Goal: Transaction & Acquisition: Purchase product/service

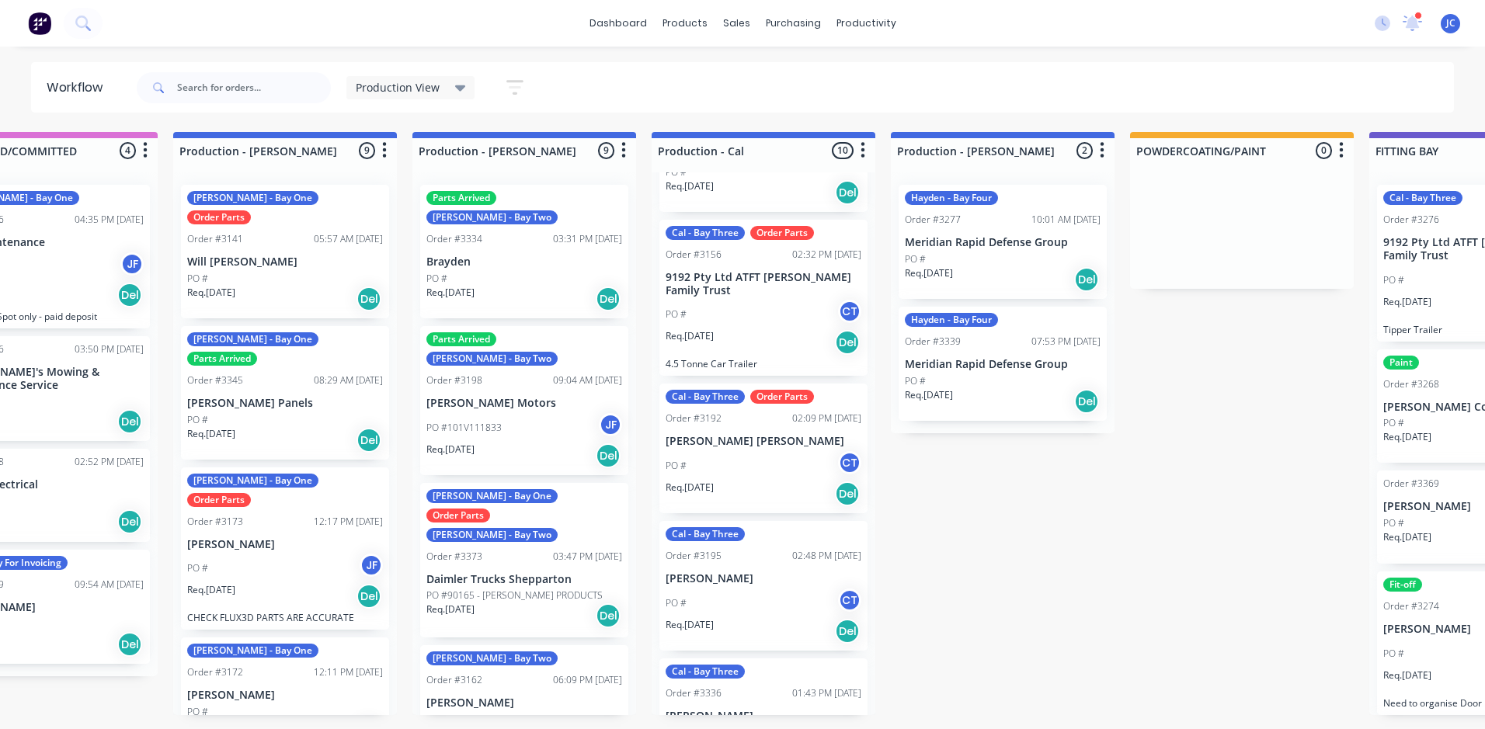
scroll to position [0, 98]
click at [473, 272] on div "PO #" at bounding box center [526, 279] width 196 height 14
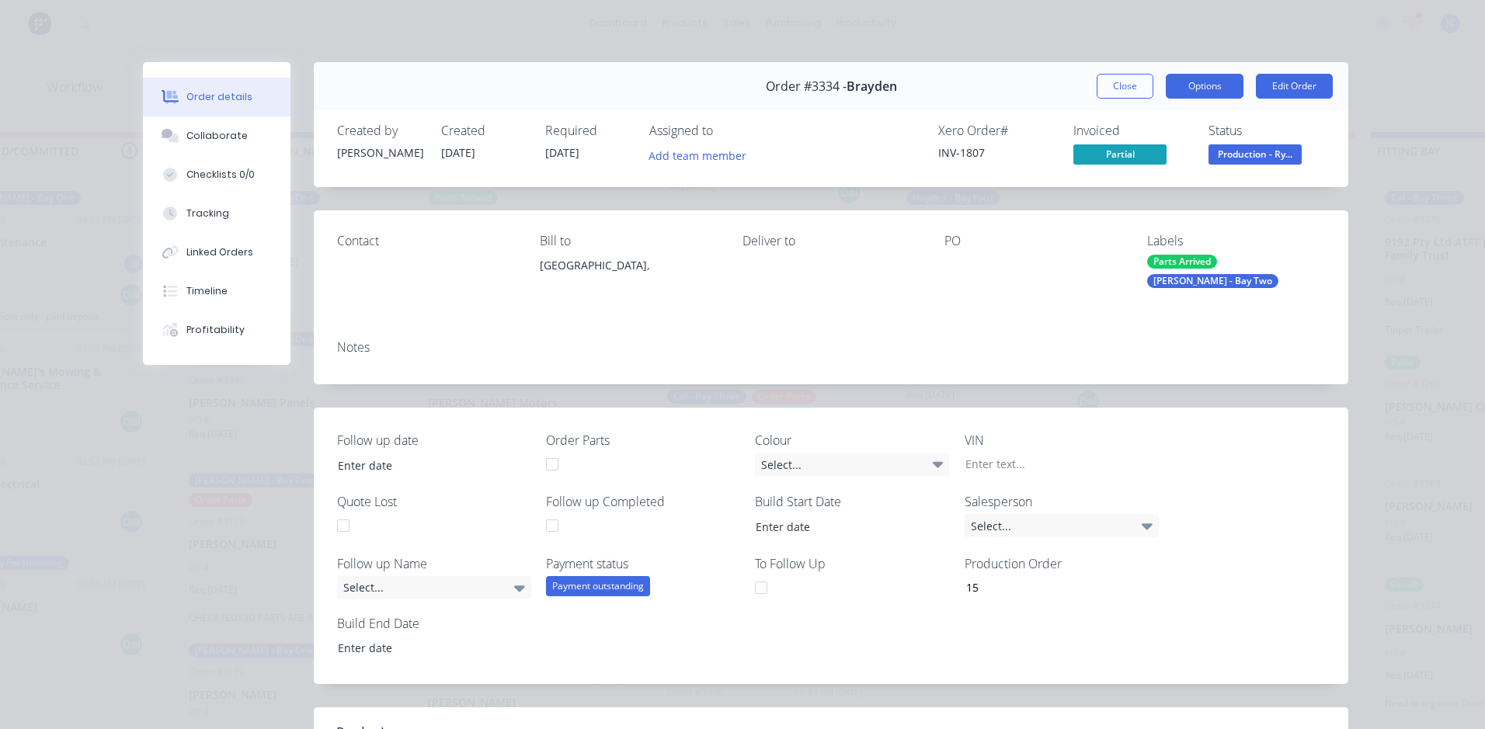
click at [1195, 76] on button "Options" at bounding box center [1205, 86] width 78 height 25
click at [1104, 89] on button "Close" at bounding box center [1125, 86] width 57 height 25
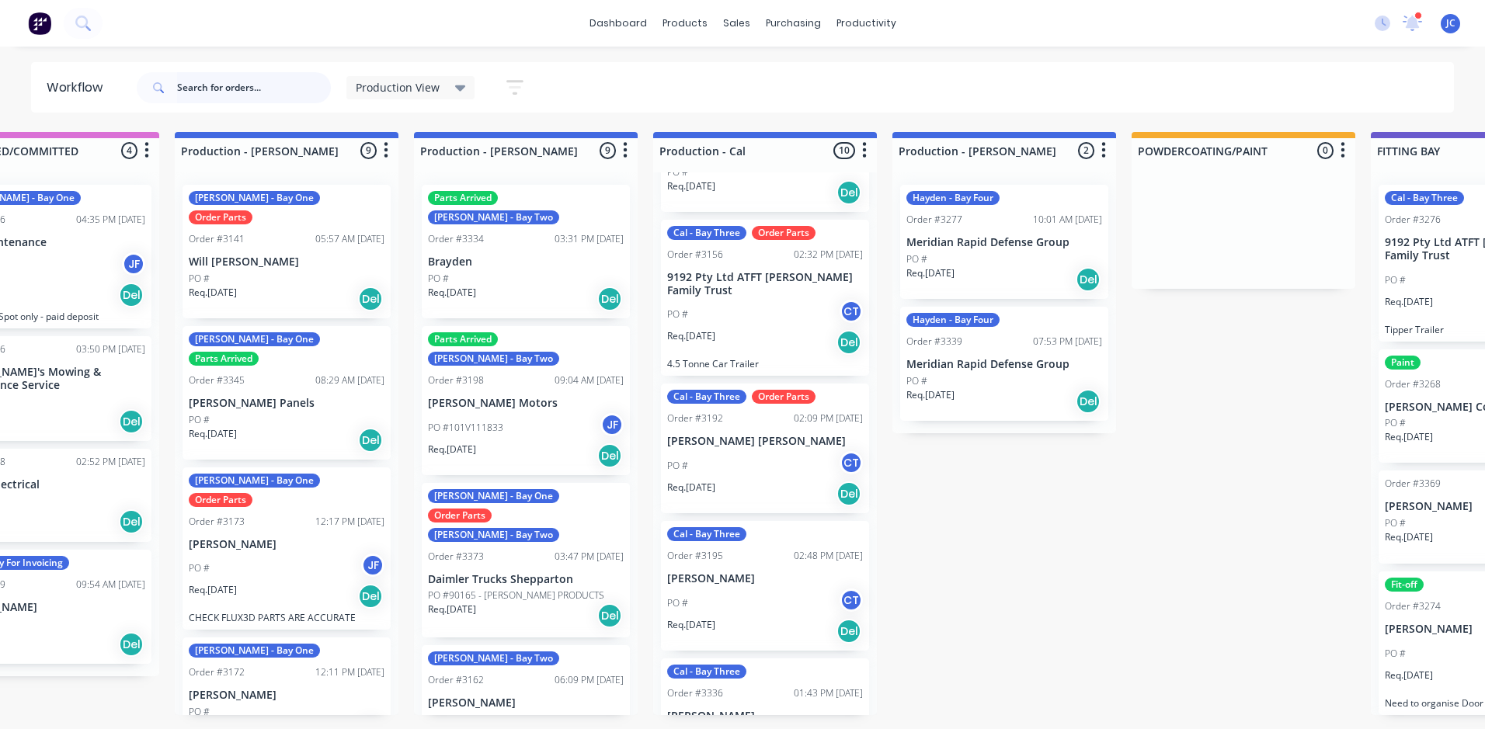
click at [245, 87] on input "text" at bounding box center [254, 87] width 154 height 31
click at [776, 68] on div "Sales Orders" at bounding box center [794, 75] width 64 height 14
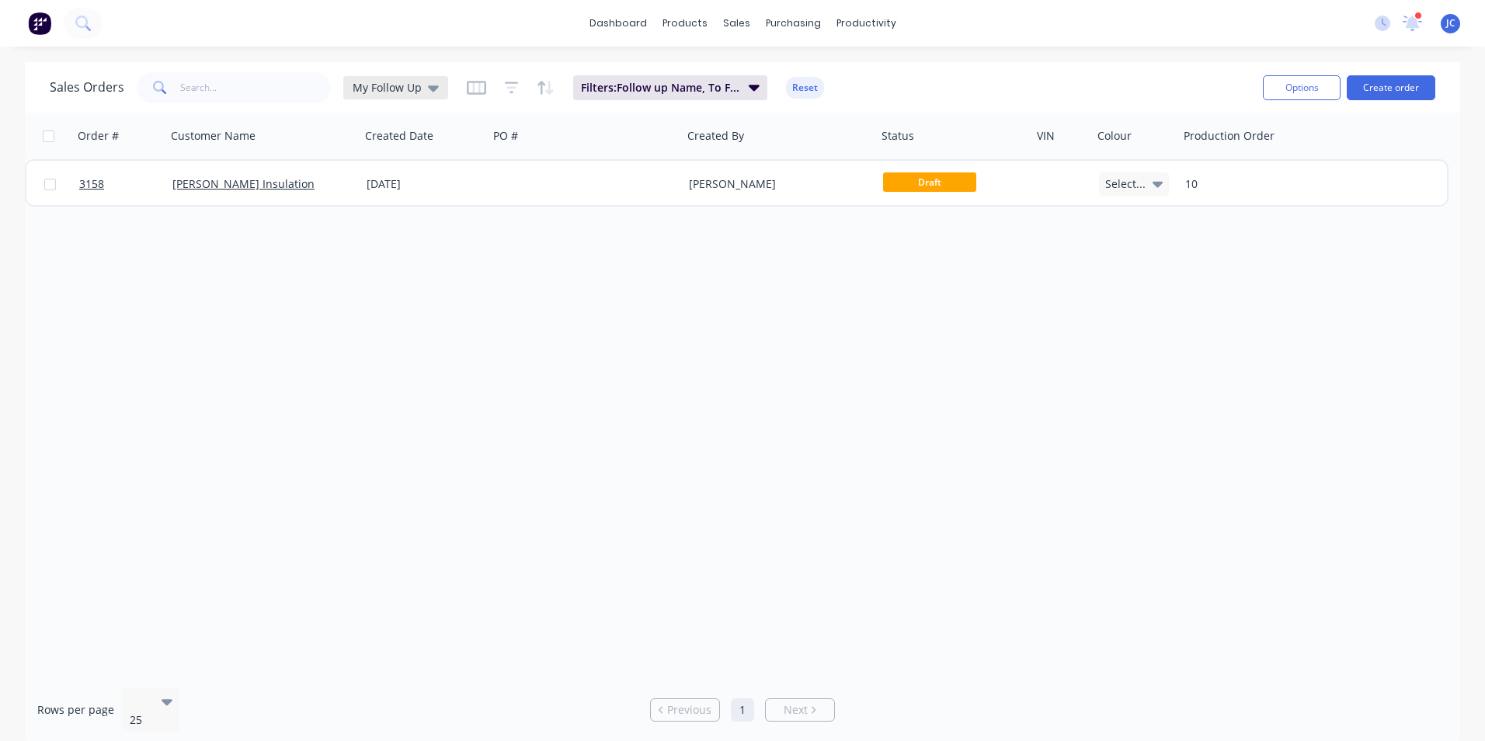
click at [364, 90] on span "My Follow Up" at bounding box center [387, 87] width 69 height 16
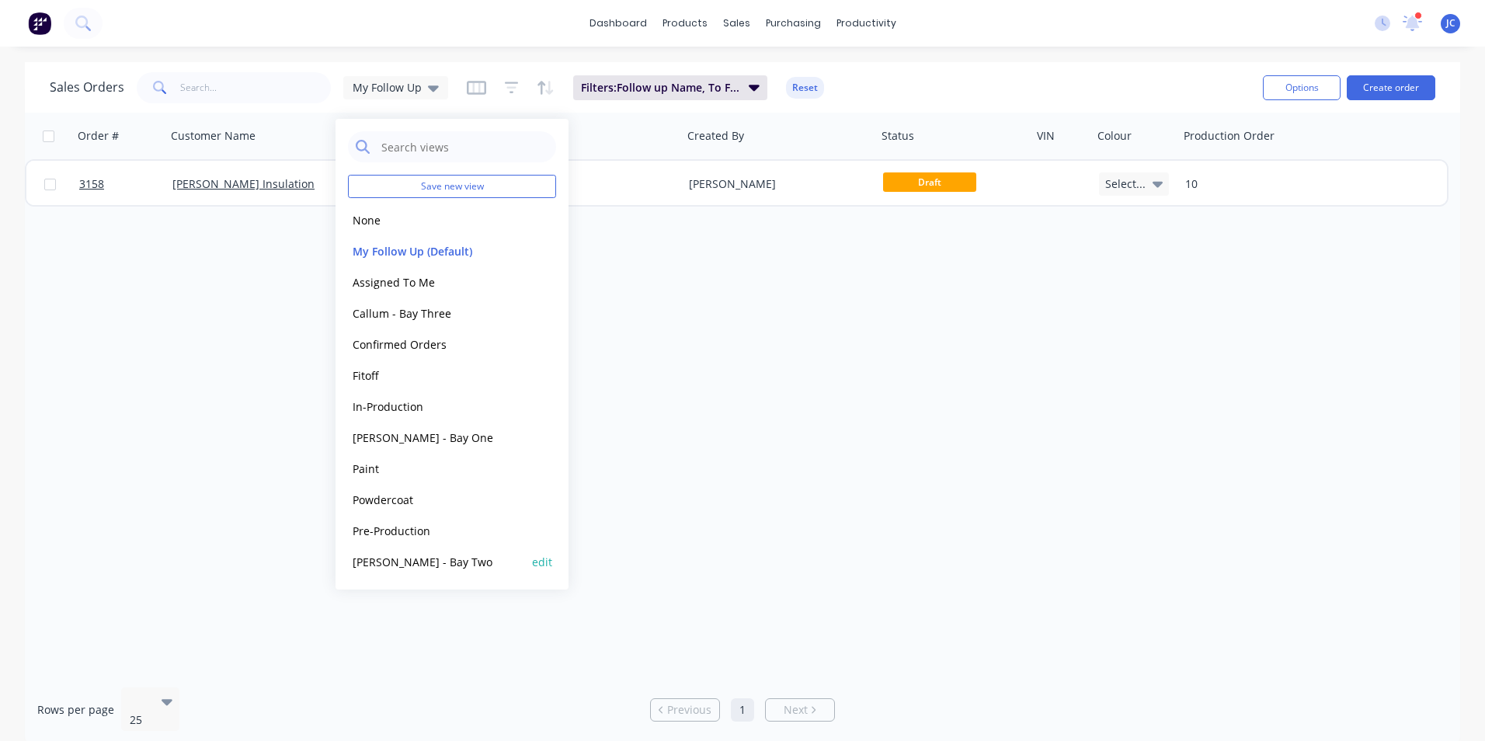
click at [426, 562] on button "[PERSON_NAME] - Bay Two" at bounding box center [436, 562] width 177 height 18
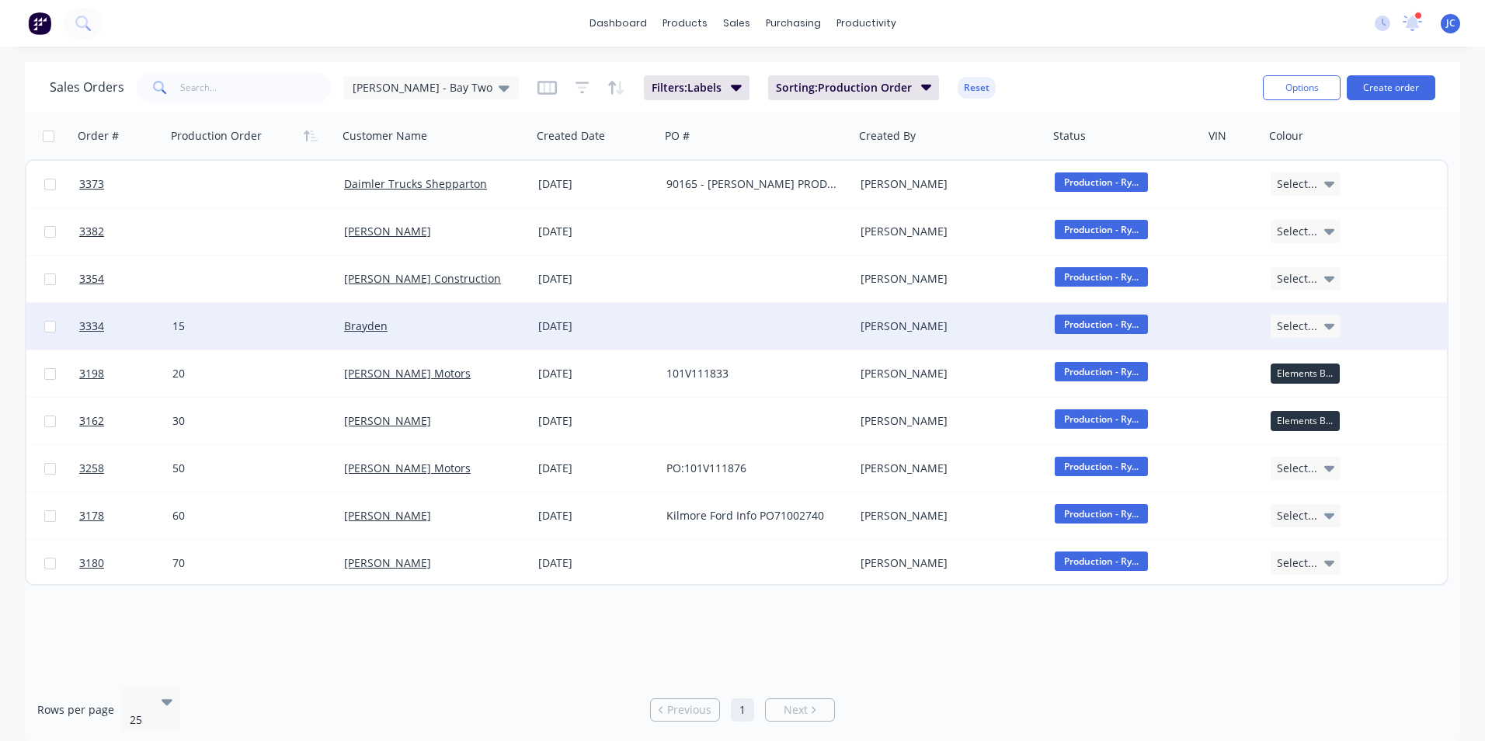
click at [400, 323] on div "Brayden" at bounding box center [430, 326] width 172 height 16
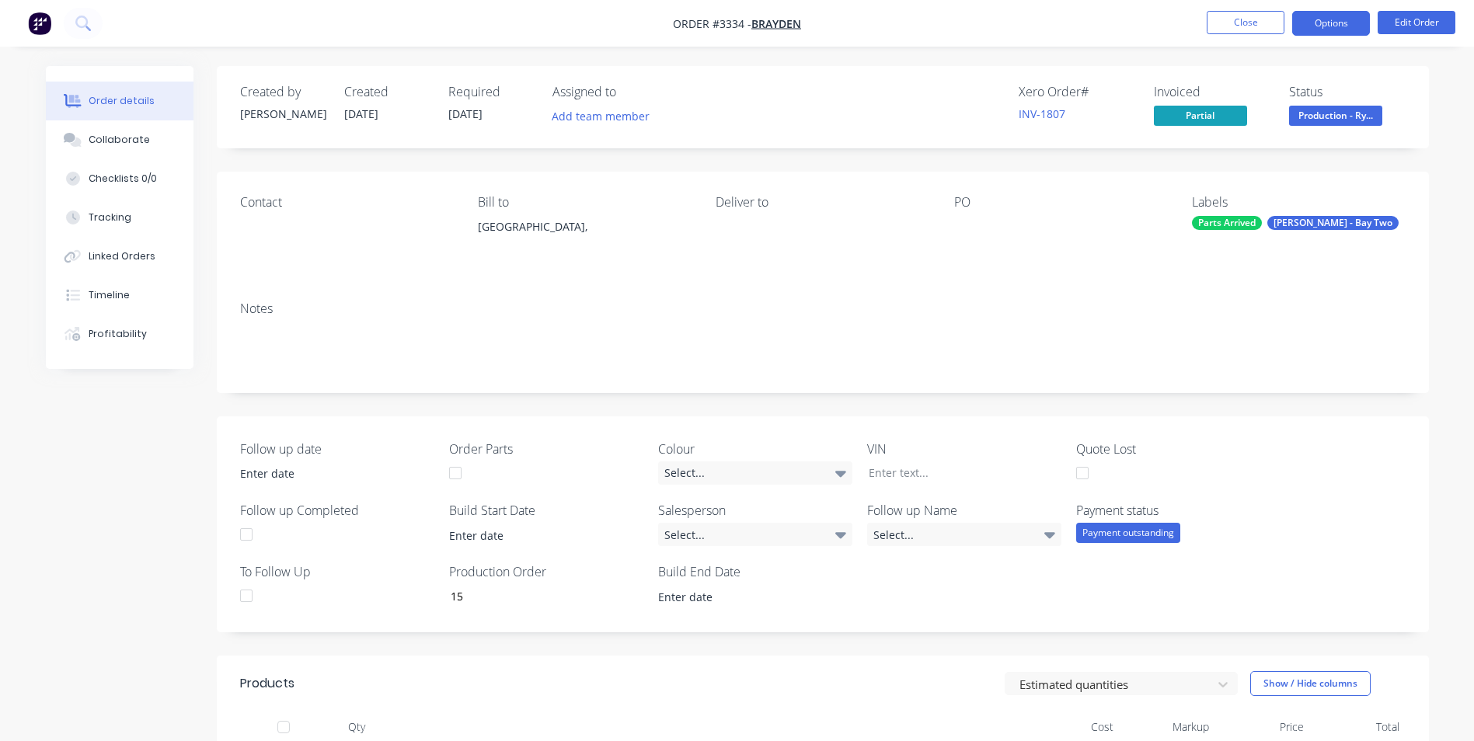
click at [1336, 30] on button "Options" at bounding box center [1331, 23] width 78 height 25
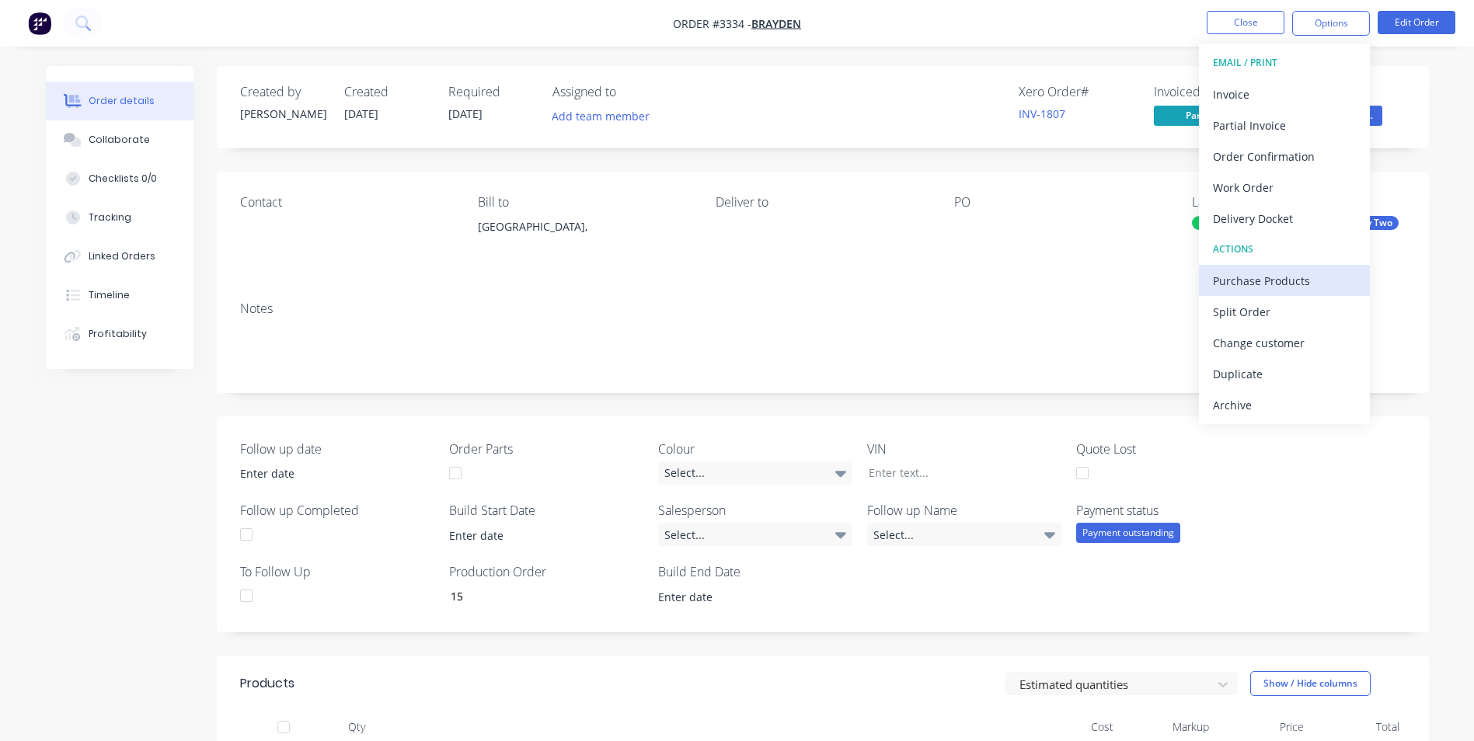
click at [1279, 287] on div "Purchase Products" at bounding box center [1284, 281] width 143 height 23
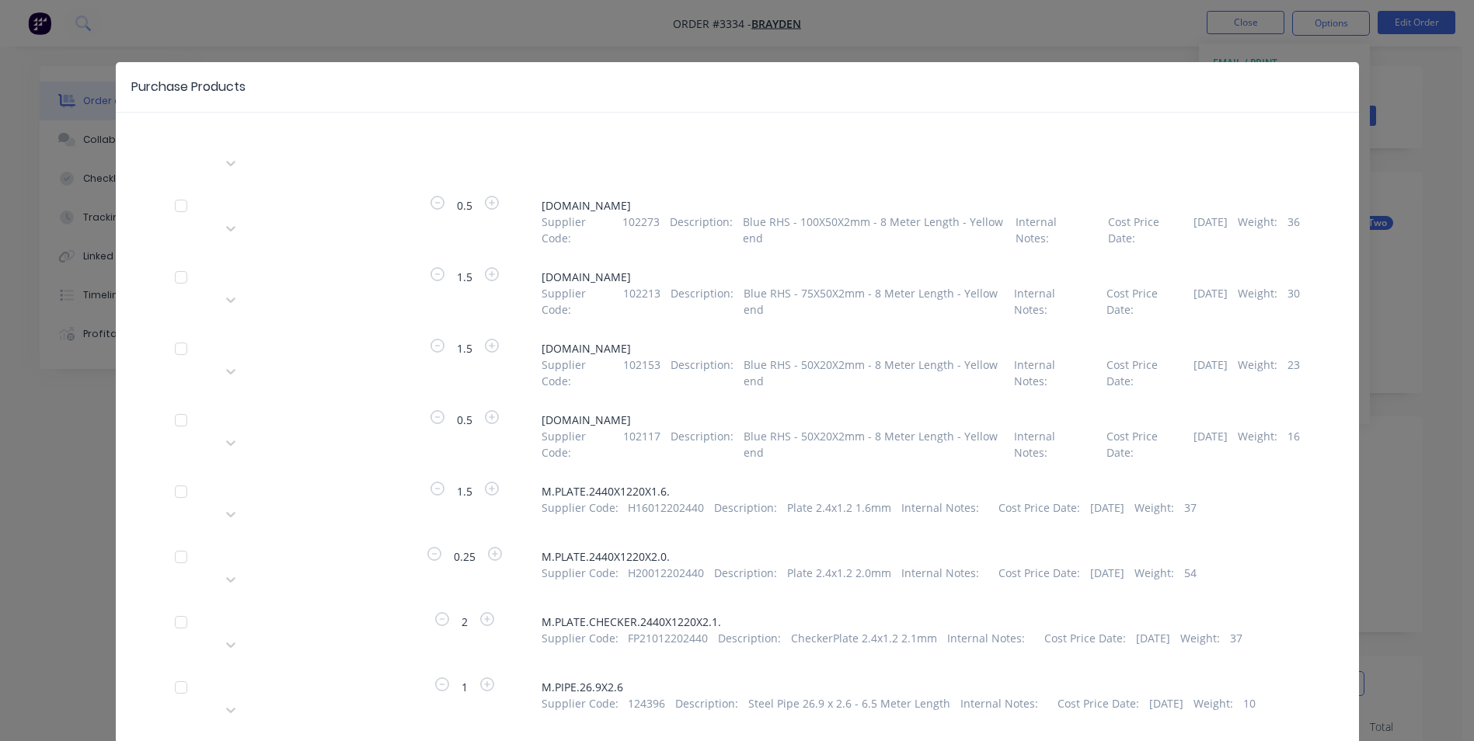
click at [307, 137] on div at bounding box center [333, 137] width 224 height 19
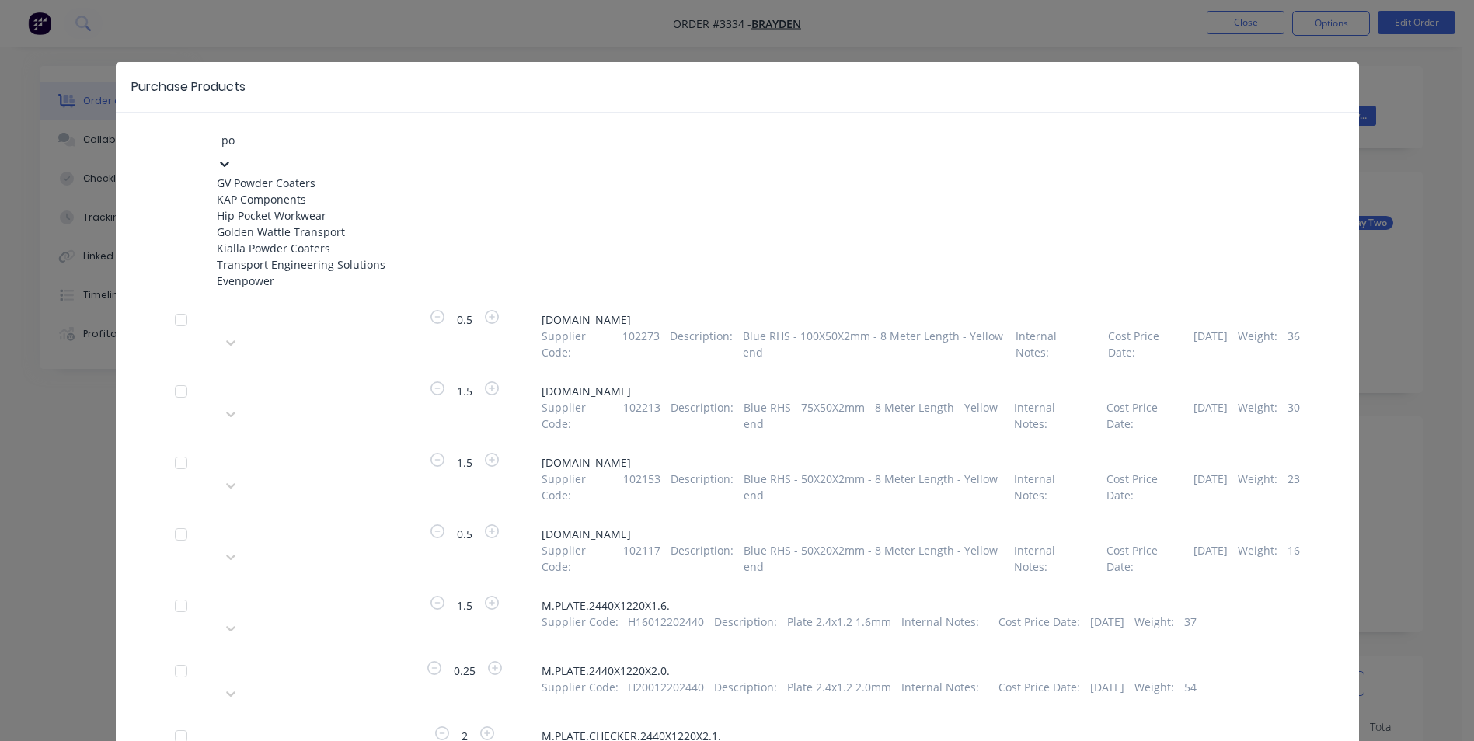
type input "pow"
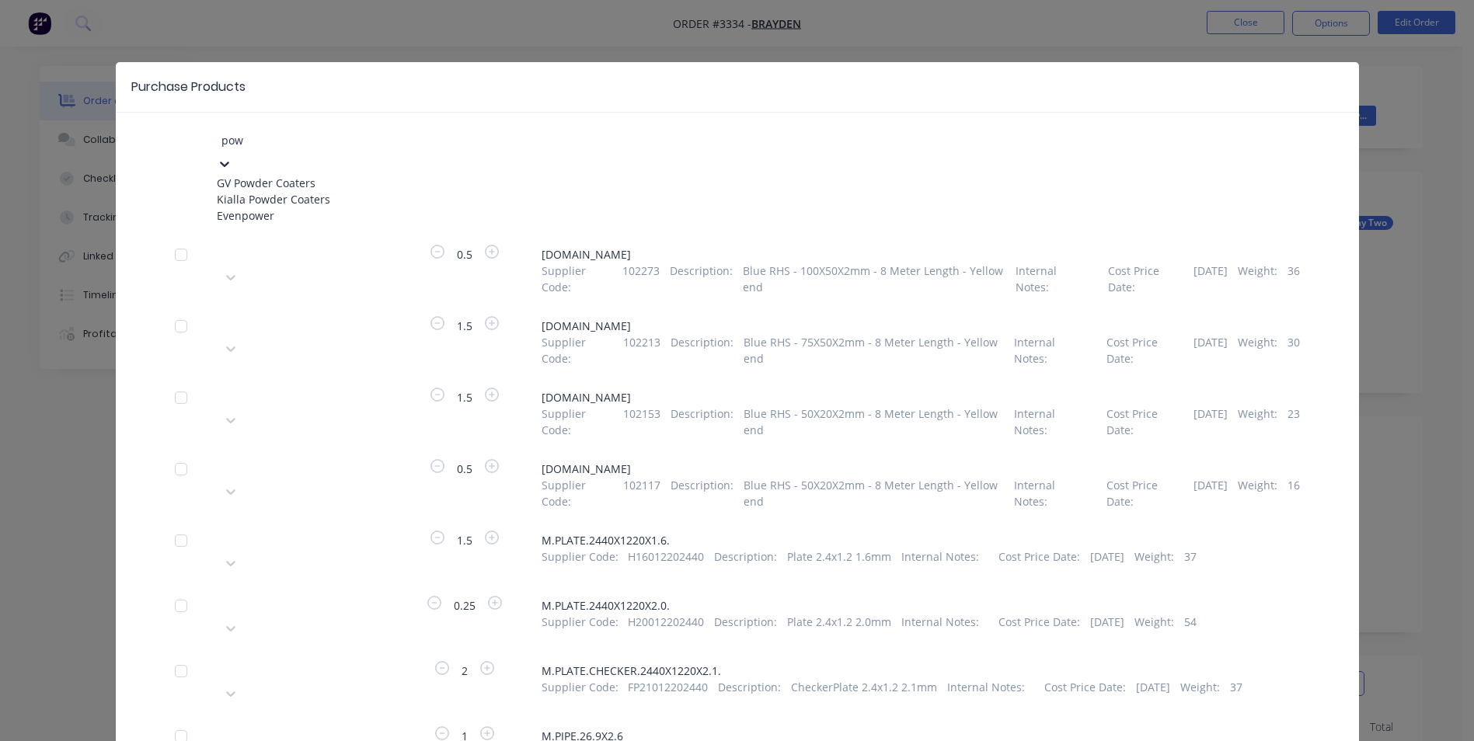
click at [269, 205] on div "Kialla Powder Coaters" at bounding box center [302, 199] width 171 height 16
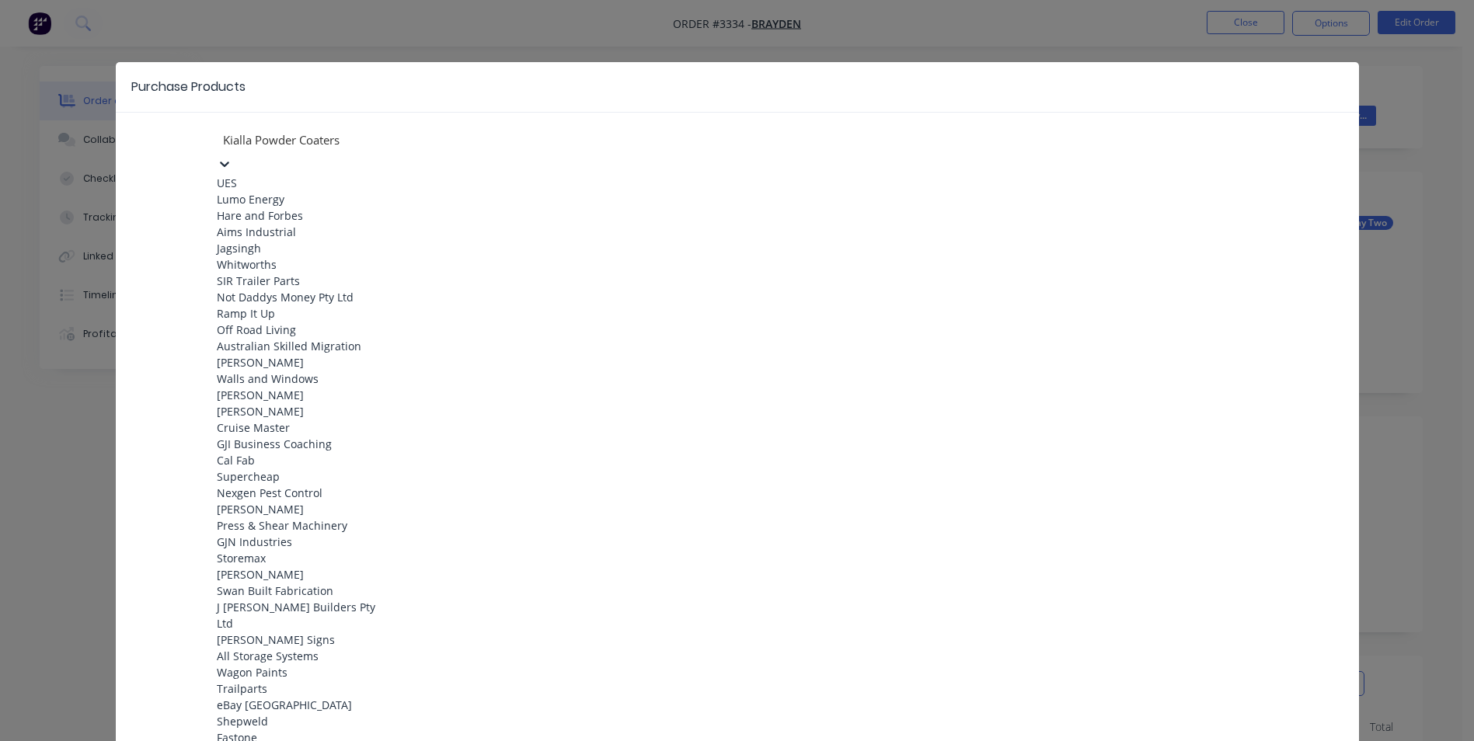
click at [336, 130] on div at bounding box center [333, 139] width 224 height 19
click at [159, 106] on div "Purchase Products" at bounding box center [737, 87] width 1243 height 50
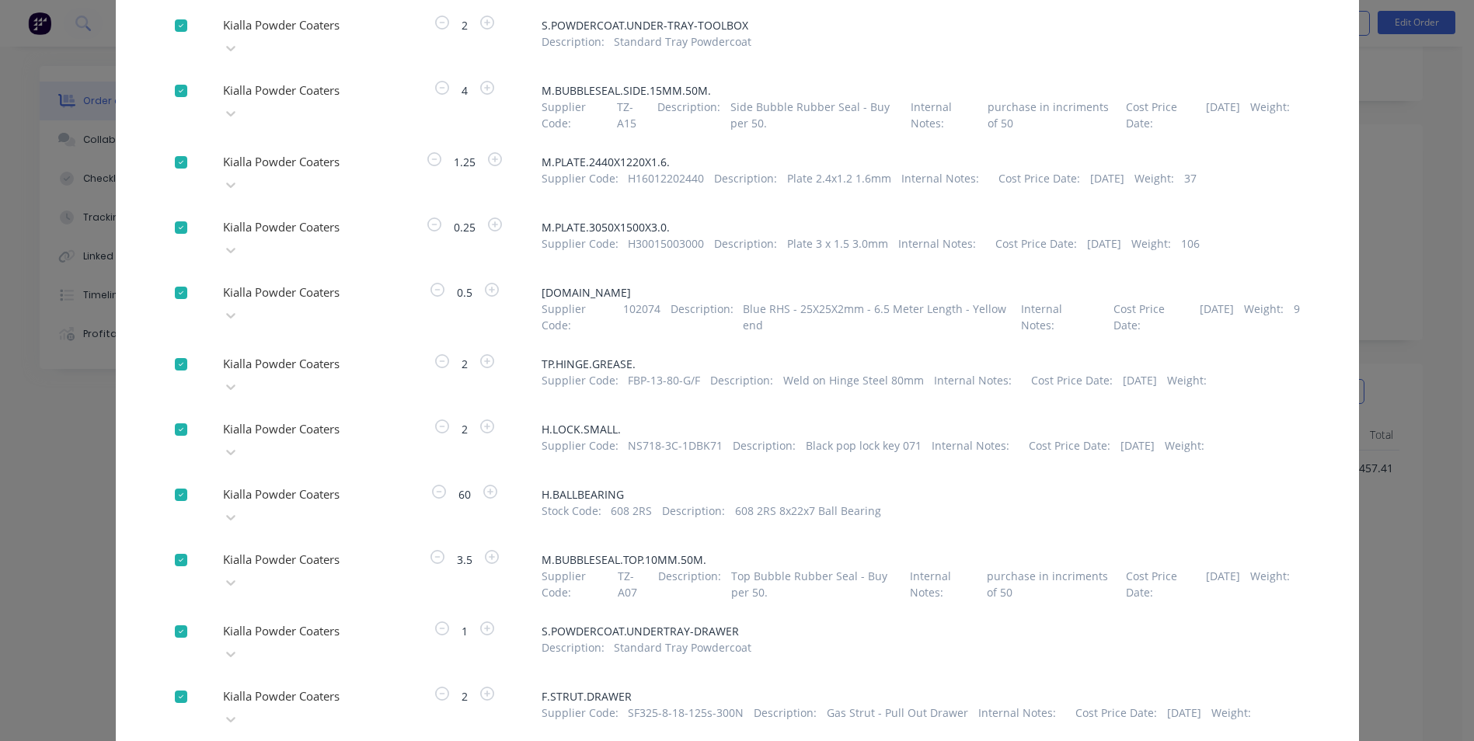
scroll to position [466, 0]
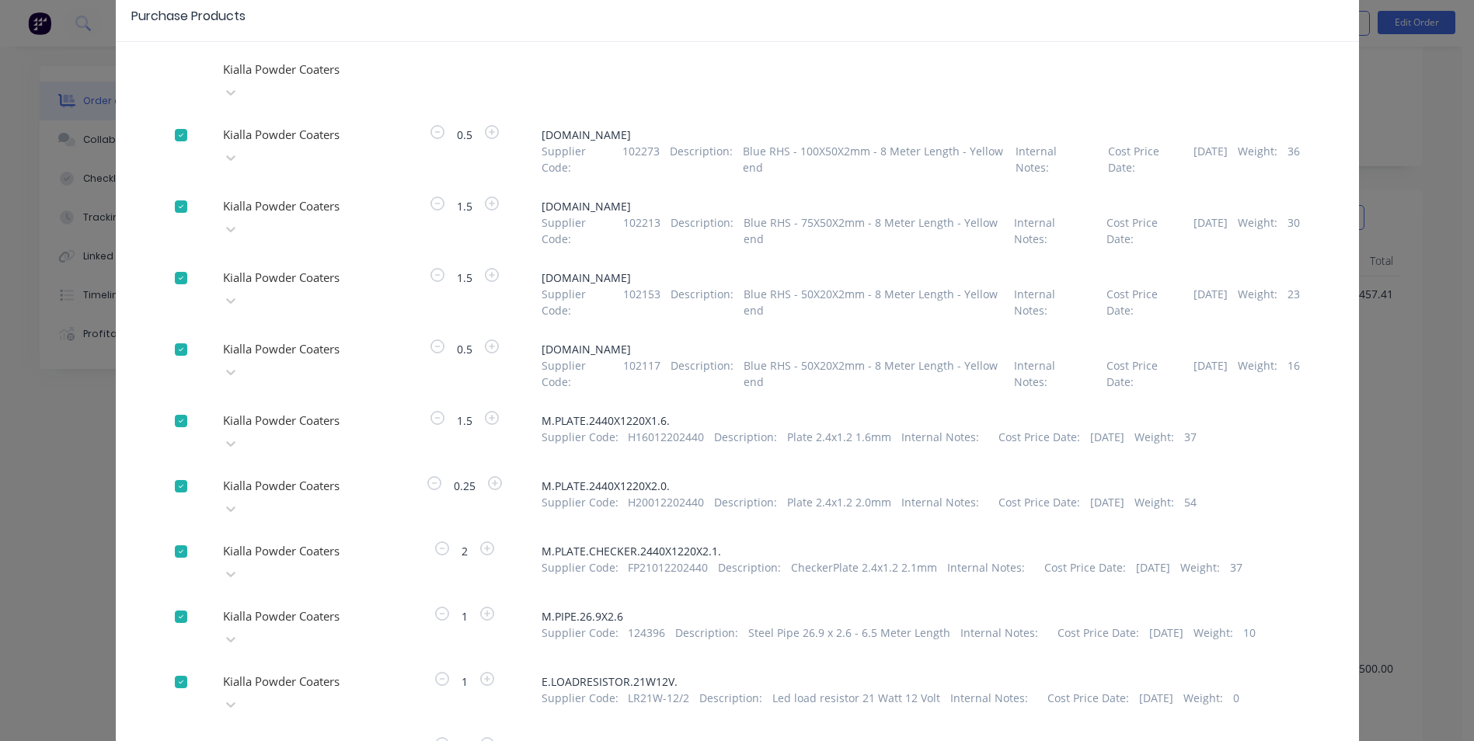
scroll to position [0, 0]
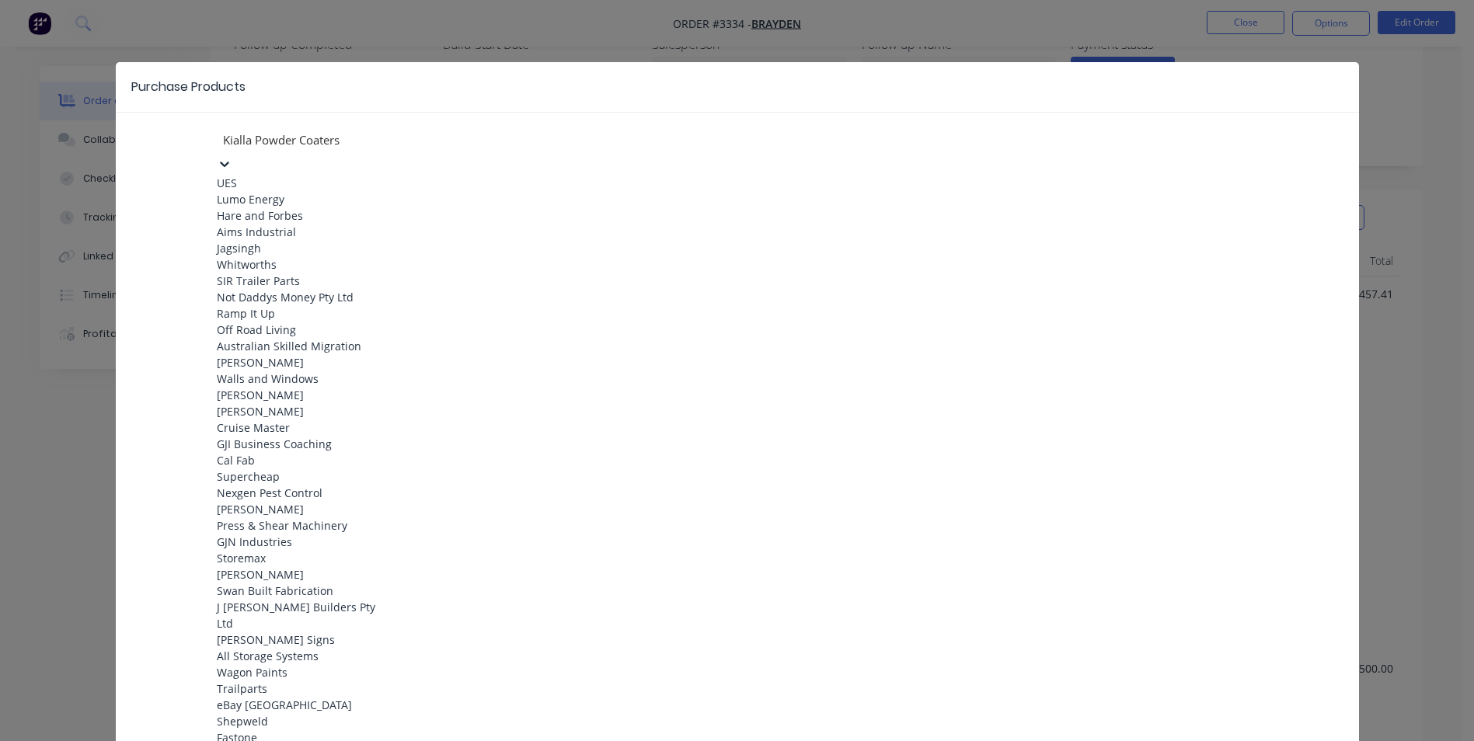
click at [229, 162] on icon at bounding box center [224, 164] width 9 height 5
drag, startPoint x: 520, startPoint y: 126, endPoint x: 520, endPoint y: 117, distance: 8.5
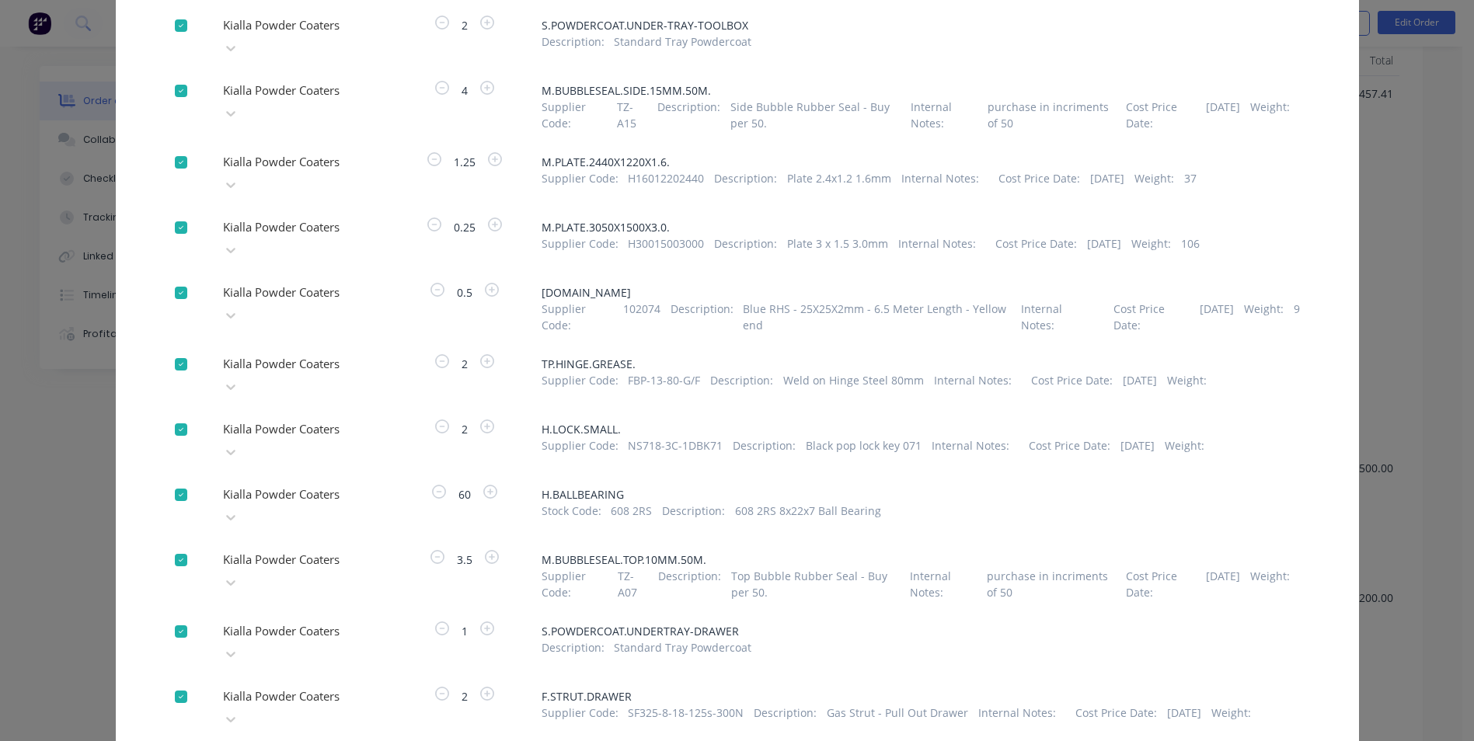
scroll to position [777, 0]
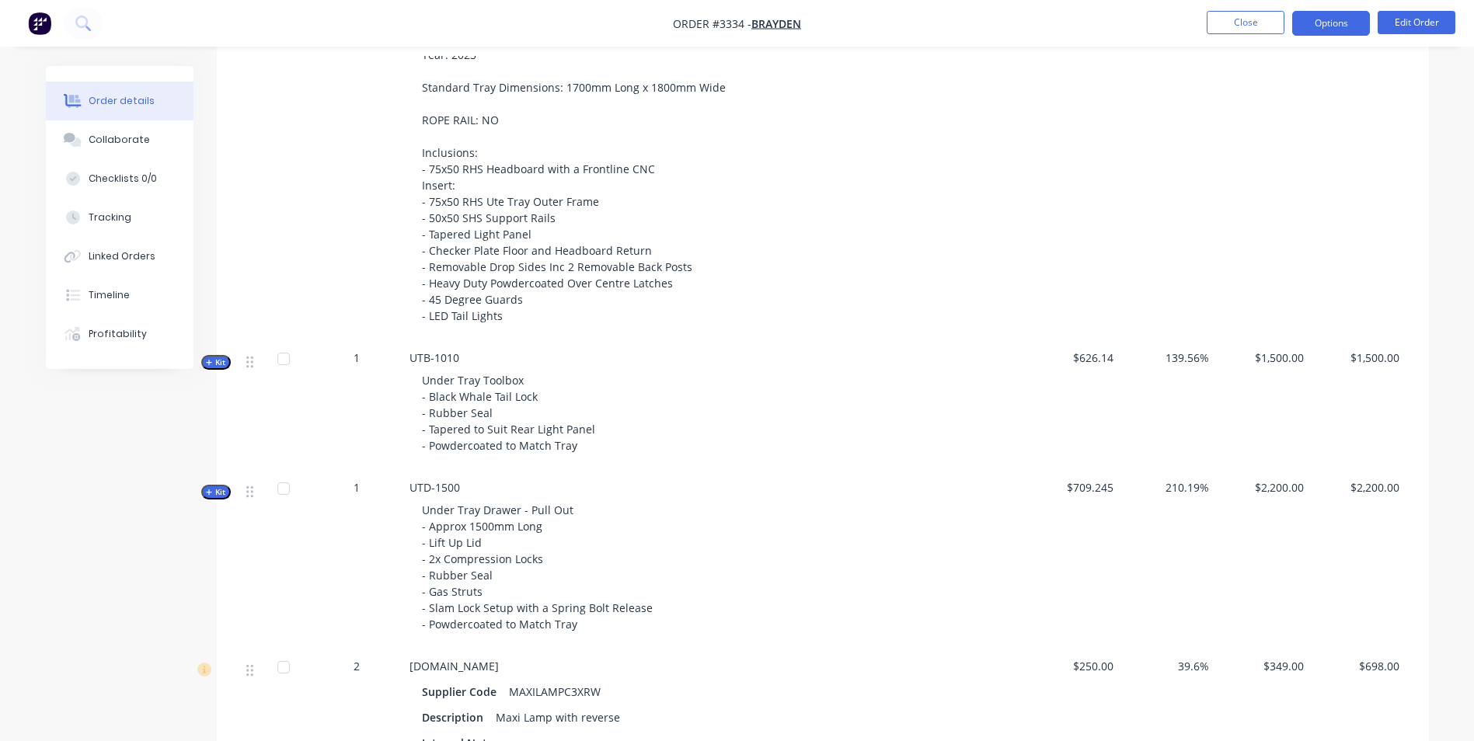
click at [1335, 15] on button "Options" at bounding box center [1331, 23] width 78 height 25
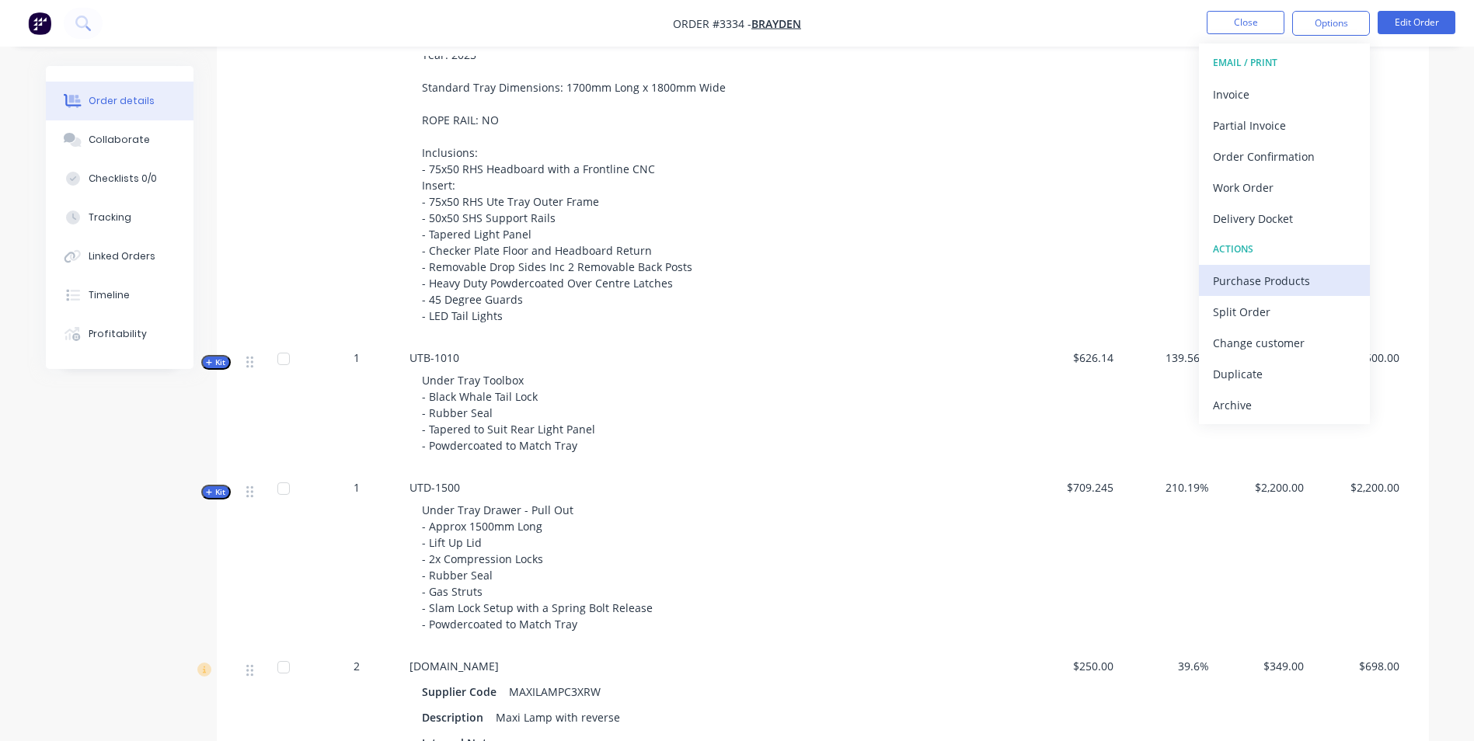
click at [1254, 288] on div "Purchase Products" at bounding box center [1284, 281] width 143 height 23
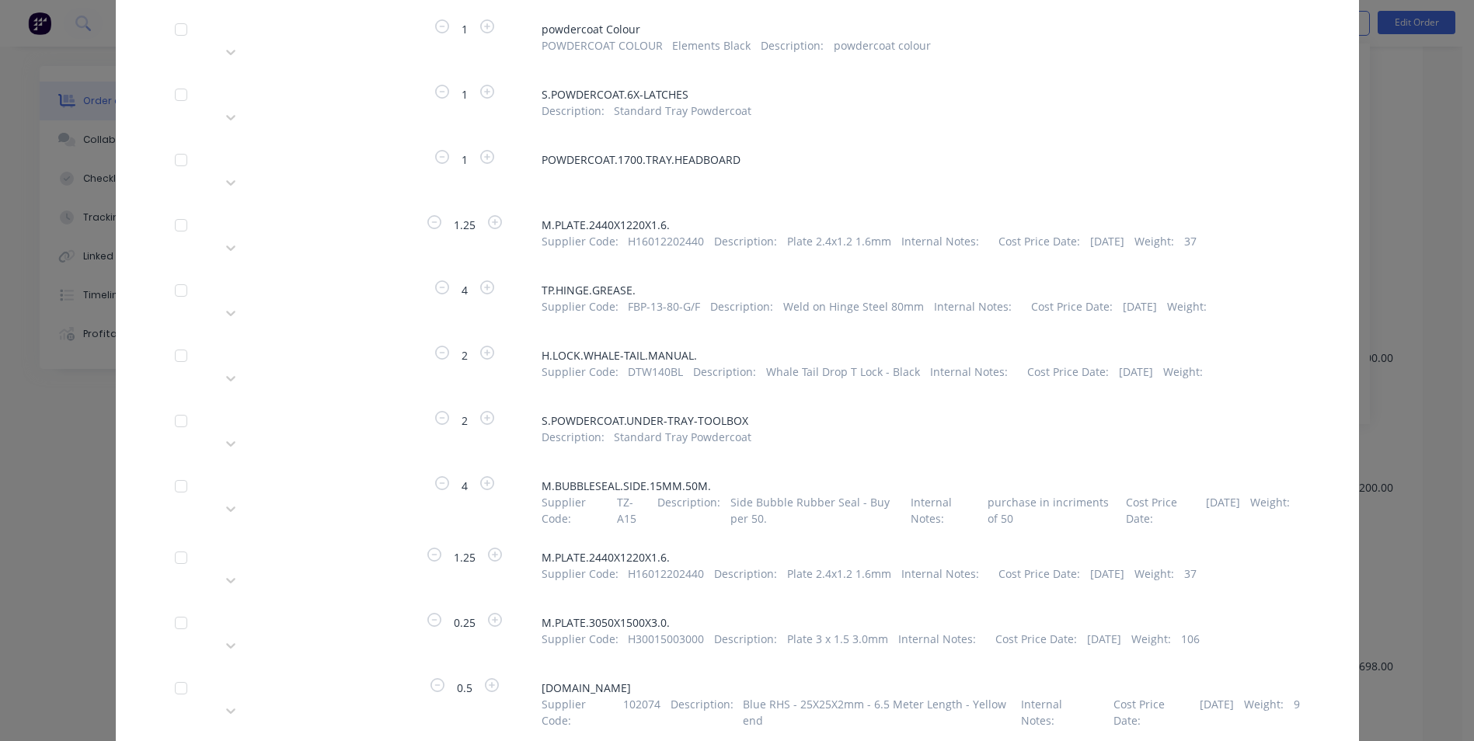
scroll to position [1087, 0]
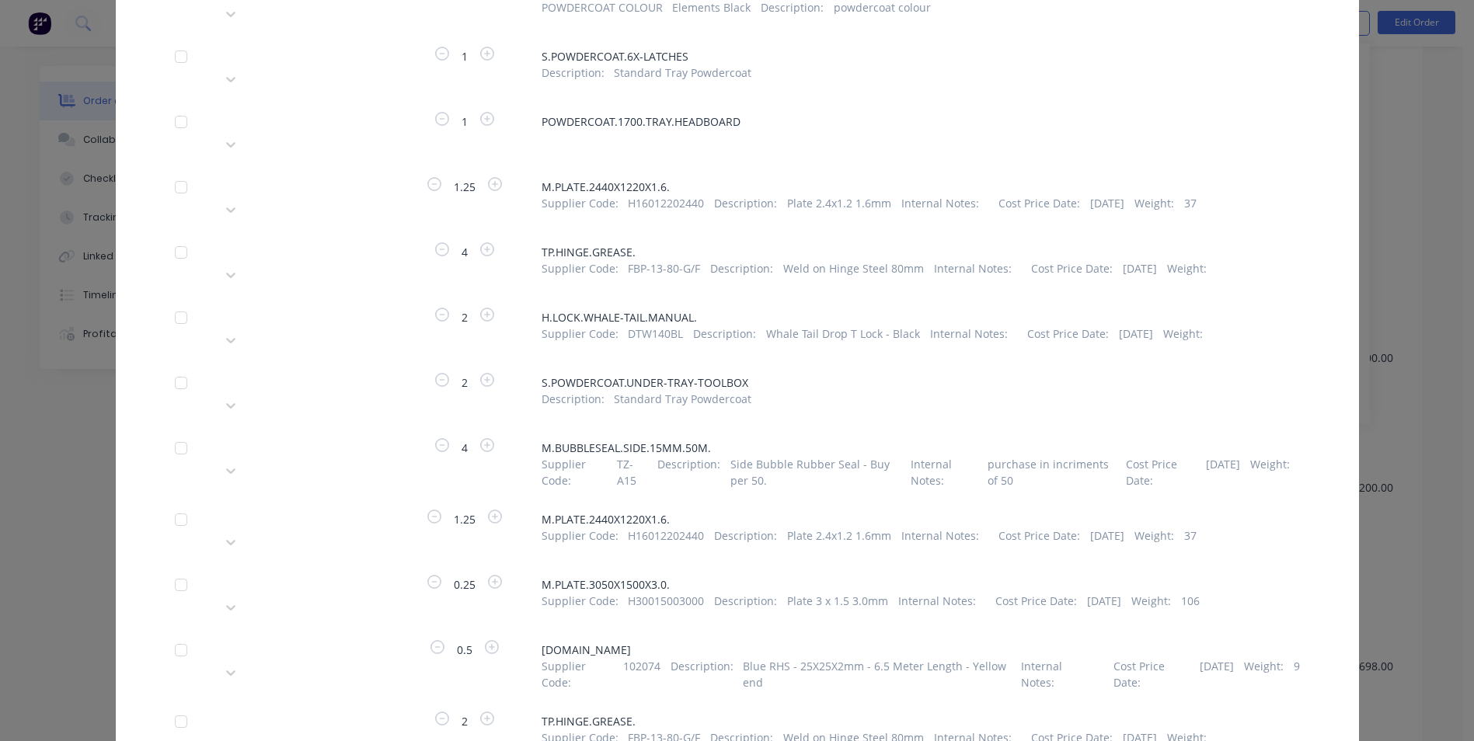
click at [341, 371] on div at bounding box center [333, 380] width 224 height 19
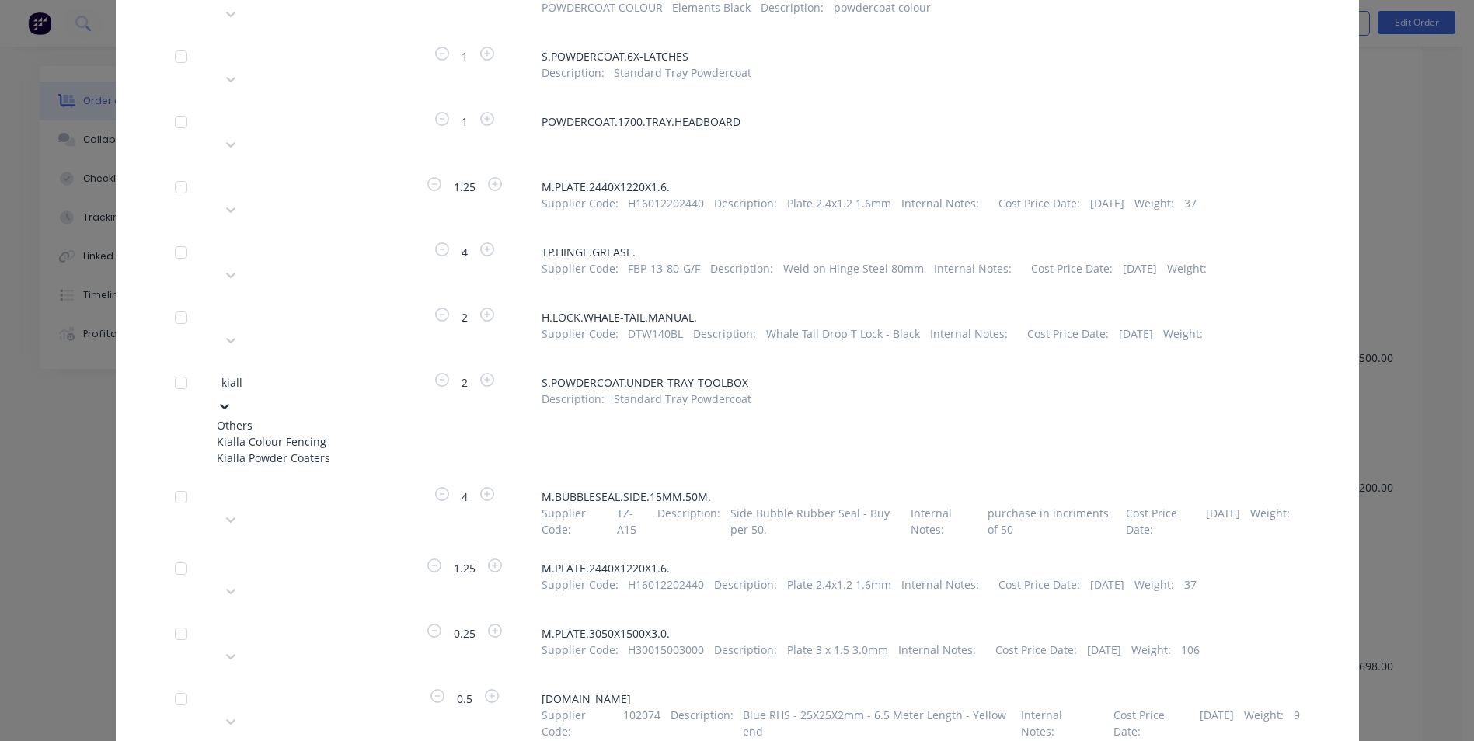
type input "kialla"
click at [319, 433] on div "Kialla Colour Fencing Kialla Powder Coaters" at bounding box center [302, 449] width 171 height 33
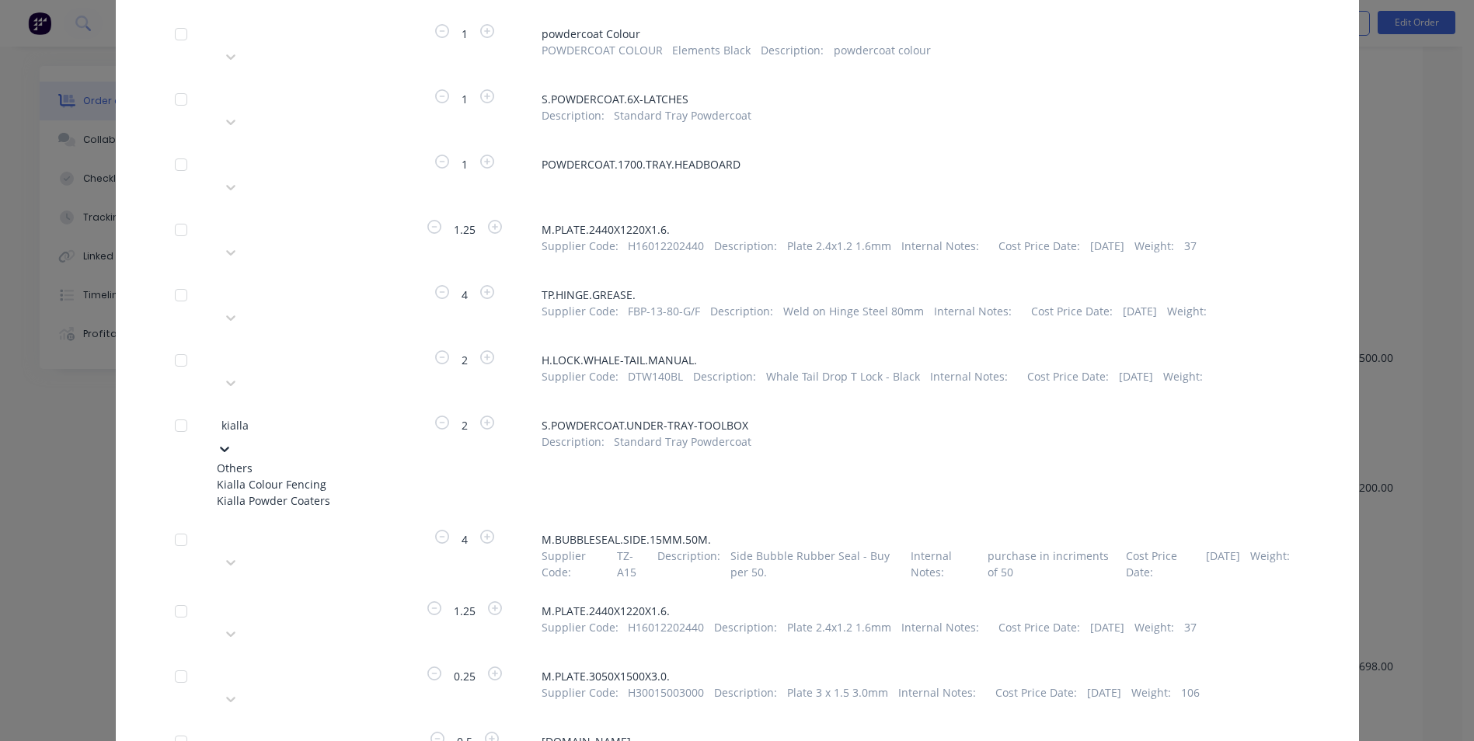
scroll to position [1010, 0]
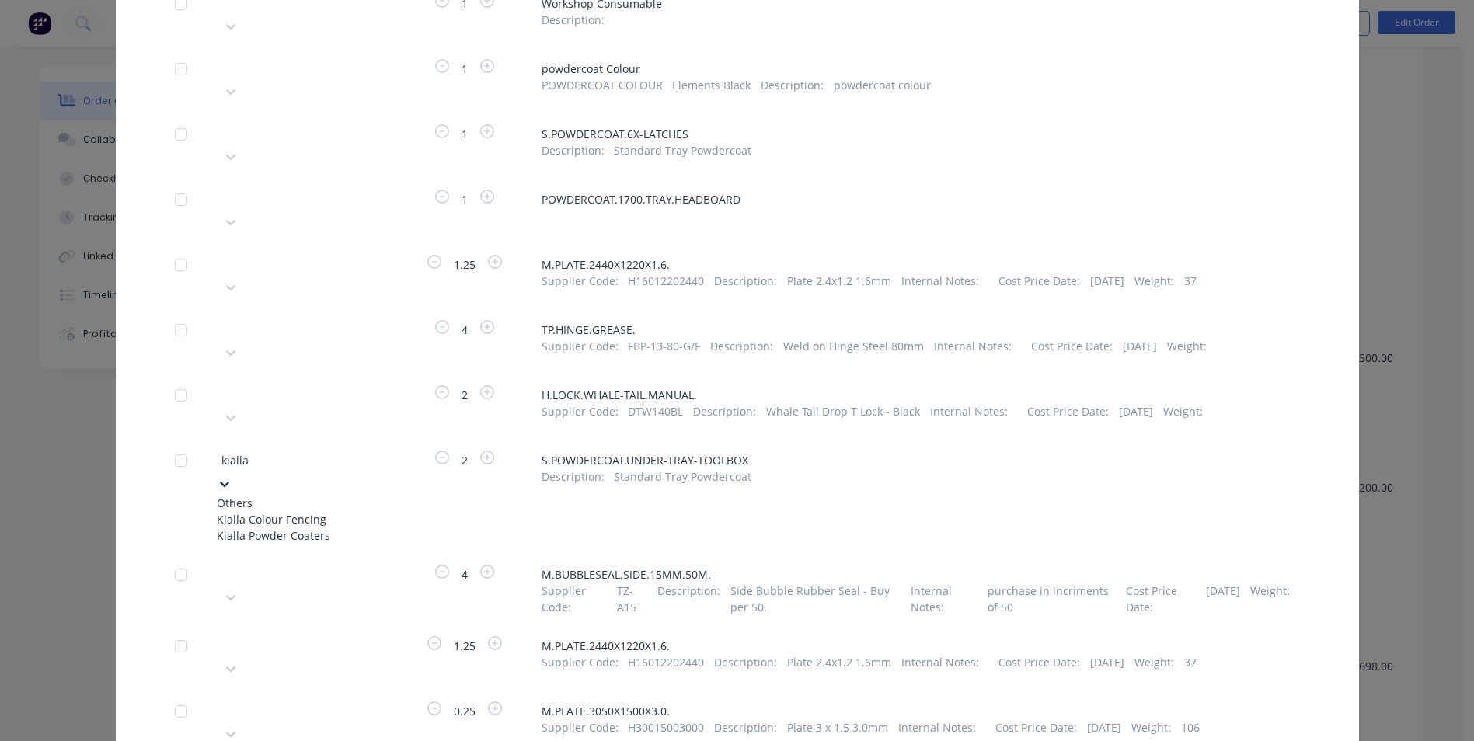
click at [294, 527] on div "Kialla Powder Coaters" at bounding box center [302, 535] width 171 height 16
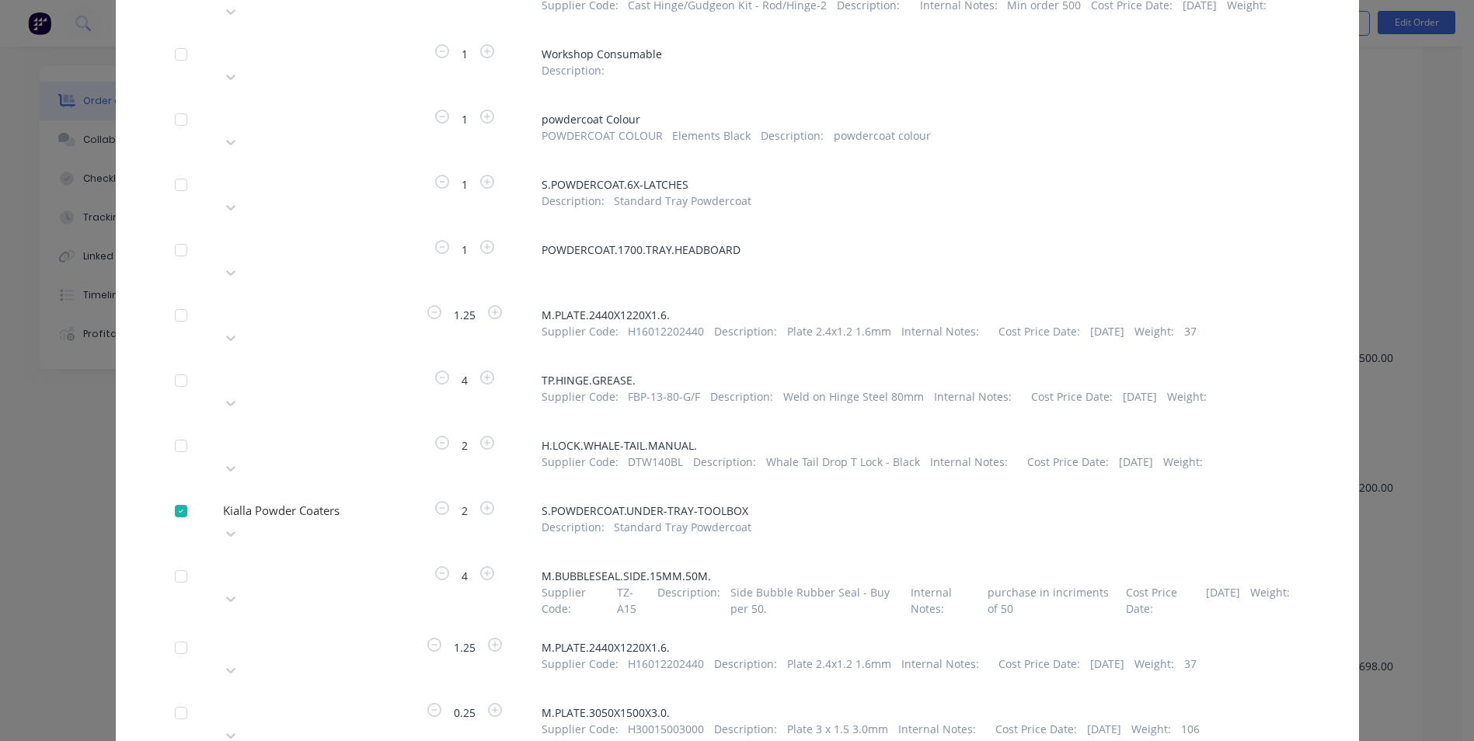
scroll to position [932, 0]
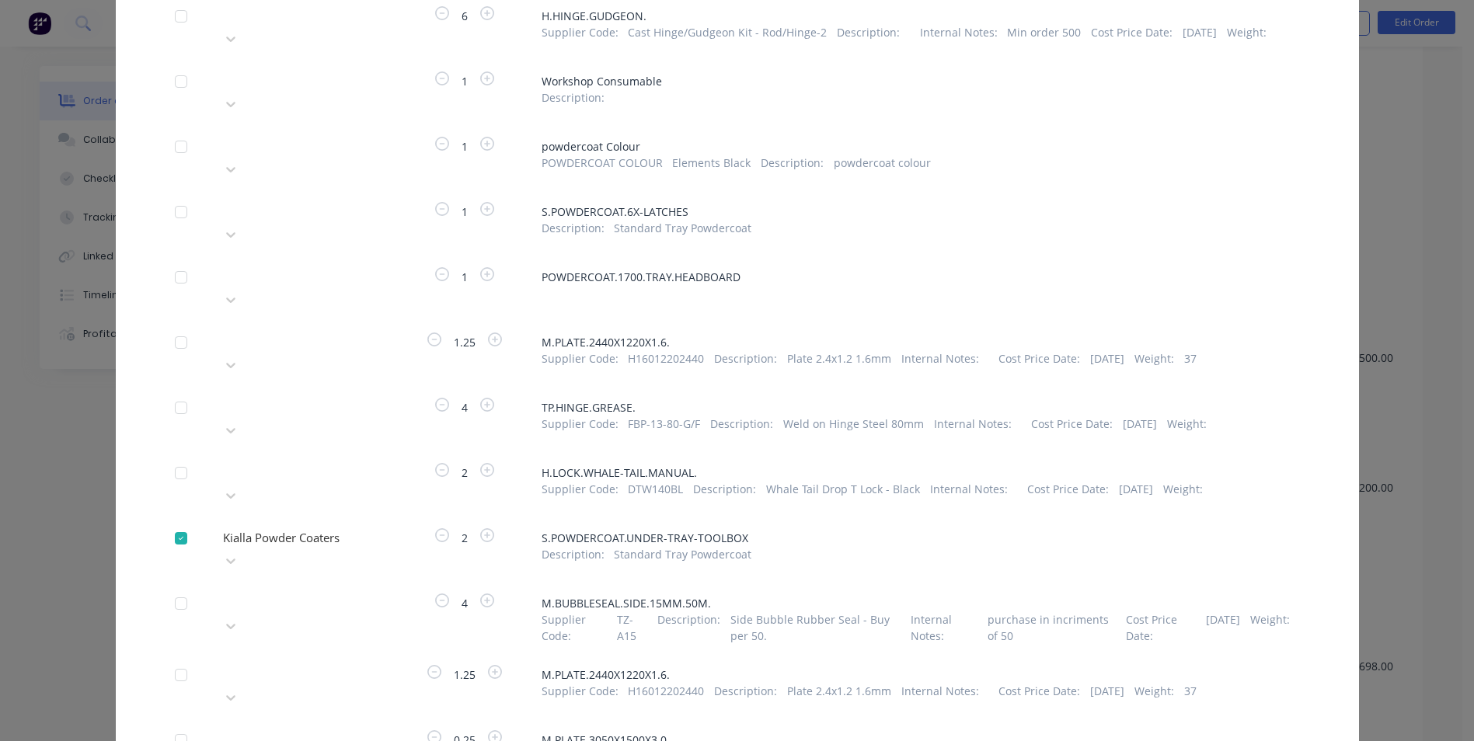
click at [339, 200] on div at bounding box center [333, 209] width 224 height 19
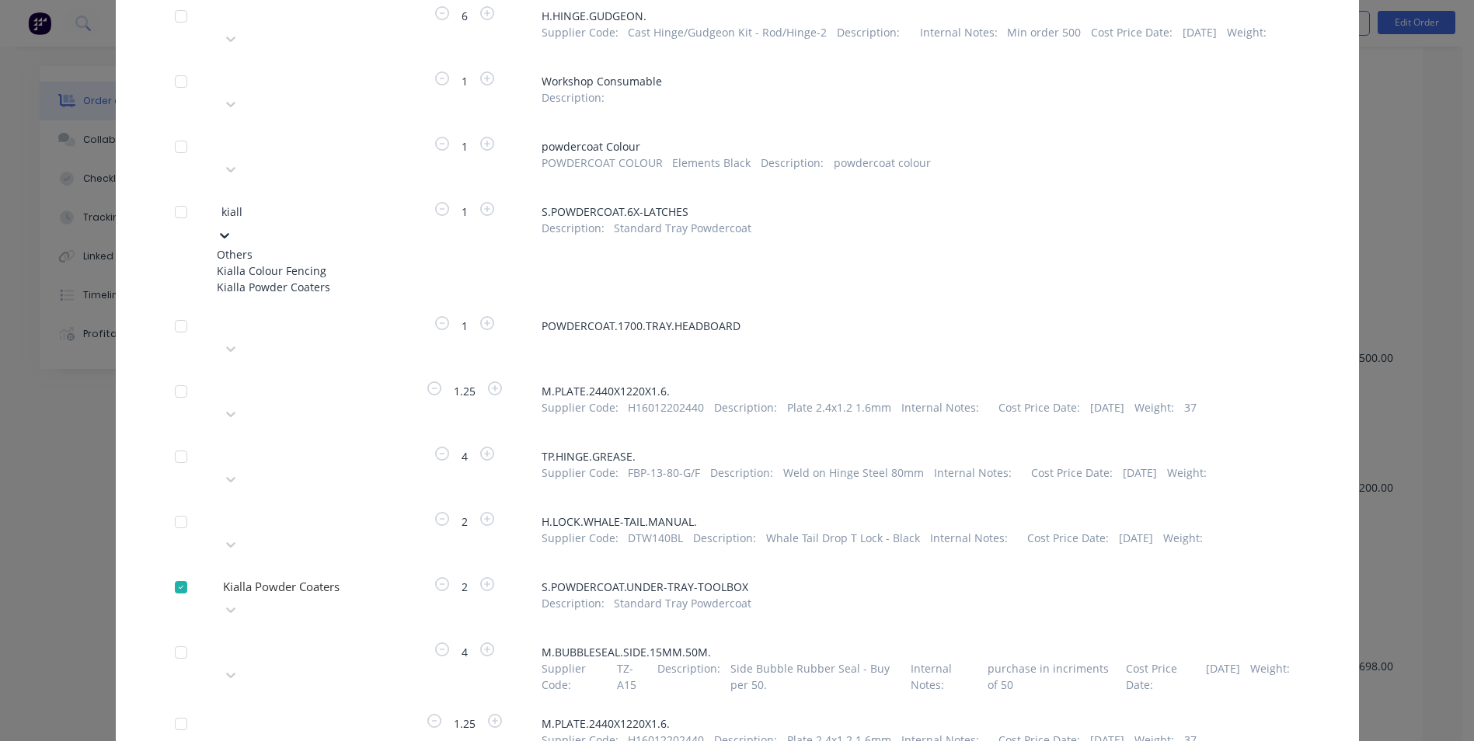
type input "kialla"
click at [325, 279] on div "Kialla Powder Coaters" at bounding box center [302, 287] width 171 height 16
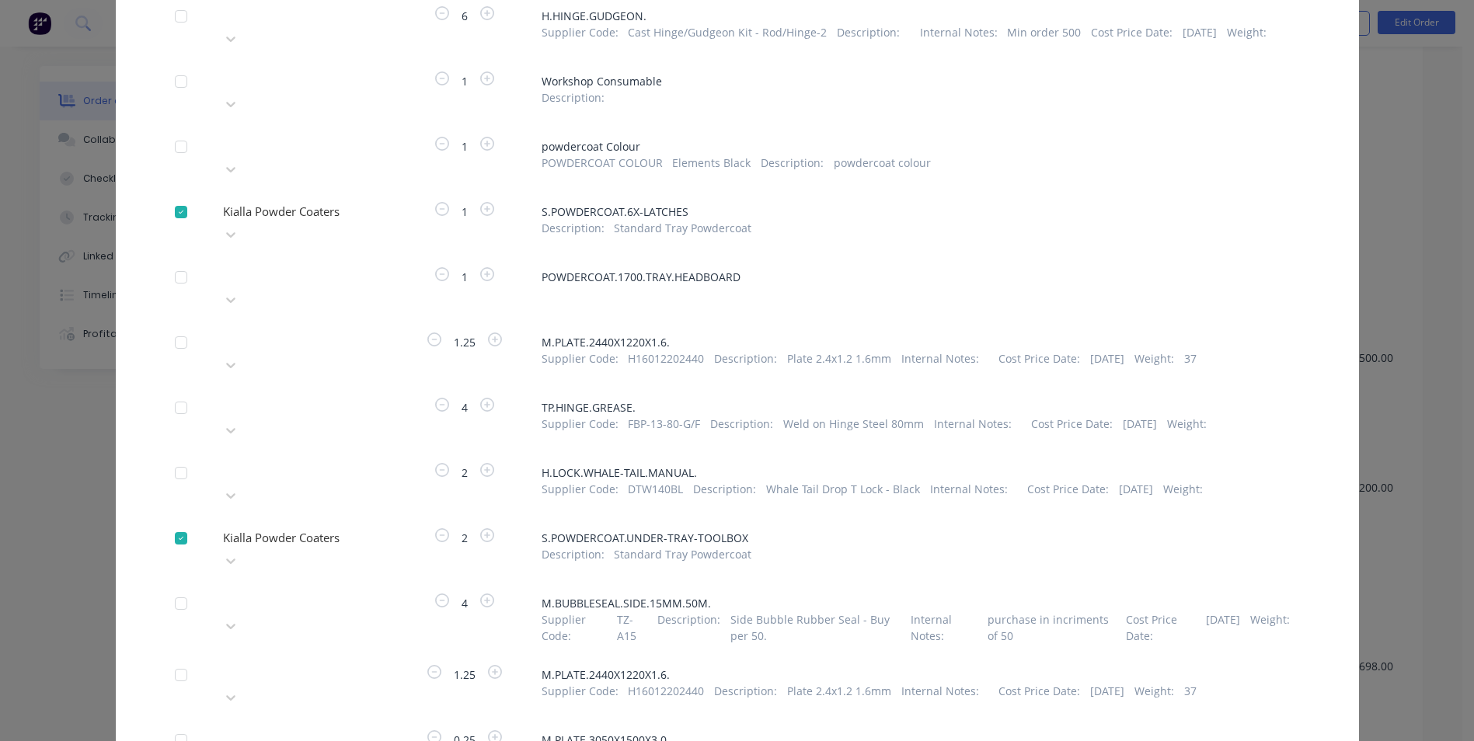
click at [241, 265] on div at bounding box center [333, 274] width 224 height 19
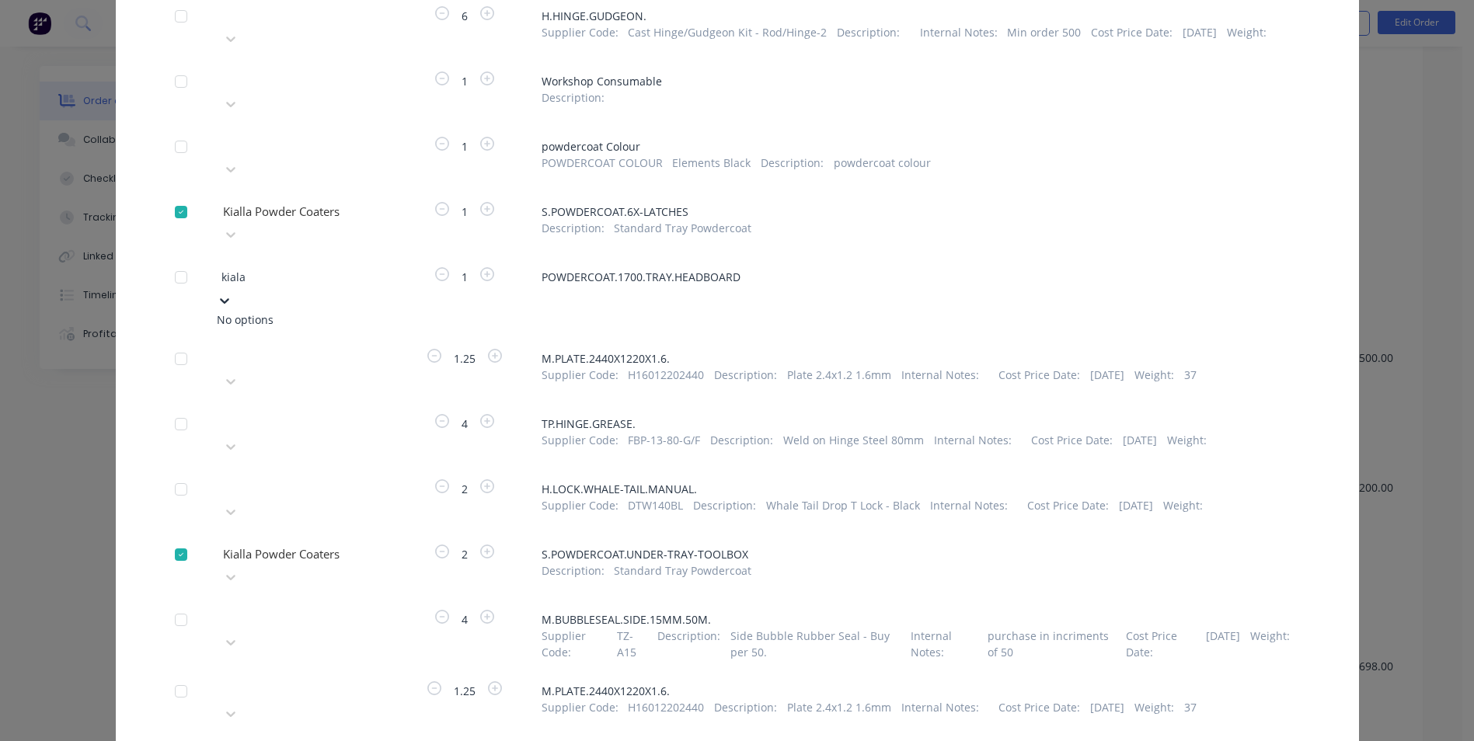
type input "kial"
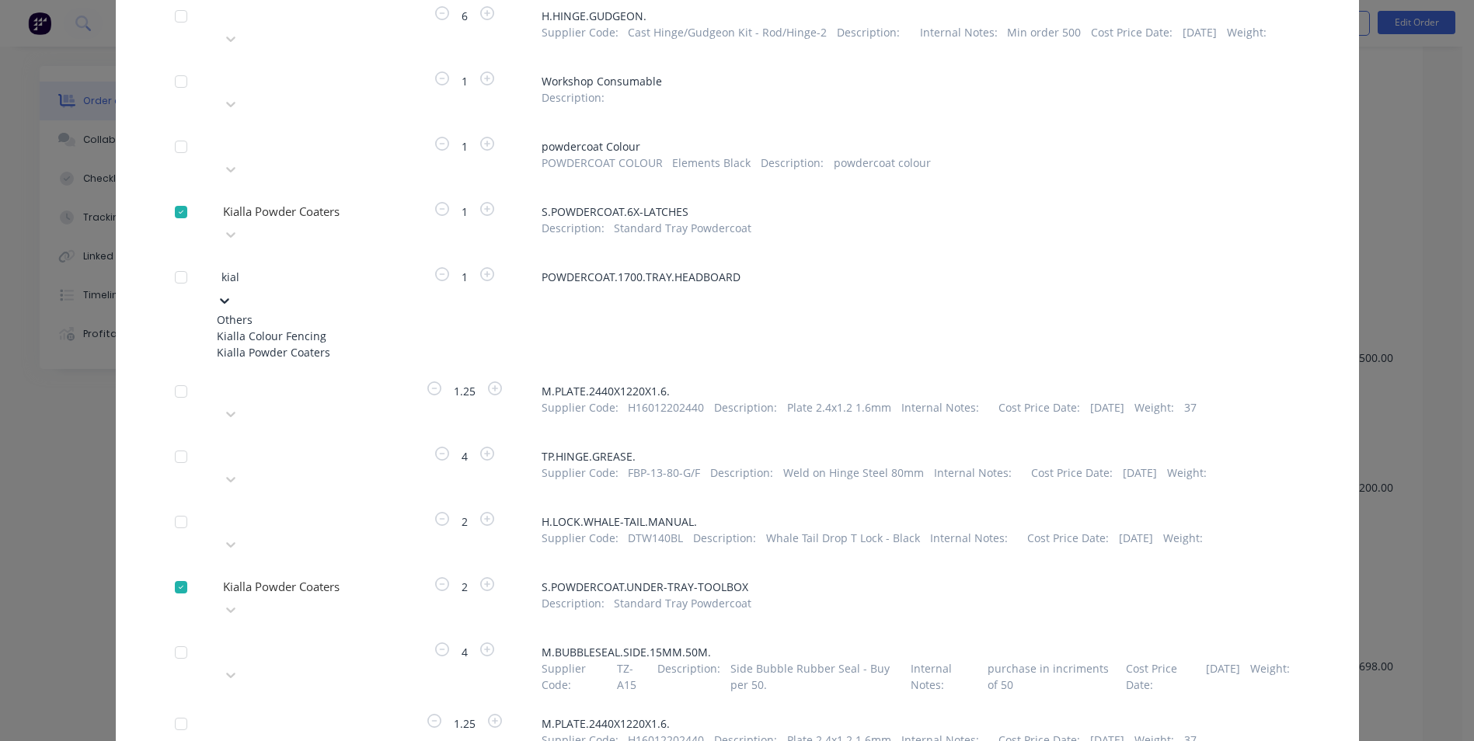
click at [322, 344] on div "Kialla Powder Coaters" at bounding box center [302, 352] width 171 height 16
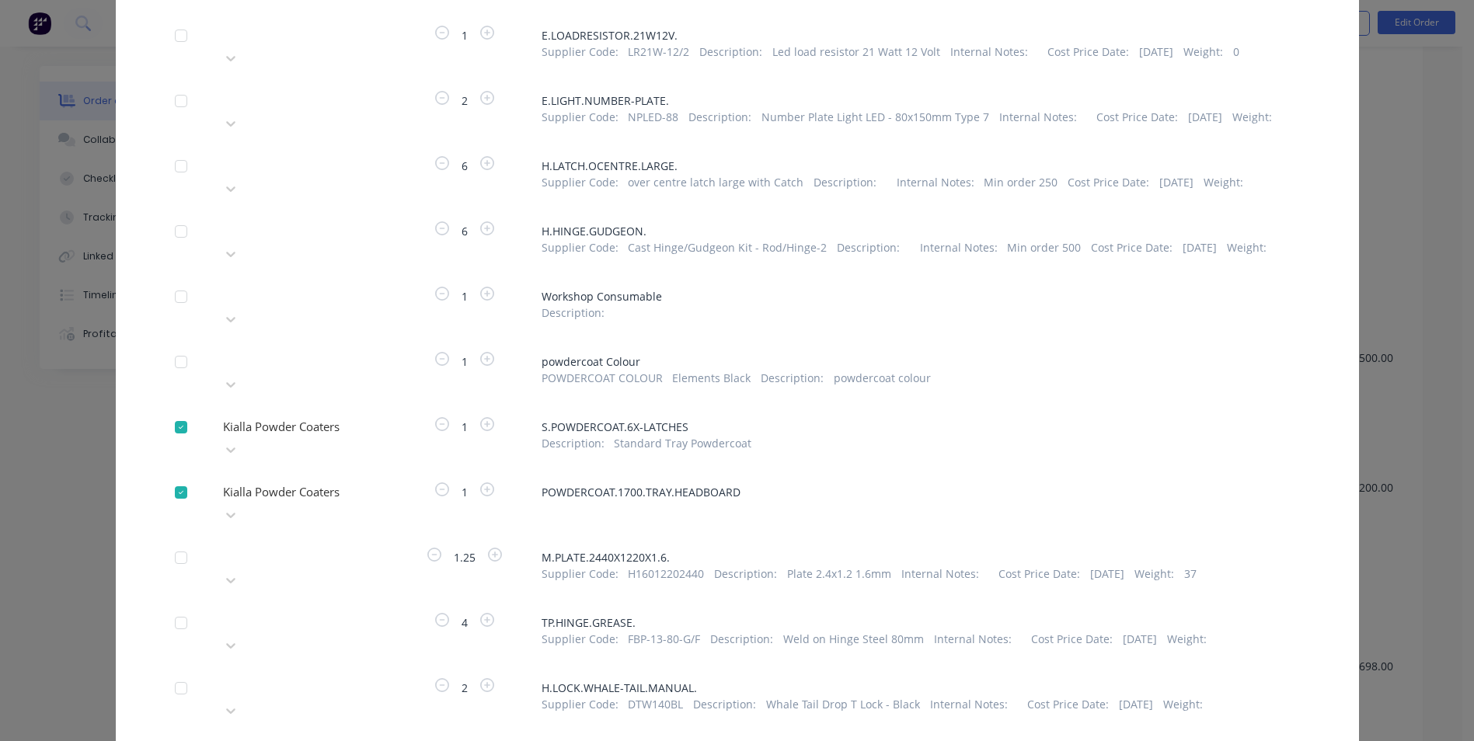
scroll to position [699, 0]
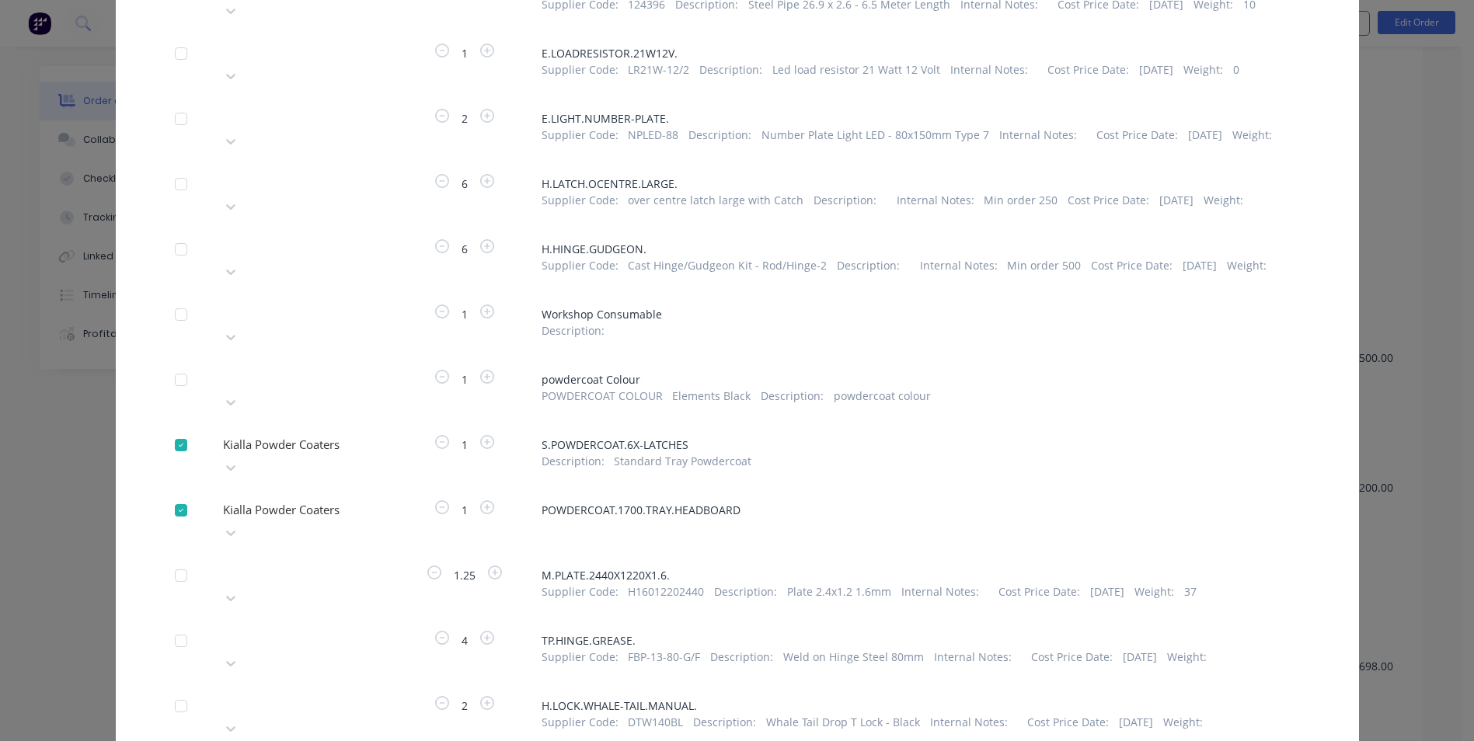
click at [336, 367] on div at bounding box center [333, 376] width 224 height 19
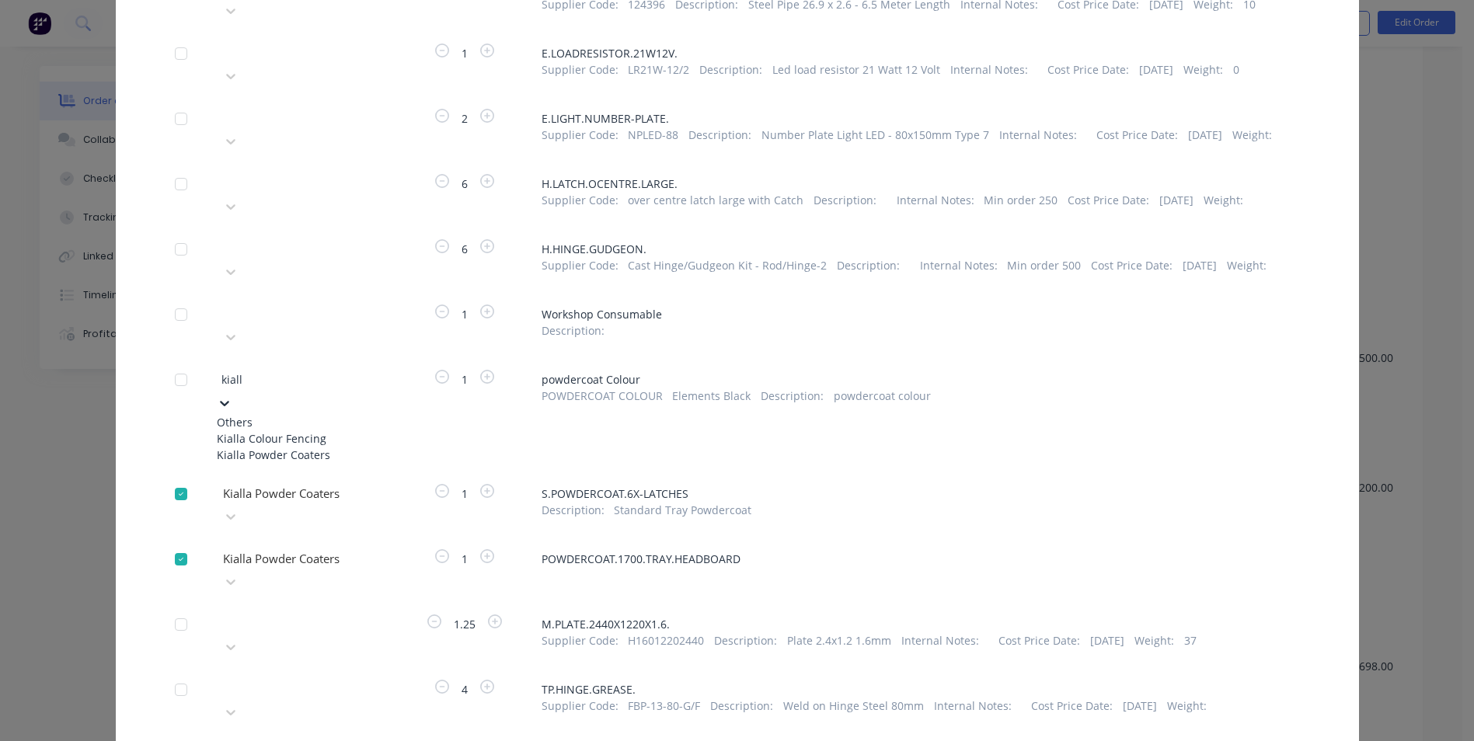
type input "kialla"
click at [305, 447] on div "Kialla Powder Coaters" at bounding box center [302, 455] width 171 height 16
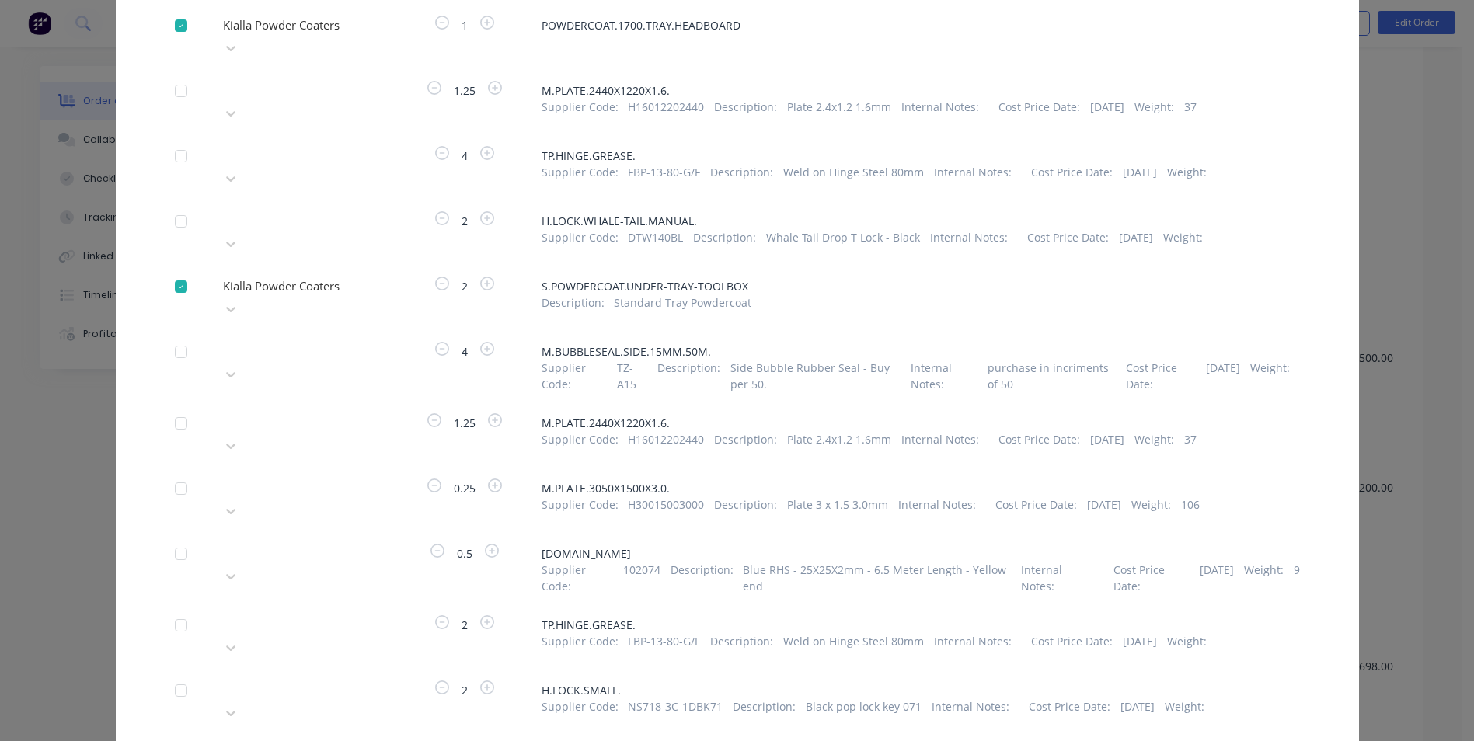
scroll to position [1321, 0]
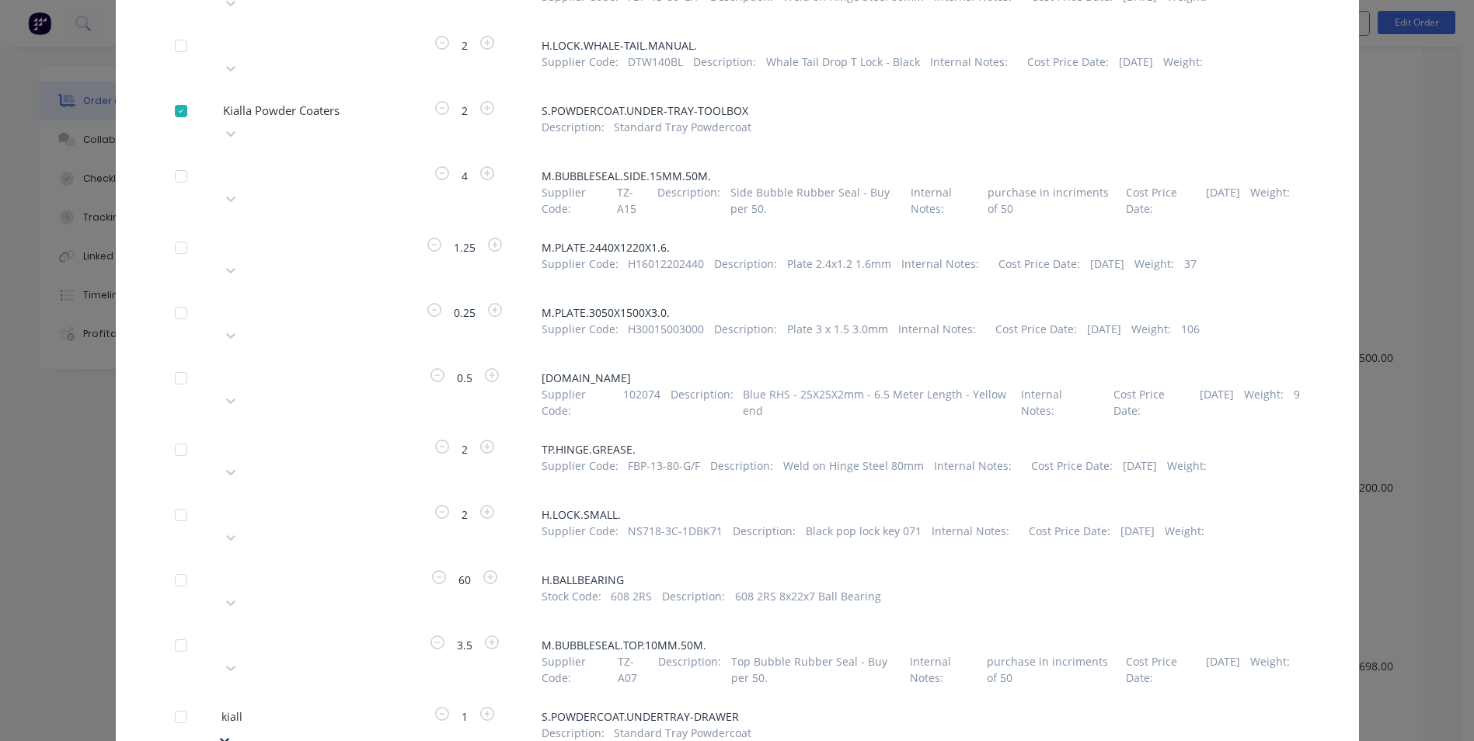
type input "kialla"
drag, startPoint x: 322, startPoint y: 571, endPoint x: 311, endPoint y: 564, distance: 12.3
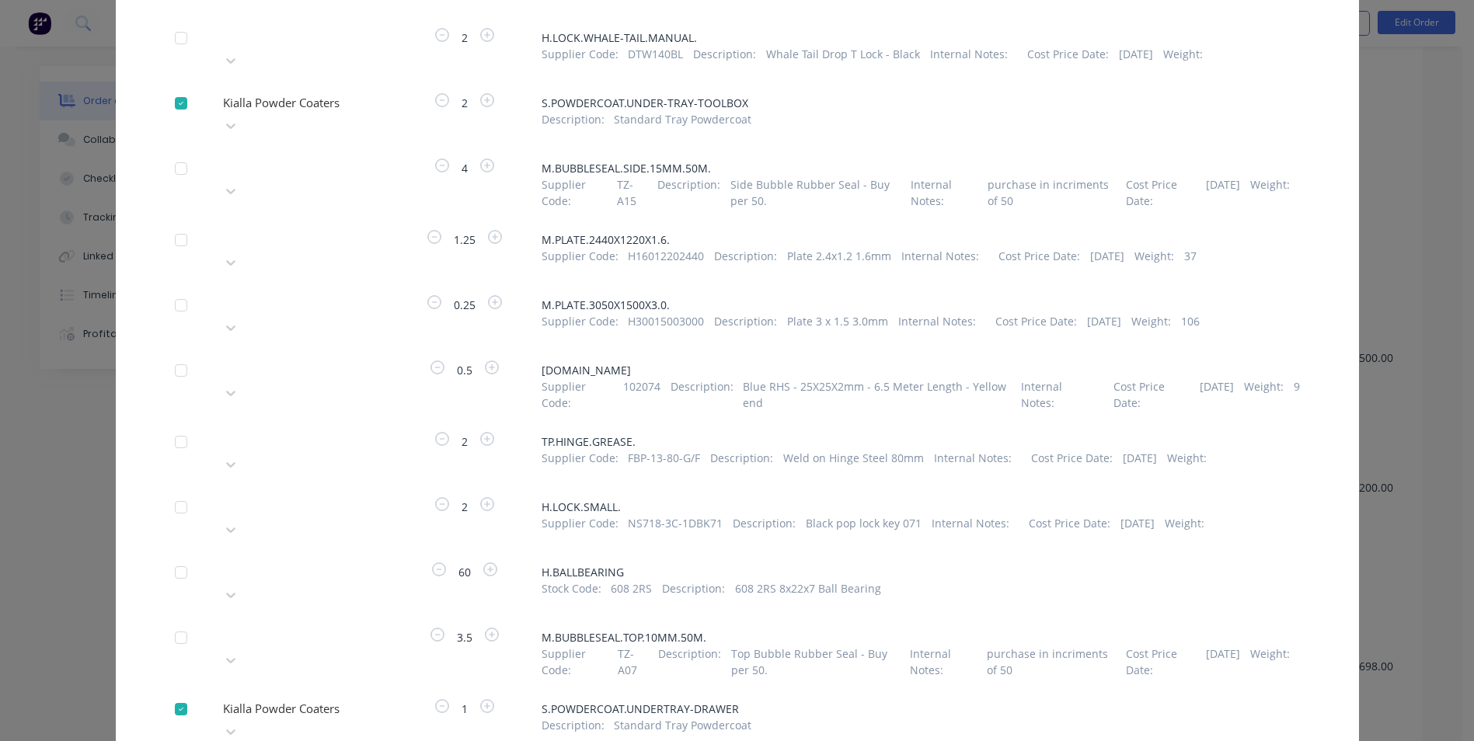
scroll to position [1445, 0]
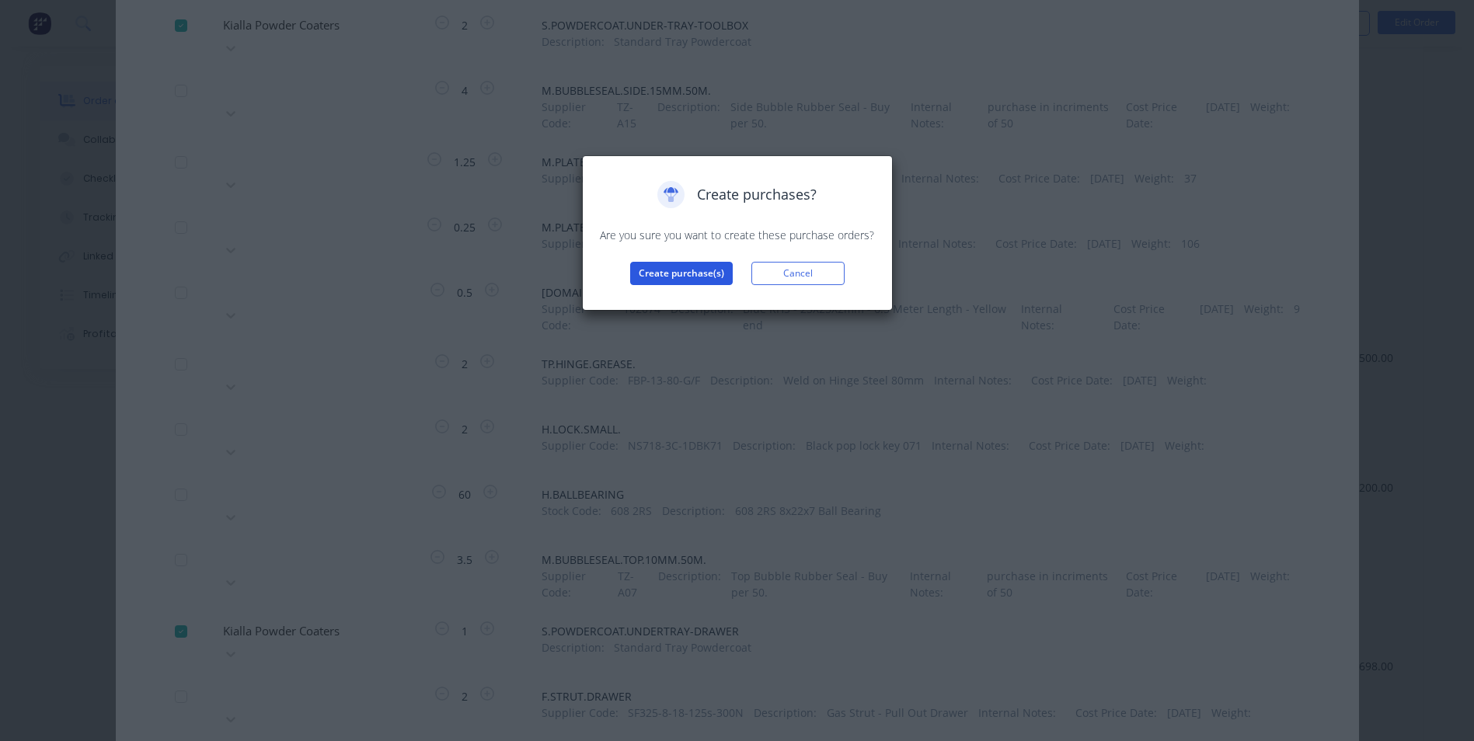
click at [694, 275] on button "Create purchase(s)" at bounding box center [681, 273] width 103 height 23
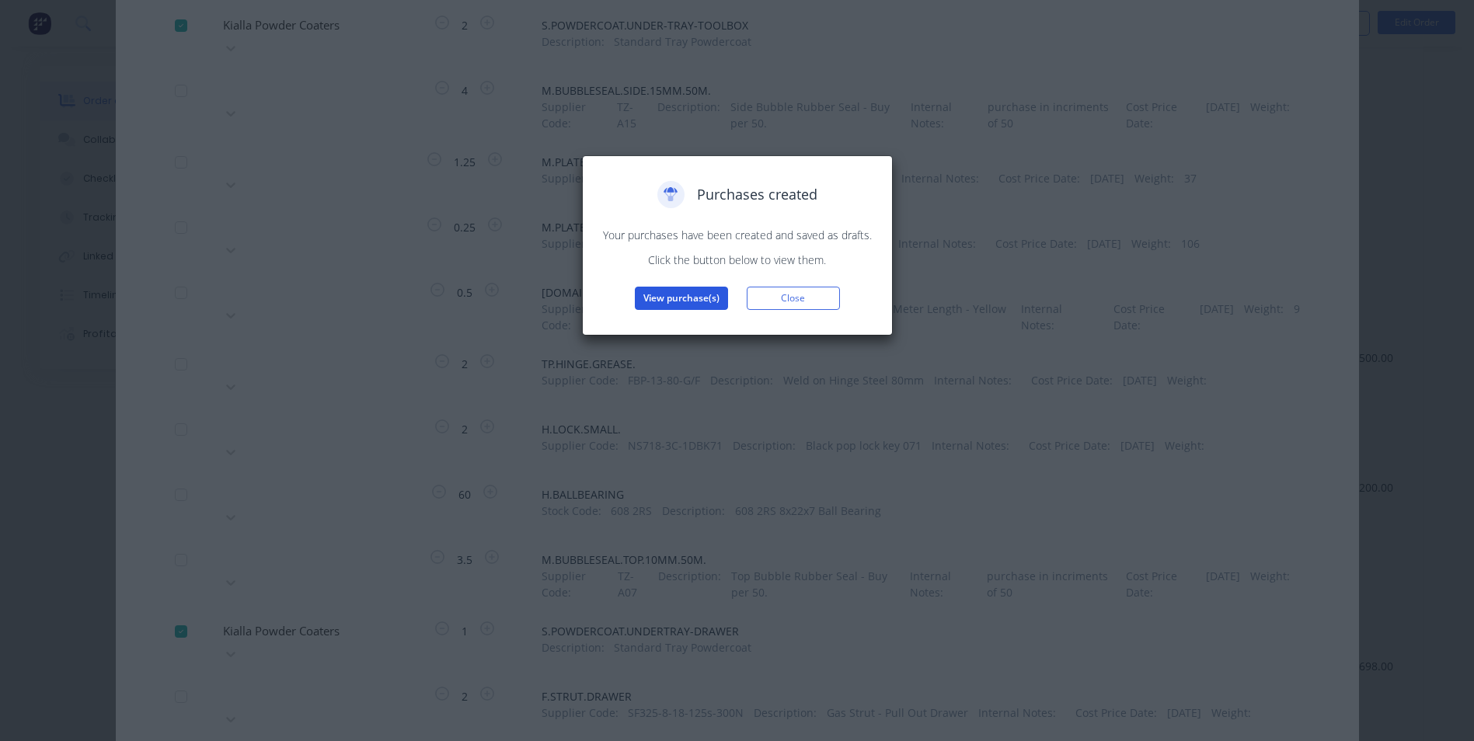
click at [695, 303] on button "View purchase(s)" at bounding box center [681, 298] width 93 height 23
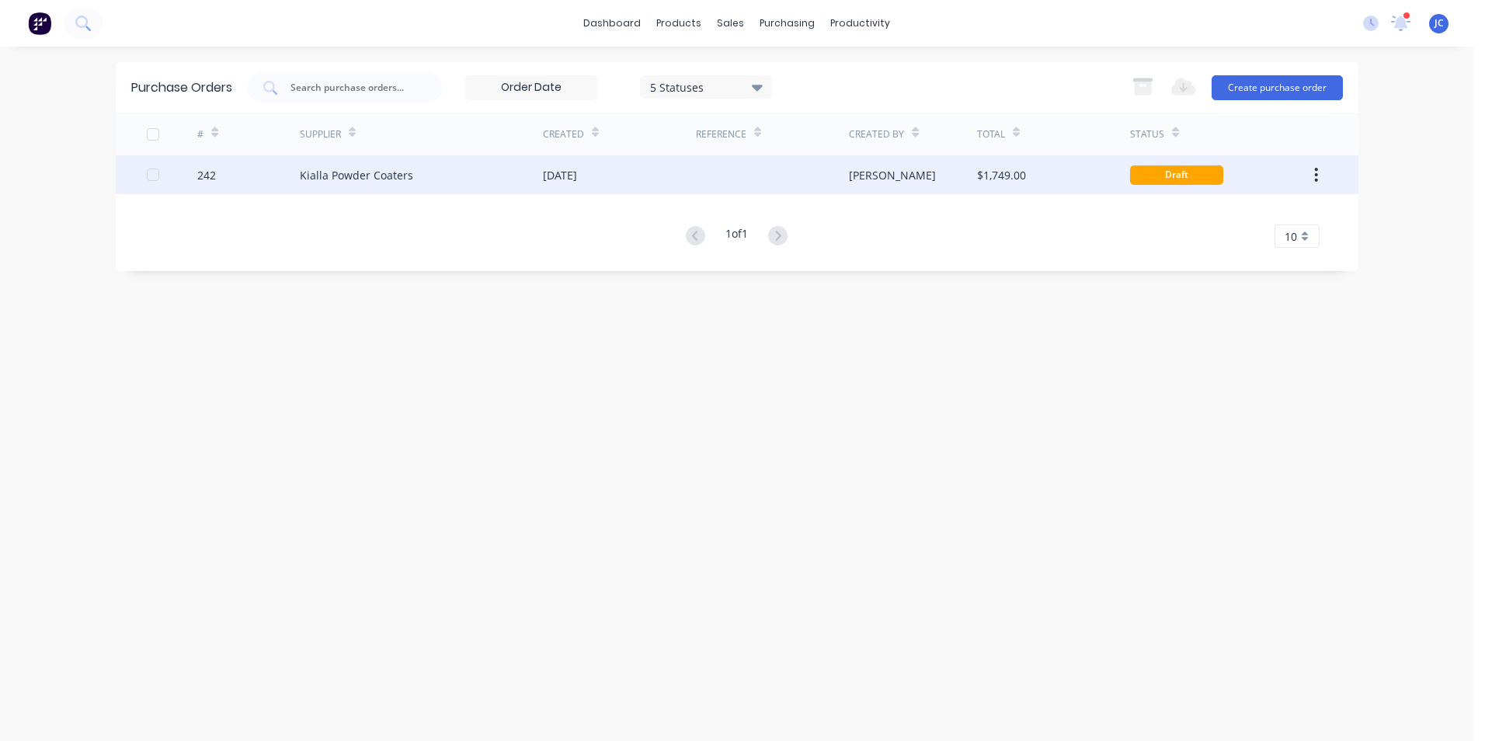
click at [577, 167] on div "[DATE]" at bounding box center [560, 175] width 34 height 16
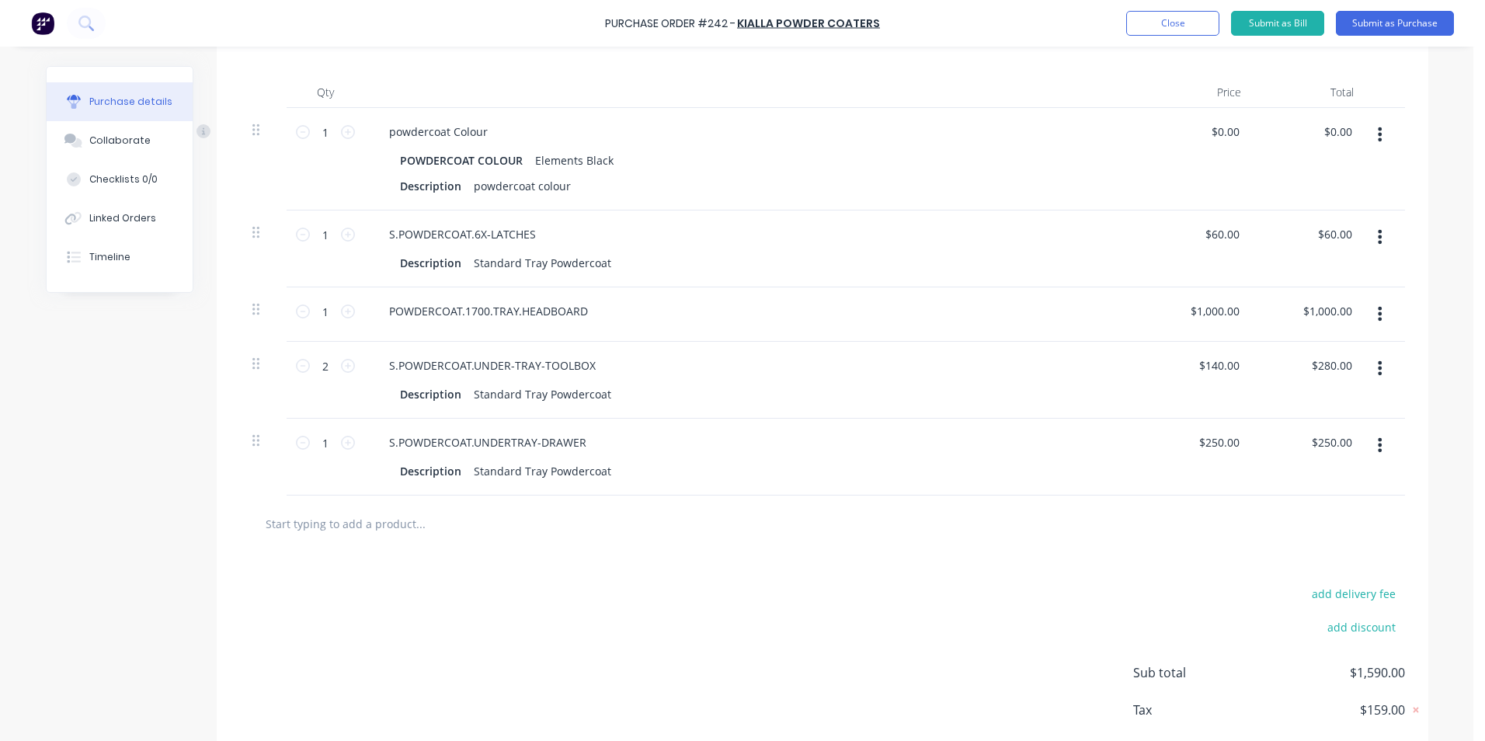
scroll to position [311, 0]
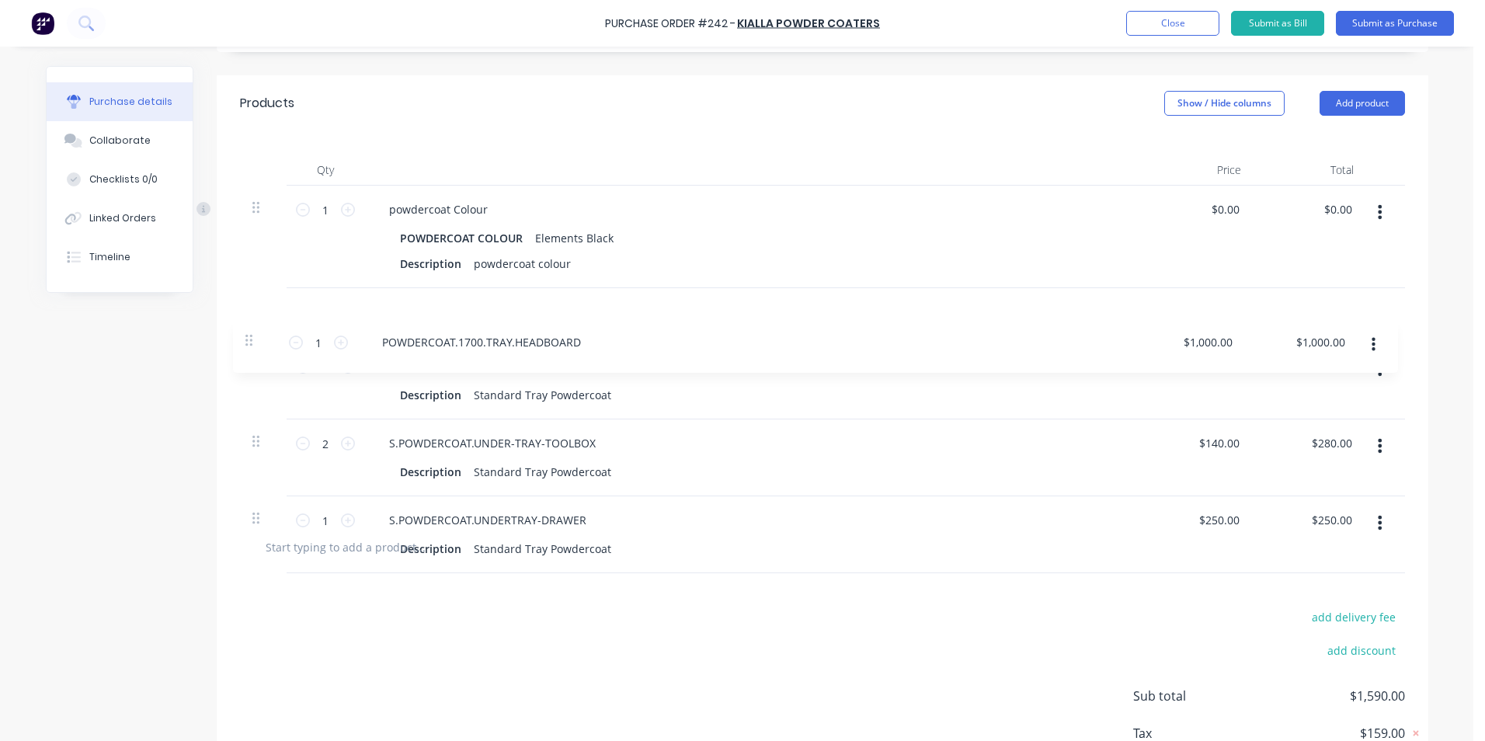
drag, startPoint x: 246, startPoint y: 419, endPoint x: 246, endPoint y: 335, distance: 83.9
click at [246, 335] on div "1 1 powdercoat Colour POWDERCOAT COLOUR Elements Black Description powdercoat c…" at bounding box center [822, 352] width 1165 height 333
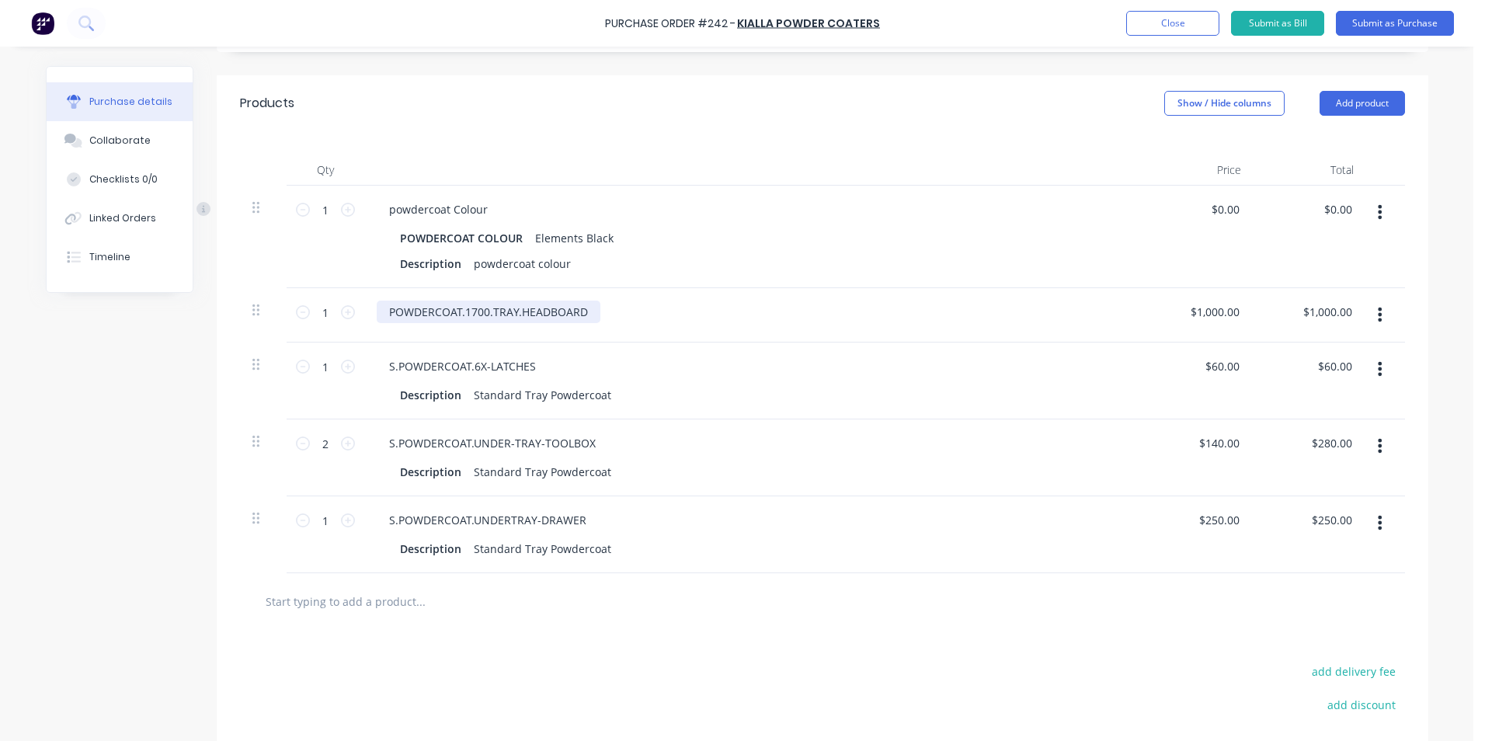
click at [577, 323] on div "POWDERCOAT.1700.TRAY.HEADBOARD" at bounding box center [489, 312] width 224 height 23
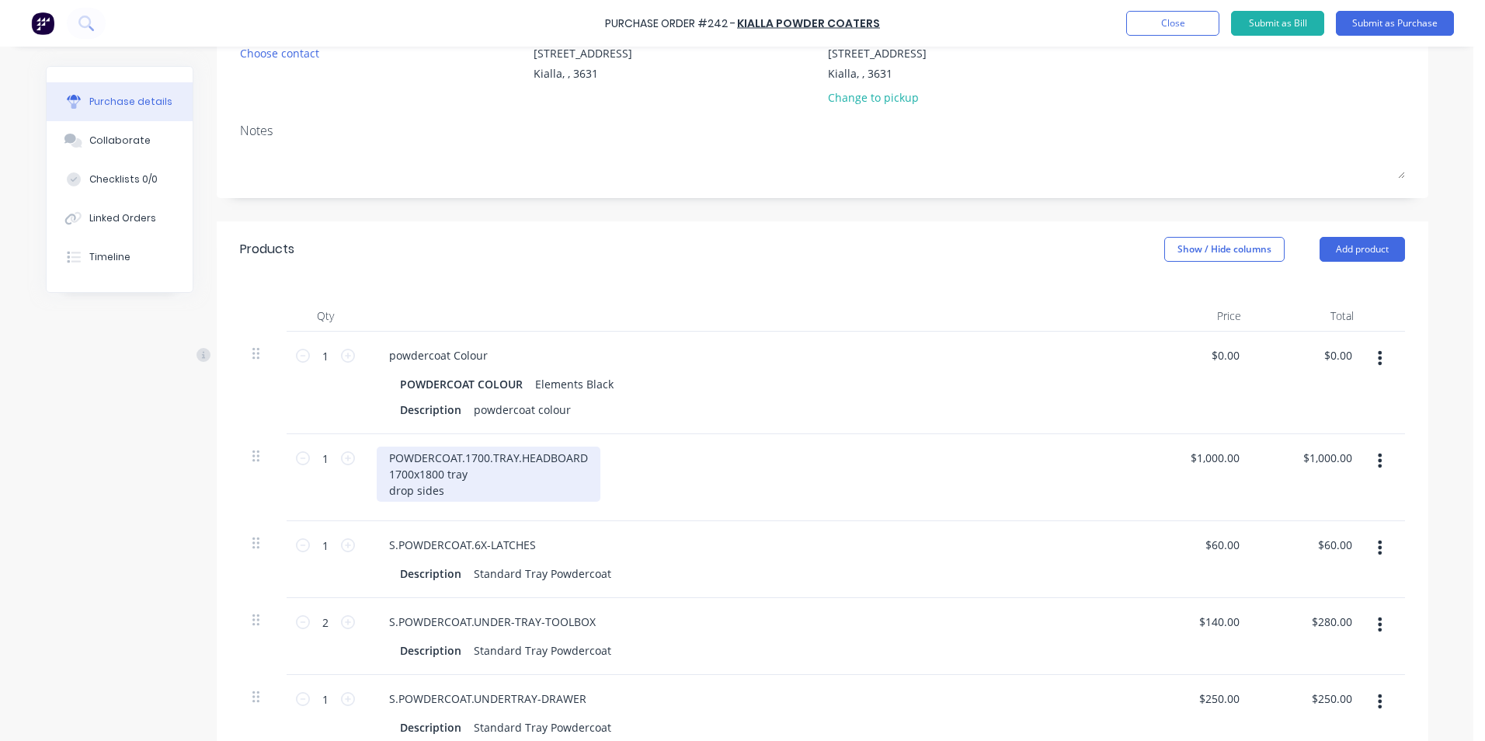
scroll to position [0, 0]
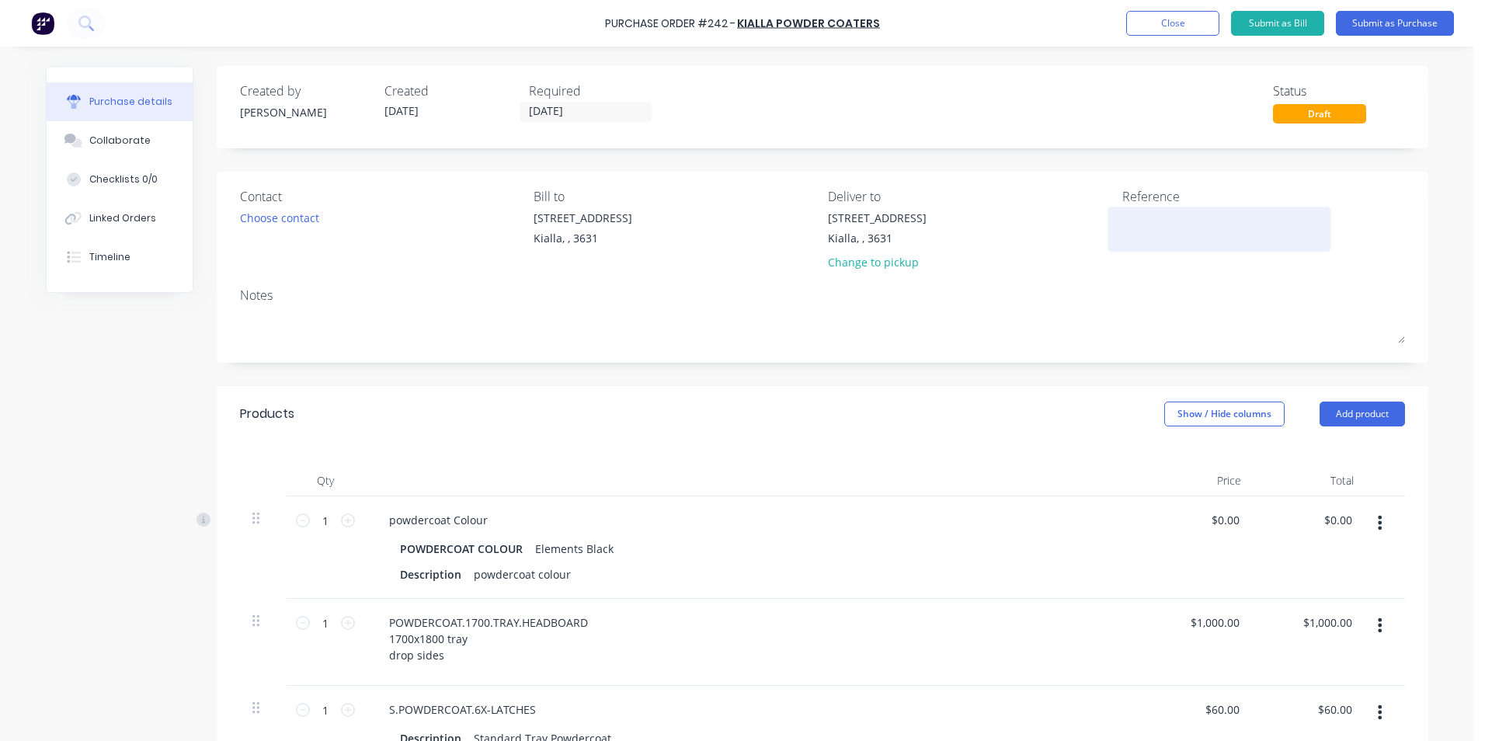
click at [1160, 216] on textarea at bounding box center [1219, 227] width 194 height 35
type textarea "brayden"
type textarea "x"
type textarea "brayden"
type textarea "x"
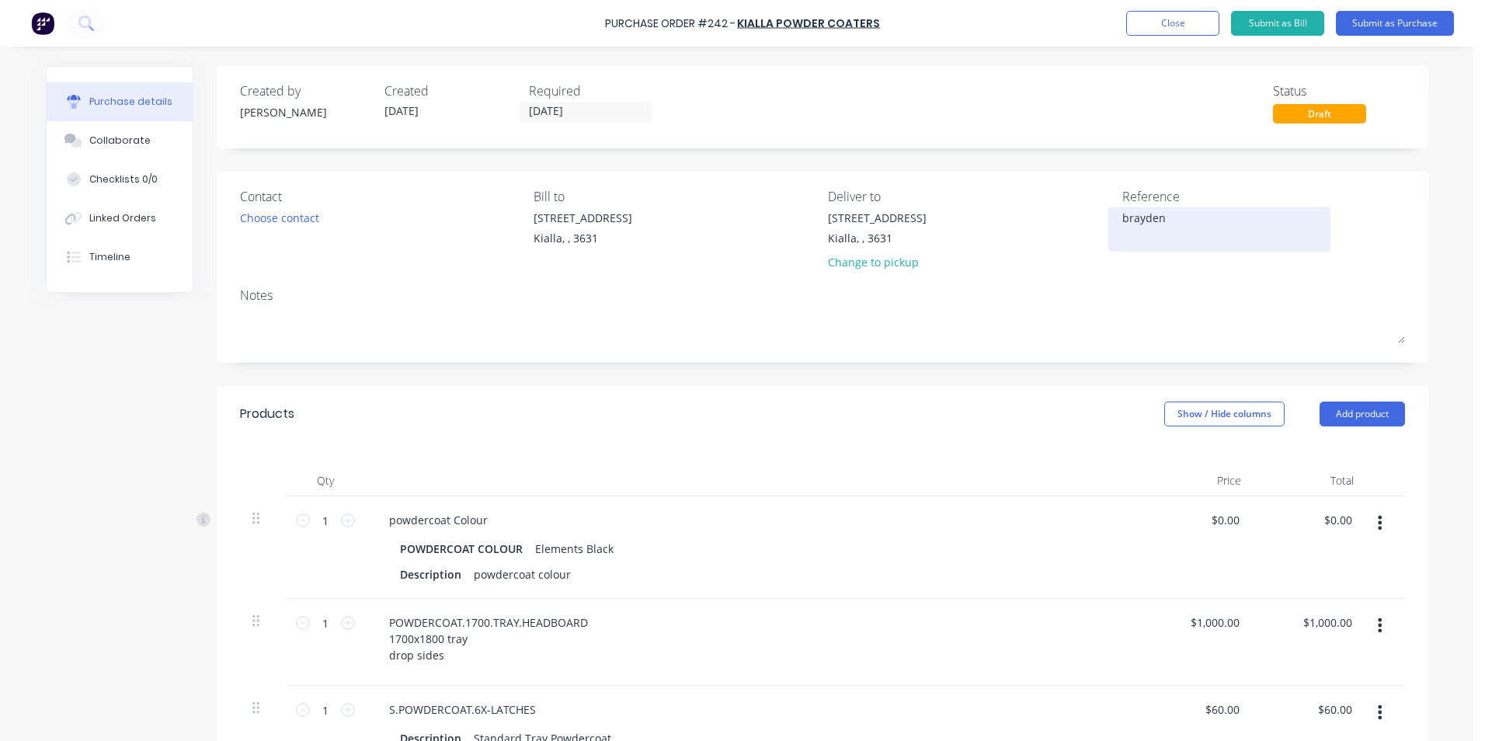
type textarea "brayden"
click at [1380, 26] on button "Submit as Purchase" at bounding box center [1395, 23] width 118 height 25
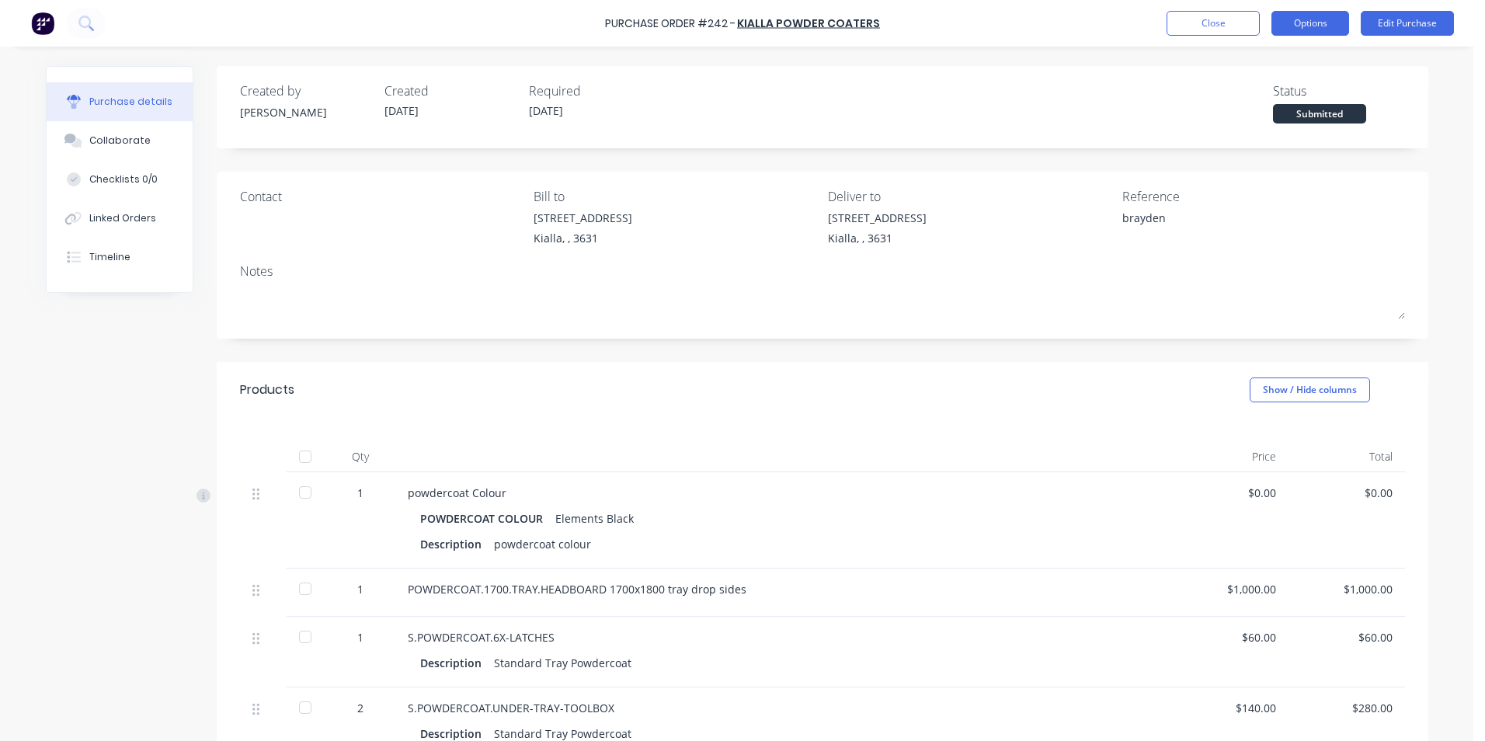
click at [1296, 28] on button "Options" at bounding box center [1311, 23] width 78 height 25
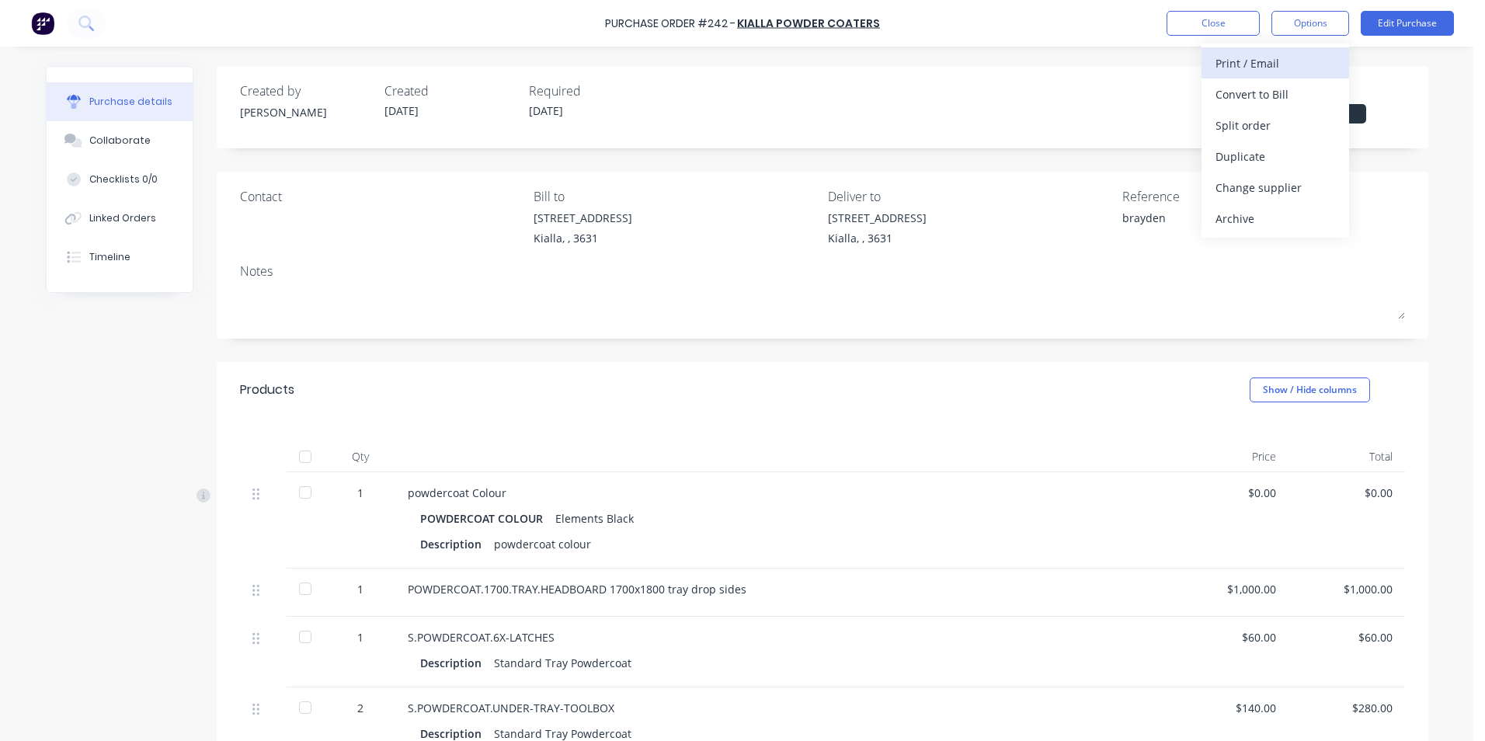
click at [1296, 64] on div "Print / Email" at bounding box center [1276, 63] width 120 height 23
click at [1299, 124] on div "Without pricing" at bounding box center [1276, 125] width 120 height 23
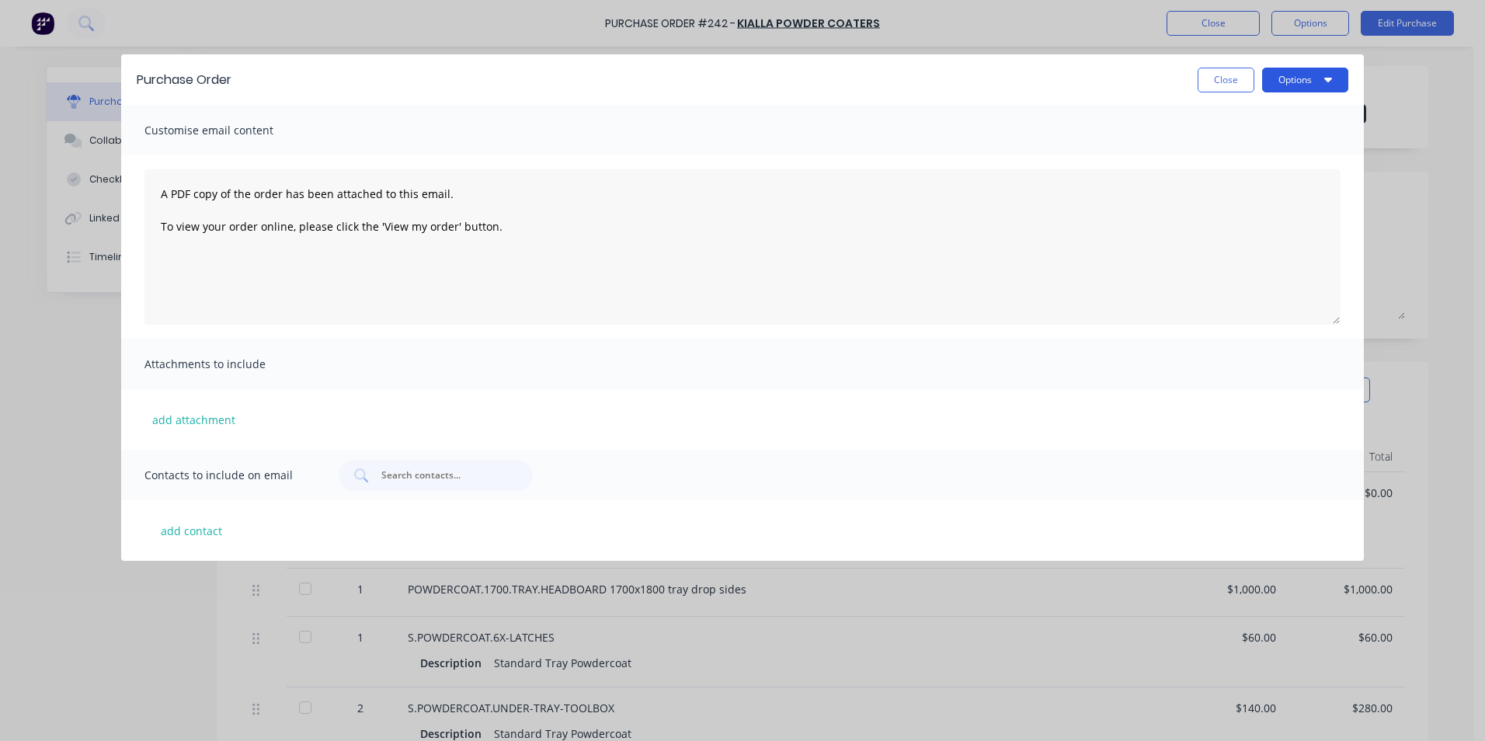
click at [1307, 71] on button "Options" at bounding box center [1305, 80] width 86 height 25
click at [1295, 141] on div "Print" at bounding box center [1275, 150] width 120 height 23
click at [1216, 80] on button "Close" at bounding box center [1226, 80] width 57 height 25
type textarea "x"
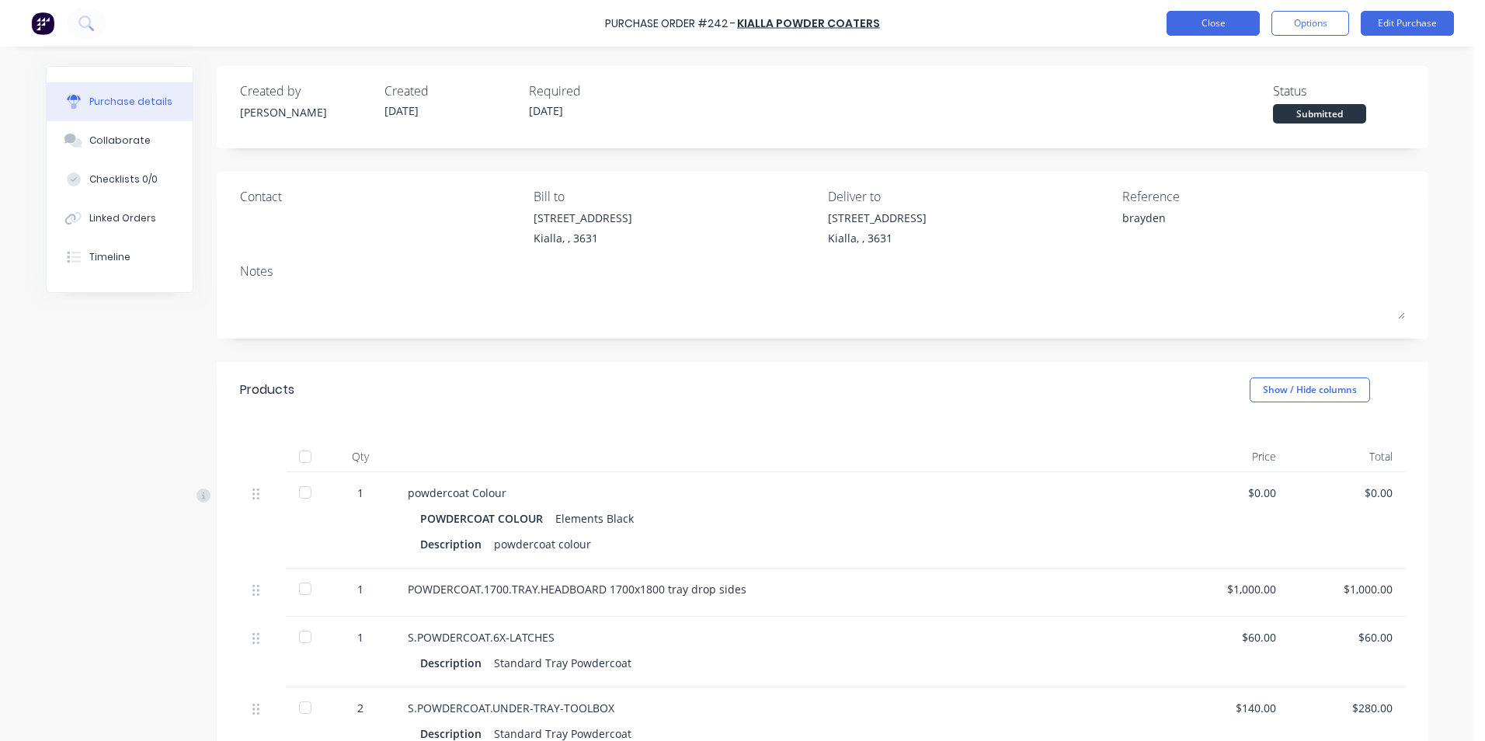
click at [1237, 26] on button "Close" at bounding box center [1213, 23] width 93 height 25
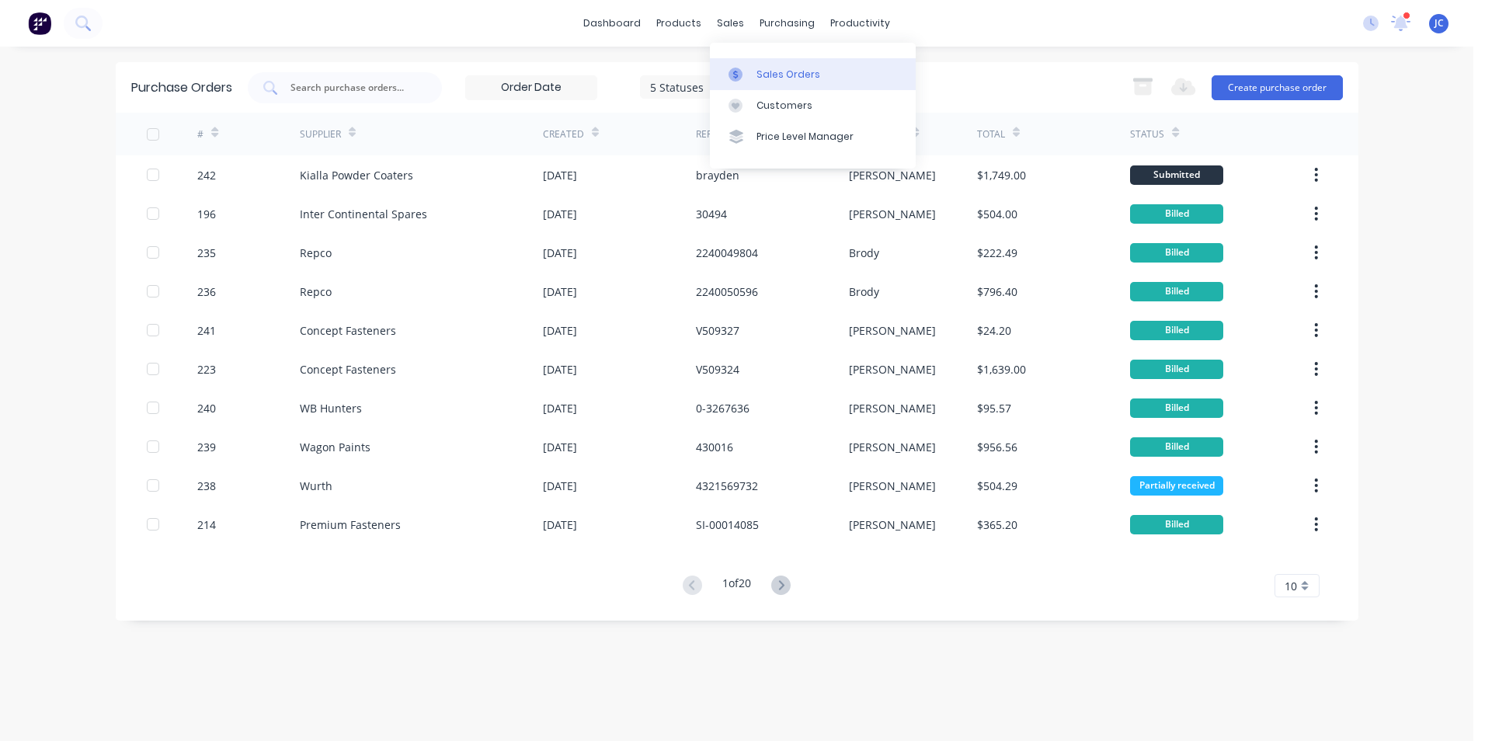
click at [746, 68] on div at bounding box center [740, 75] width 23 height 14
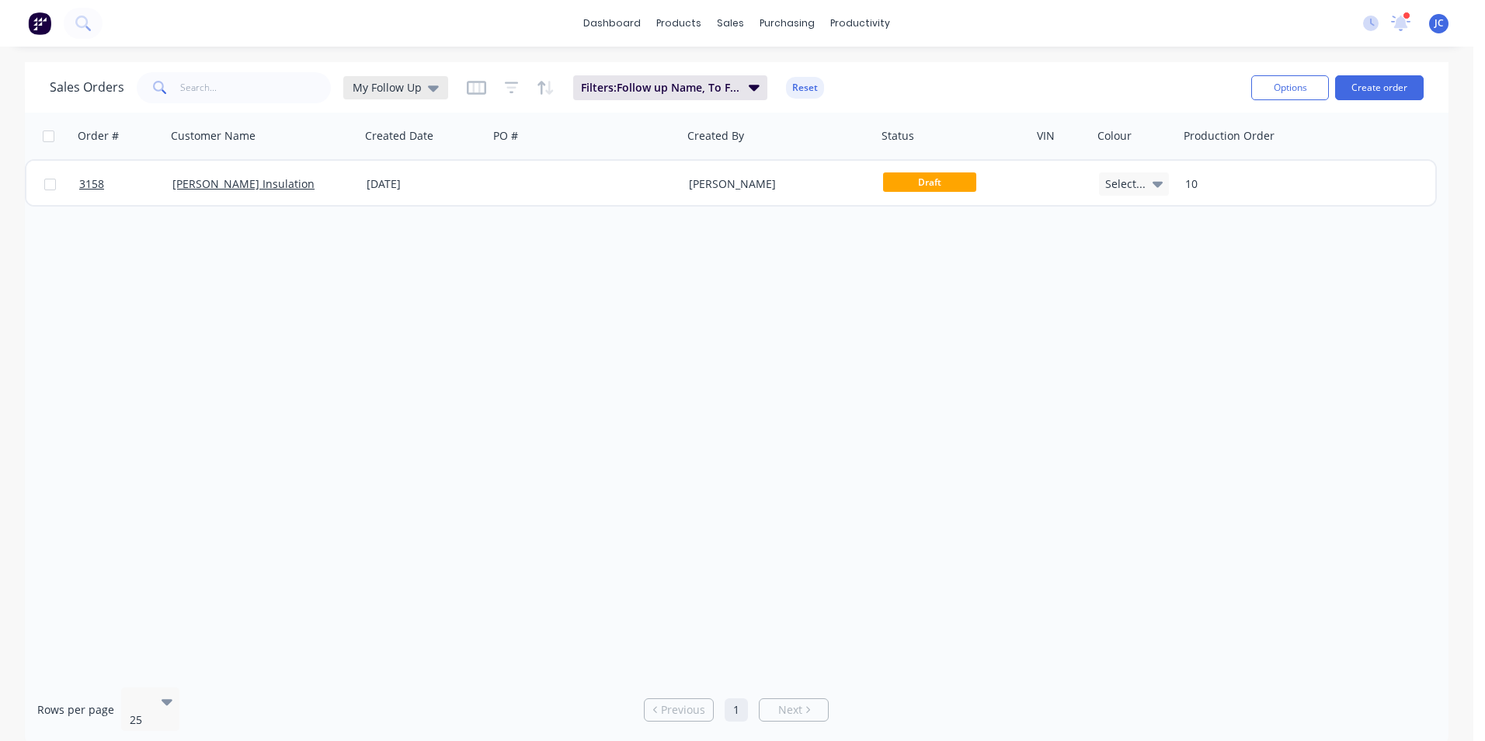
click at [372, 77] on div "My Follow Up" at bounding box center [395, 87] width 105 height 23
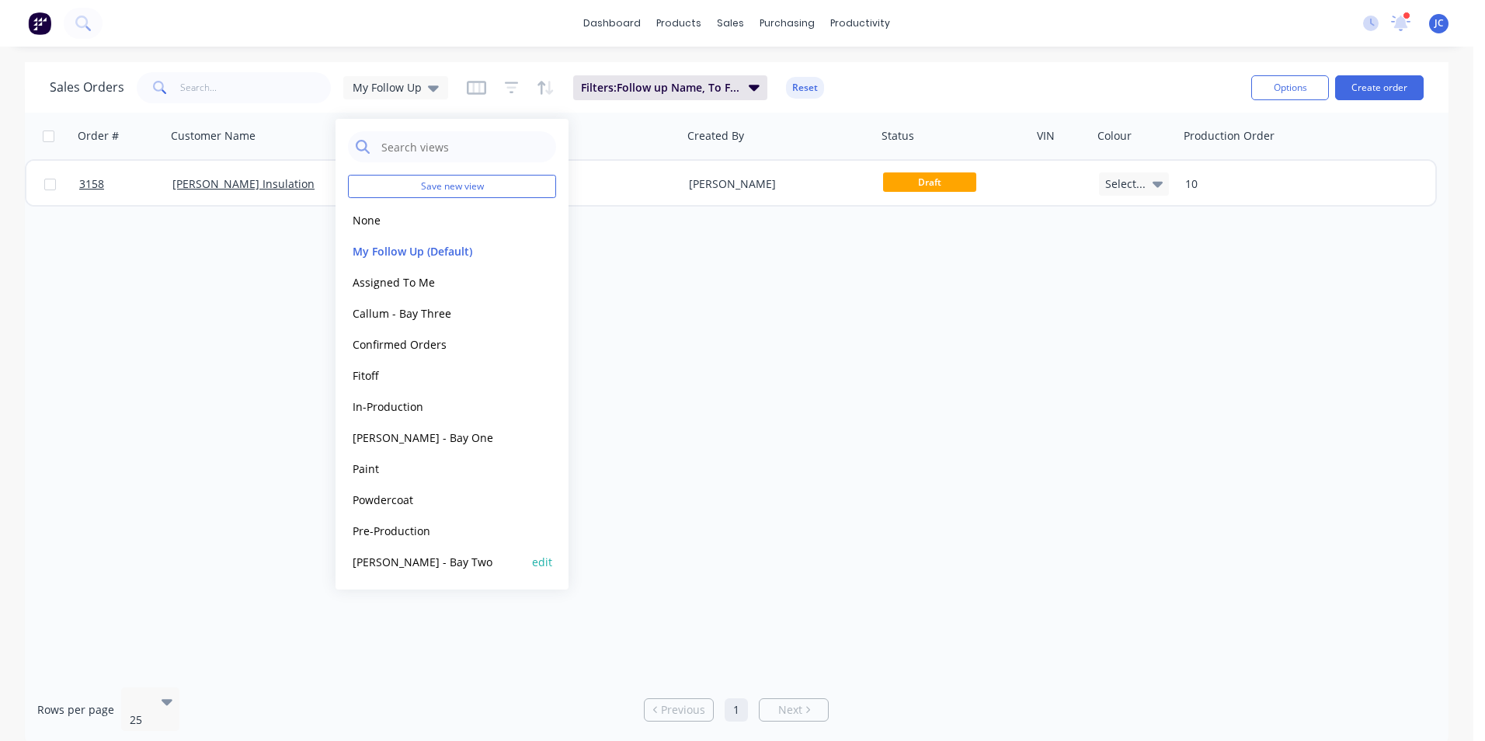
click at [397, 559] on button "[PERSON_NAME] - Bay Two" at bounding box center [436, 562] width 177 height 18
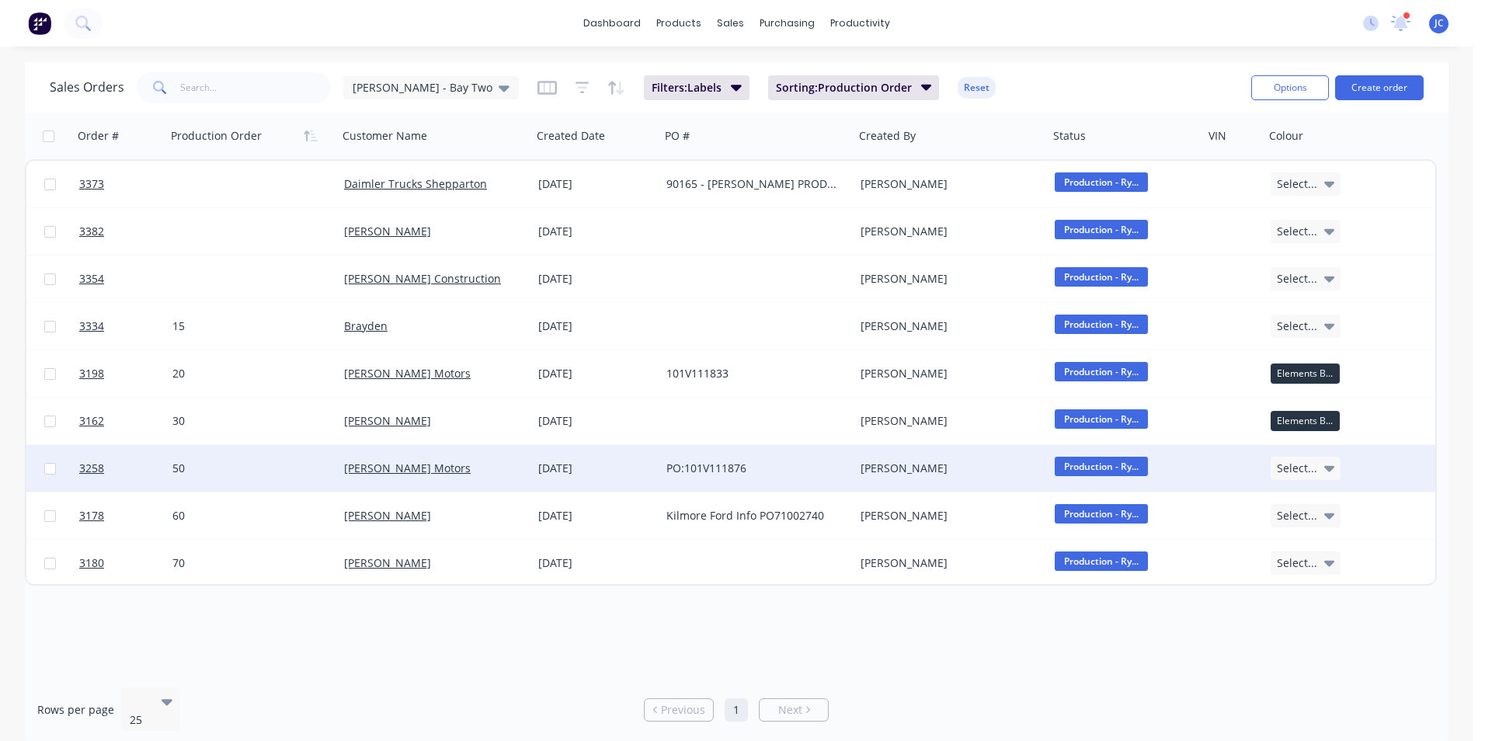
click at [444, 475] on div "[PERSON_NAME] Motors" at bounding box center [430, 469] width 172 height 16
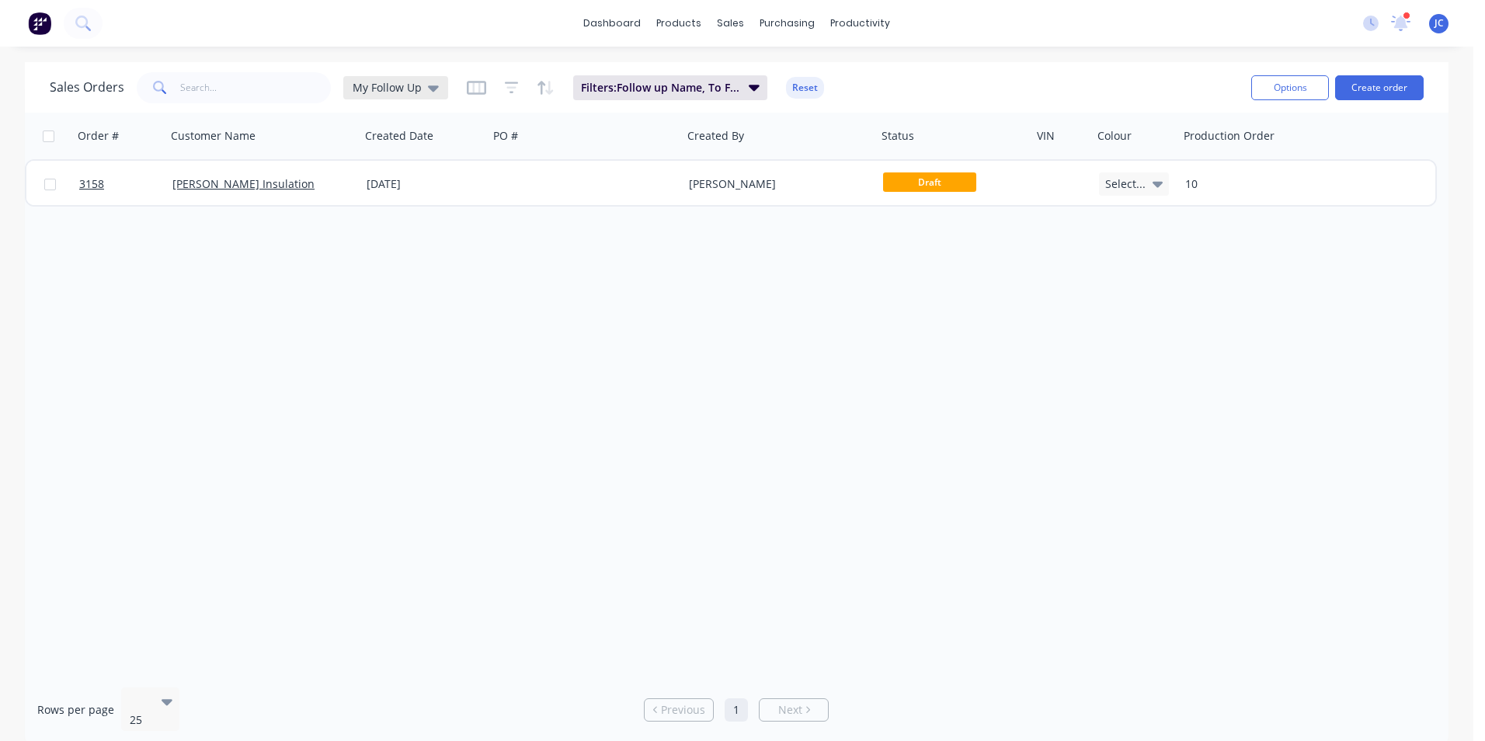
click at [421, 86] on div "My Follow Up" at bounding box center [396, 88] width 86 height 14
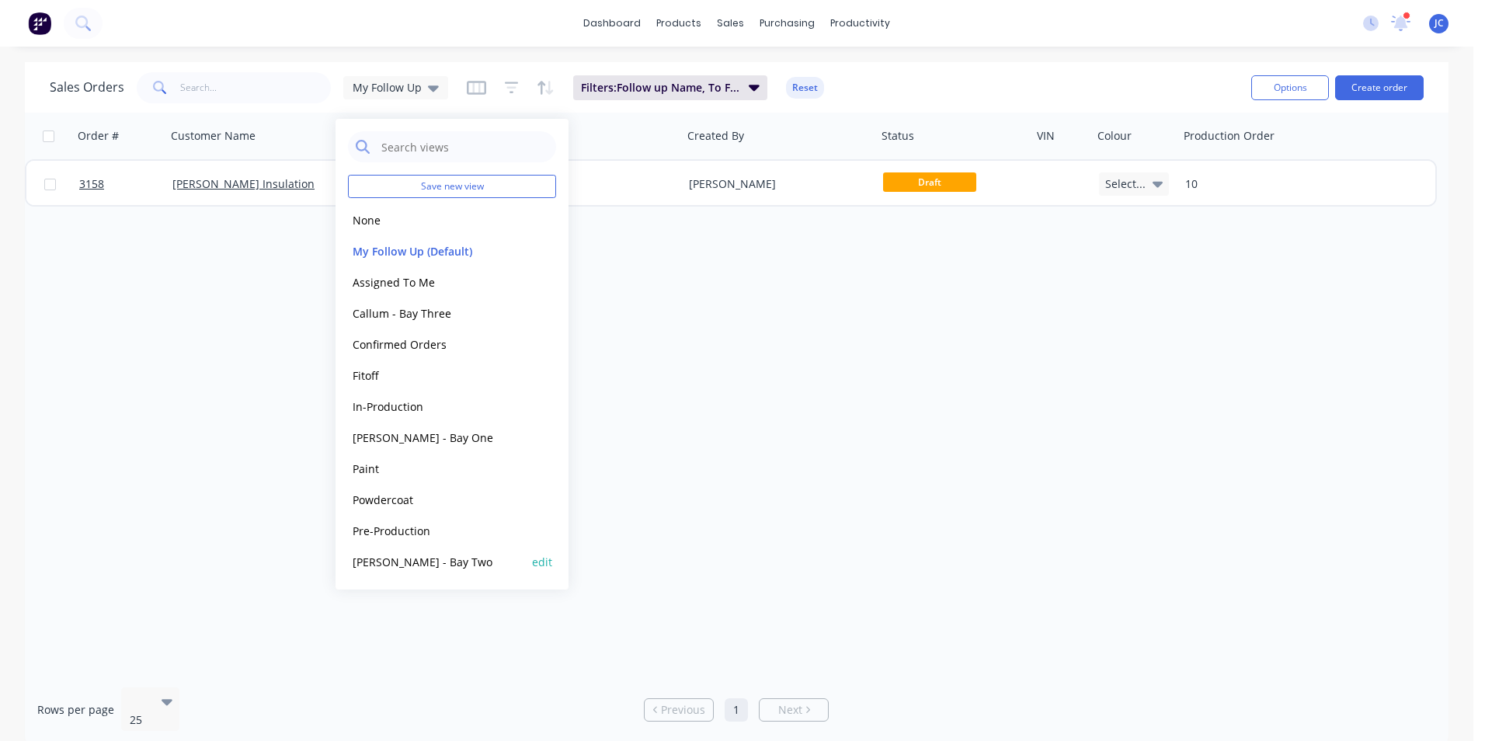
click at [439, 573] on div "[PERSON_NAME] - Bay Two edit" at bounding box center [452, 561] width 208 height 31
click at [385, 559] on button "[PERSON_NAME] - Bay Two" at bounding box center [436, 562] width 177 height 18
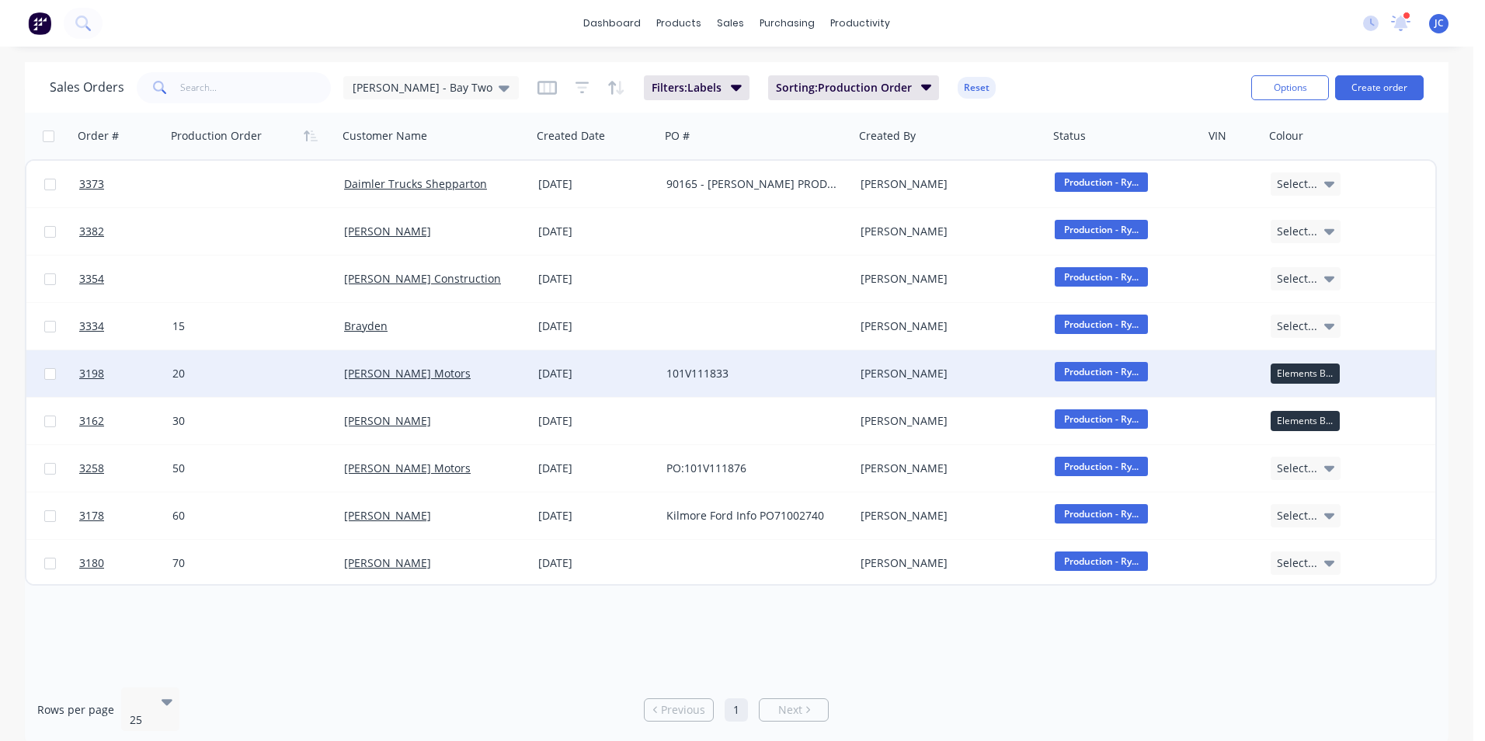
click at [468, 374] on div "[PERSON_NAME] Motors" at bounding box center [430, 374] width 172 height 16
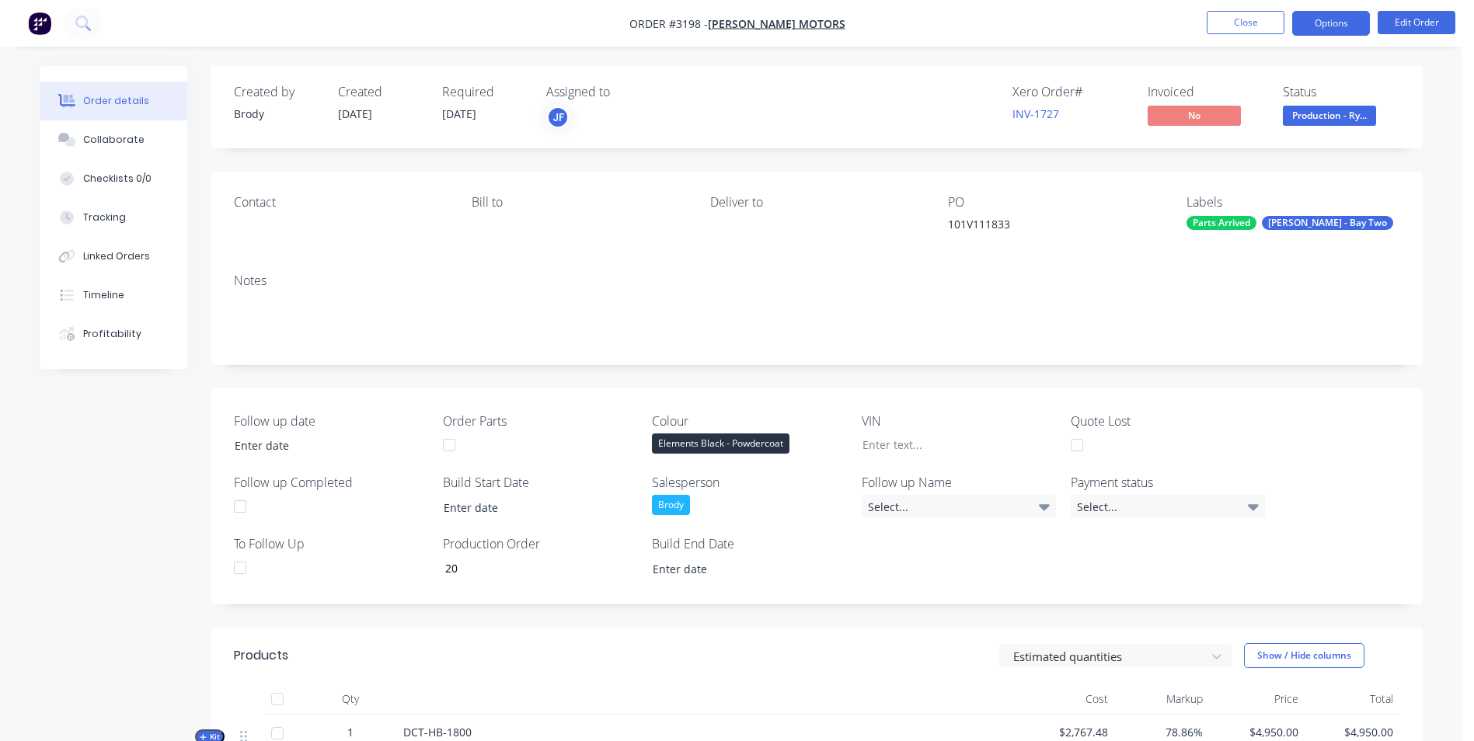
click at [1328, 17] on button "Options" at bounding box center [1331, 23] width 78 height 25
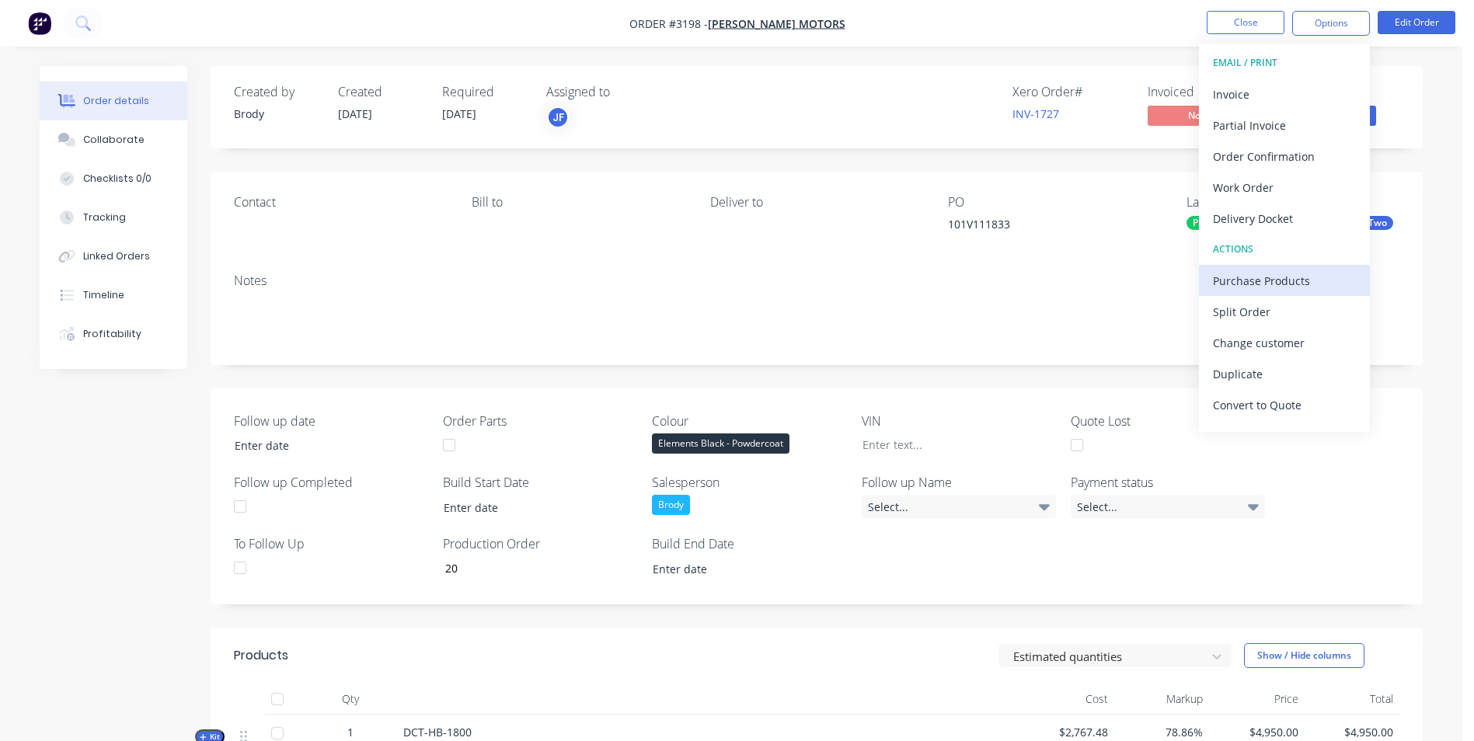
click at [1264, 281] on div "Purchase Products" at bounding box center [1284, 281] width 143 height 23
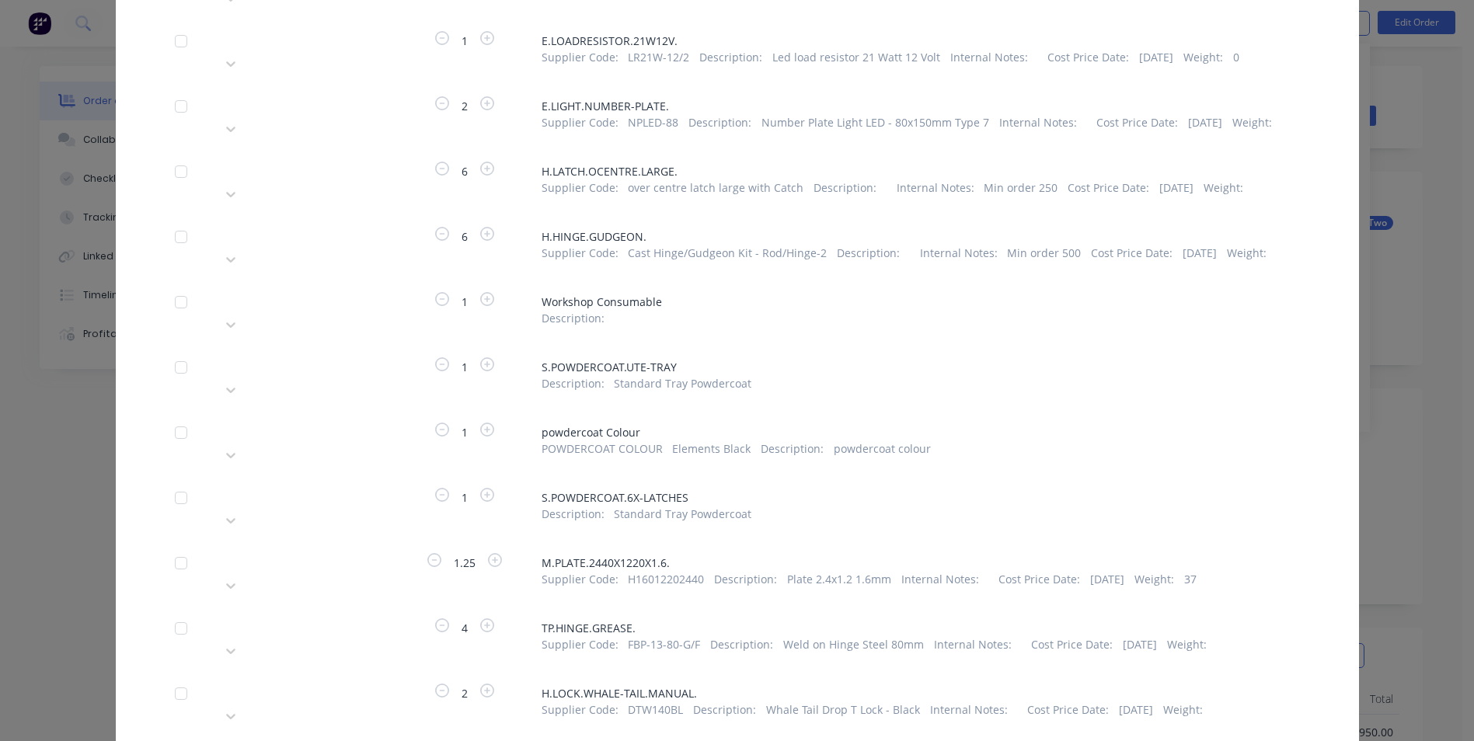
scroll to position [854, 0]
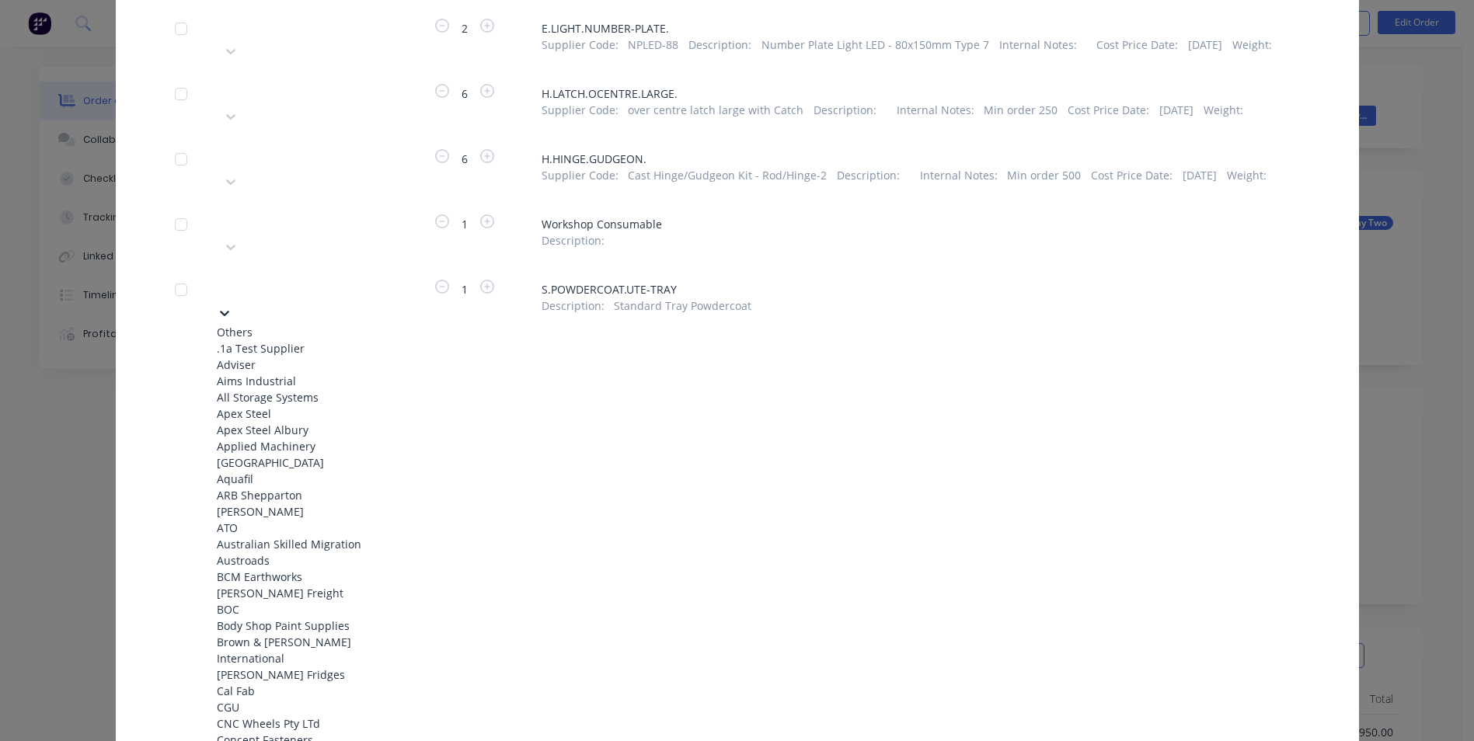
click at [317, 277] on div at bounding box center [333, 286] width 224 height 19
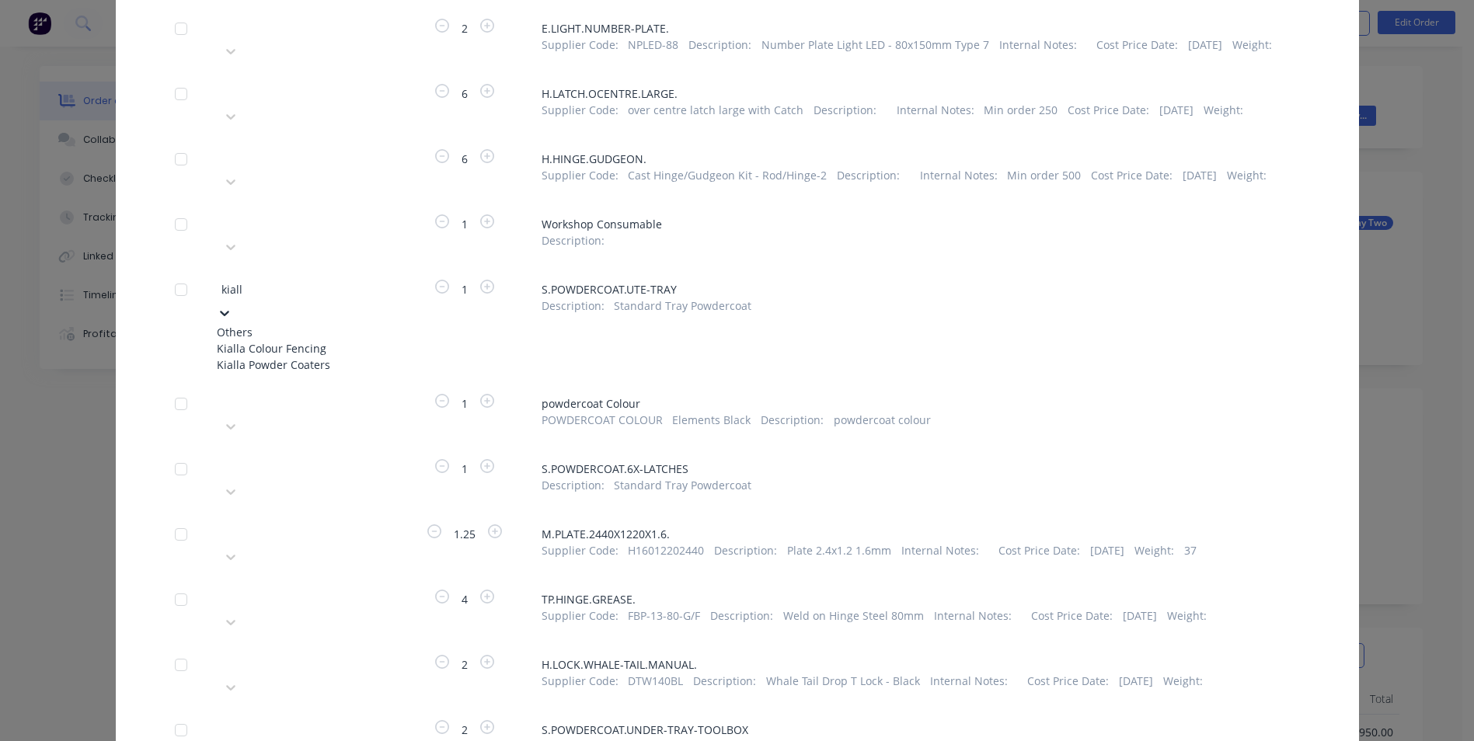
type input "kialla"
click at [256, 357] on div "Kialla Powder Coaters" at bounding box center [302, 365] width 171 height 16
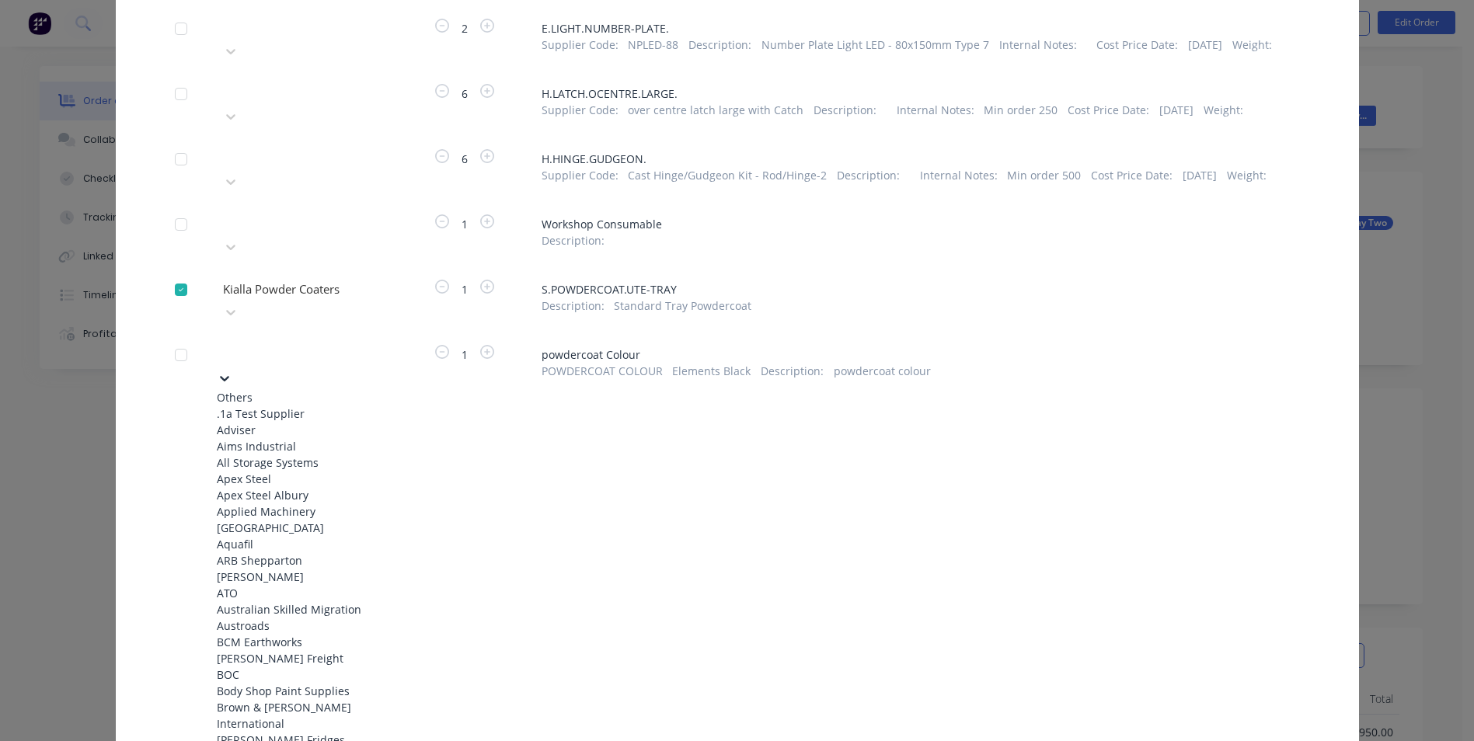
click at [232, 369] on div at bounding box center [225, 377] width 16 height 17
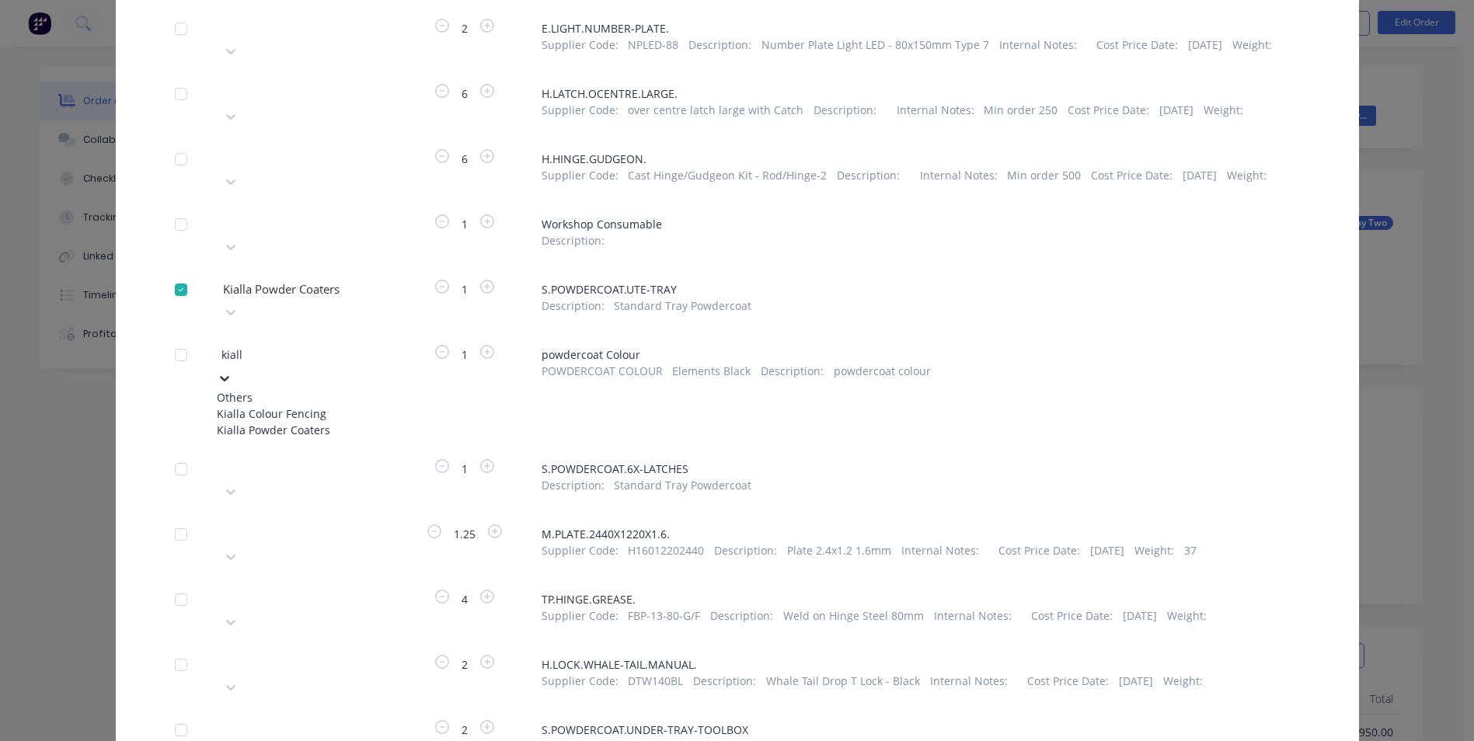
type input "kialla"
click at [278, 422] on div "Kialla Powder Coaters" at bounding box center [302, 430] width 171 height 16
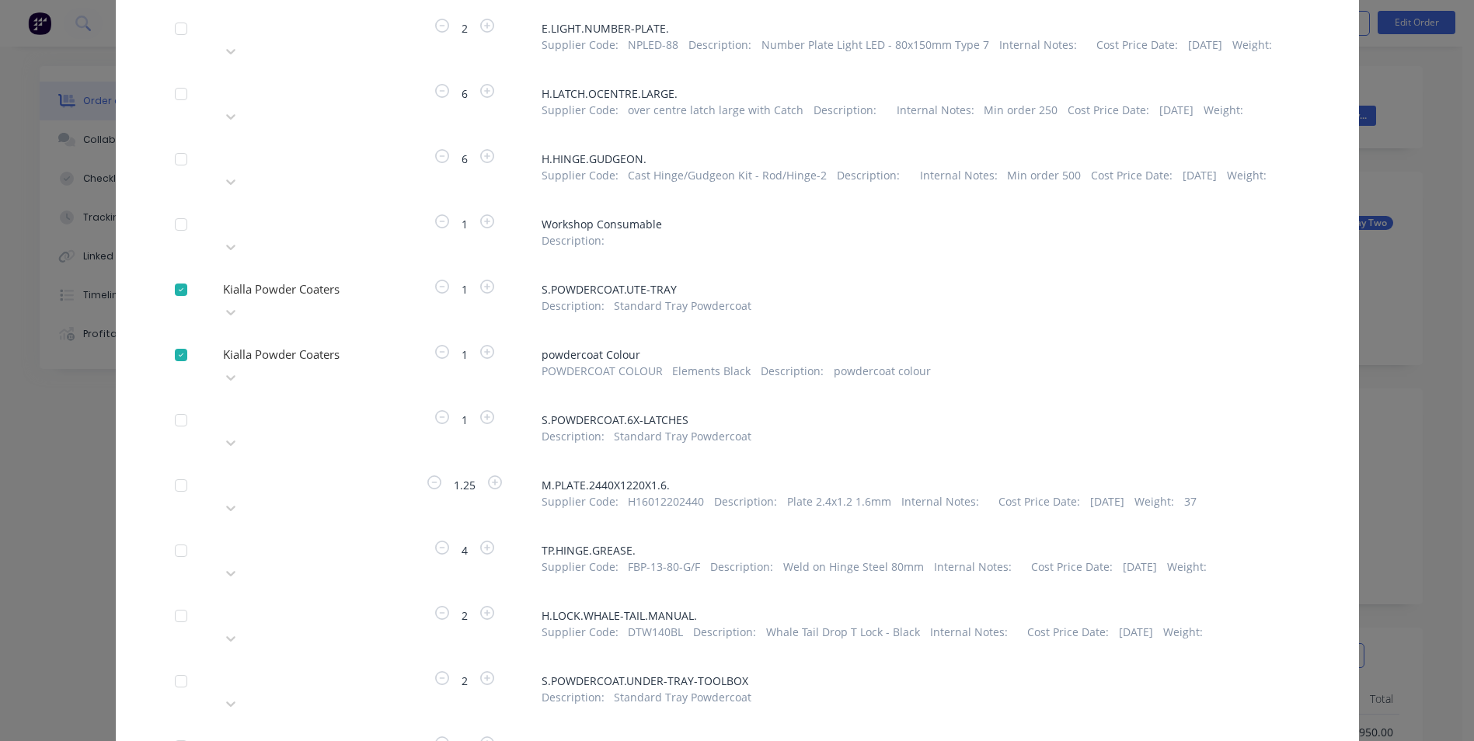
click at [287, 408] on div at bounding box center [333, 417] width 224 height 19
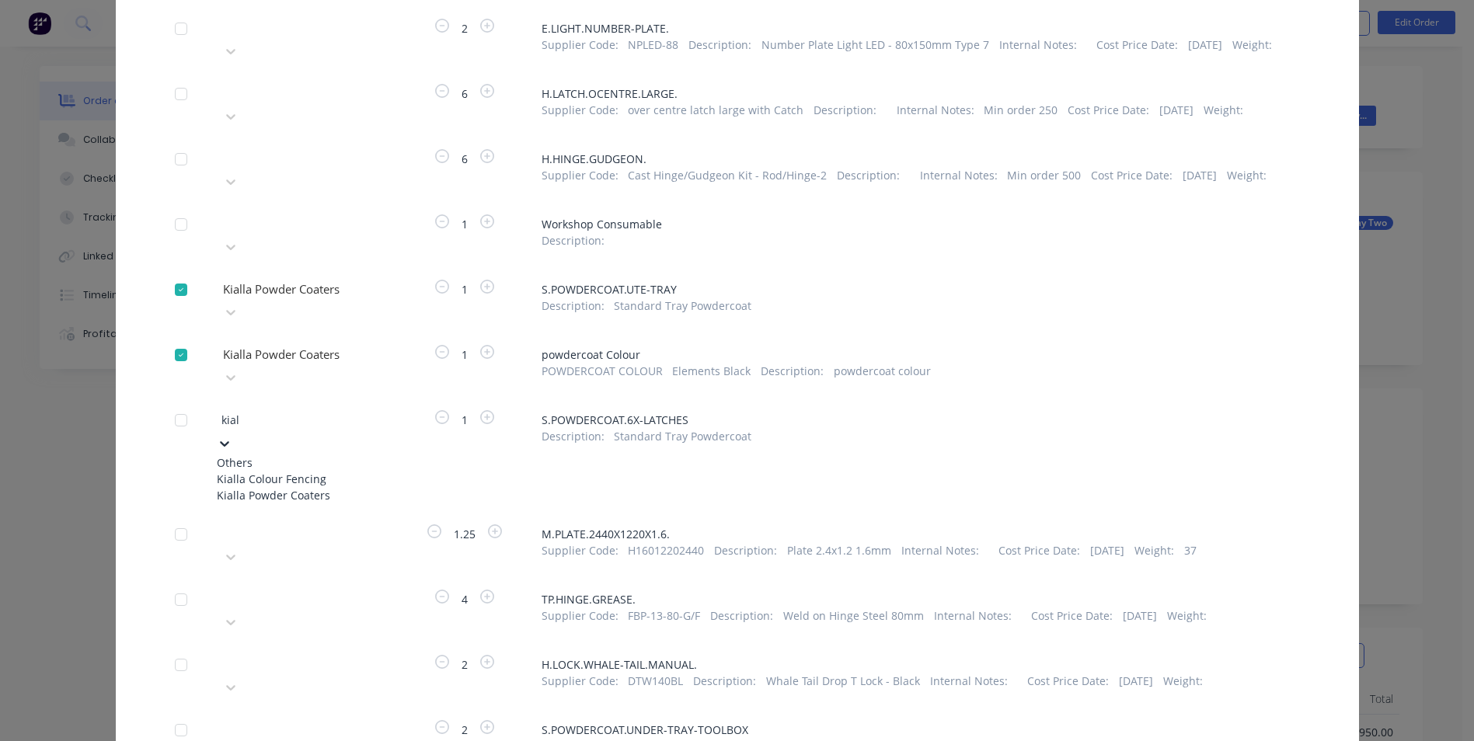
type input "kiall"
click at [270, 487] on div "Kialla Powder Coaters" at bounding box center [302, 495] width 171 height 16
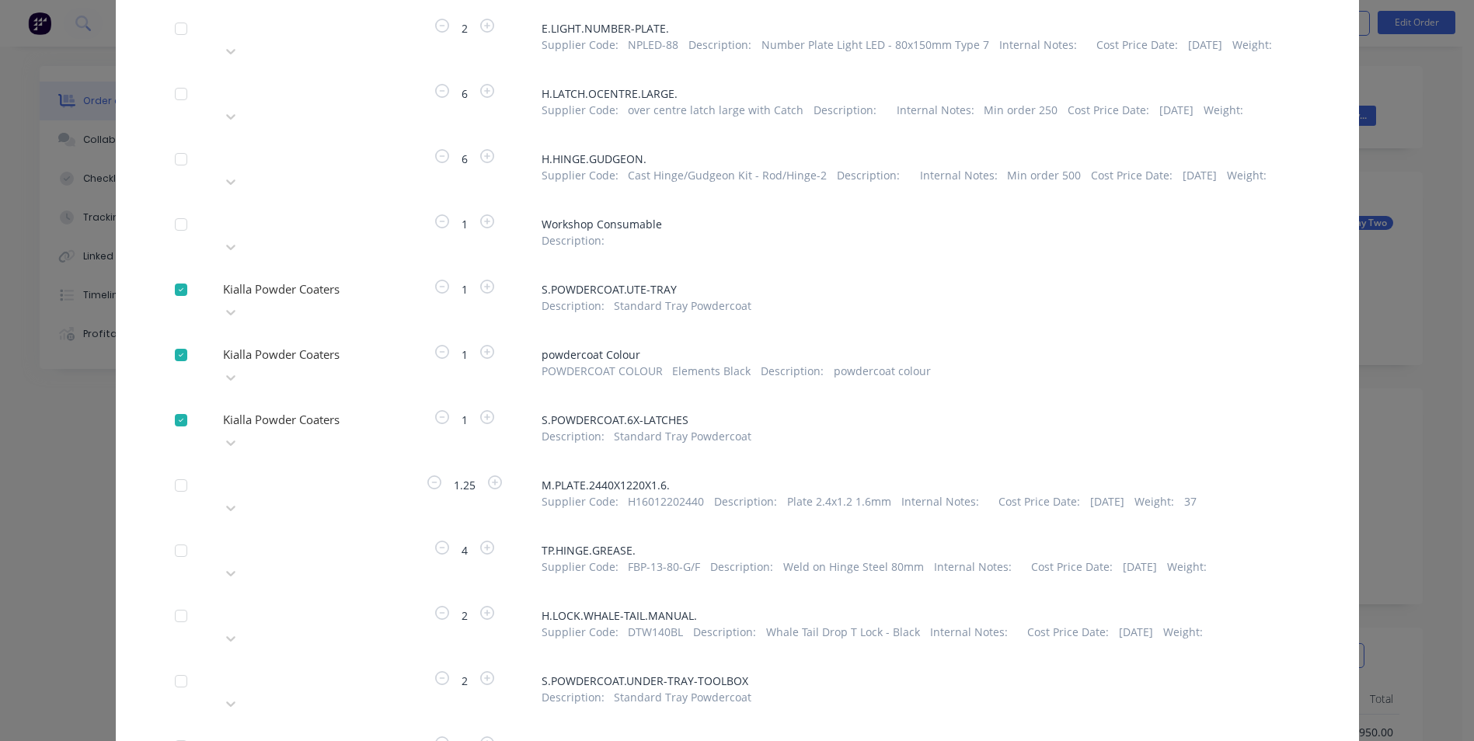
click at [301, 669] on div "Please choose a supplier" at bounding box center [302, 692] width 171 height 47
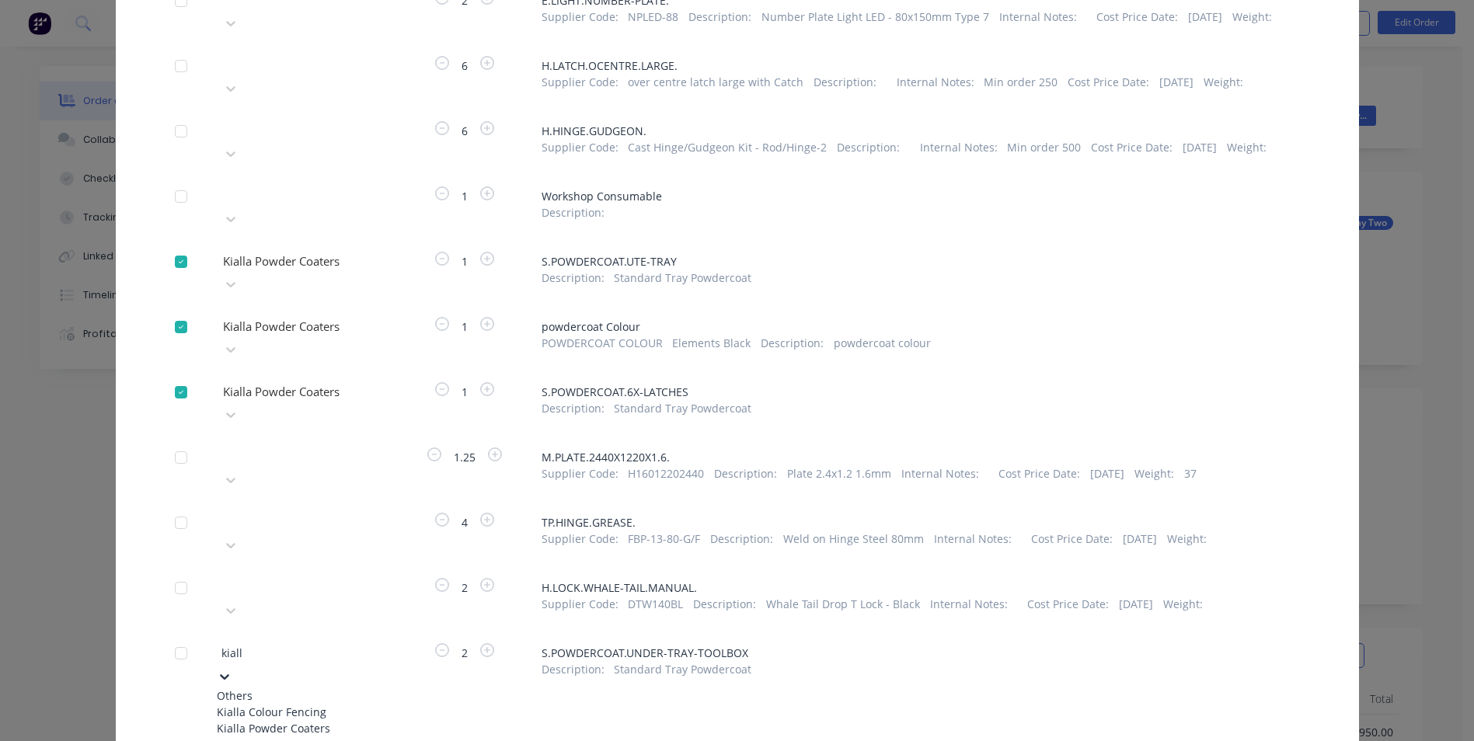
type input "kialla"
click at [308, 720] on div "Kialla Powder Coaters" at bounding box center [302, 728] width 171 height 16
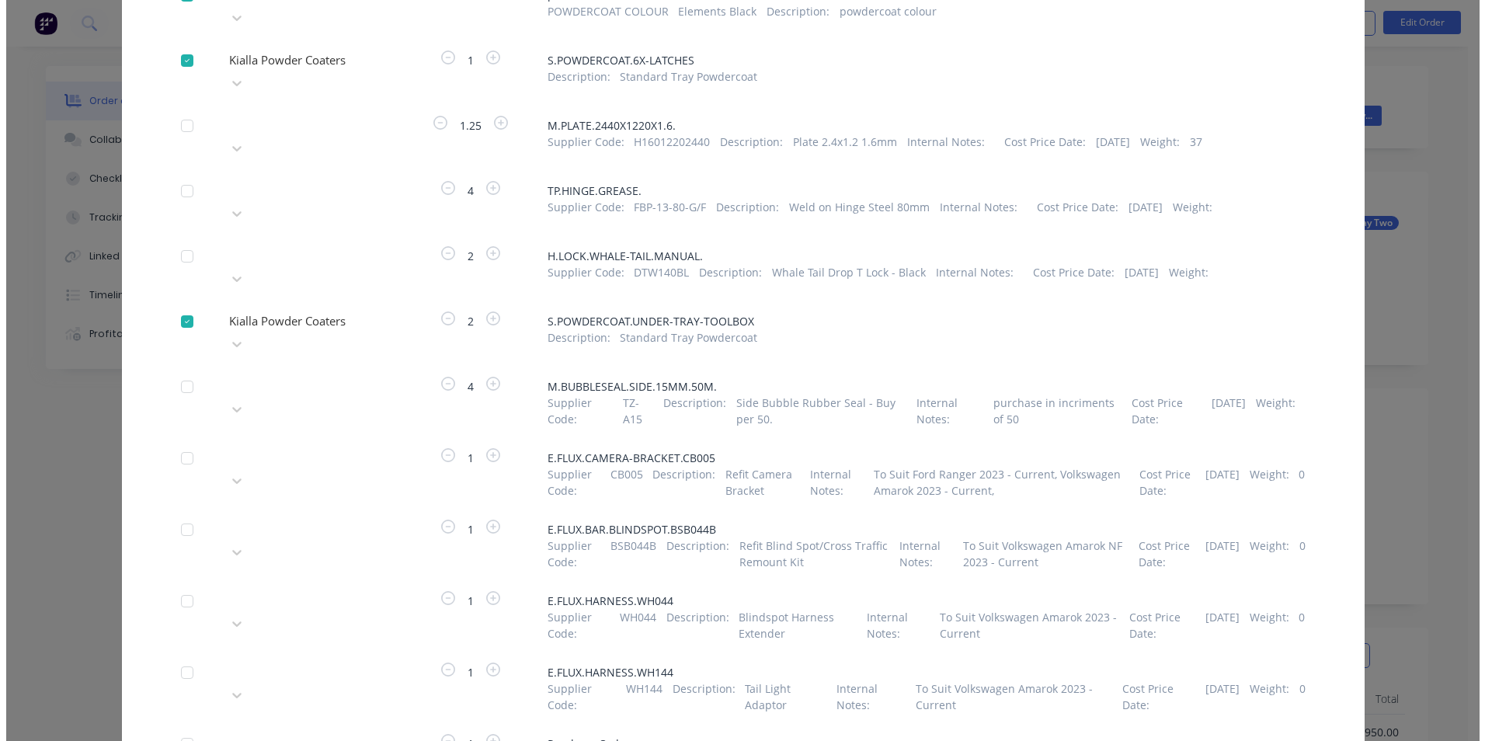
scroll to position [1215, 0]
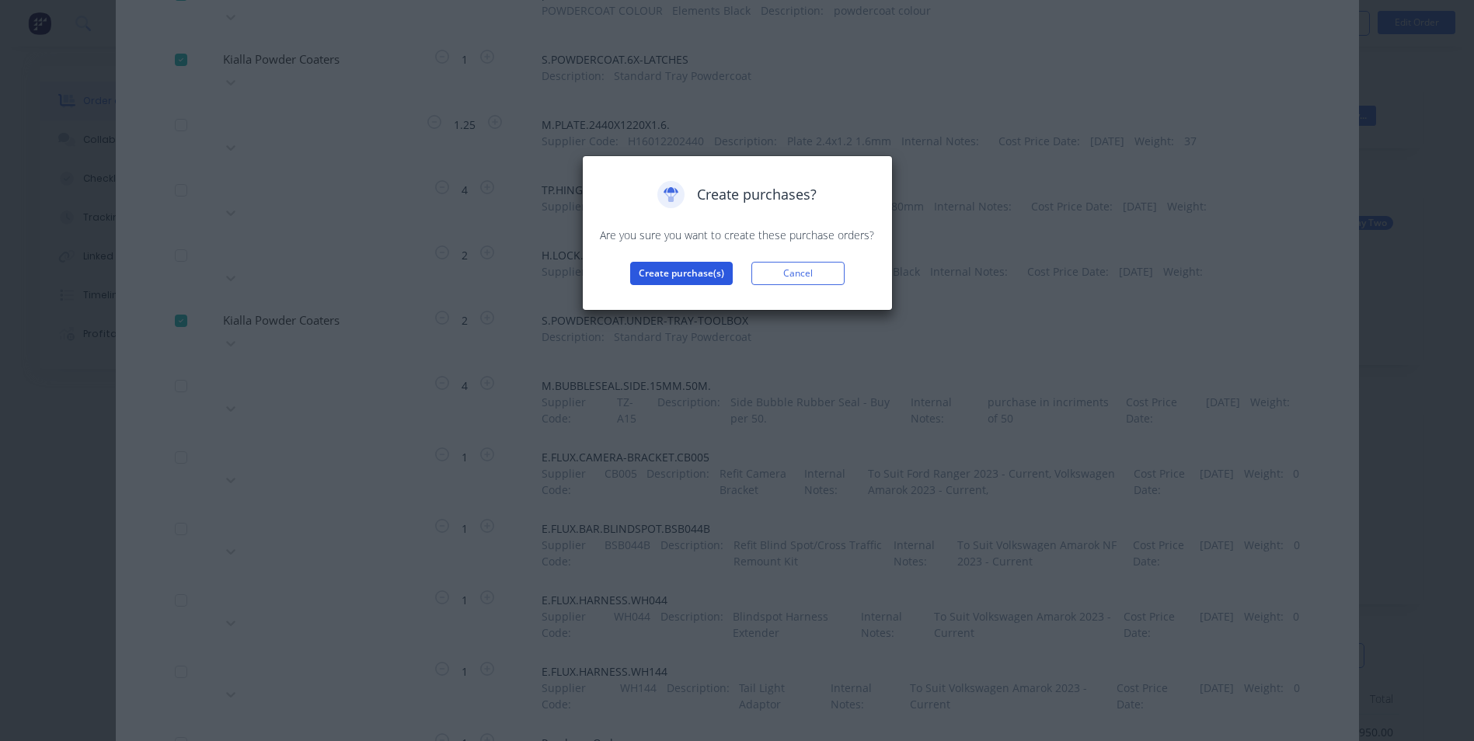
drag, startPoint x: 682, startPoint y: 267, endPoint x: 685, endPoint y: 284, distance: 16.6
click at [685, 284] on button "Create purchase(s)" at bounding box center [681, 273] width 103 height 23
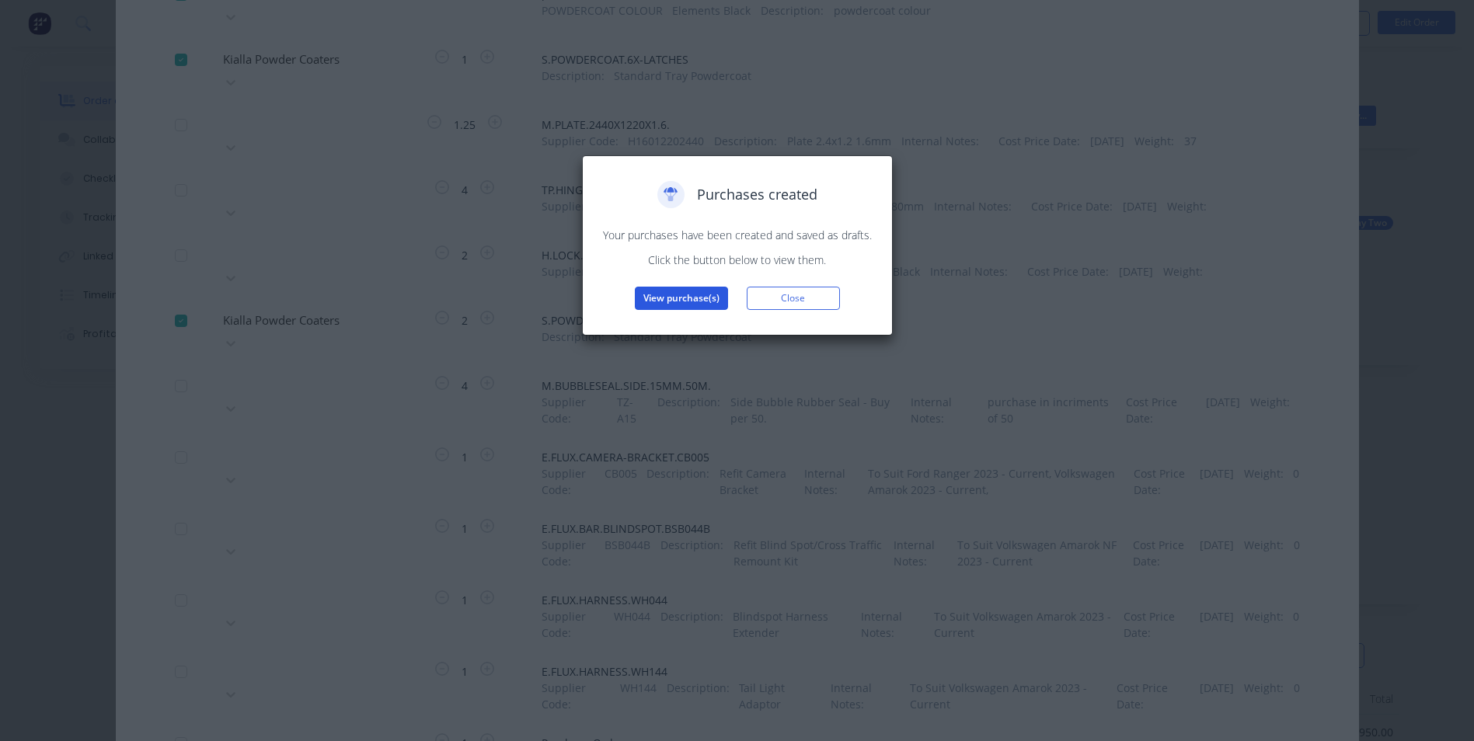
click at [684, 300] on button "View purchase(s)" at bounding box center [681, 298] width 93 height 23
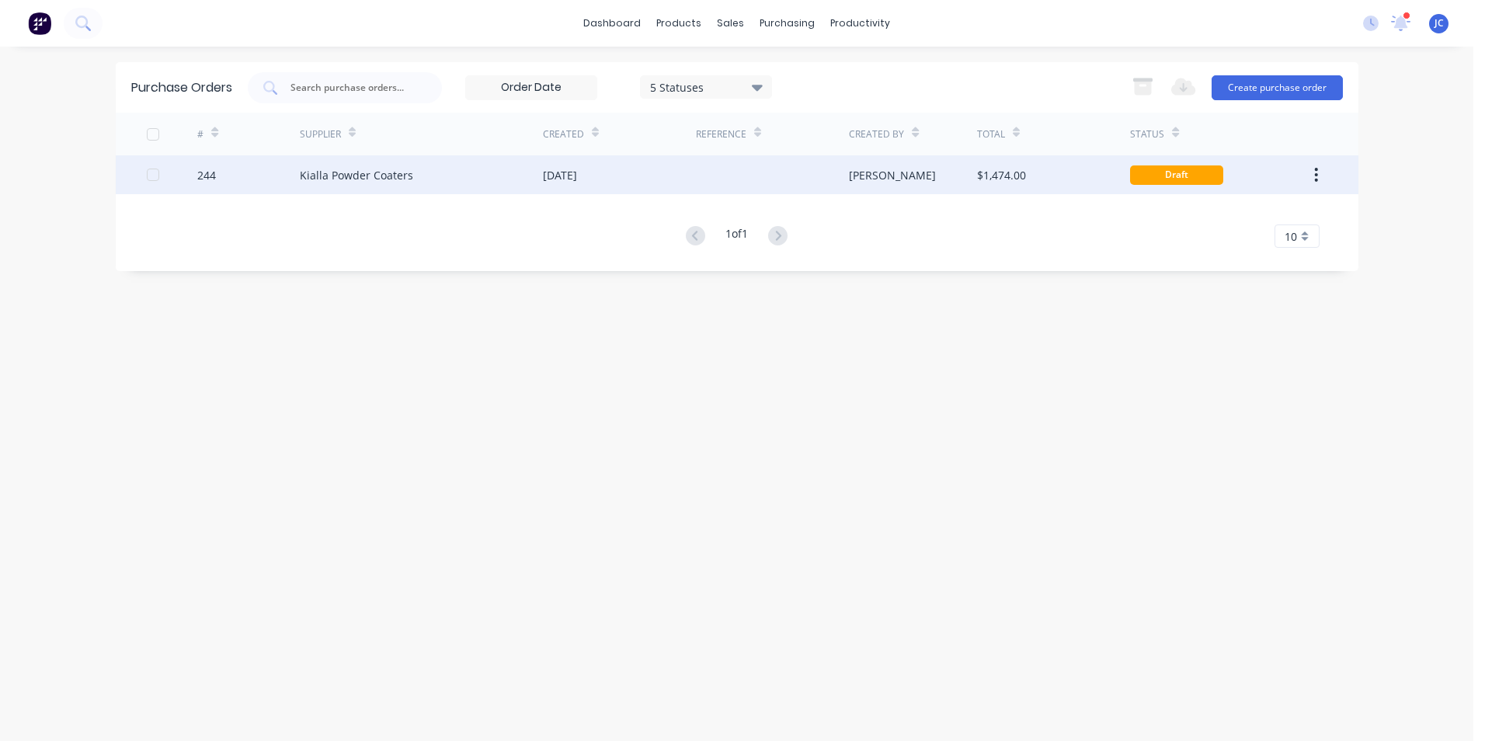
click at [498, 187] on div "Kialla Powder Coaters" at bounding box center [421, 174] width 243 height 39
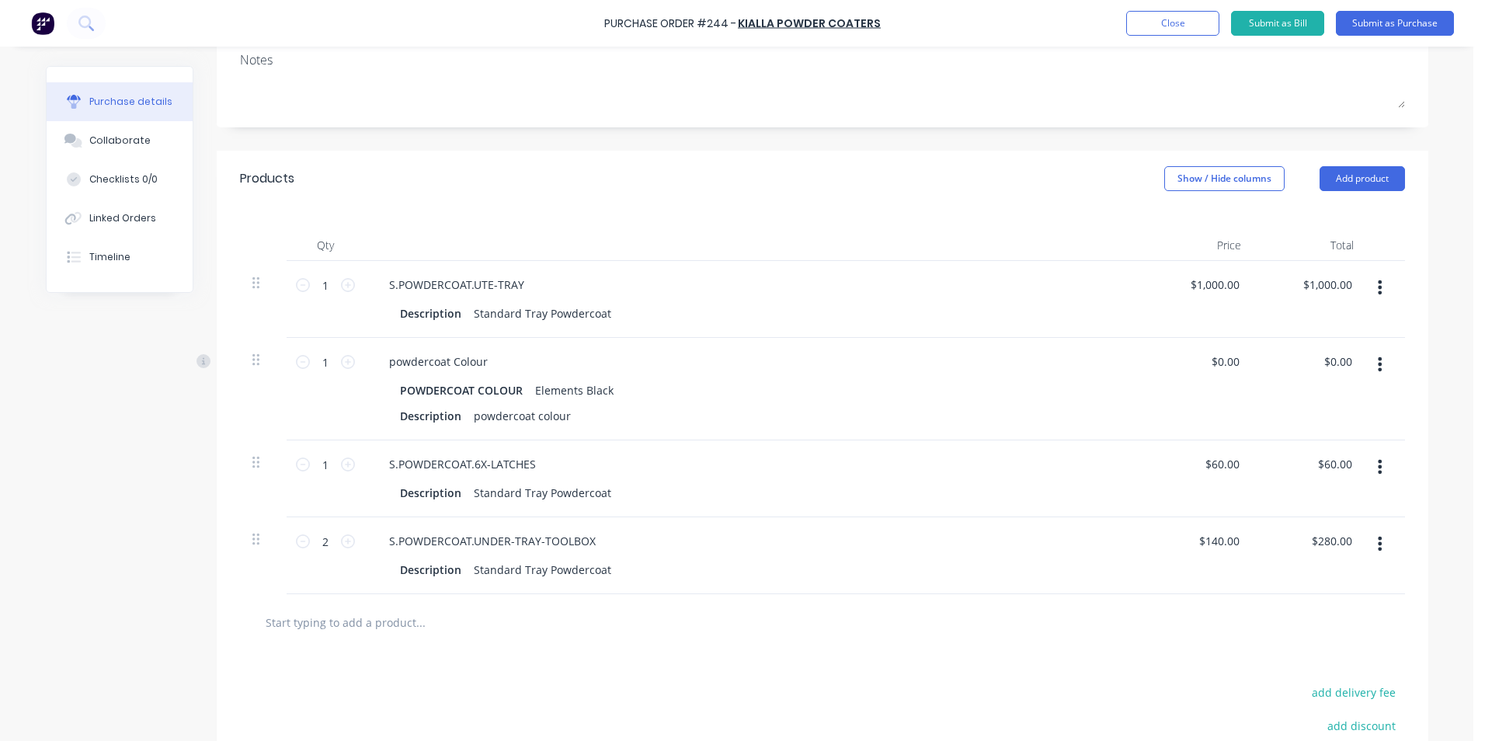
scroll to position [311, 0]
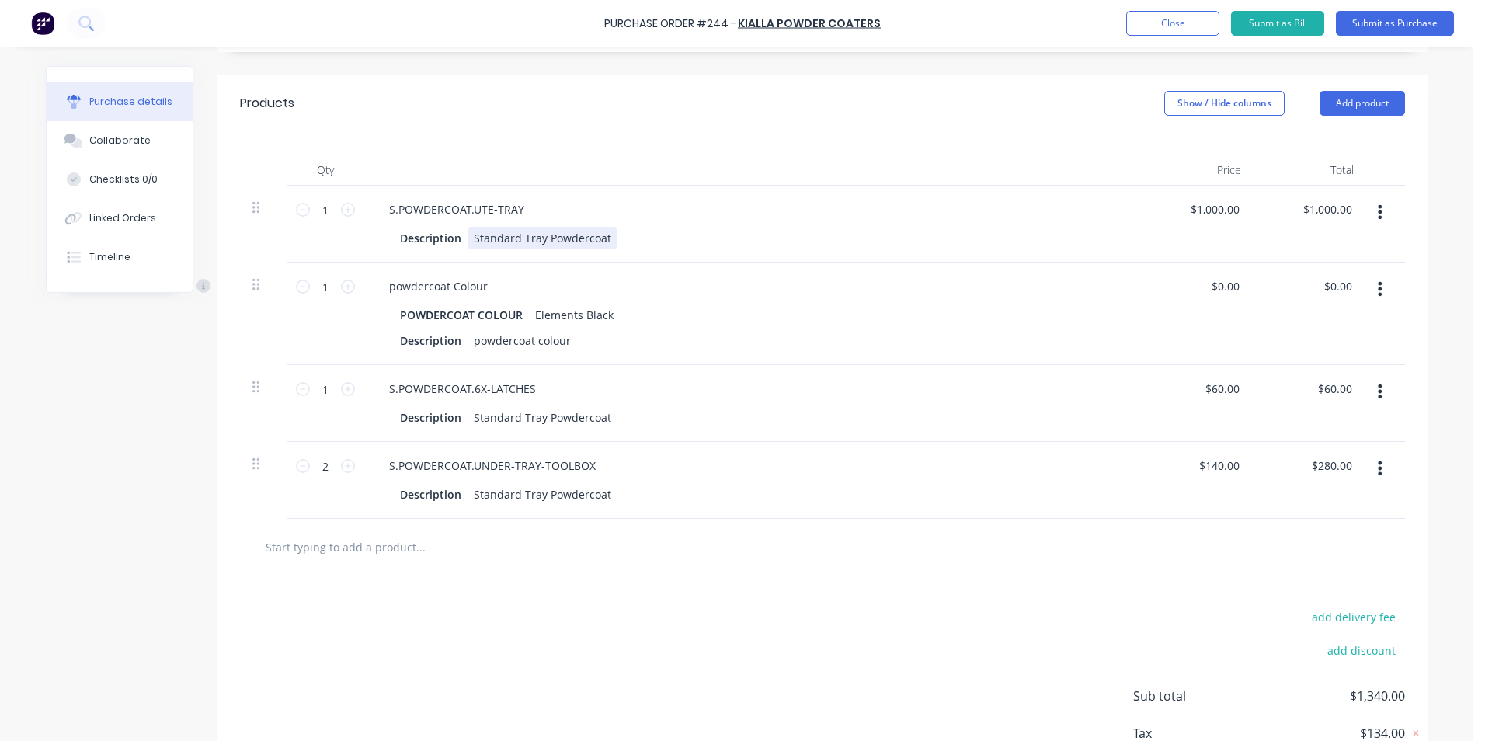
click at [604, 238] on div "Standard Tray Powdercoat" at bounding box center [543, 238] width 150 height 23
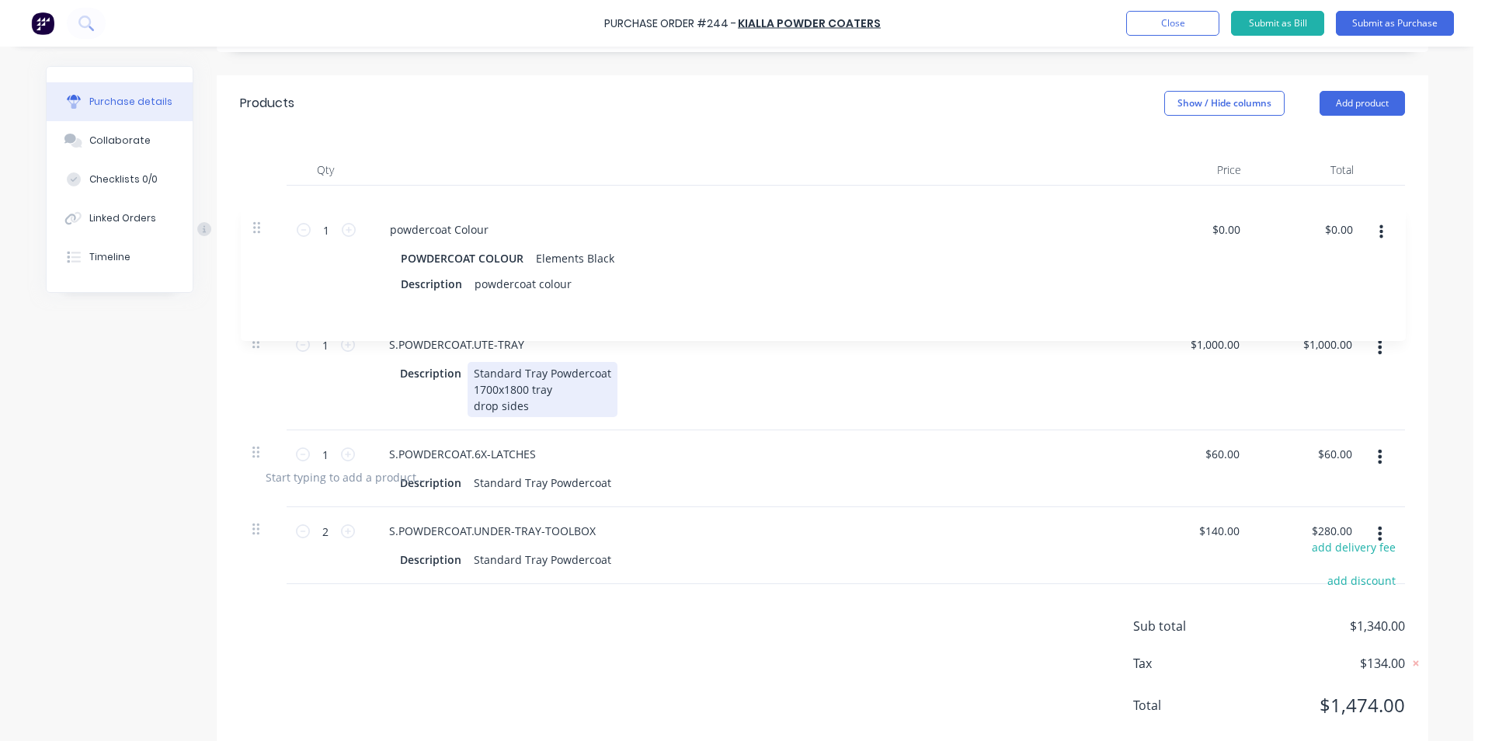
drag, startPoint x: 247, startPoint y: 322, endPoint x: 257, endPoint y: 228, distance: 94.5
click at [257, 228] on div "1 1 S.POWDERCOAT.UTE-TRAY Description Standard Tray Powdercoat 1700x1800 tray d…" at bounding box center [822, 317] width 1165 height 263
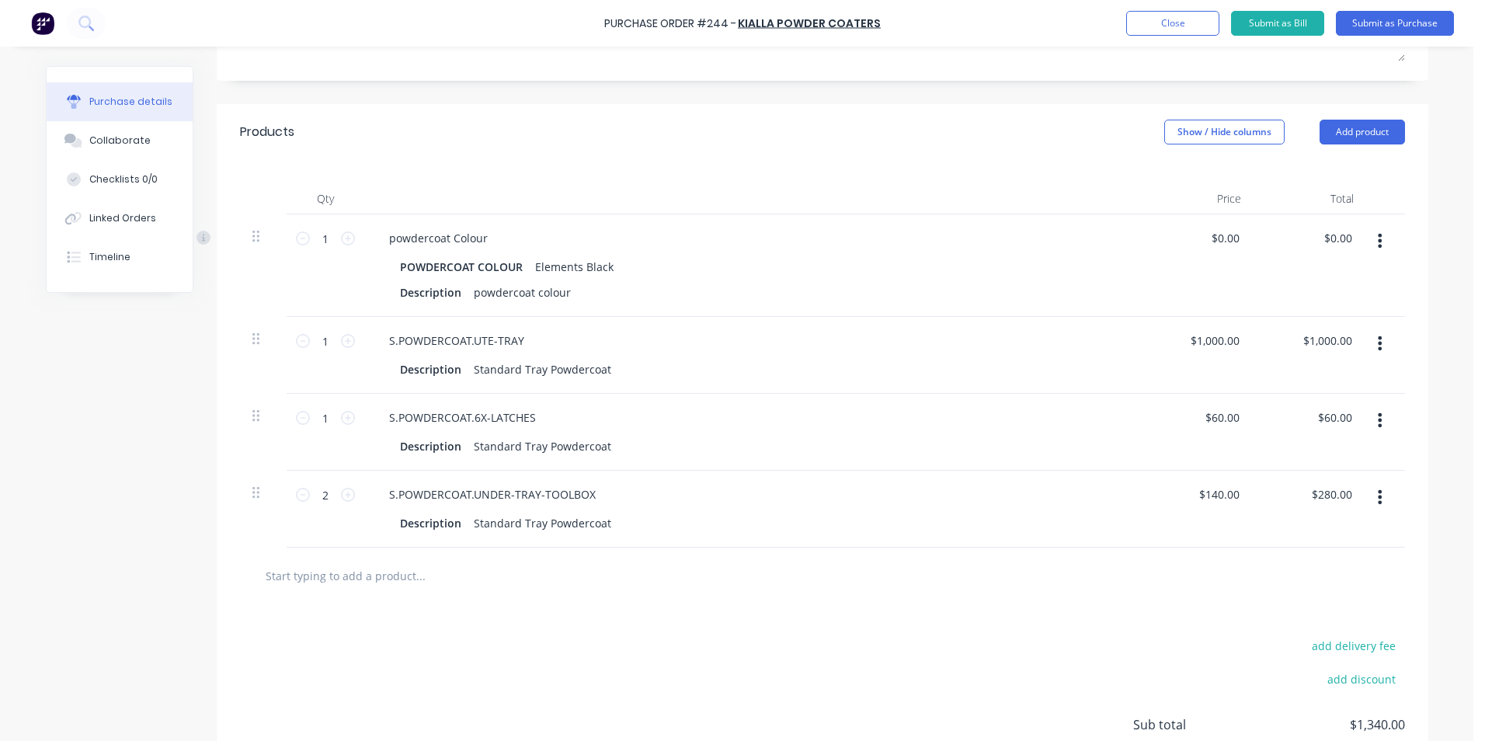
scroll to position [294, 0]
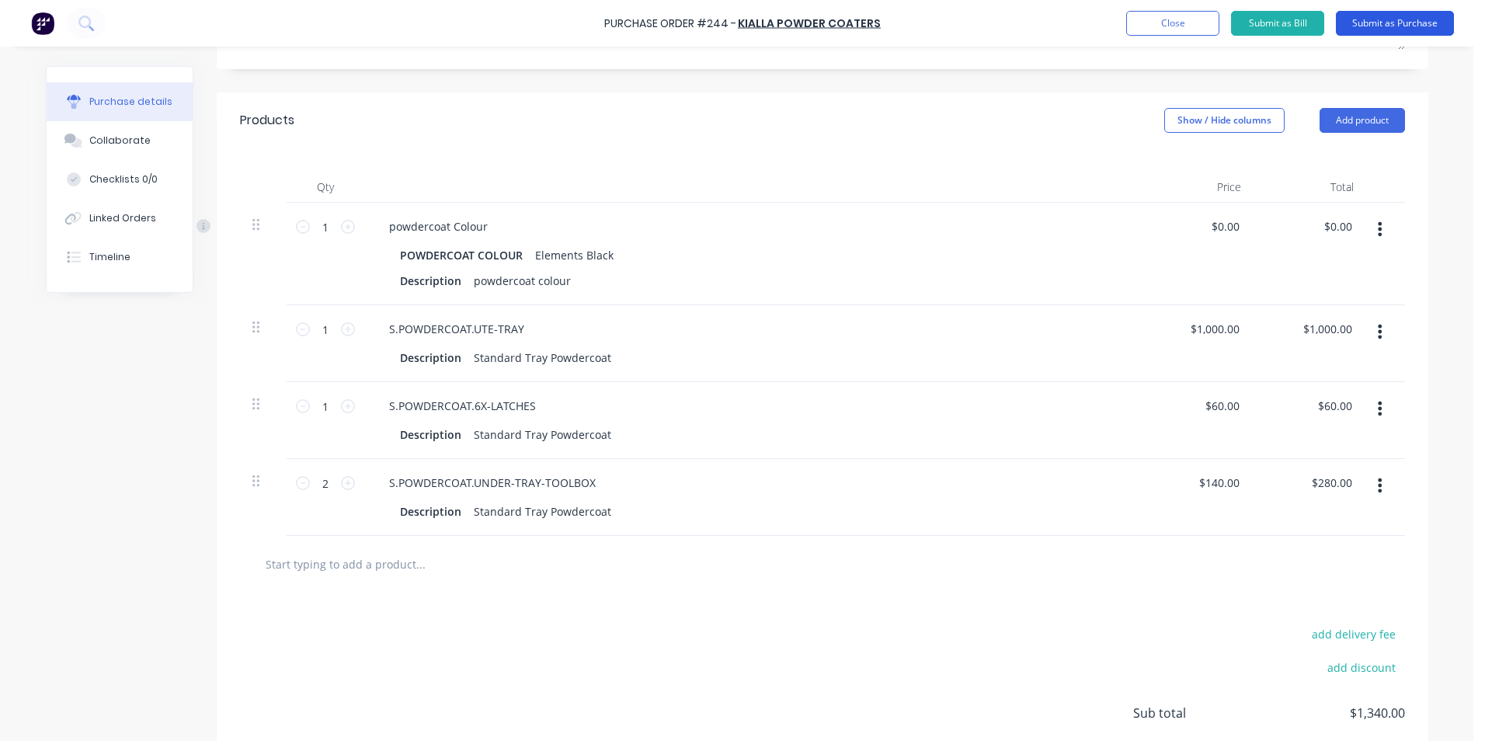
click at [1351, 23] on button "Submit as Purchase" at bounding box center [1395, 23] width 118 height 25
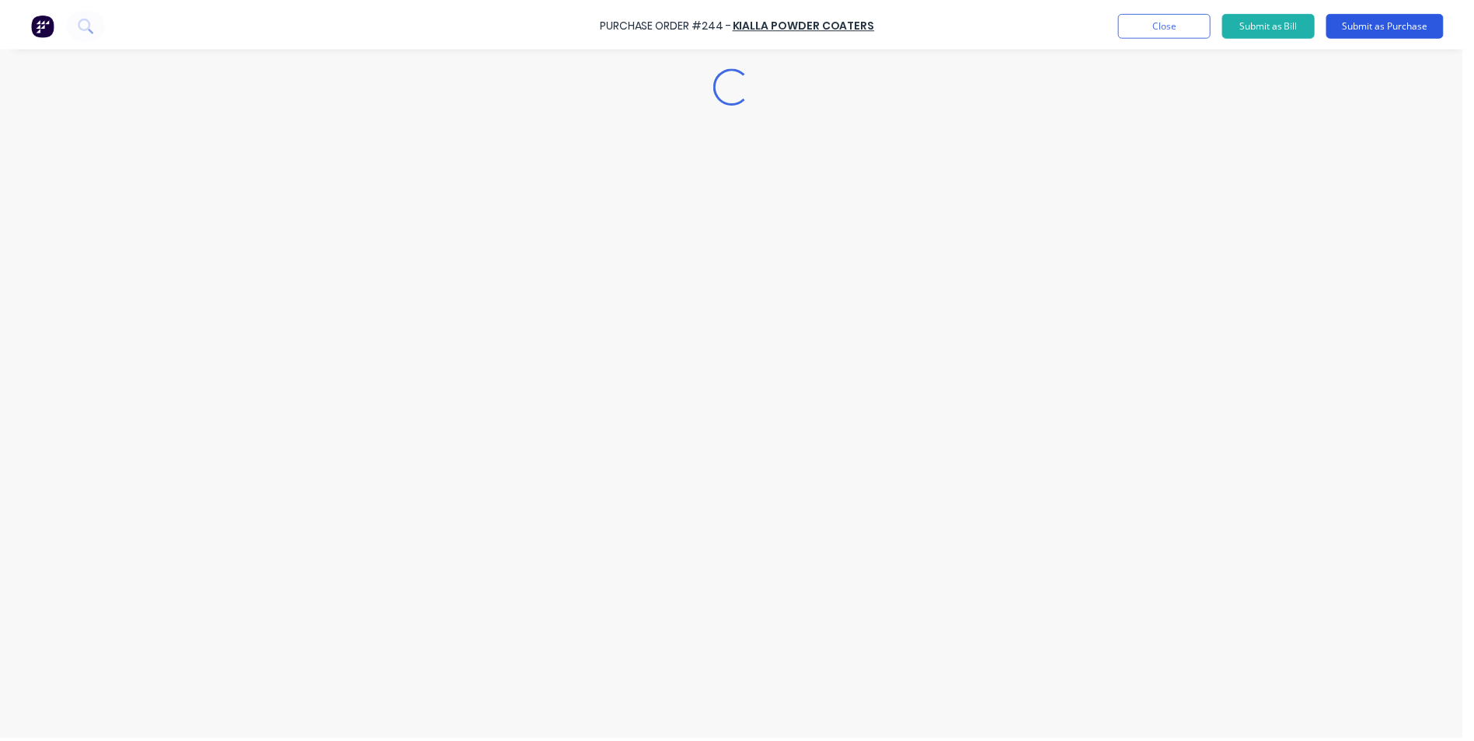
scroll to position [0, 0]
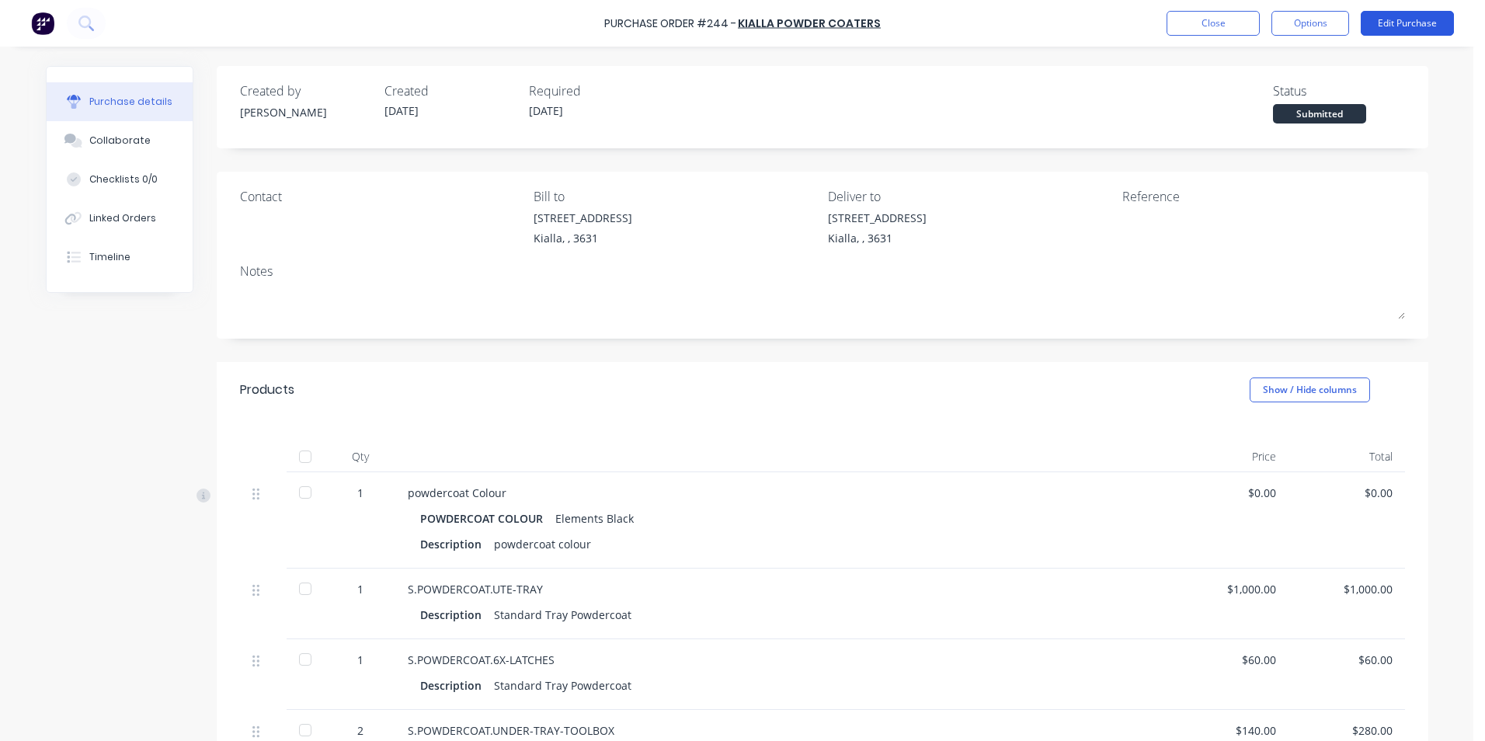
click at [1413, 22] on button "Edit Purchase" at bounding box center [1407, 23] width 93 height 25
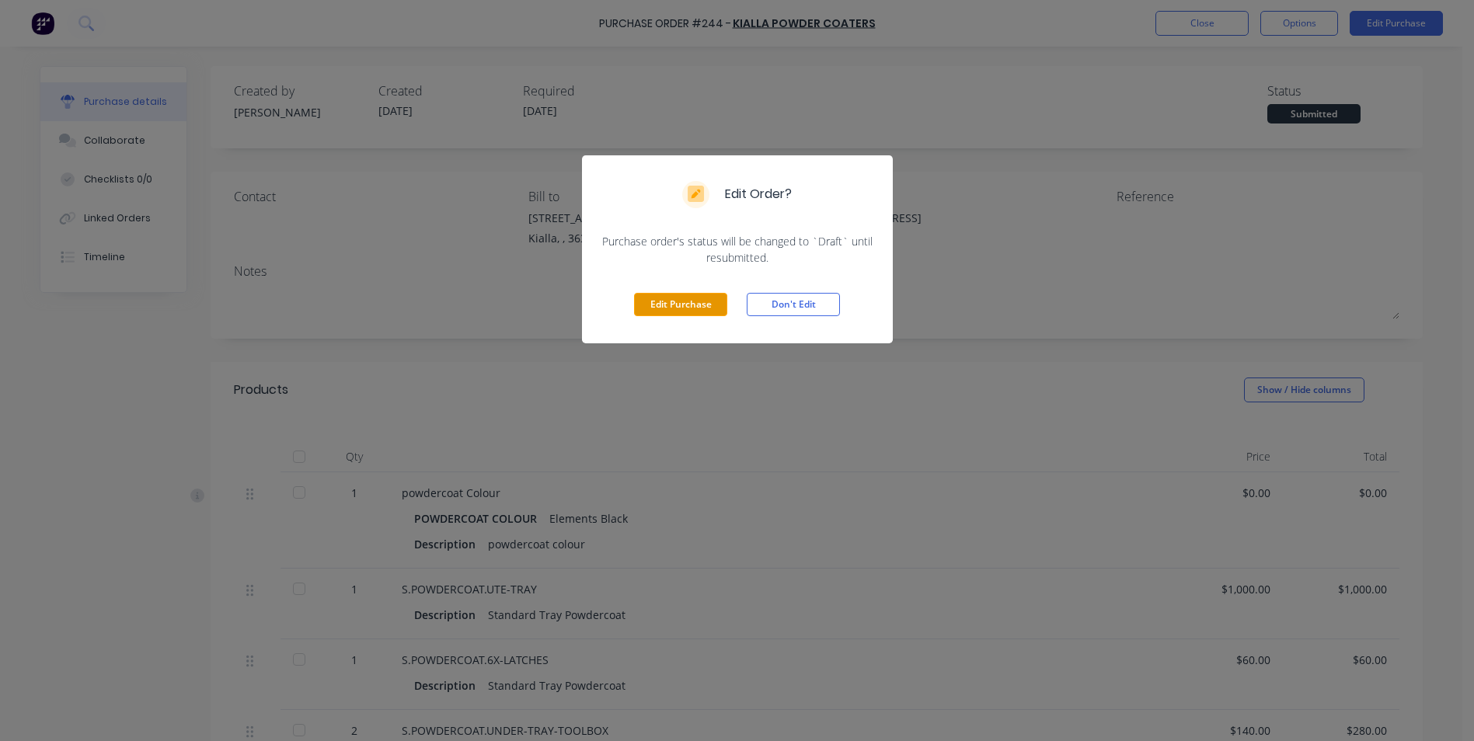
click at [668, 305] on button "Edit Purchase" at bounding box center [680, 304] width 93 height 23
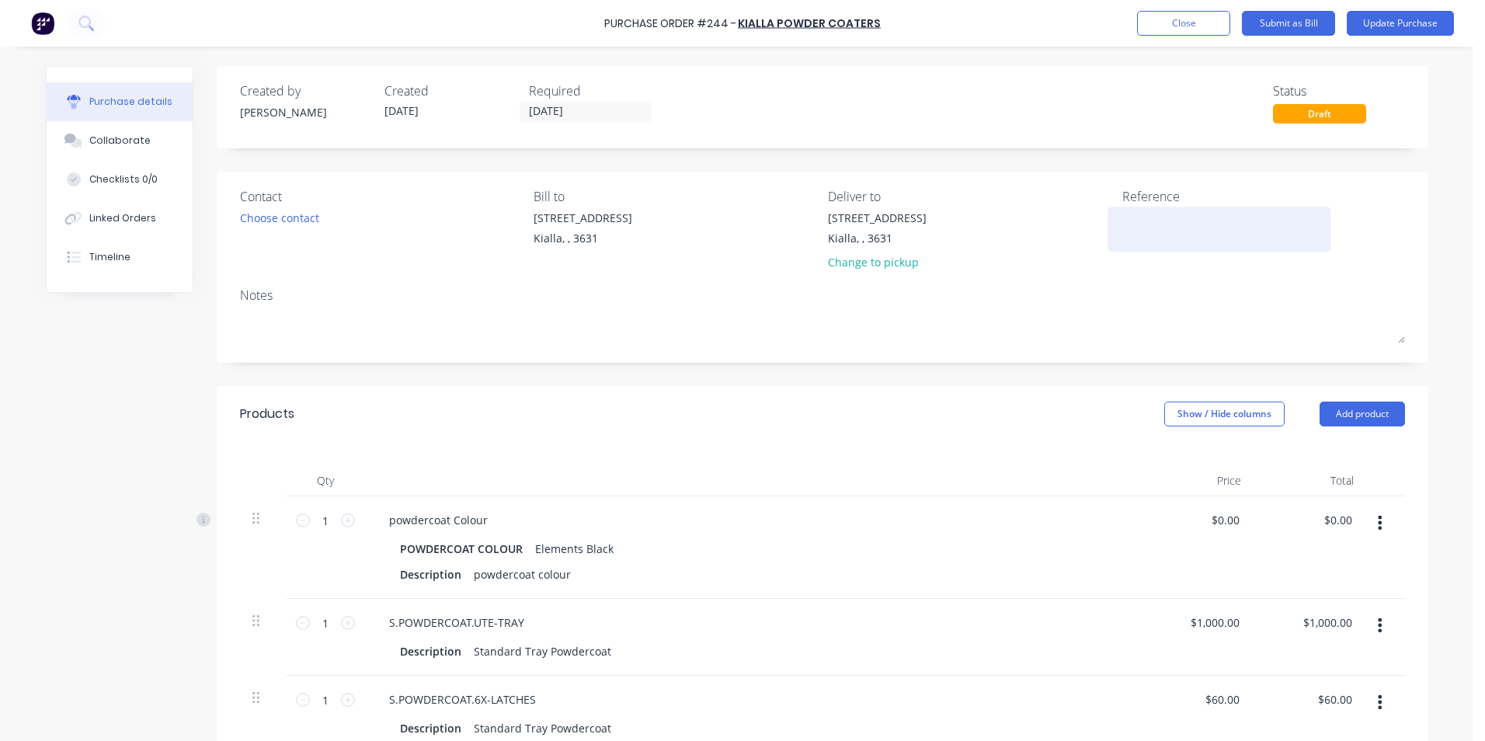
click at [1159, 214] on textarea at bounding box center [1219, 227] width 194 height 35
type textarea "darrl"
type textarea "x"
type textarea "[PERSON_NAME]"
type textarea "x"
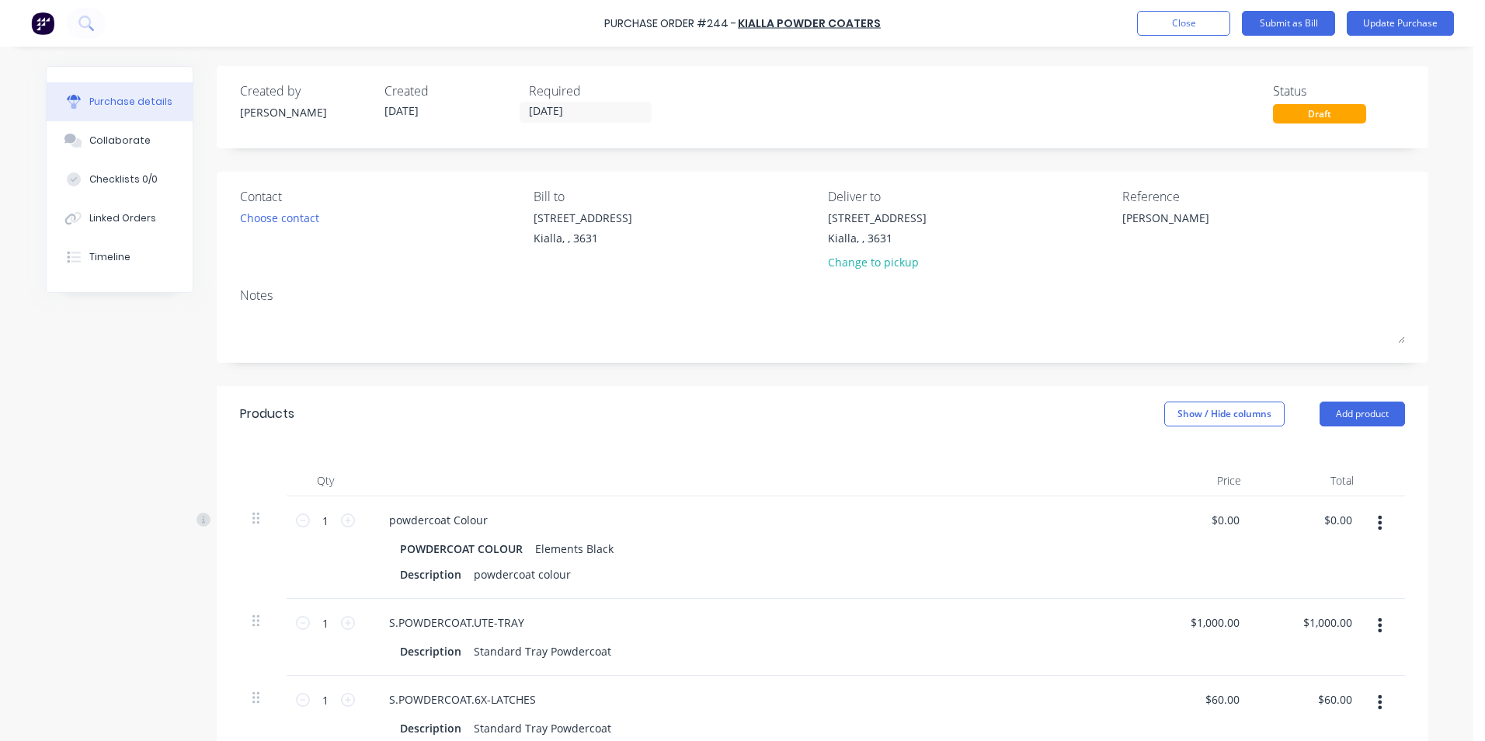
type textarea "darre"
type textarea "x"
type textarea "[PERSON_NAME]"
type textarea "x"
type textarea "[PERSON_NAME]"
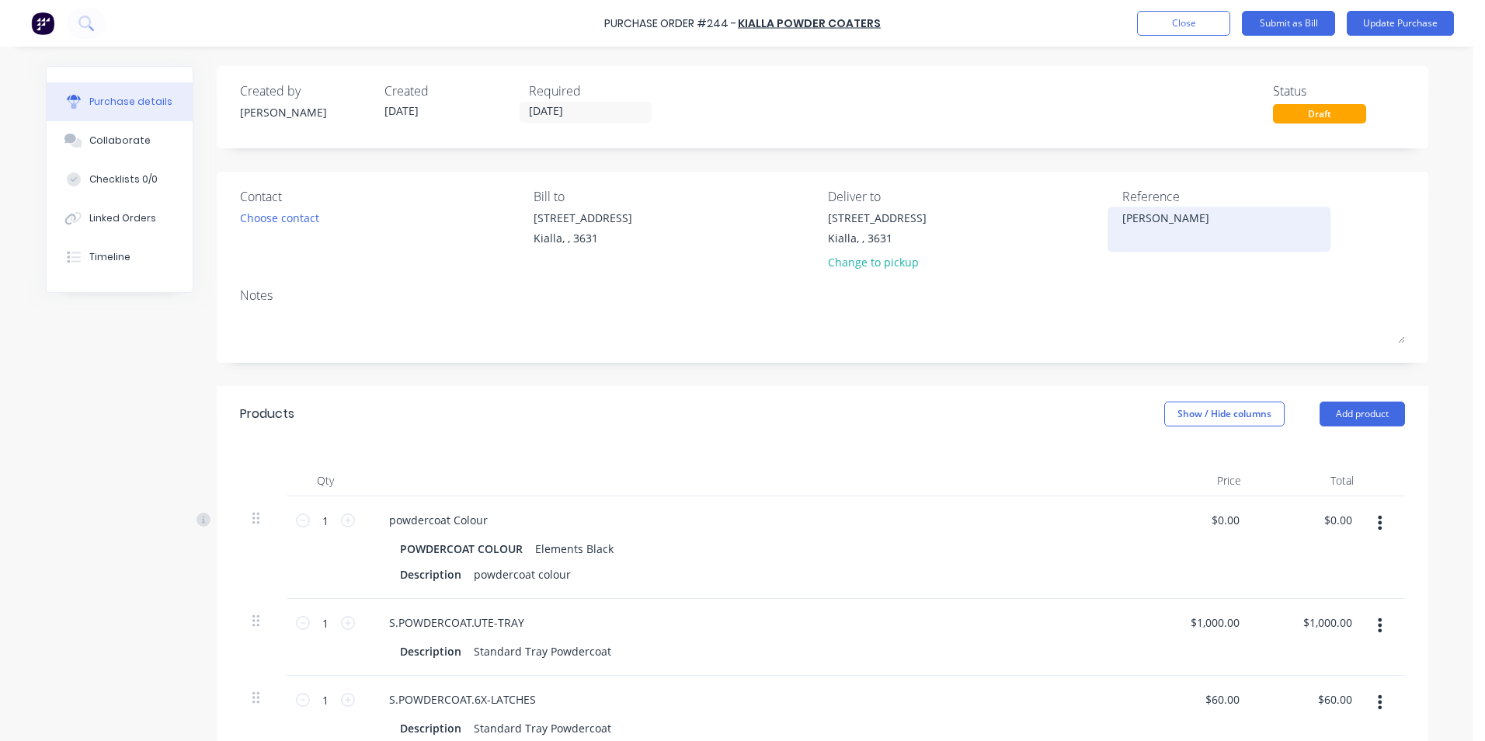
type textarea "x"
click at [1161, 214] on textarea "[PERSON_NAME]" at bounding box center [1219, 227] width 194 height 35
type textarea "dar"
type textarea "x"
type textarea "dary"
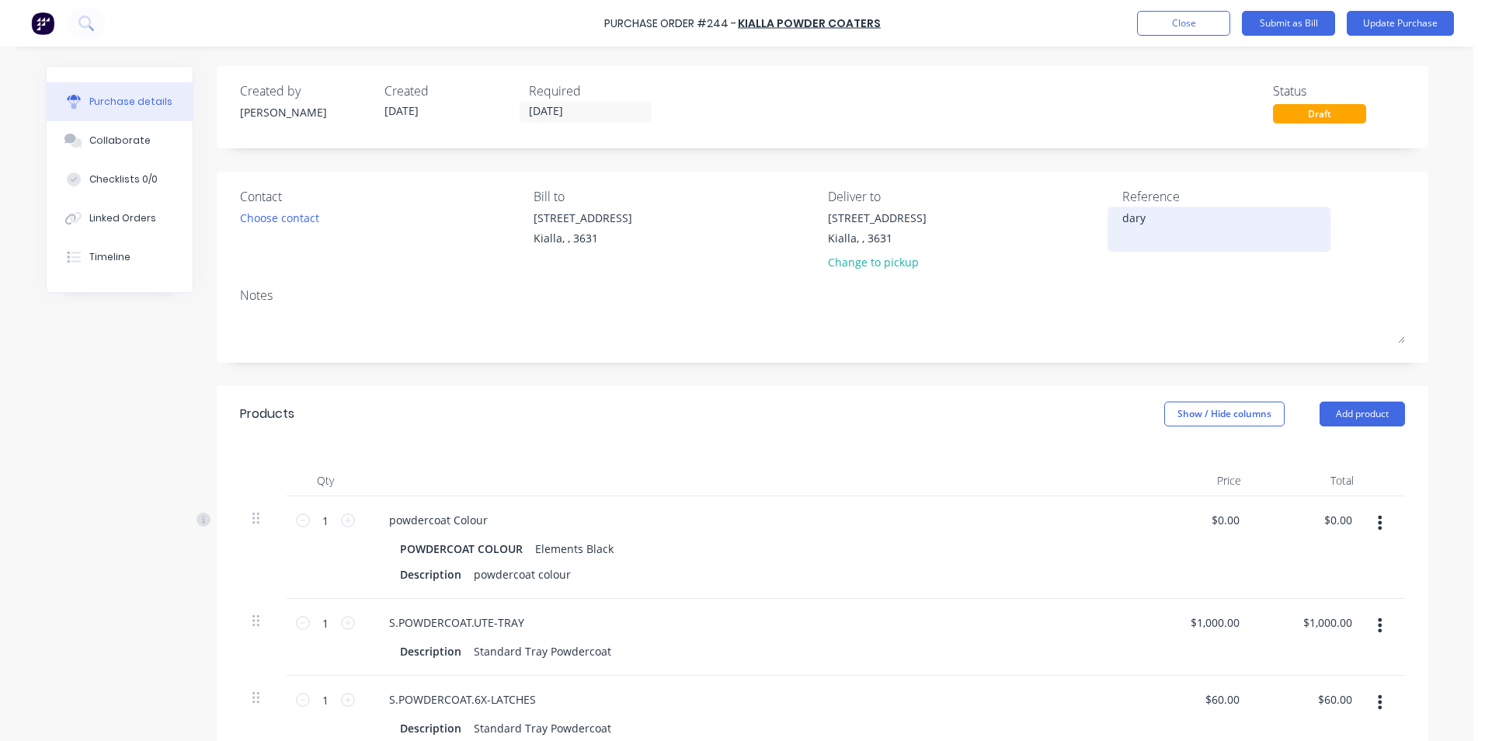
type textarea "x"
type textarea "[PERSON_NAME]"
type textarea "x"
type textarea "[PERSON_NAME]"
type textarea "x"
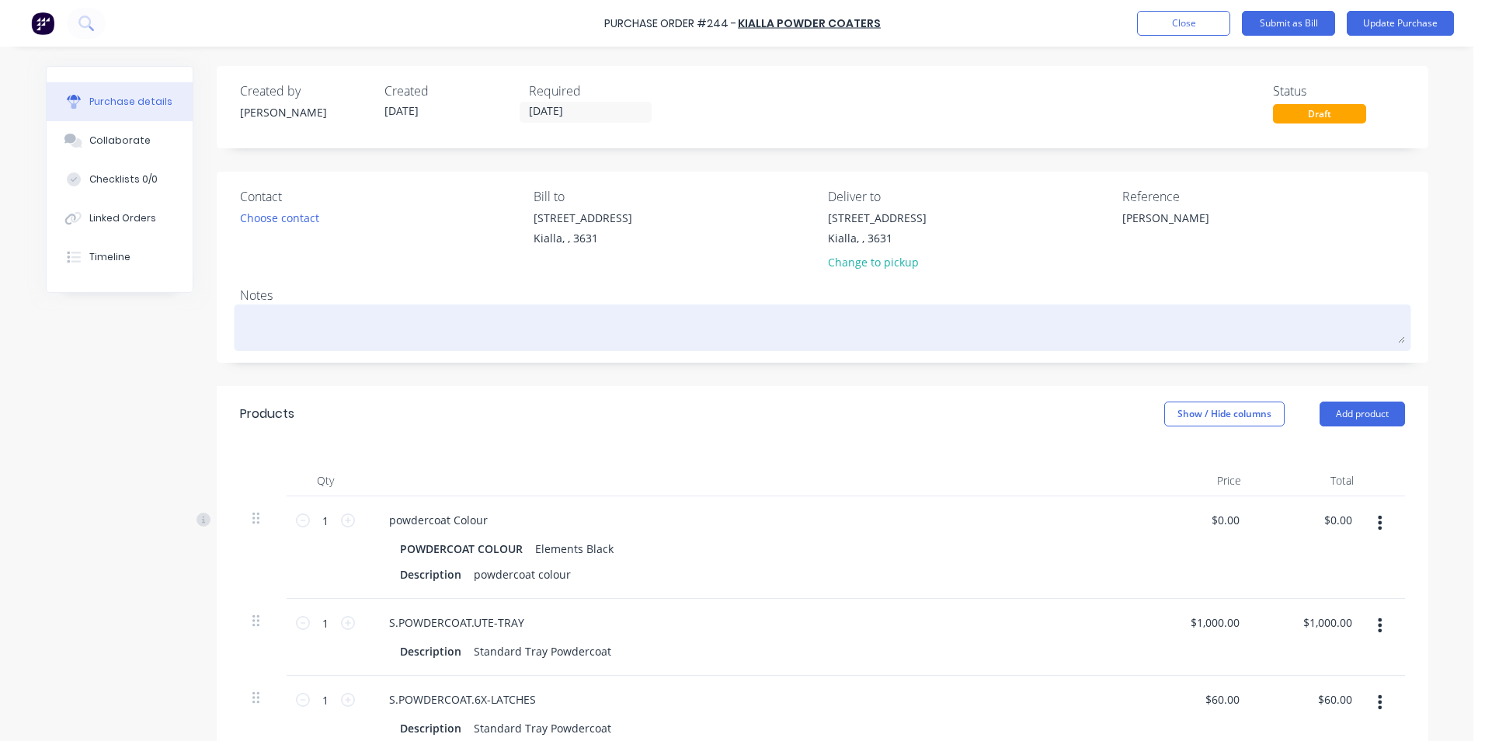
type textarea "[PERSON_NAME]"
type textarea "x"
type textarea "[PERSON_NAME]"
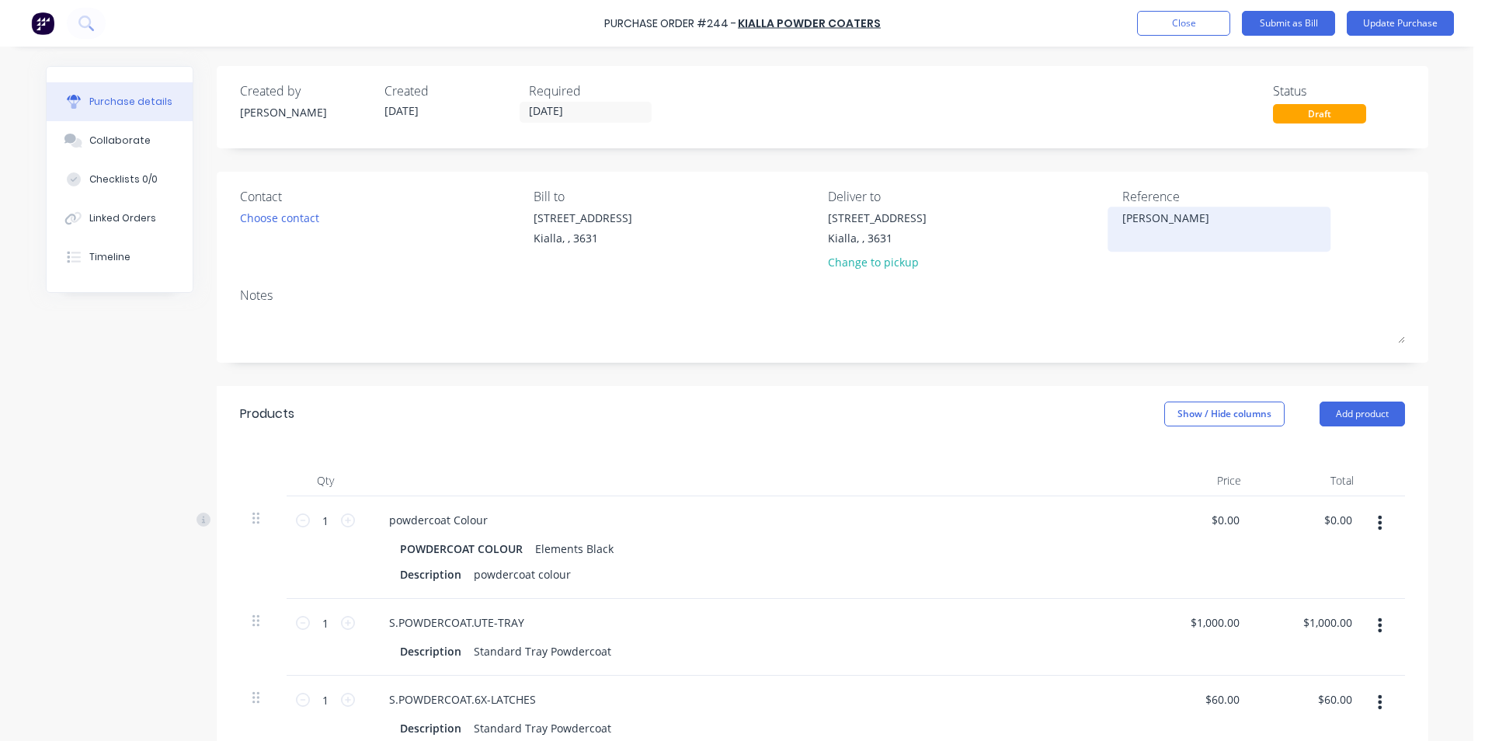
type textarea "x"
type textarea "[PERSON_NAME]"
type textarea "x"
click at [1172, 235] on textarea "[PERSON_NAME]" at bounding box center [1219, 227] width 194 height 35
type textarea "[PERSON_NAME]"
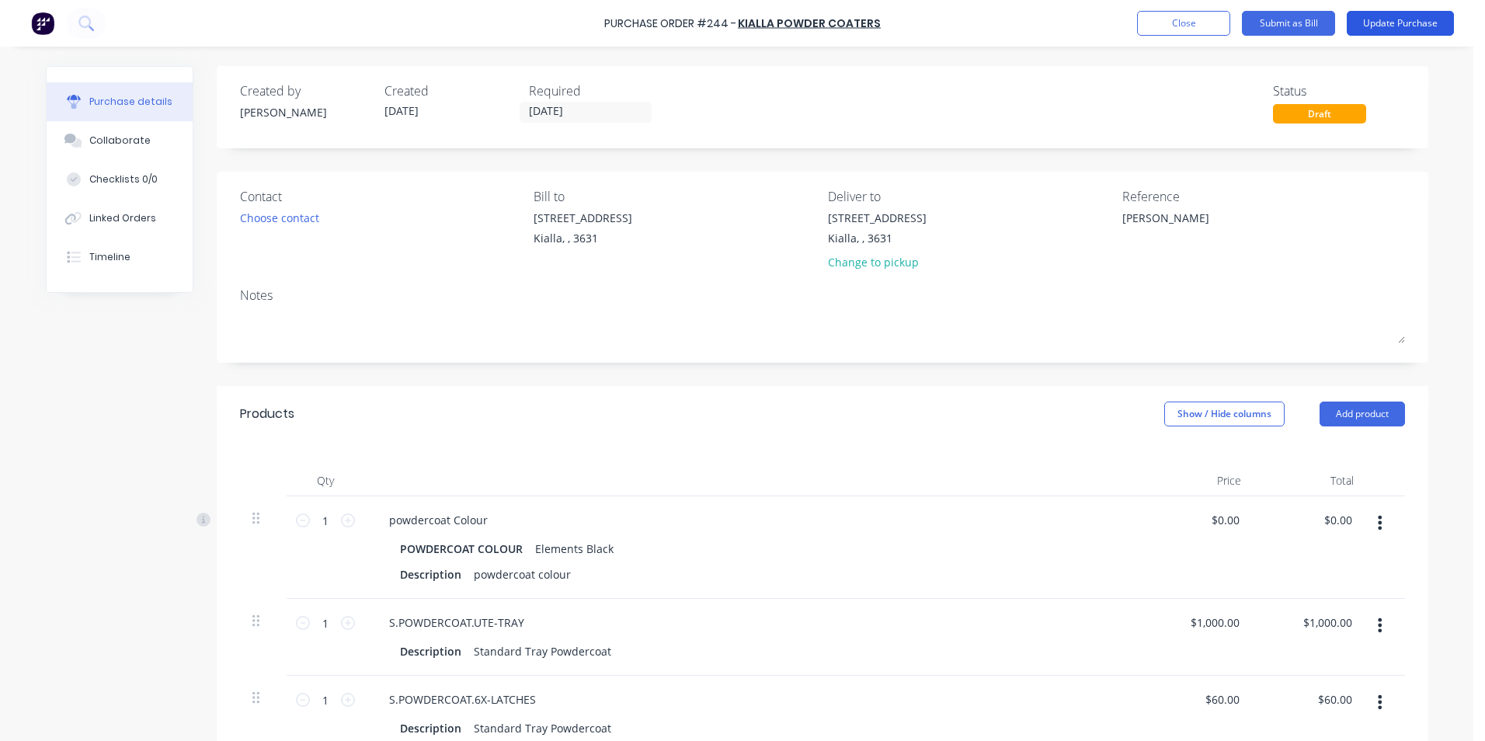
type textarea "x"
type textarea "[PERSON_NAME]"
click at [1372, 32] on button "Update Purchase" at bounding box center [1400, 23] width 107 height 25
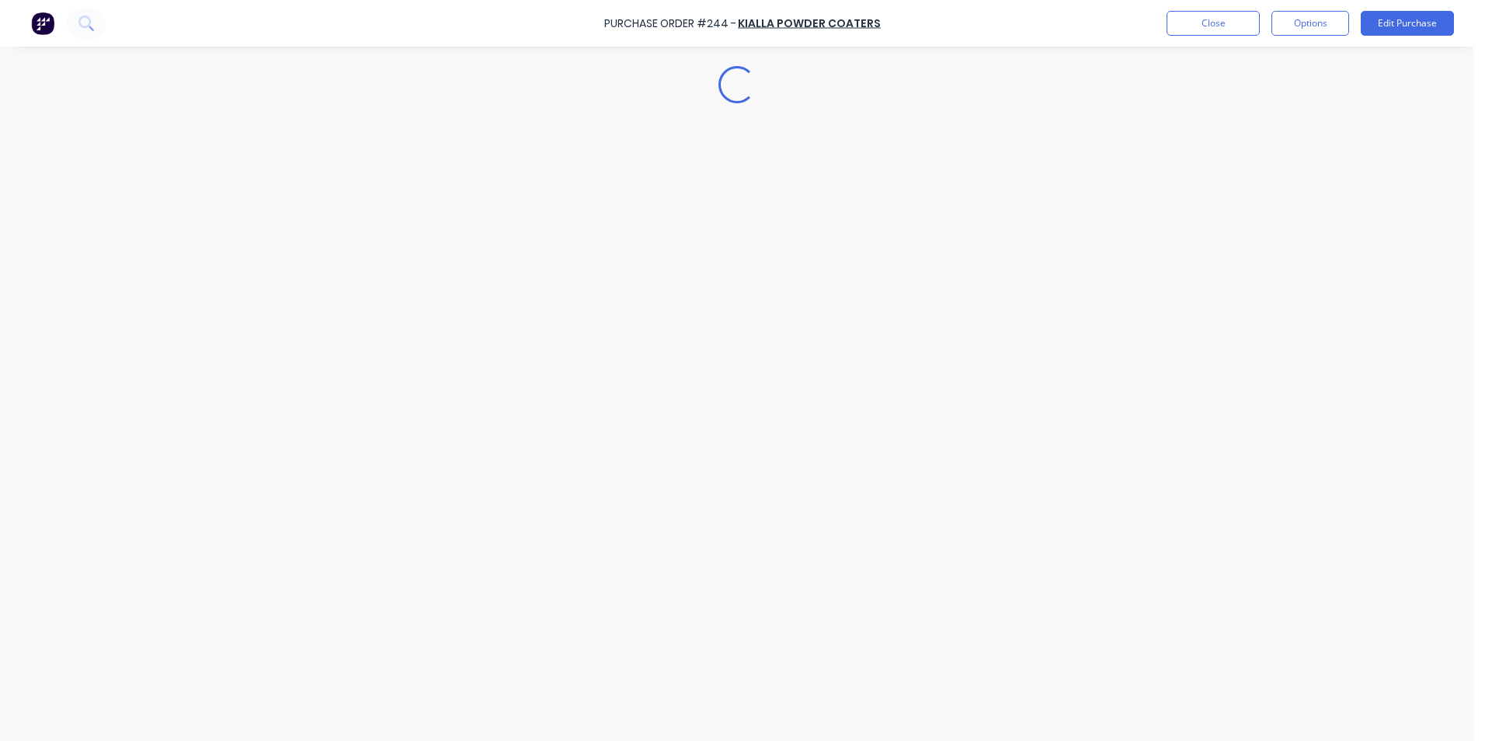
type textarea "x"
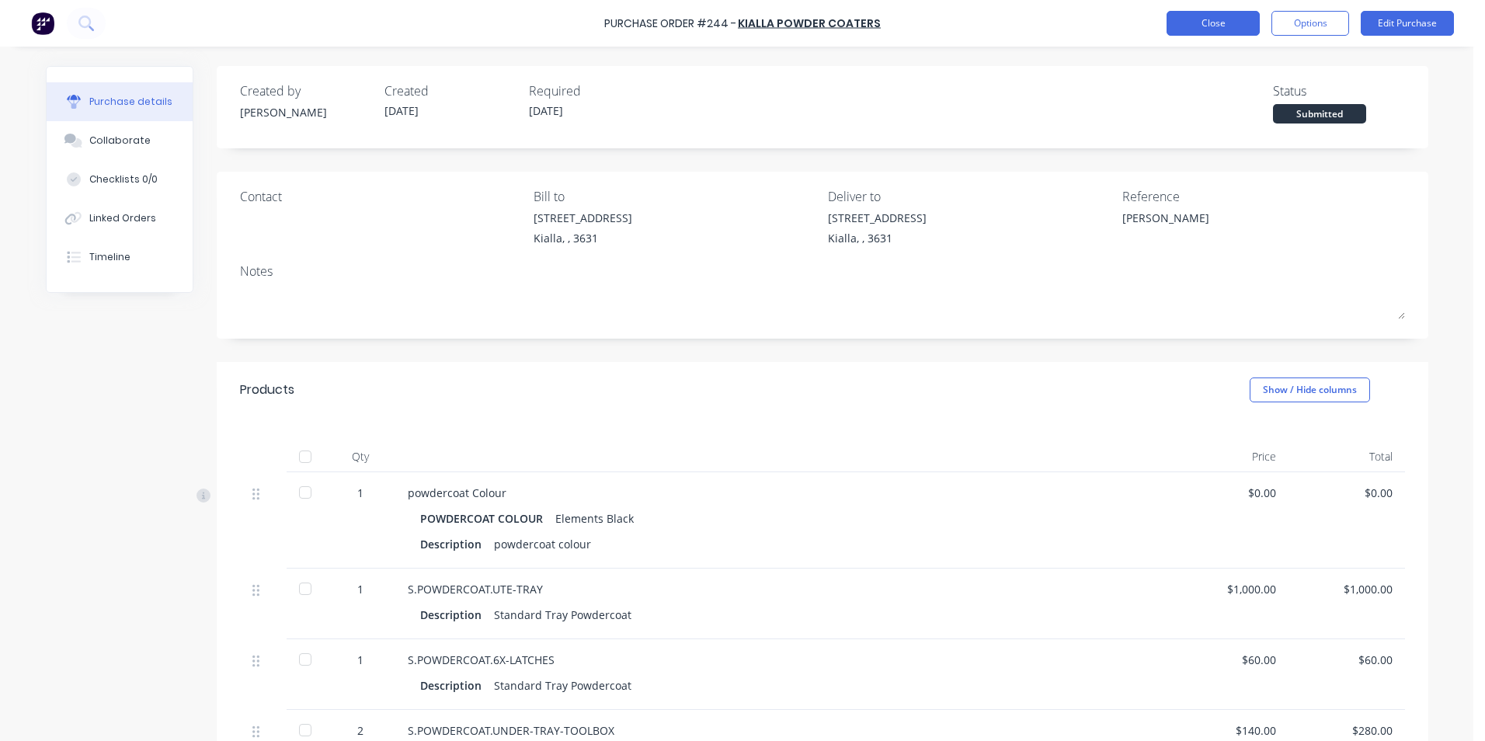
click at [1228, 23] on button "Close" at bounding box center [1213, 23] width 93 height 25
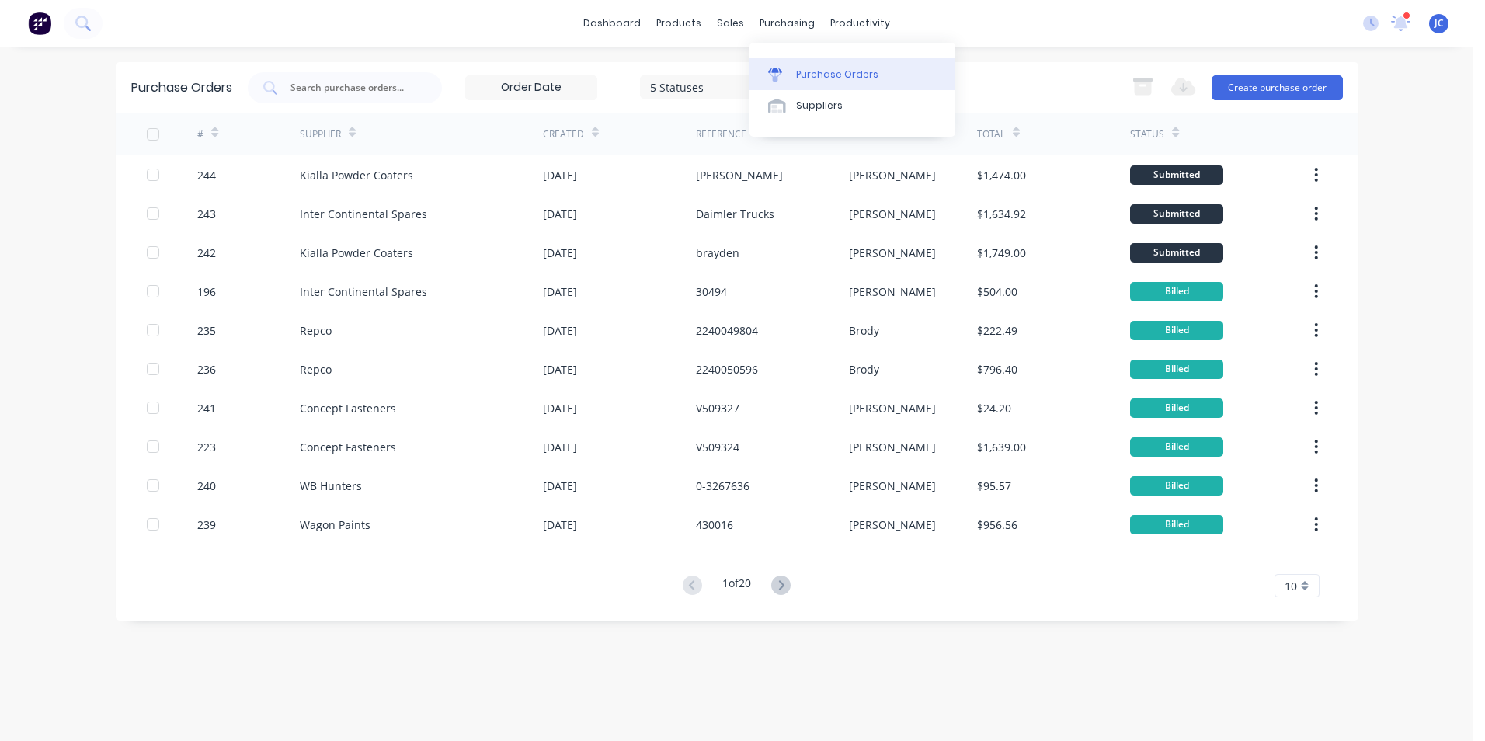
click at [822, 82] on link "Purchase Orders" at bounding box center [853, 73] width 206 height 31
click at [767, 71] on div "Sales Orders" at bounding box center [789, 75] width 64 height 14
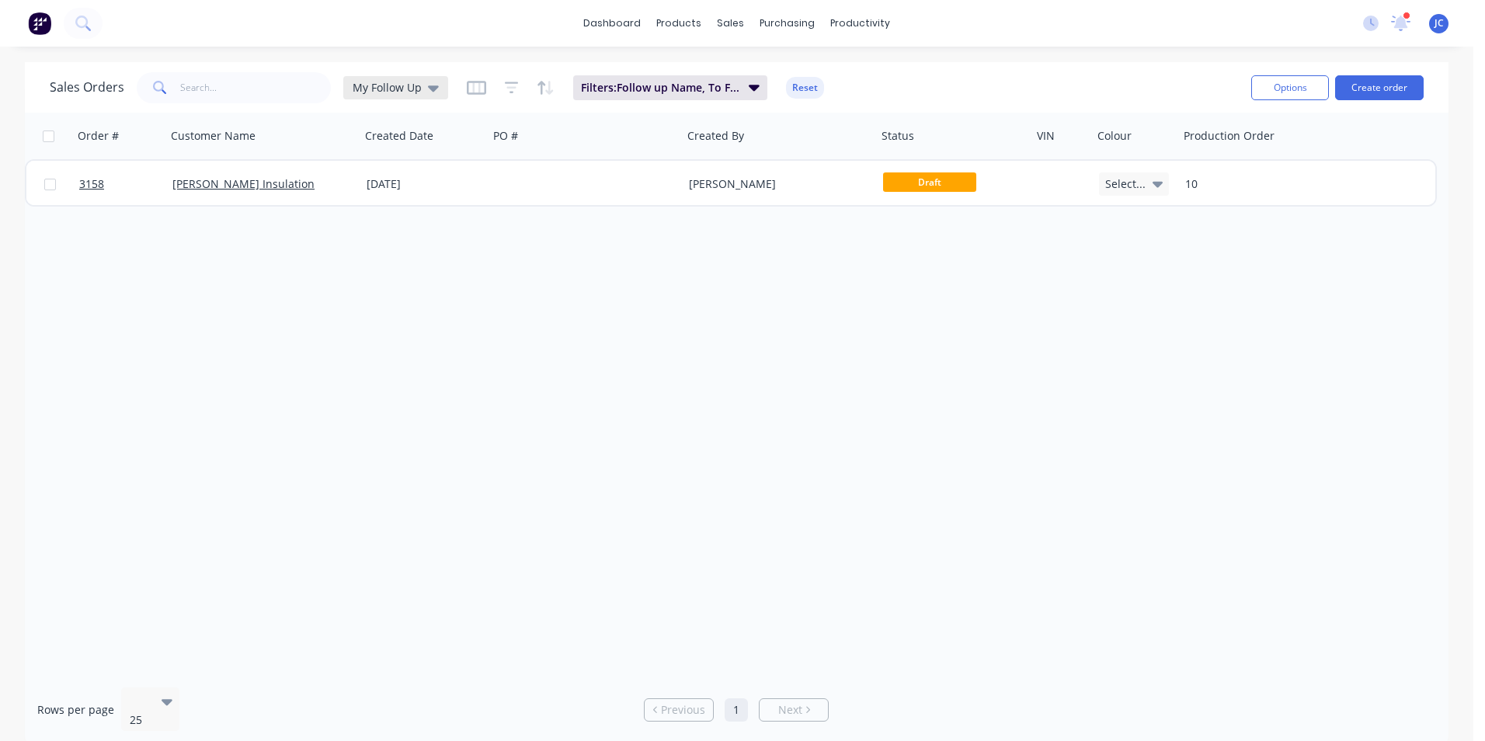
click at [394, 96] on div "My Follow Up" at bounding box center [395, 87] width 105 height 23
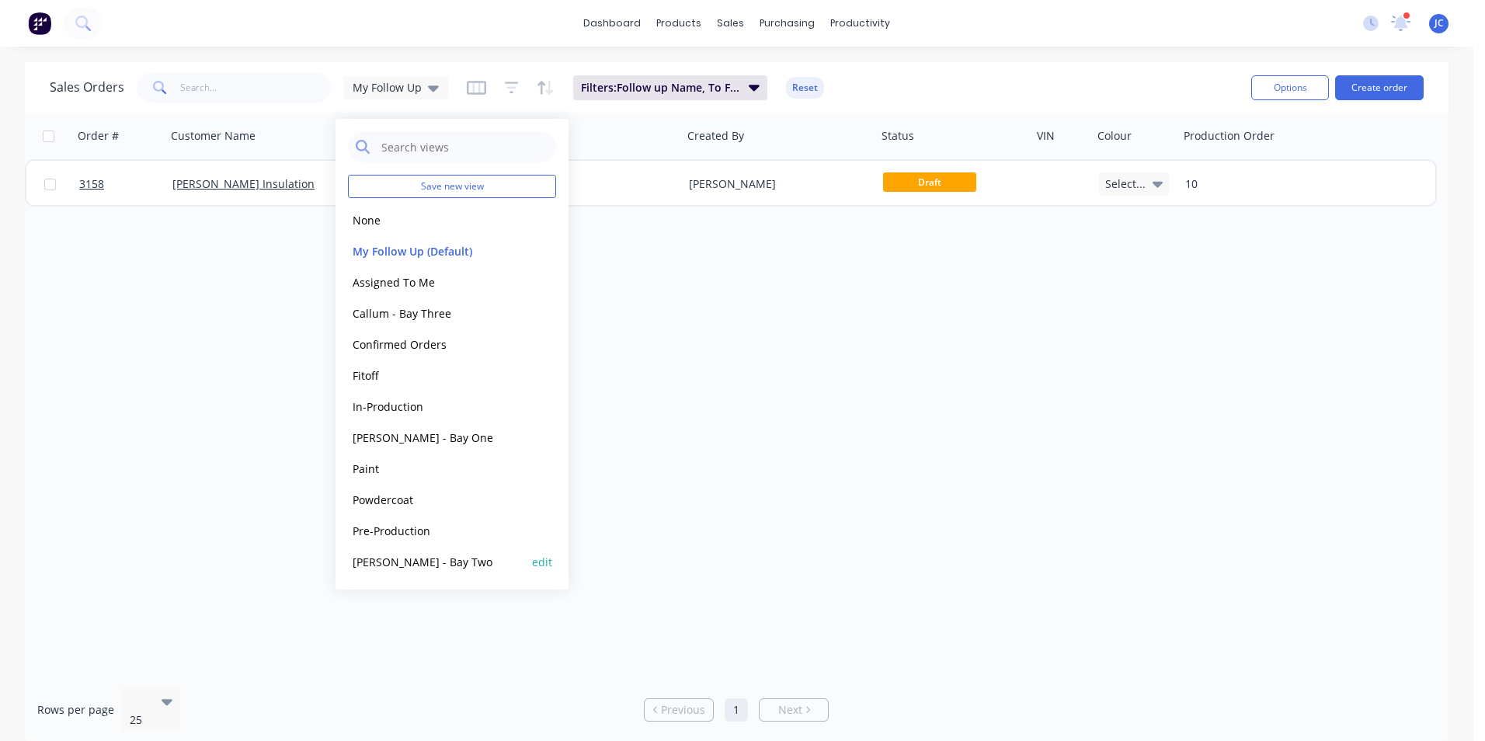
click at [429, 569] on button "[PERSON_NAME] - Bay Two" at bounding box center [436, 562] width 177 height 18
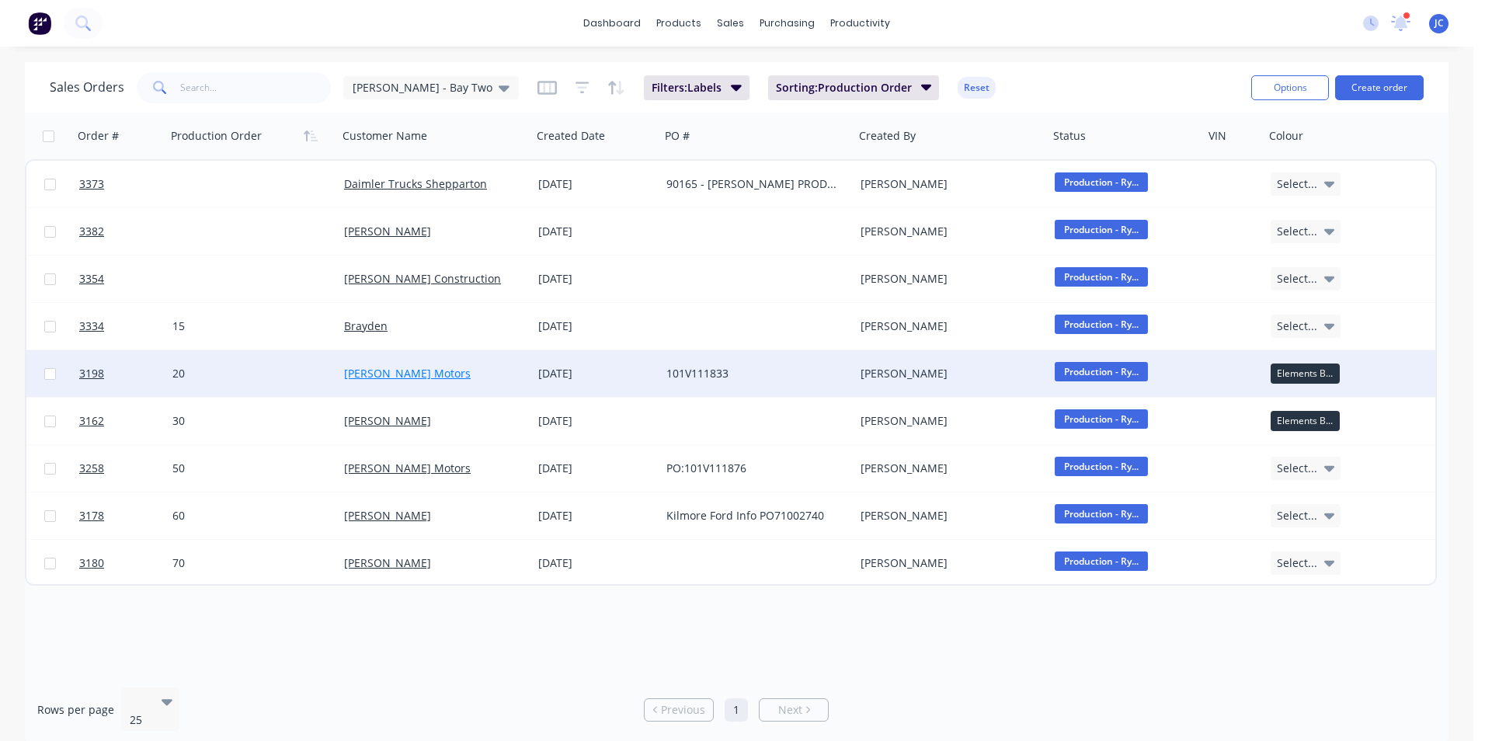
click at [399, 377] on link "[PERSON_NAME] Motors" at bounding box center [407, 373] width 127 height 15
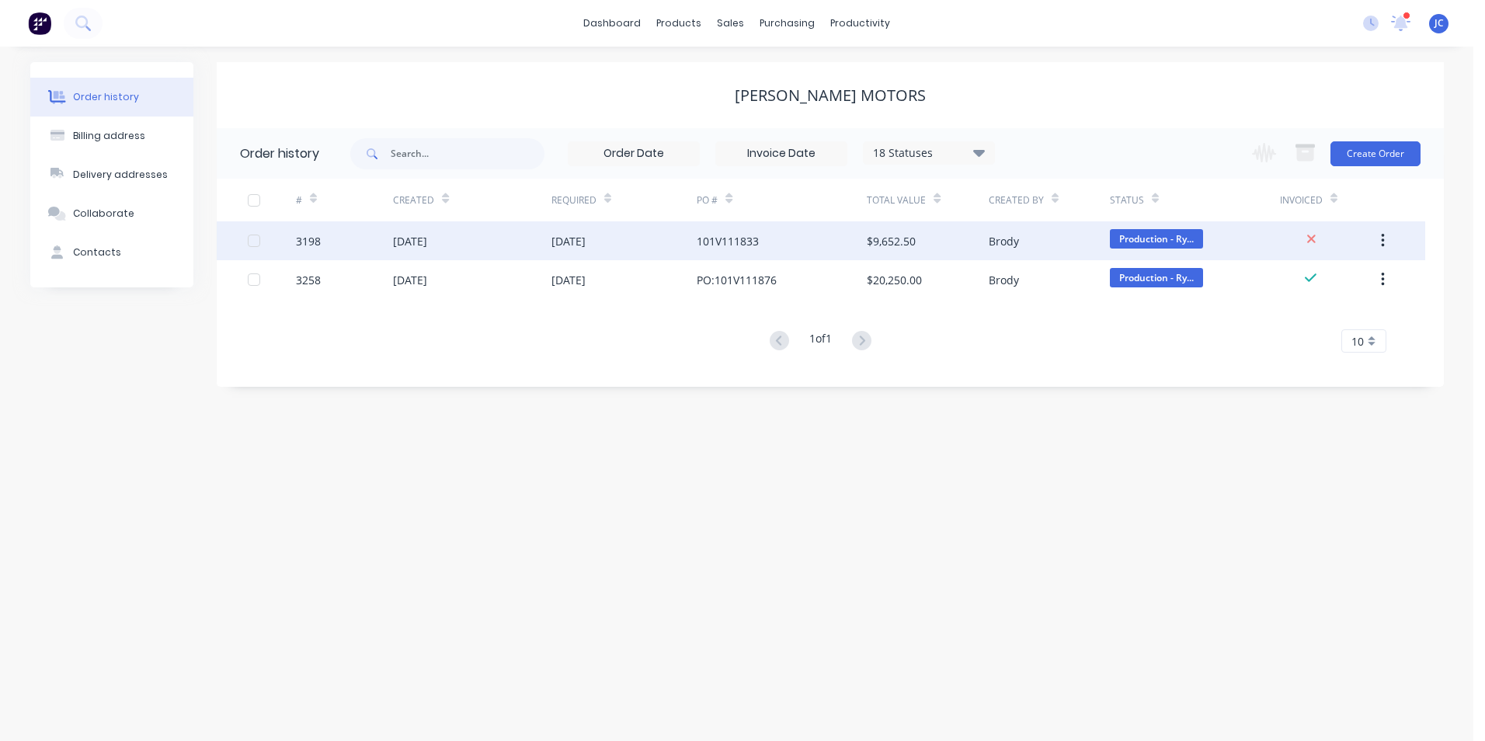
click at [510, 231] on div "[DATE]" at bounding box center [472, 240] width 158 height 39
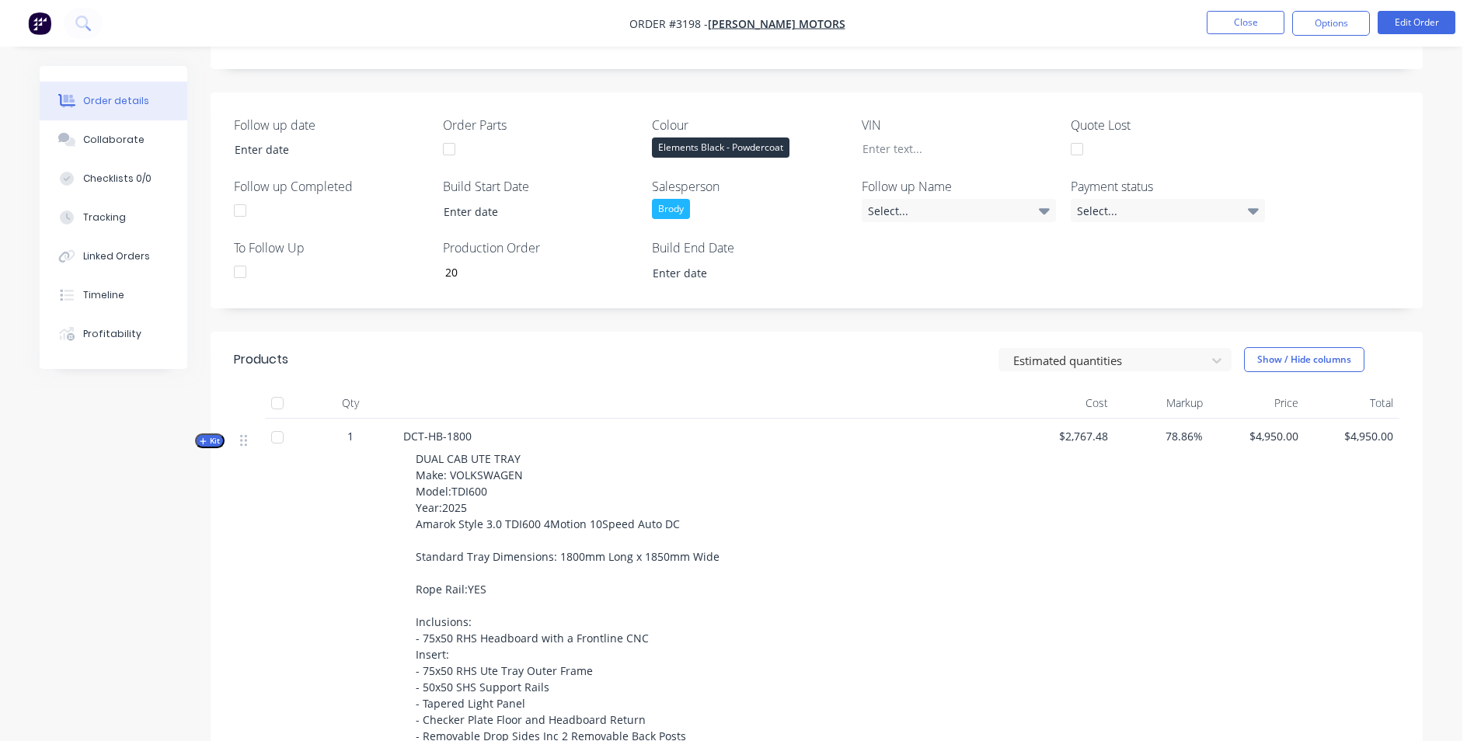
scroll to position [141, 0]
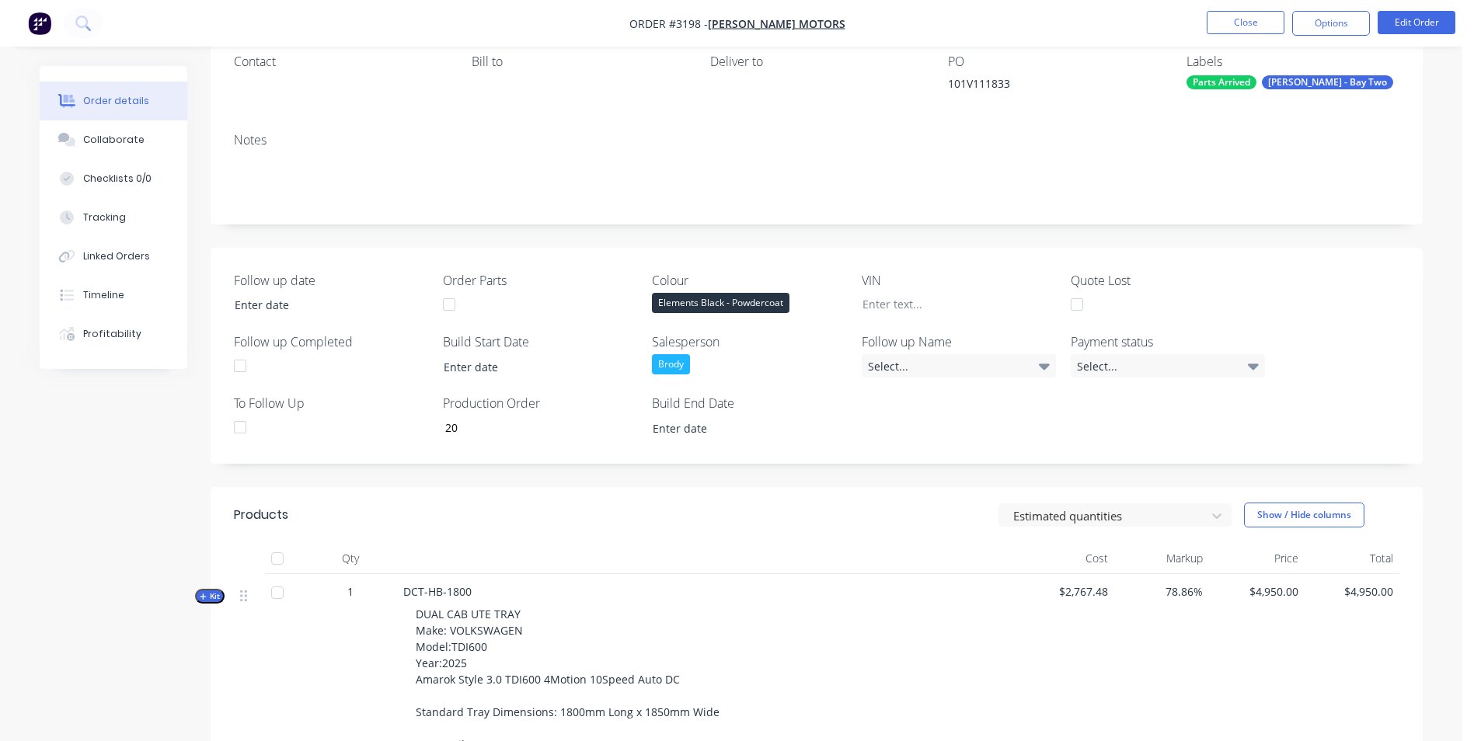
click at [1238, 40] on nav "Order #3198 - [PERSON_NAME] Motors Close Options Edit Order" at bounding box center [737, 23] width 1474 height 47
click at [1244, 26] on button "Close" at bounding box center [1245, 22] width 78 height 23
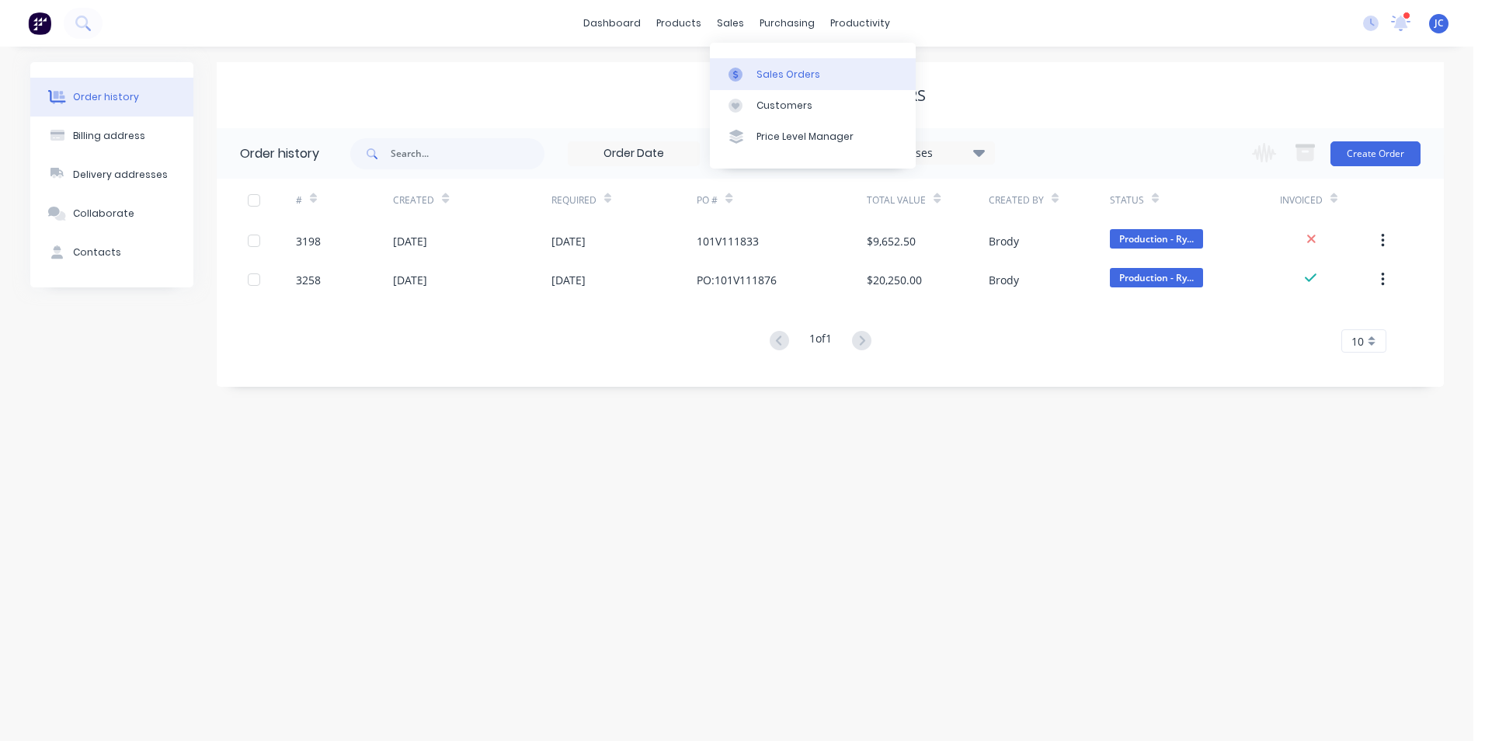
click at [788, 74] on div "Sales Orders" at bounding box center [789, 75] width 64 height 14
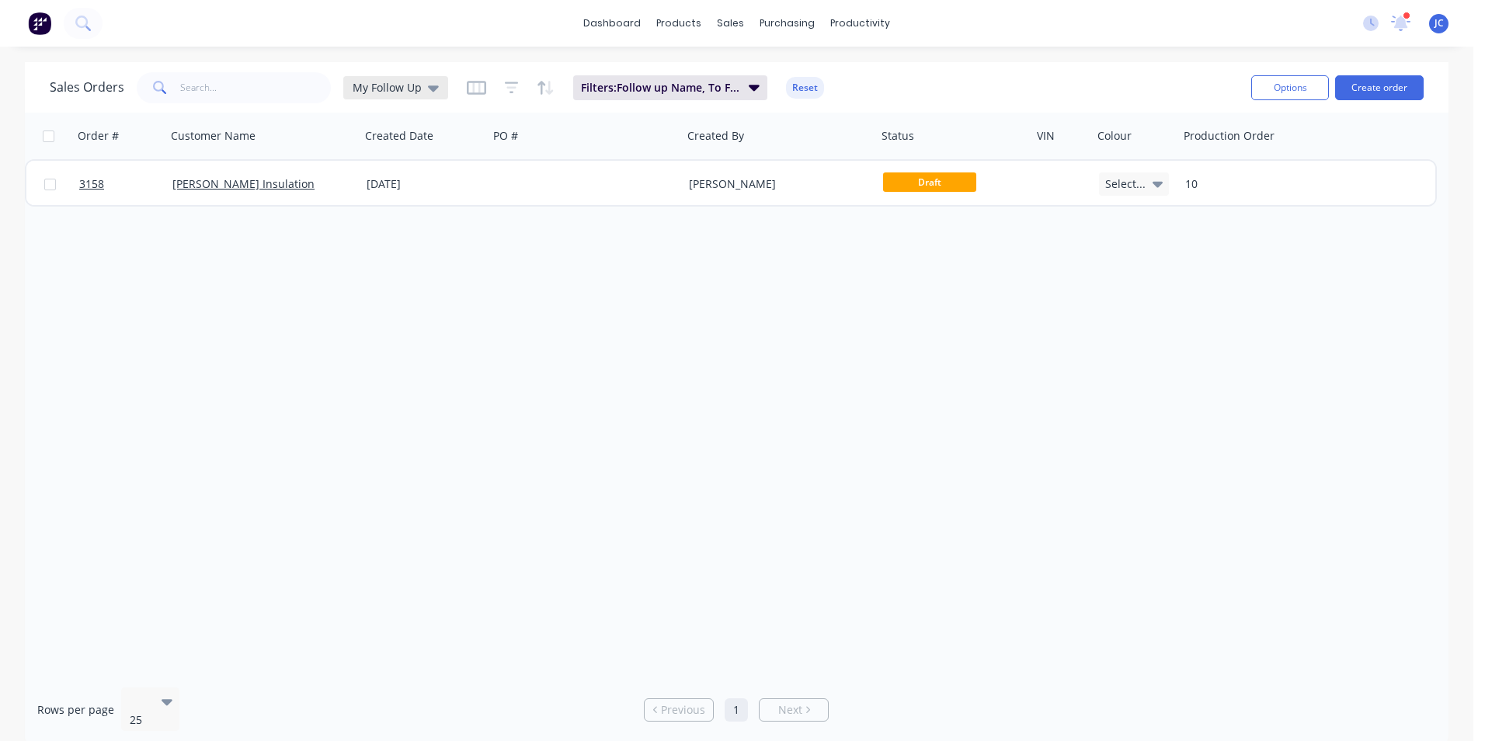
click at [406, 85] on span "My Follow Up" at bounding box center [387, 87] width 69 height 16
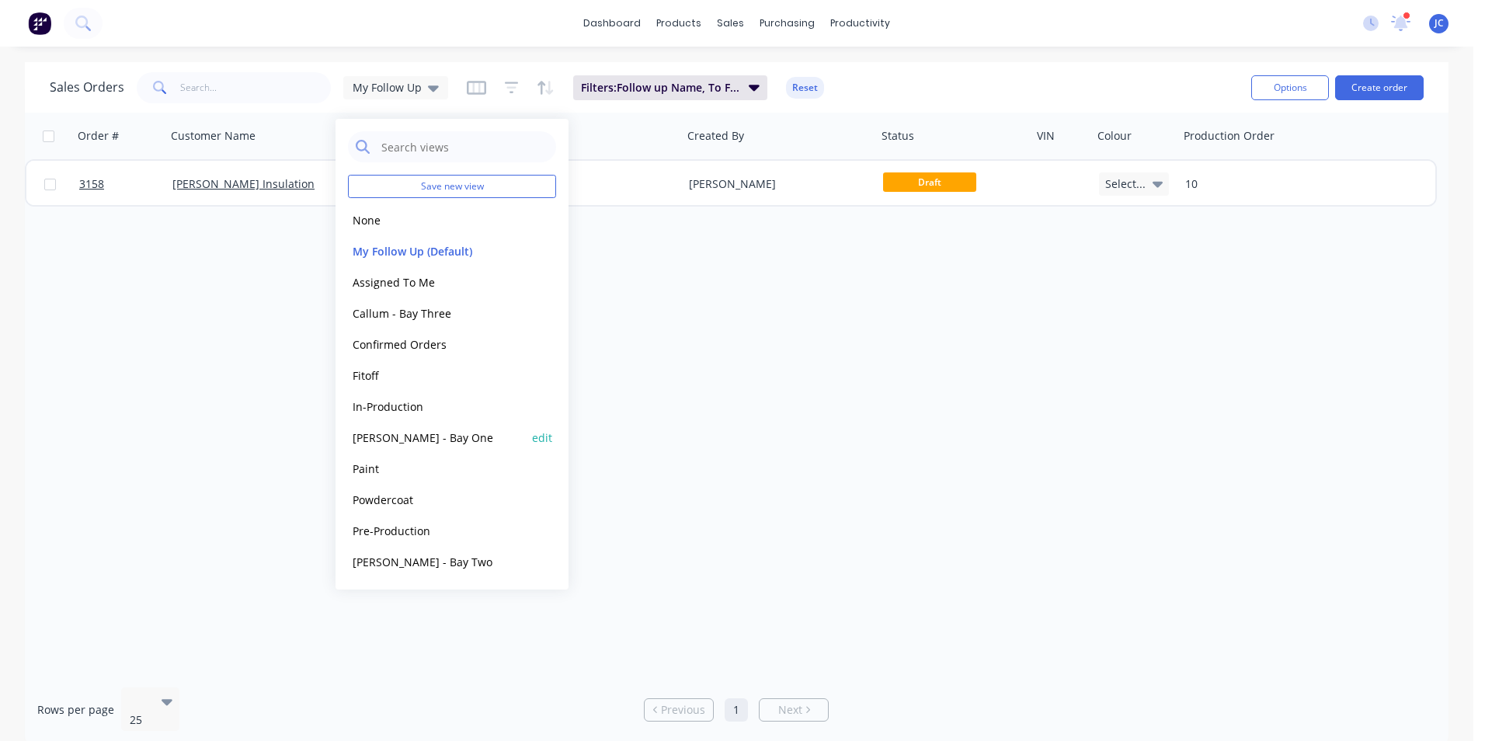
click at [424, 438] on button "[PERSON_NAME] - Bay One" at bounding box center [436, 438] width 177 height 18
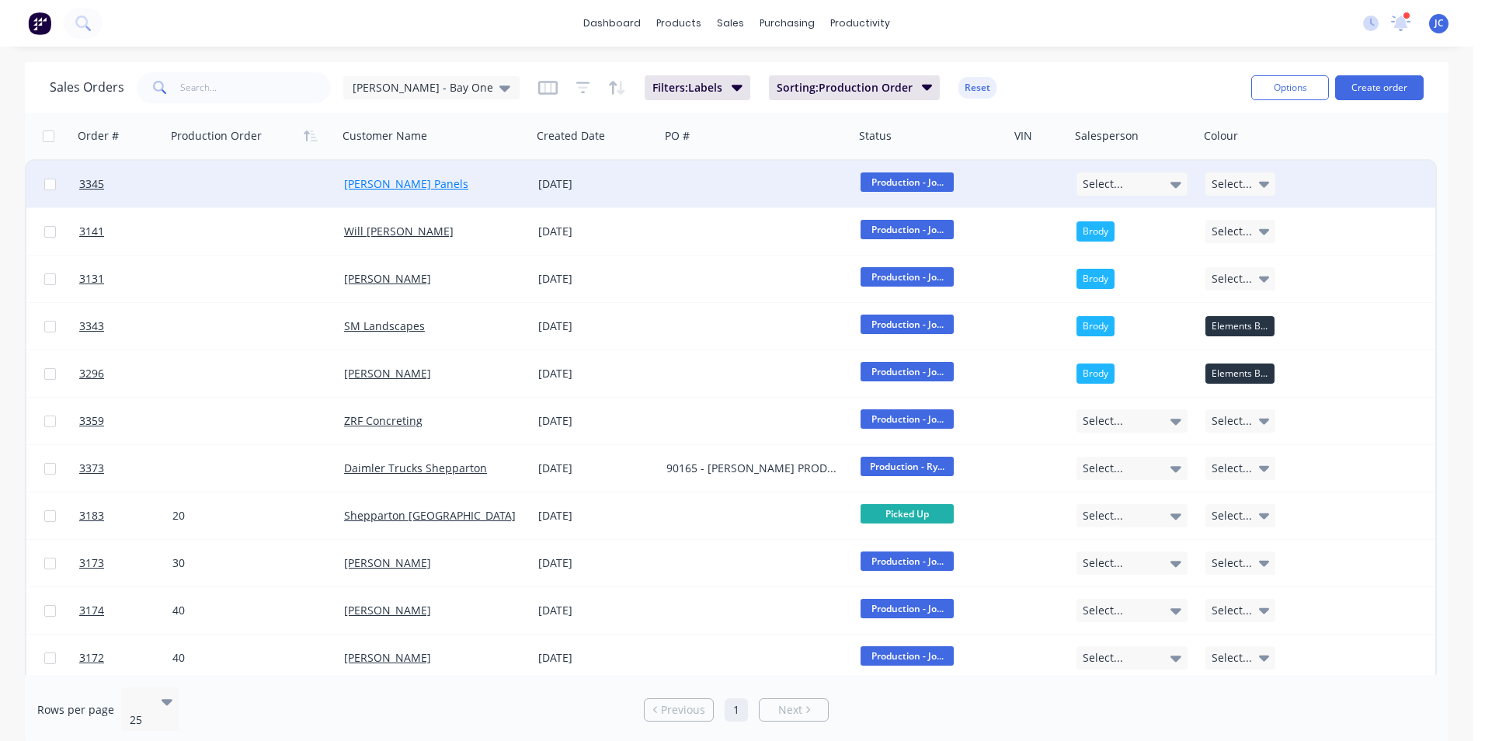
click at [385, 183] on link "[PERSON_NAME] Panels" at bounding box center [406, 183] width 124 height 15
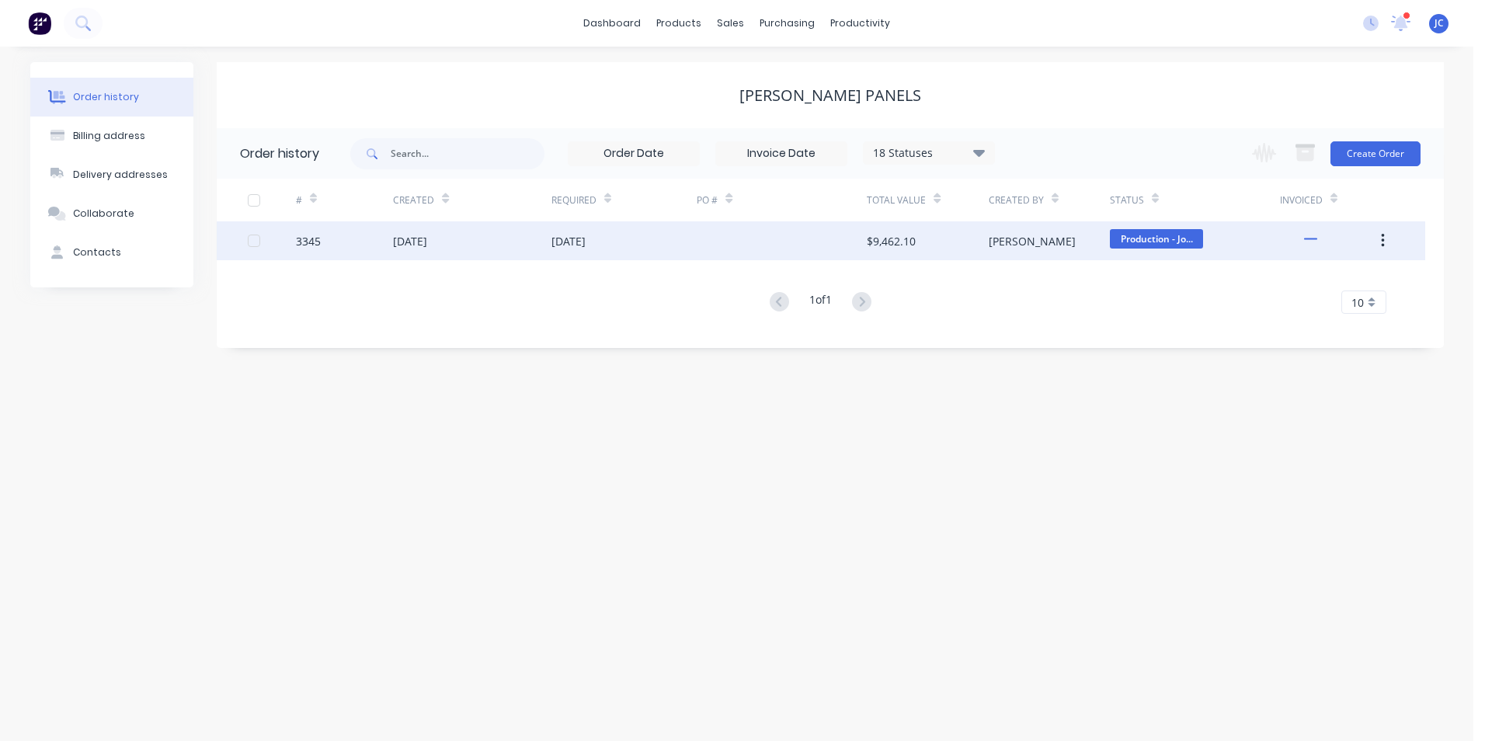
click at [540, 242] on div "[DATE]" at bounding box center [472, 240] width 158 height 39
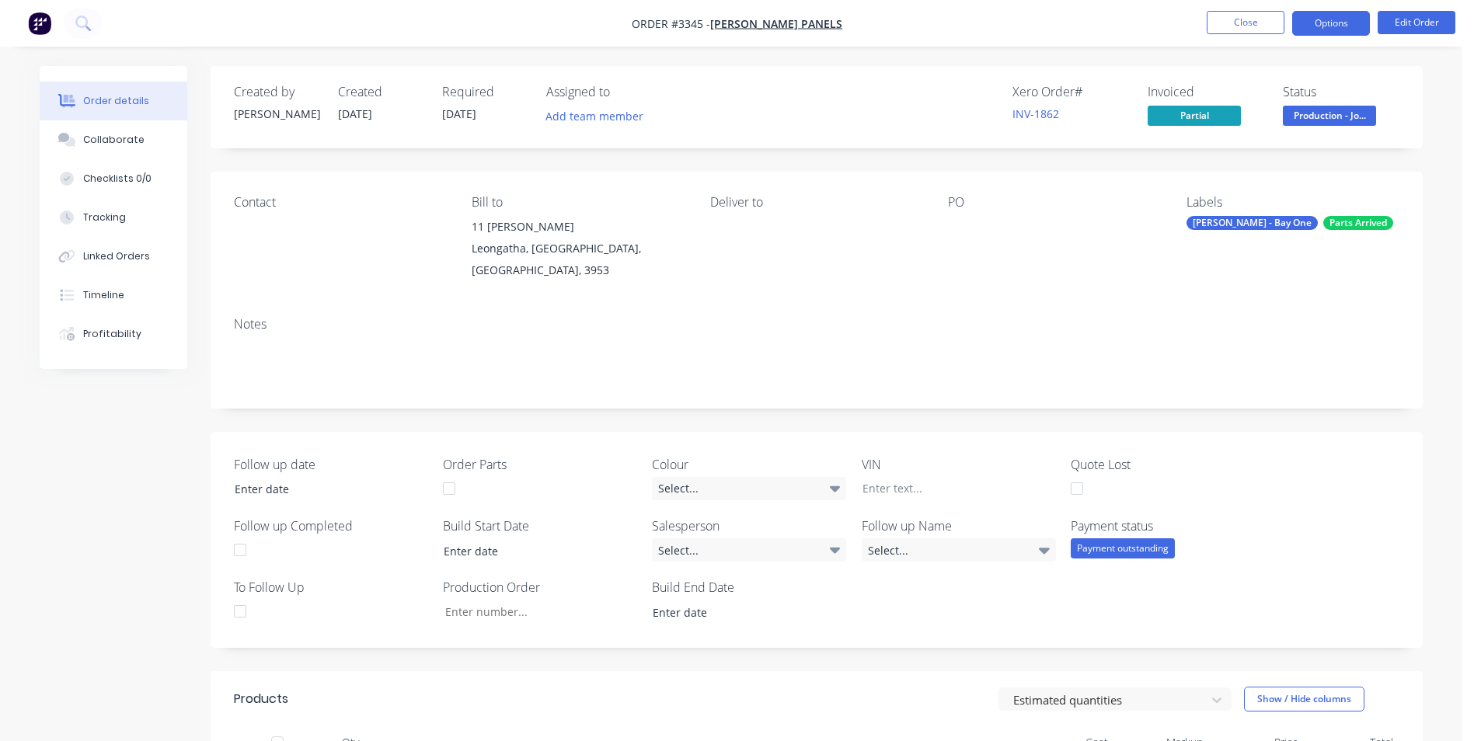
click at [1344, 17] on button "Options" at bounding box center [1331, 23] width 78 height 25
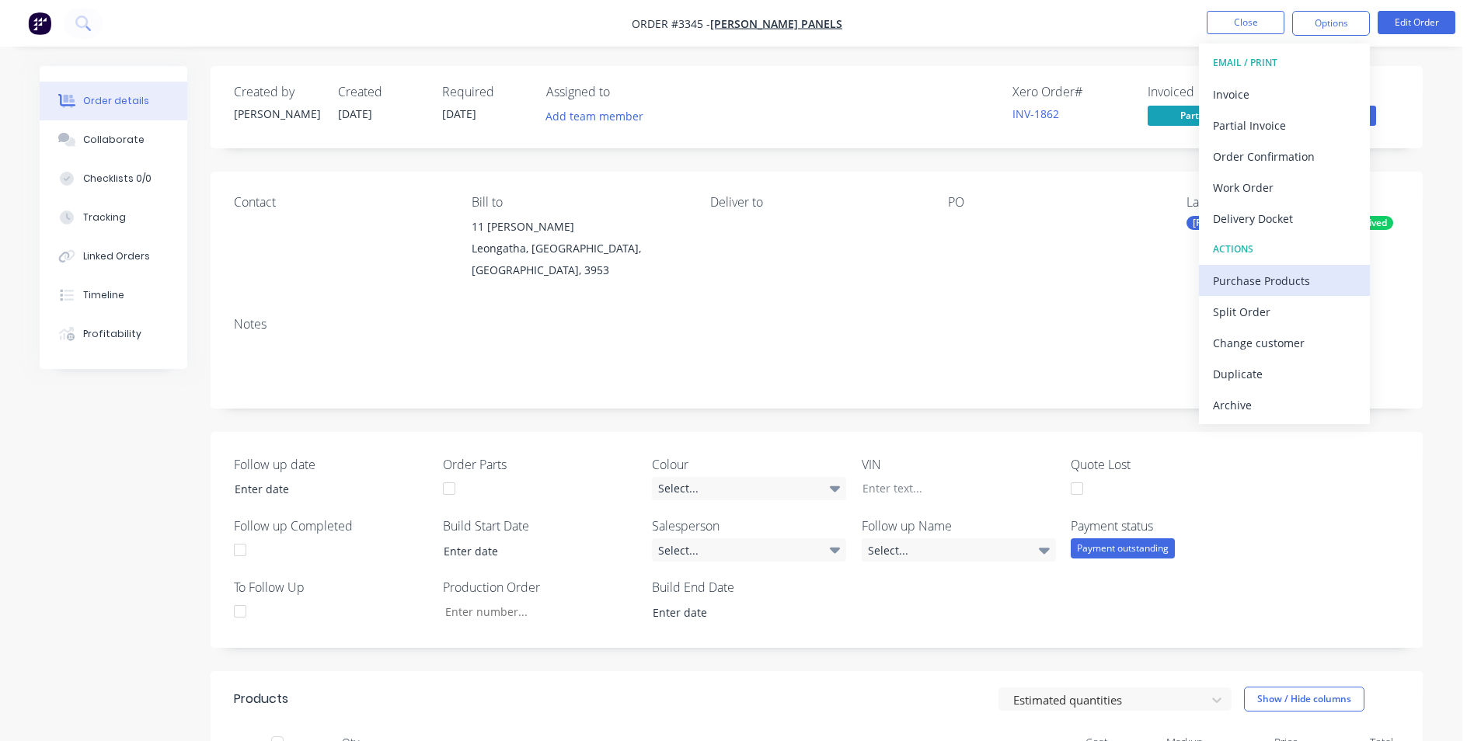
click at [1282, 280] on div "Purchase Products" at bounding box center [1284, 281] width 143 height 23
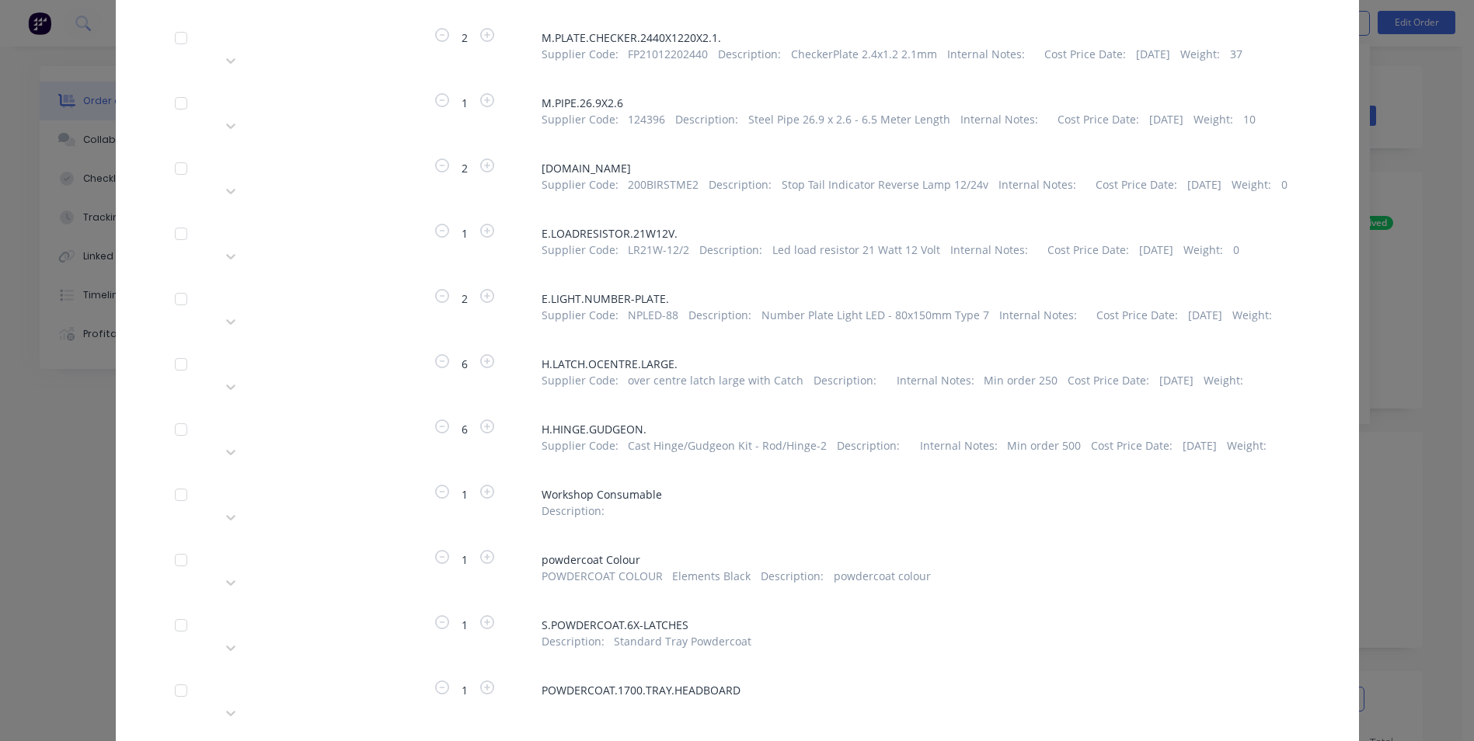
scroll to position [621, 0]
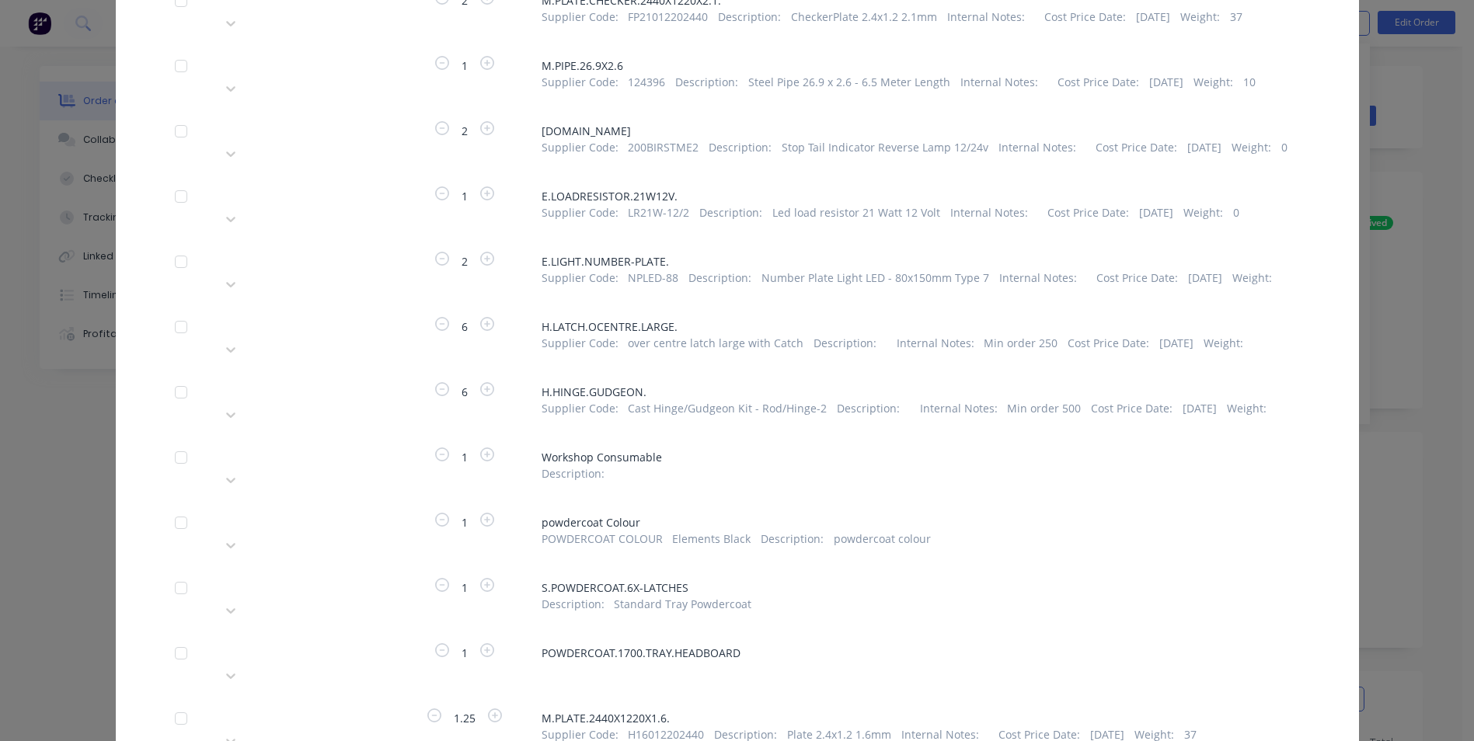
click at [322, 510] on div at bounding box center [333, 519] width 224 height 19
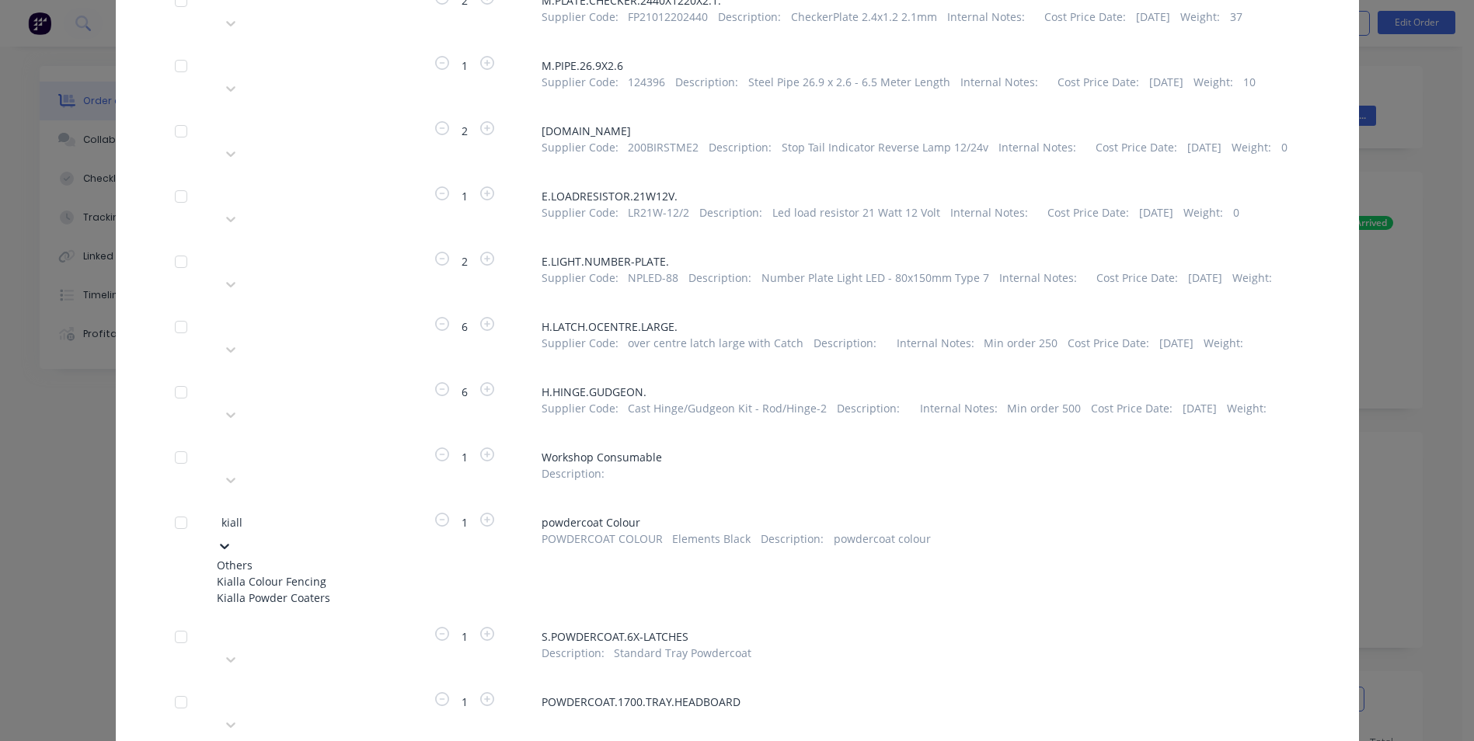
type input "kialla"
click at [278, 590] on div "Kialla Powder Coaters" at bounding box center [302, 598] width 171 height 16
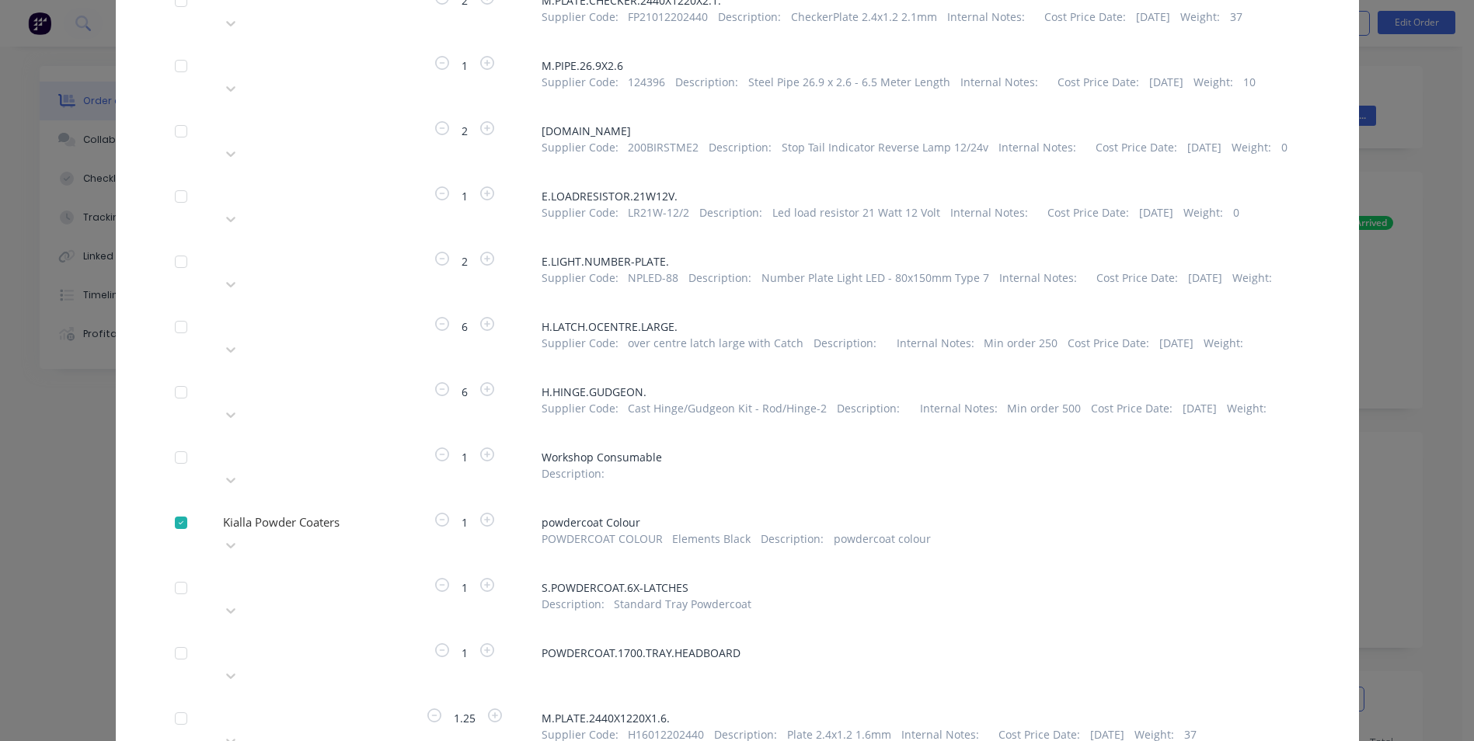
click at [294, 576] on div at bounding box center [333, 585] width 224 height 19
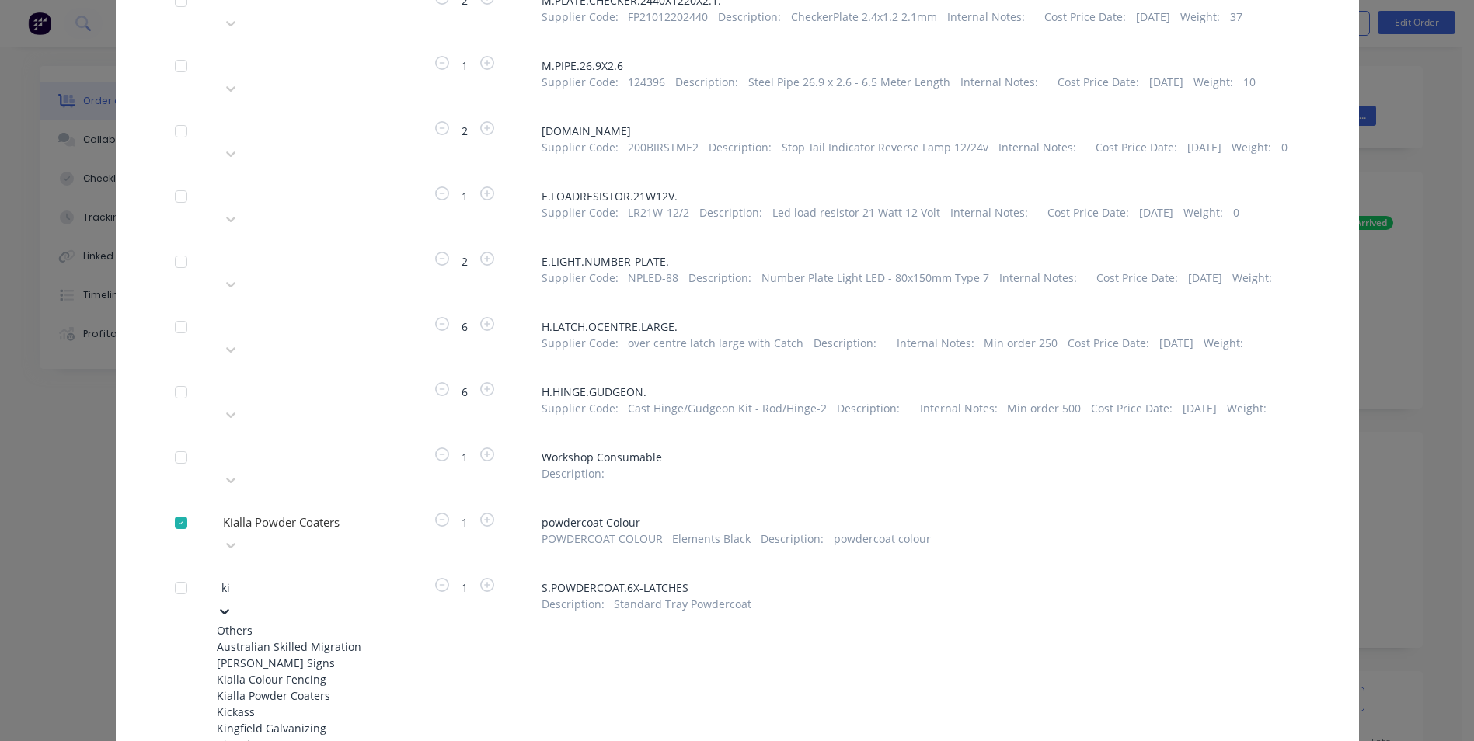
type input "kia"
click at [262, 655] on div "Kialla Powder Coaters" at bounding box center [302, 663] width 171 height 16
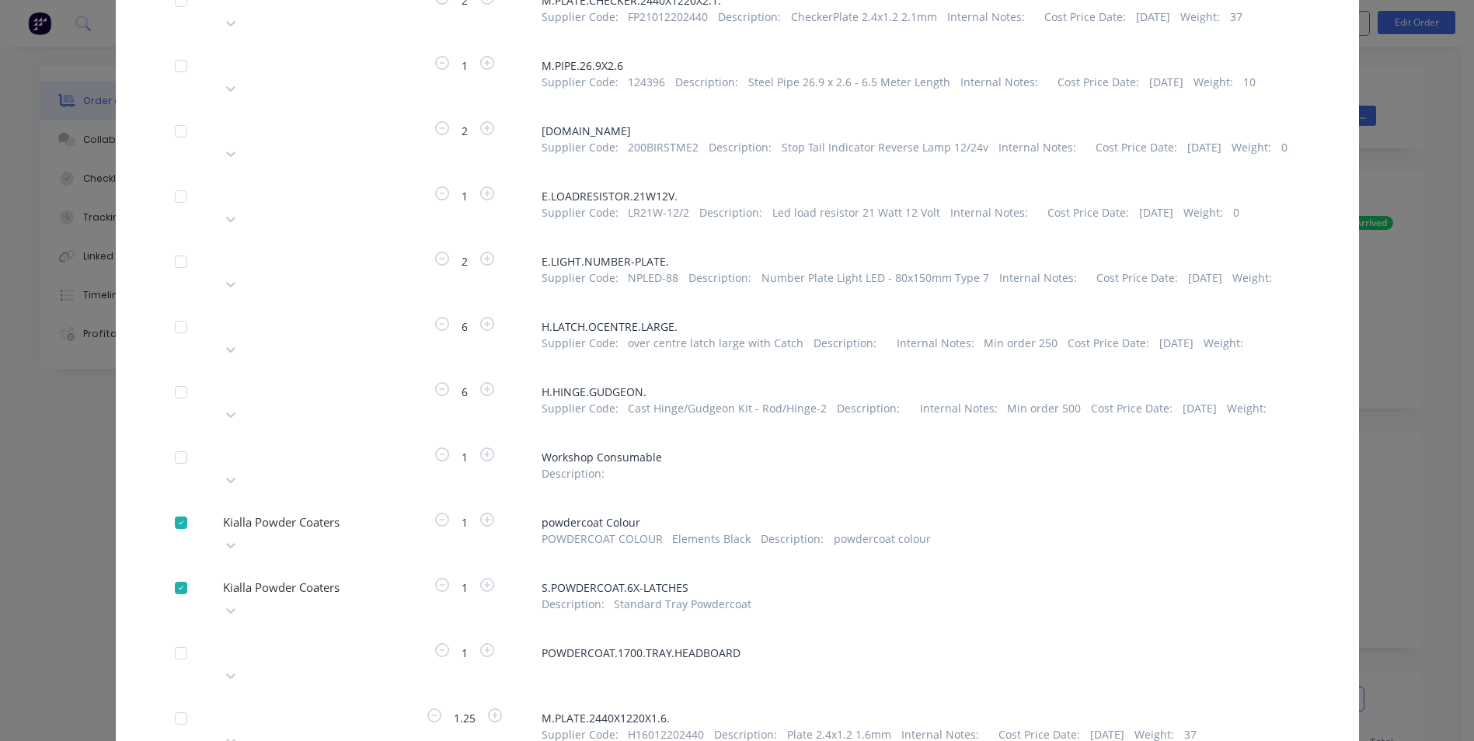
click at [295, 641] on div "Please choose a supplier" at bounding box center [302, 664] width 171 height 47
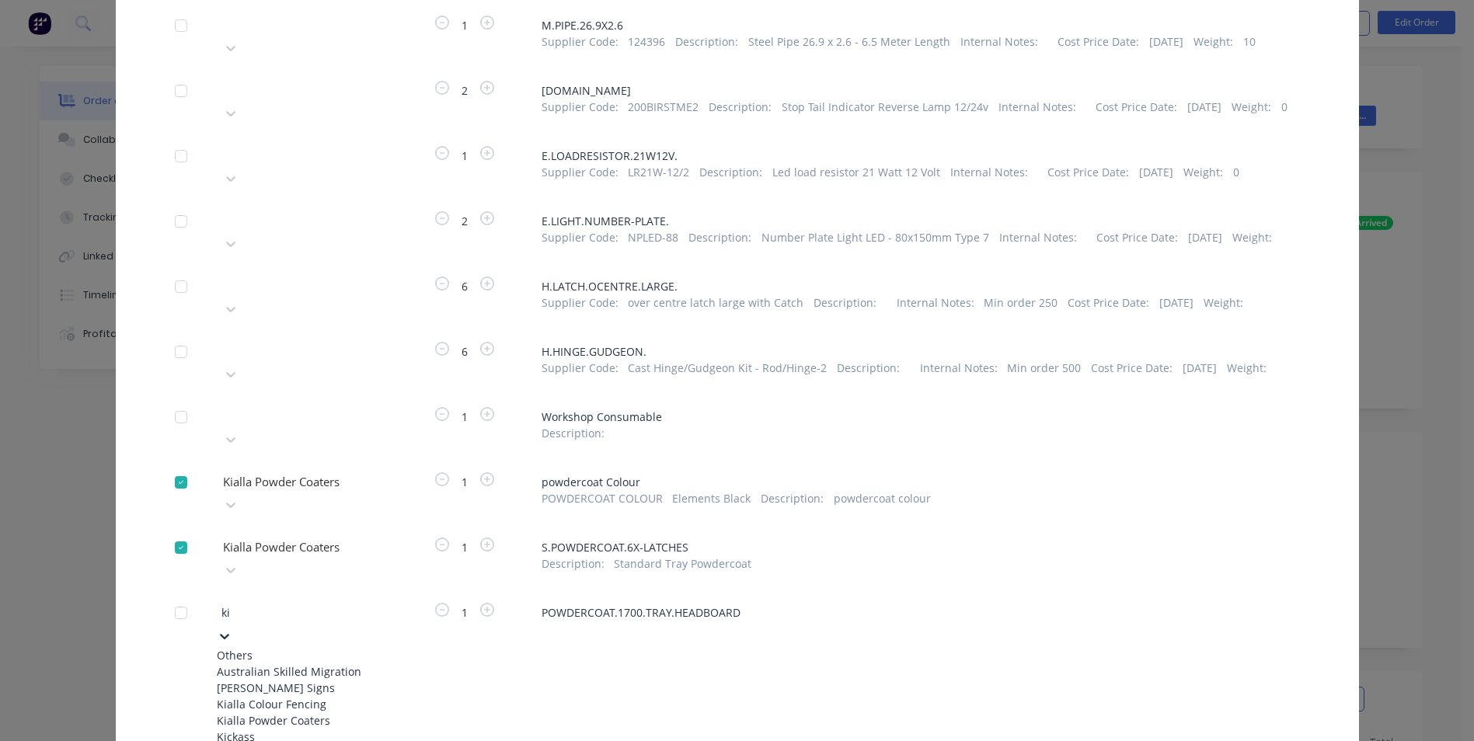
type input "kia"
click at [308, 680] on div "Kialla Powder Coaters" at bounding box center [302, 688] width 171 height 16
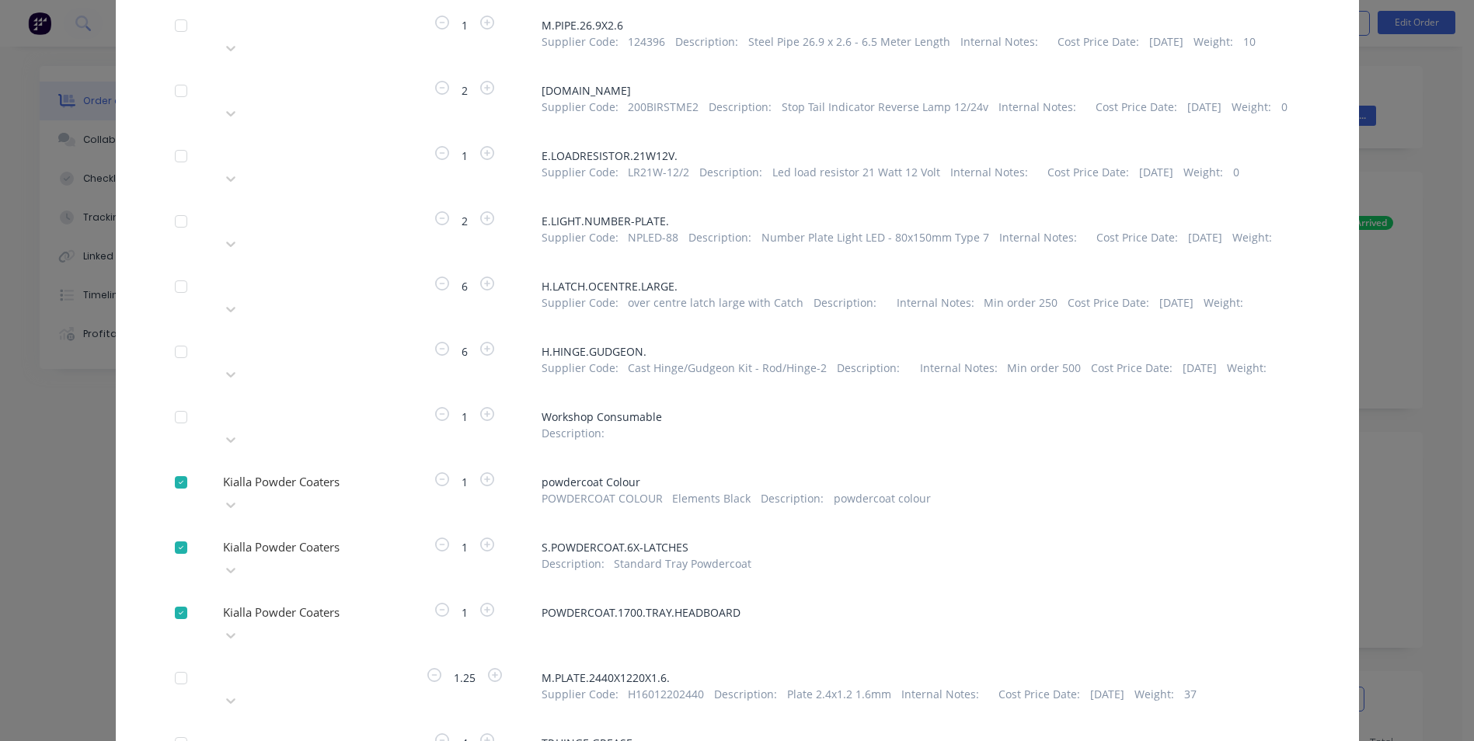
scroll to position [739, 0]
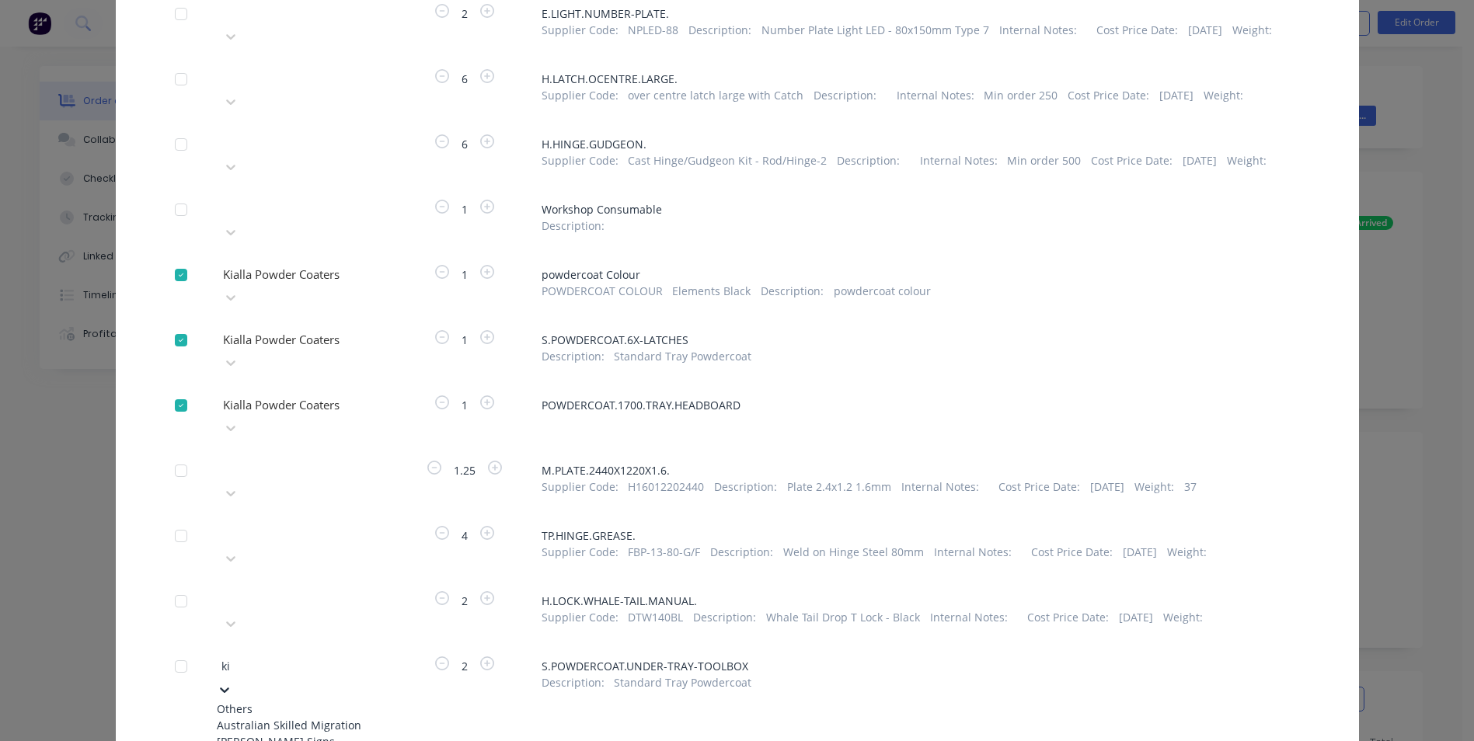
type input "kia"
click at [324, 729] on div "Kialla Powder Coaters" at bounding box center [302, 741] width 171 height 16
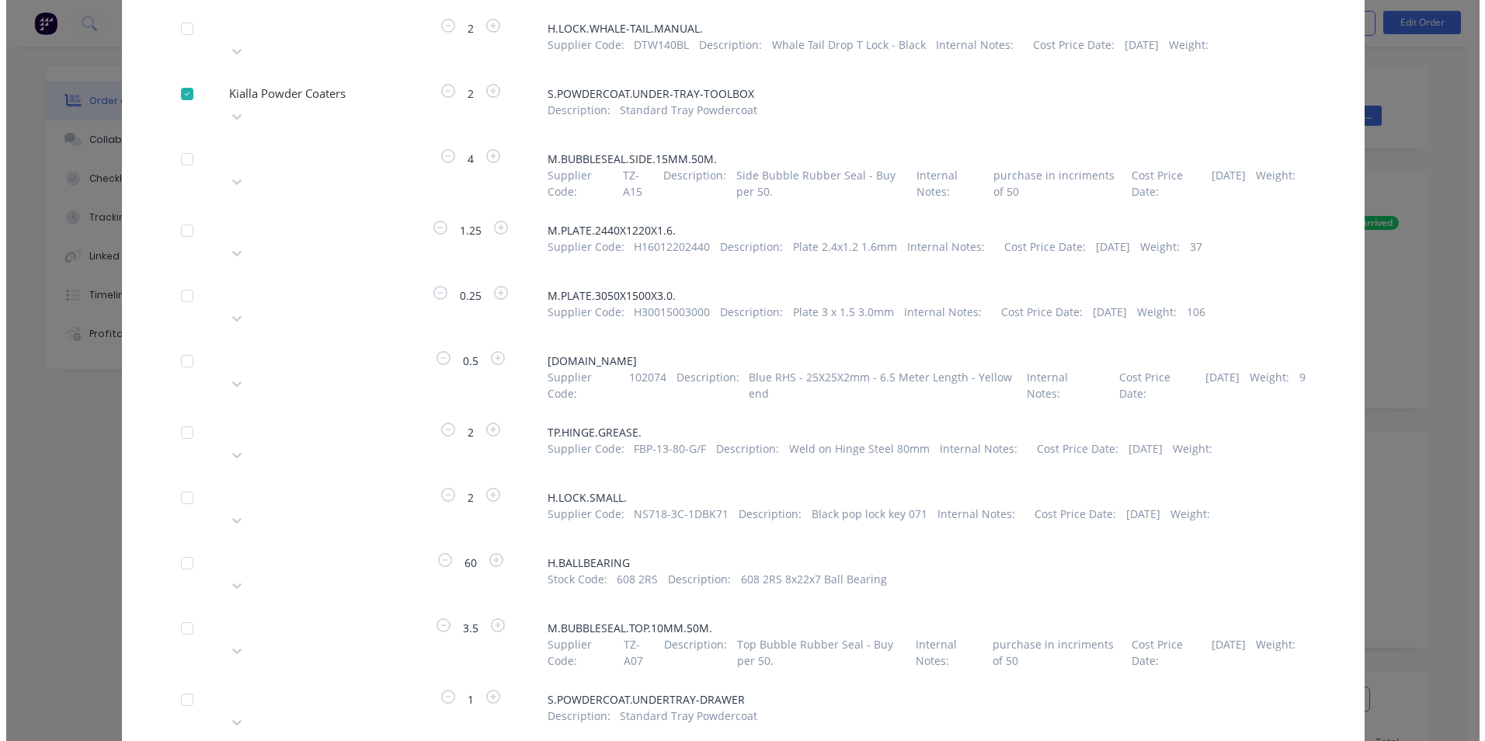
scroll to position [1458, 0]
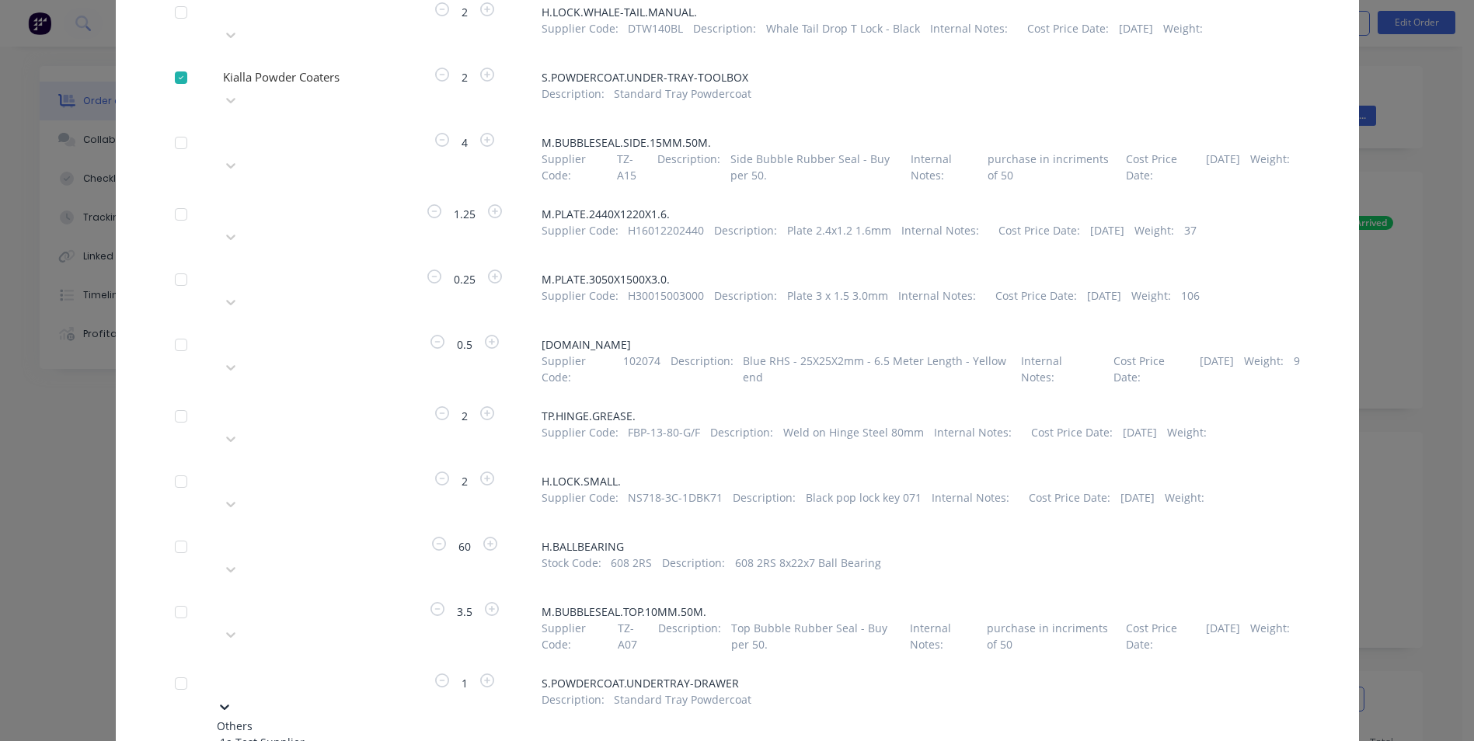
click at [310, 671] on div at bounding box center [333, 680] width 224 height 19
type input "kia"
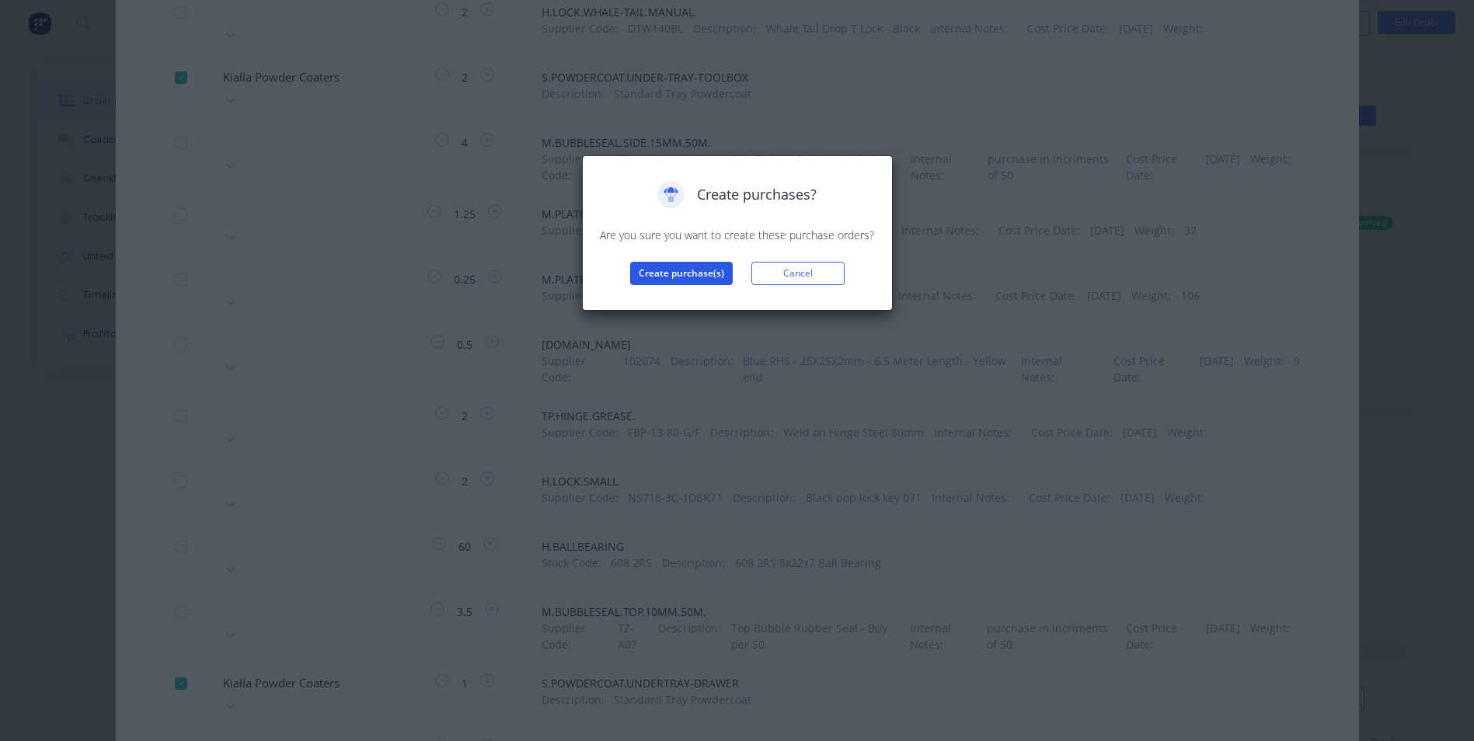
click at [668, 279] on button "Create purchase(s)" at bounding box center [681, 273] width 103 height 23
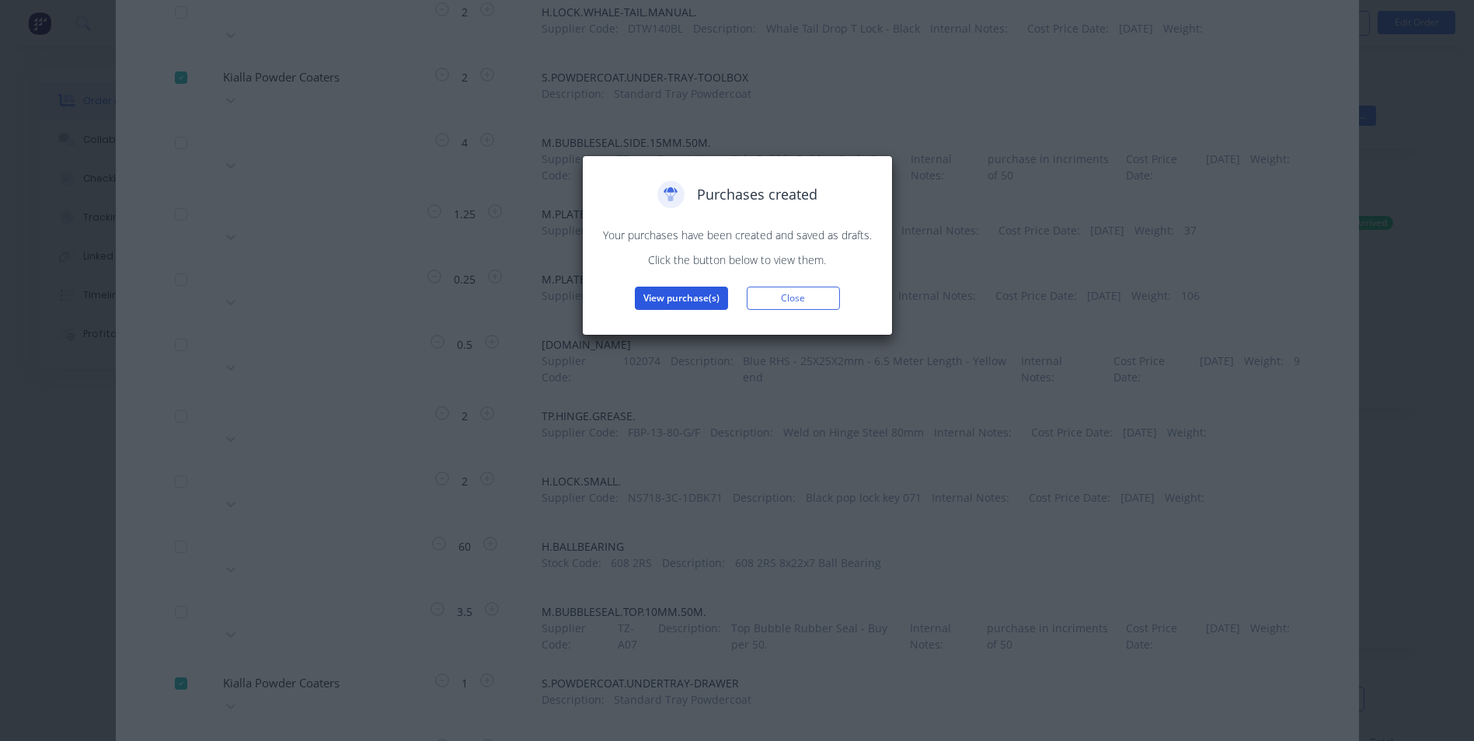
click at [675, 296] on button "View purchase(s)" at bounding box center [681, 298] width 93 height 23
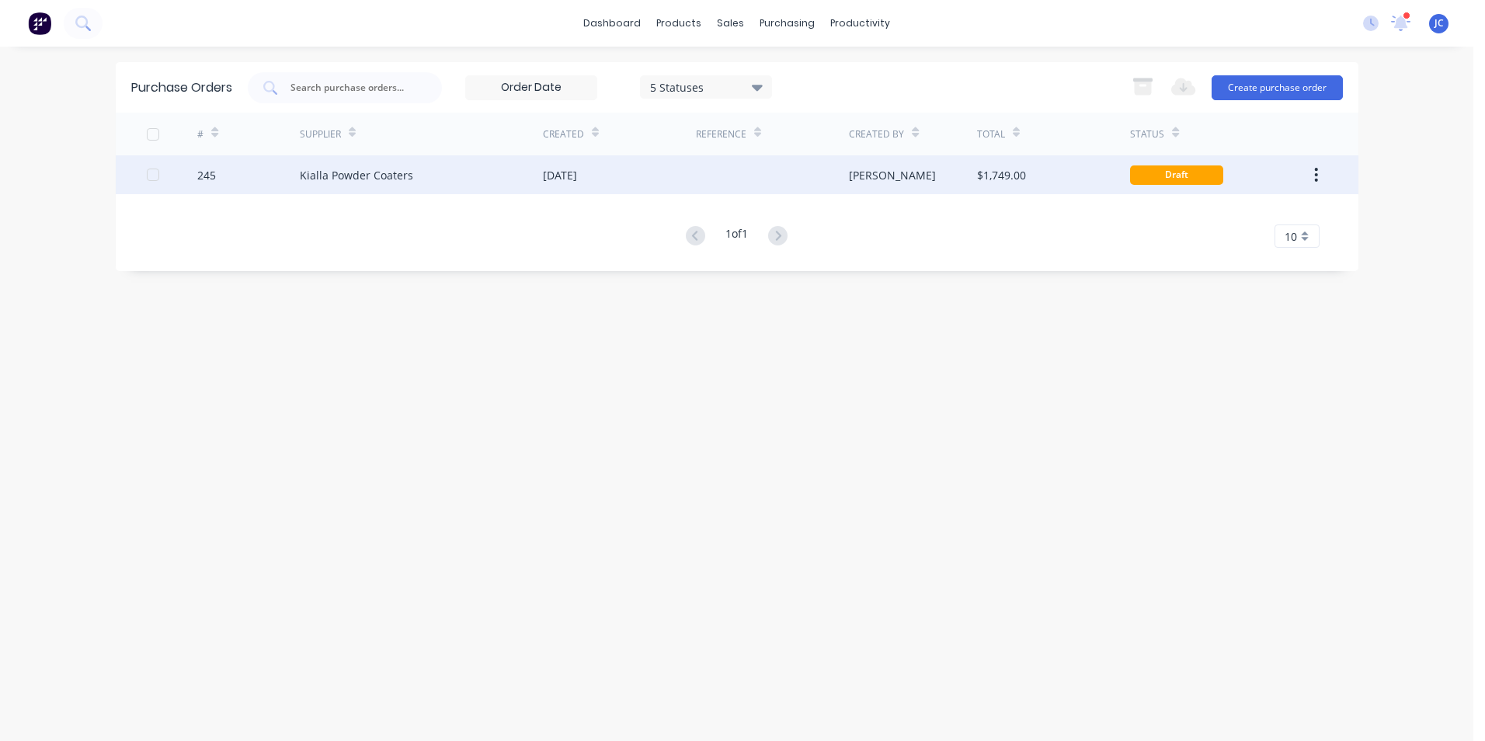
click at [624, 166] on div "[DATE]" at bounding box center [619, 174] width 153 height 39
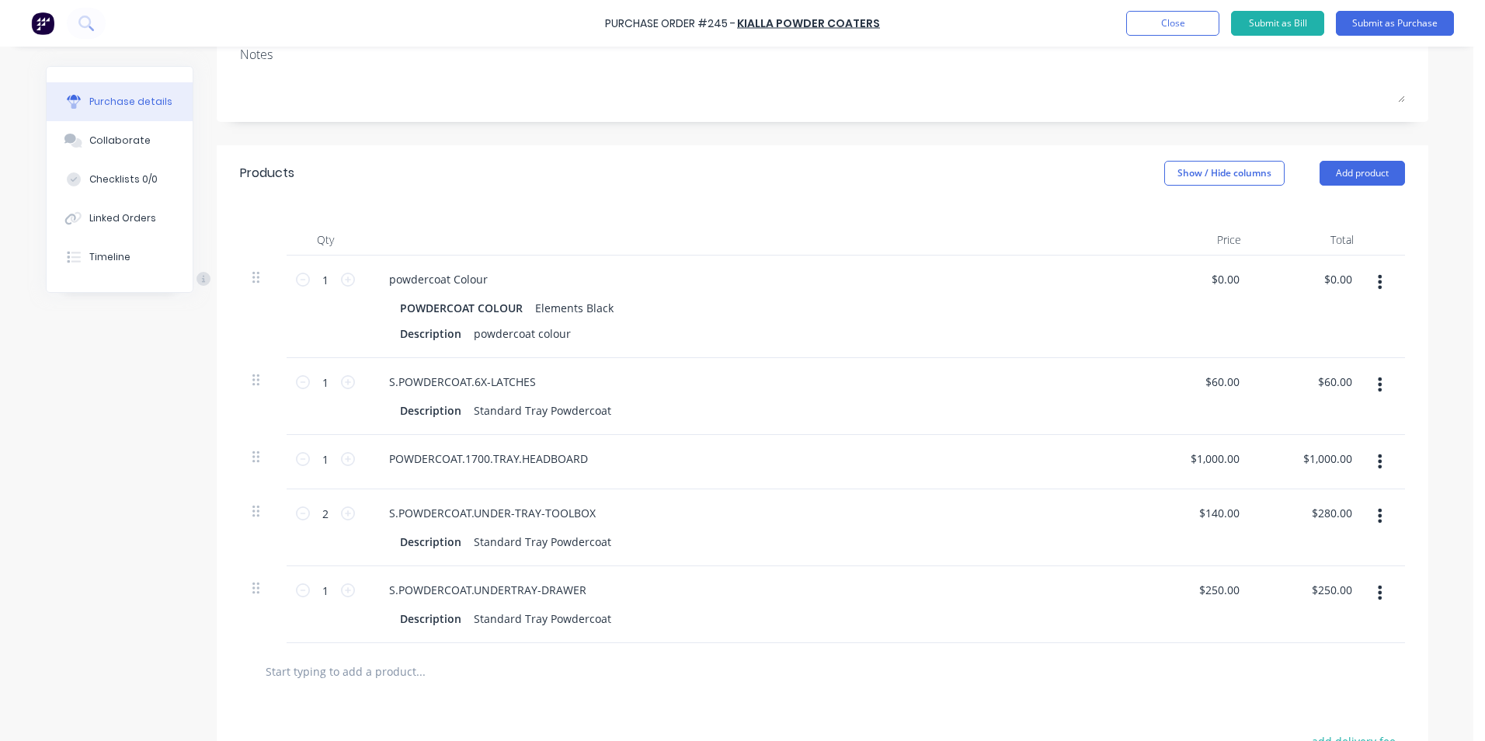
scroll to position [233, 0]
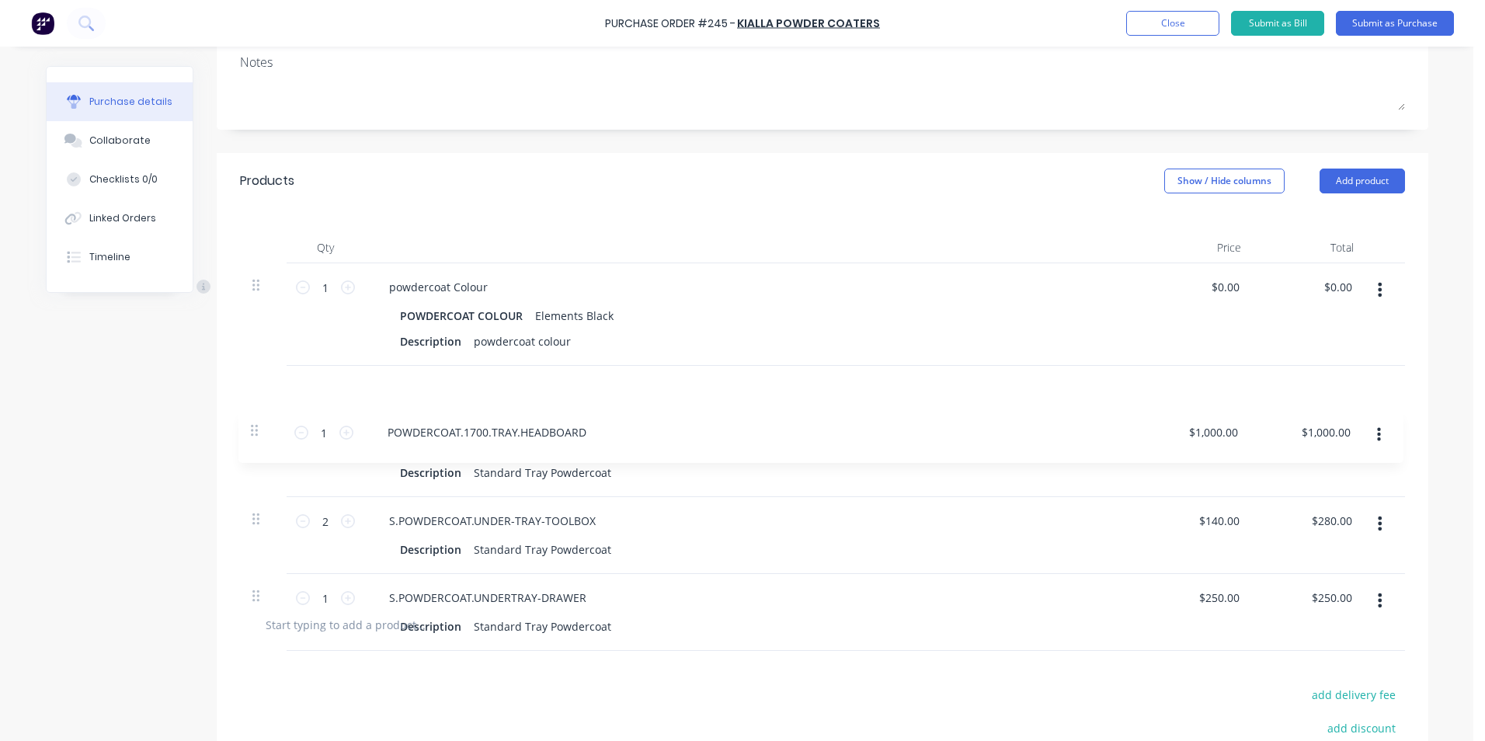
drag, startPoint x: 249, startPoint y: 498, endPoint x: 253, endPoint y: 427, distance: 70.8
click at [253, 427] on div "1 1 powdercoat Colour POWDERCOAT COLOUR Elements Black Description powdercoat c…" at bounding box center [822, 429] width 1165 height 333
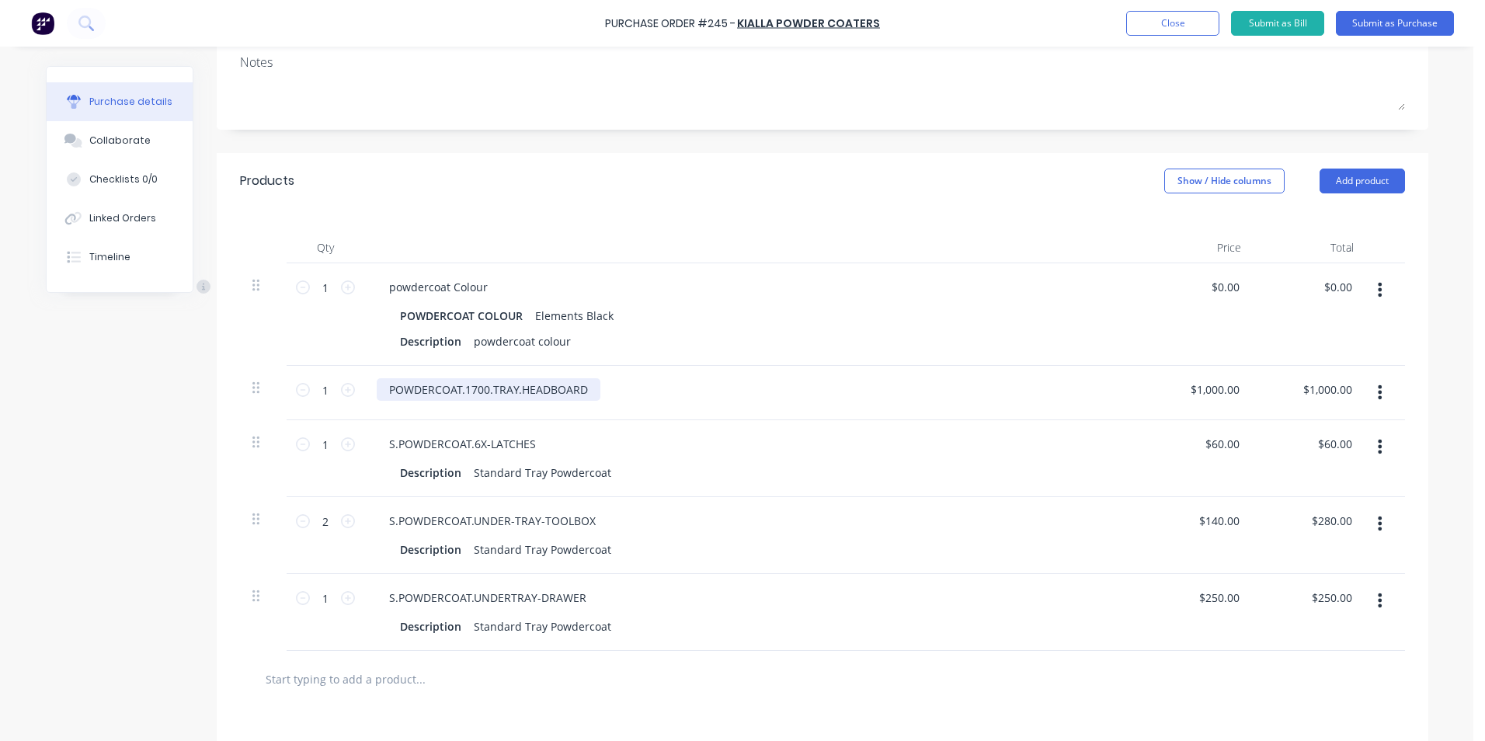
click at [586, 401] on div "POWDERCOAT.1700.TRAY.HEADBOARD" at bounding box center [489, 389] width 224 height 23
click at [582, 401] on div "POWDERCOAT.1700.TRAY.HEADBOARD" at bounding box center [489, 389] width 224 height 23
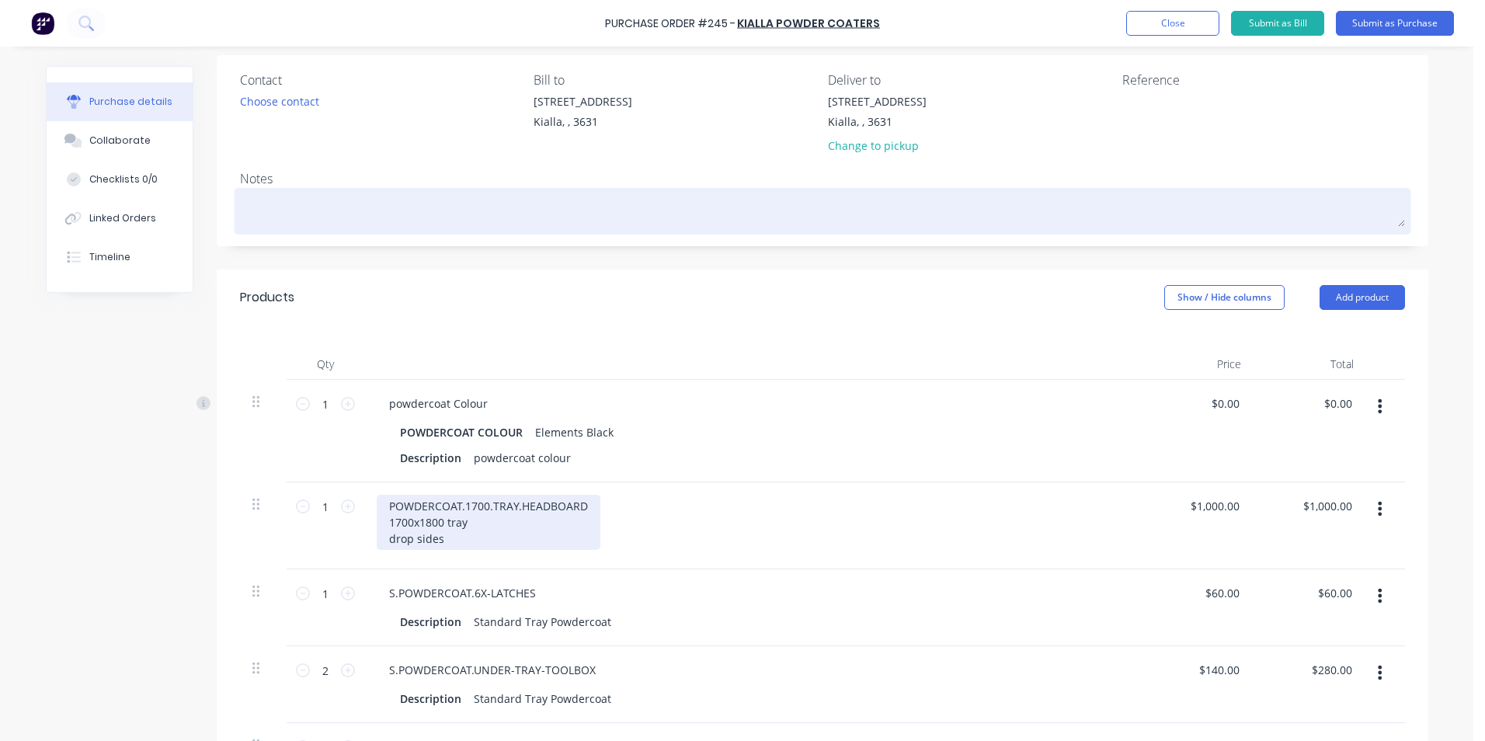
scroll to position [0, 0]
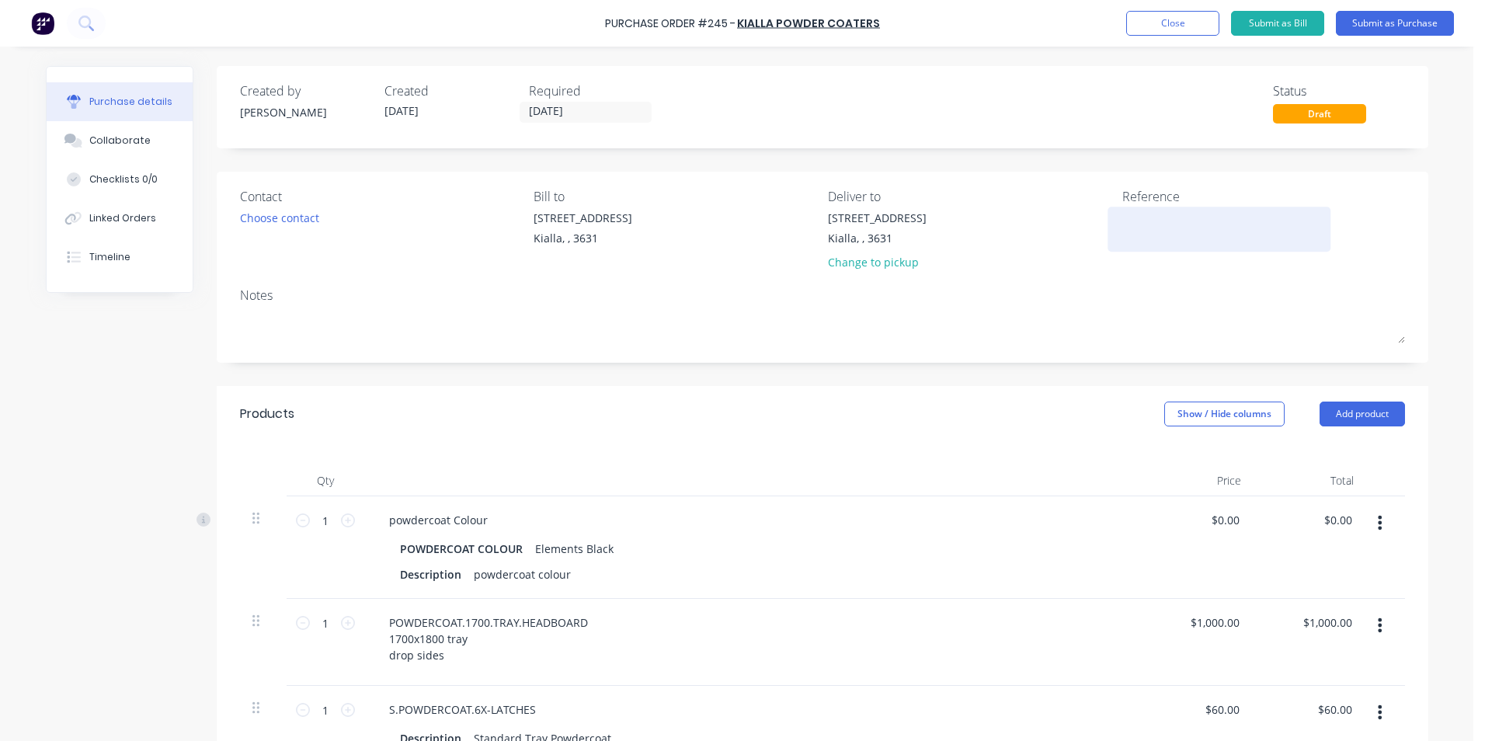
click at [1186, 234] on textarea at bounding box center [1219, 227] width 194 height 35
type textarea "panels"
type textarea "x"
type textarea "panels"
click at [1435, 20] on button "Submit as Purchase" at bounding box center [1395, 23] width 118 height 25
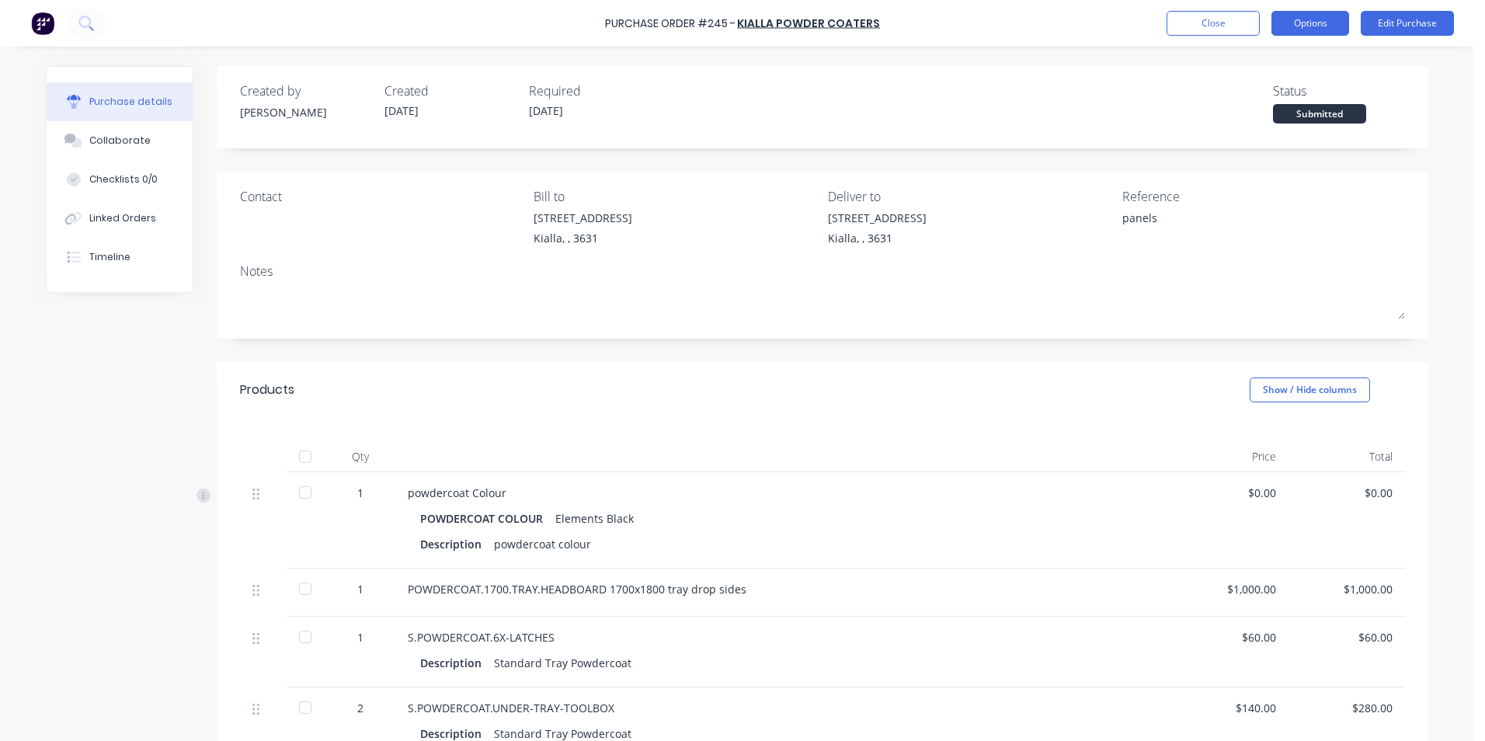
click at [1331, 19] on button "Options" at bounding box center [1311, 23] width 78 height 25
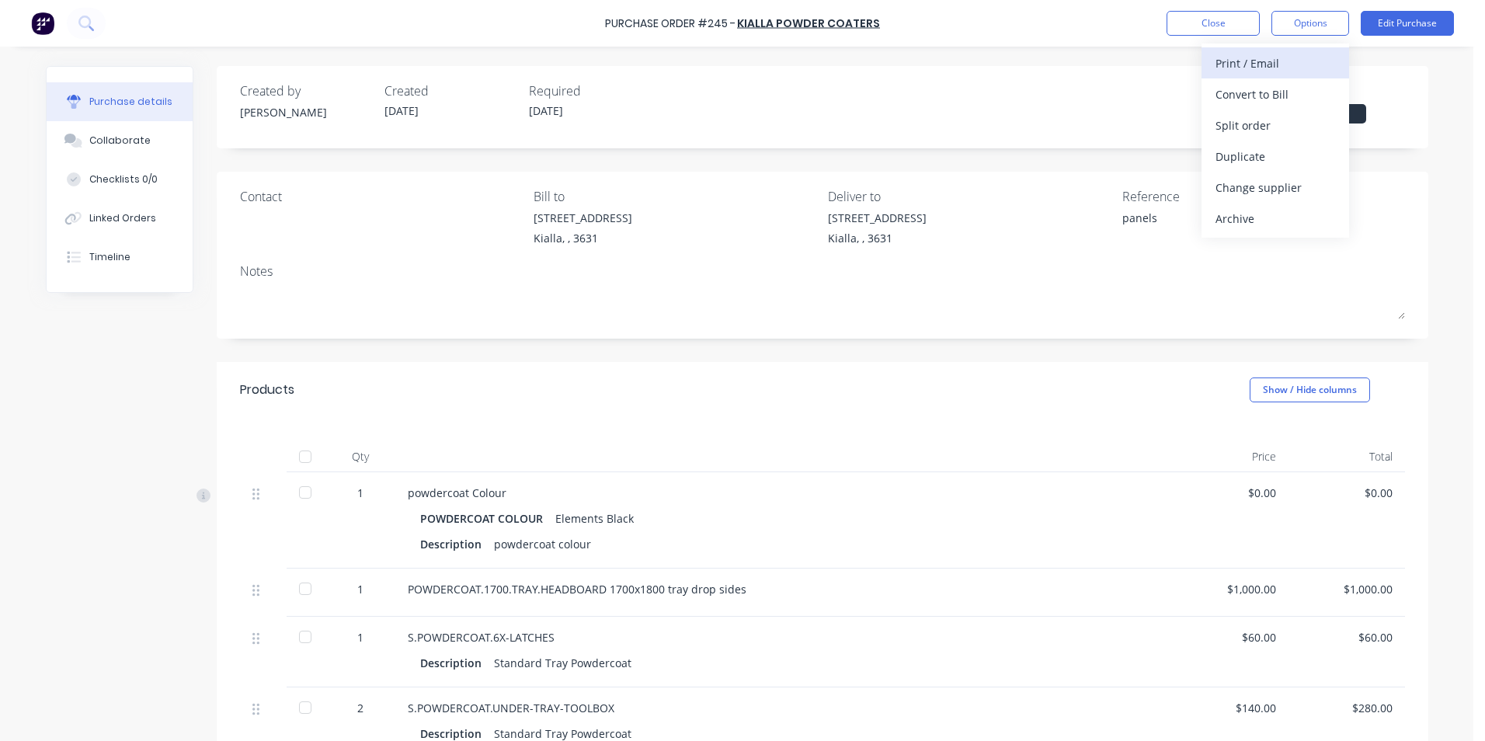
click at [1270, 52] on div "Print / Email" at bounding box center [1276, 63] width 120 height 23
click at [1277, 131] on div "Without pricing" at bounding box center [1276, 125] width 120 height 23
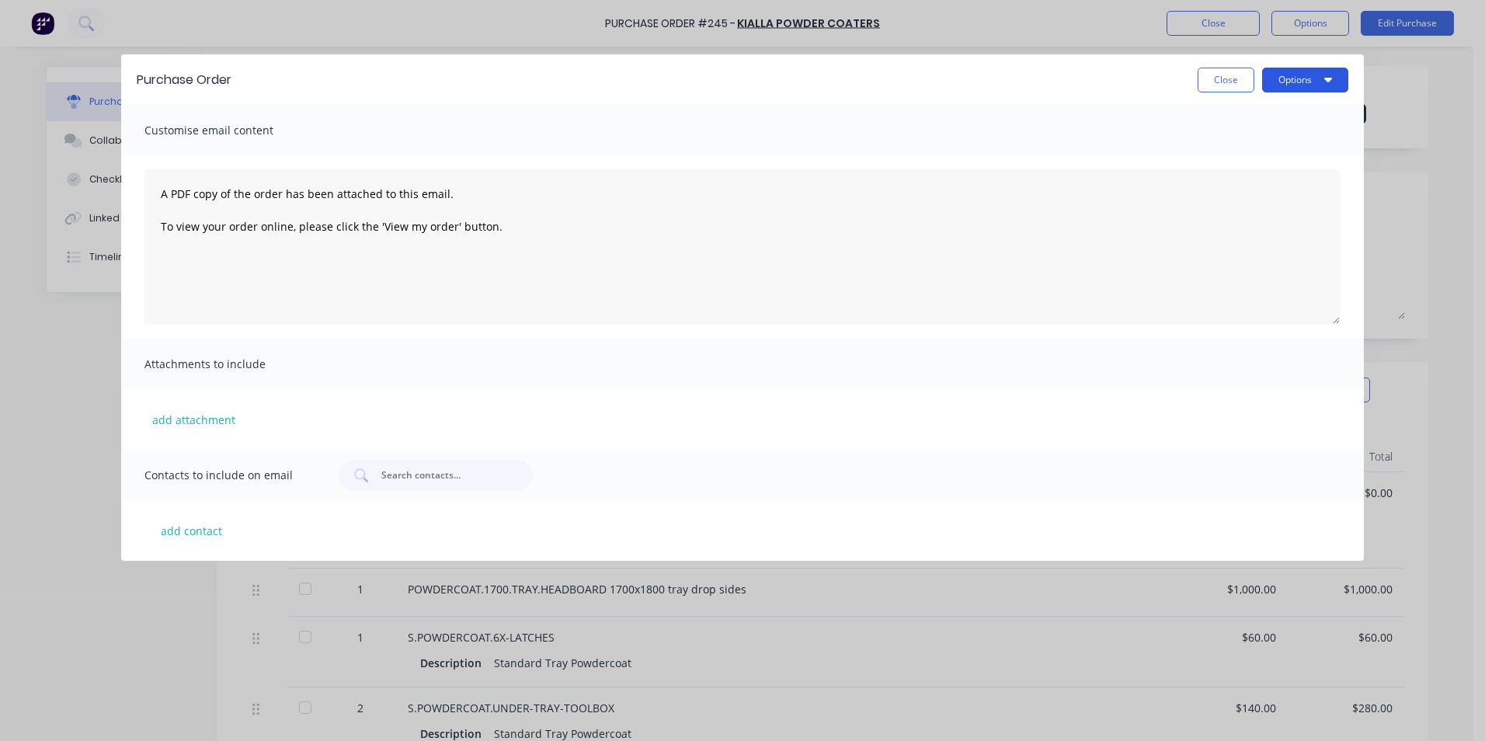
click at [1327, 77] on icon "button" at bounding box center [1328, 79] width 8 height 12
click at [1295, 144] on div "Print" at bounding box center [1275, 150] width 120 height 23
click at [1244, 78] on button "Close" at bounding box center [1226, 80] width 57 height 25
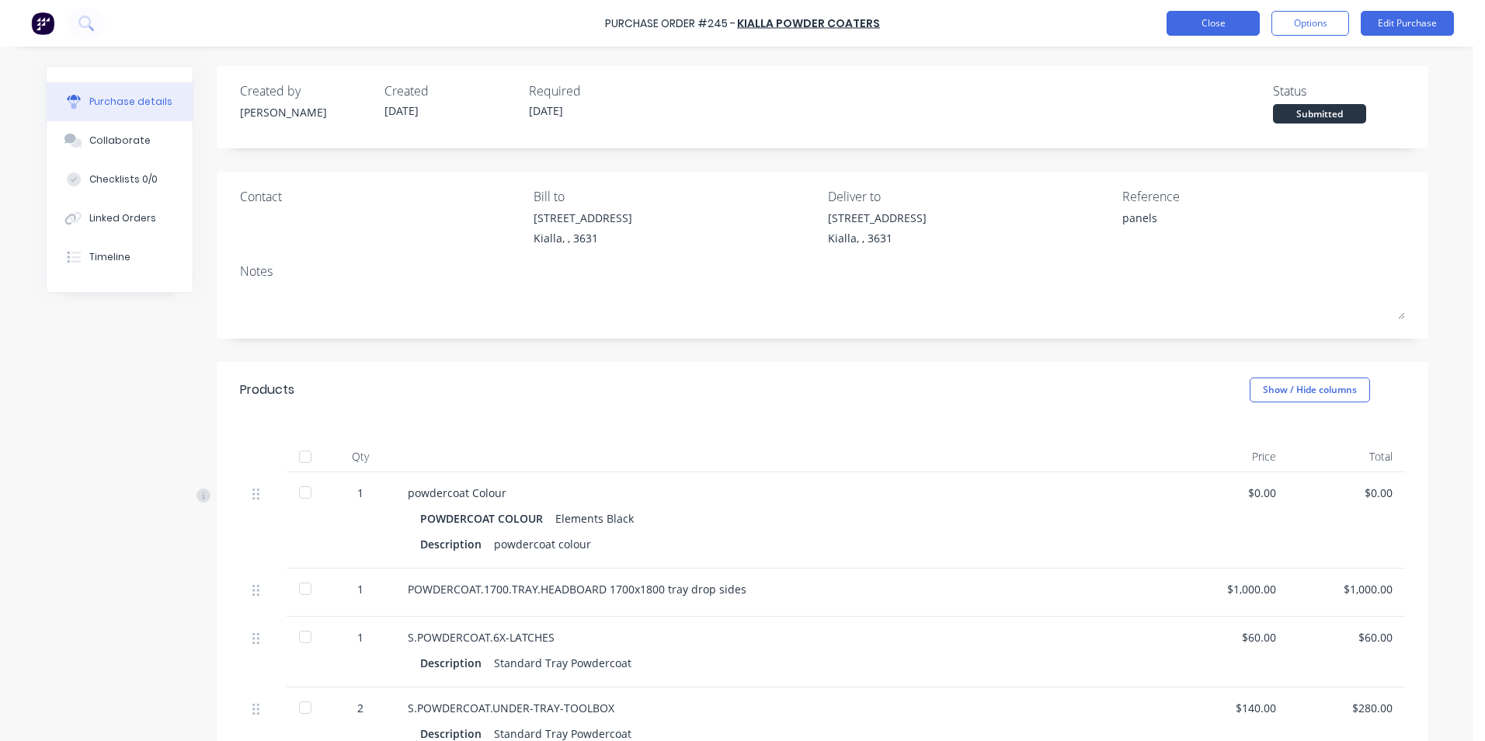
click at [1231, 15] on button "Close" at bounding box center [1213, 23] width 93 height 25
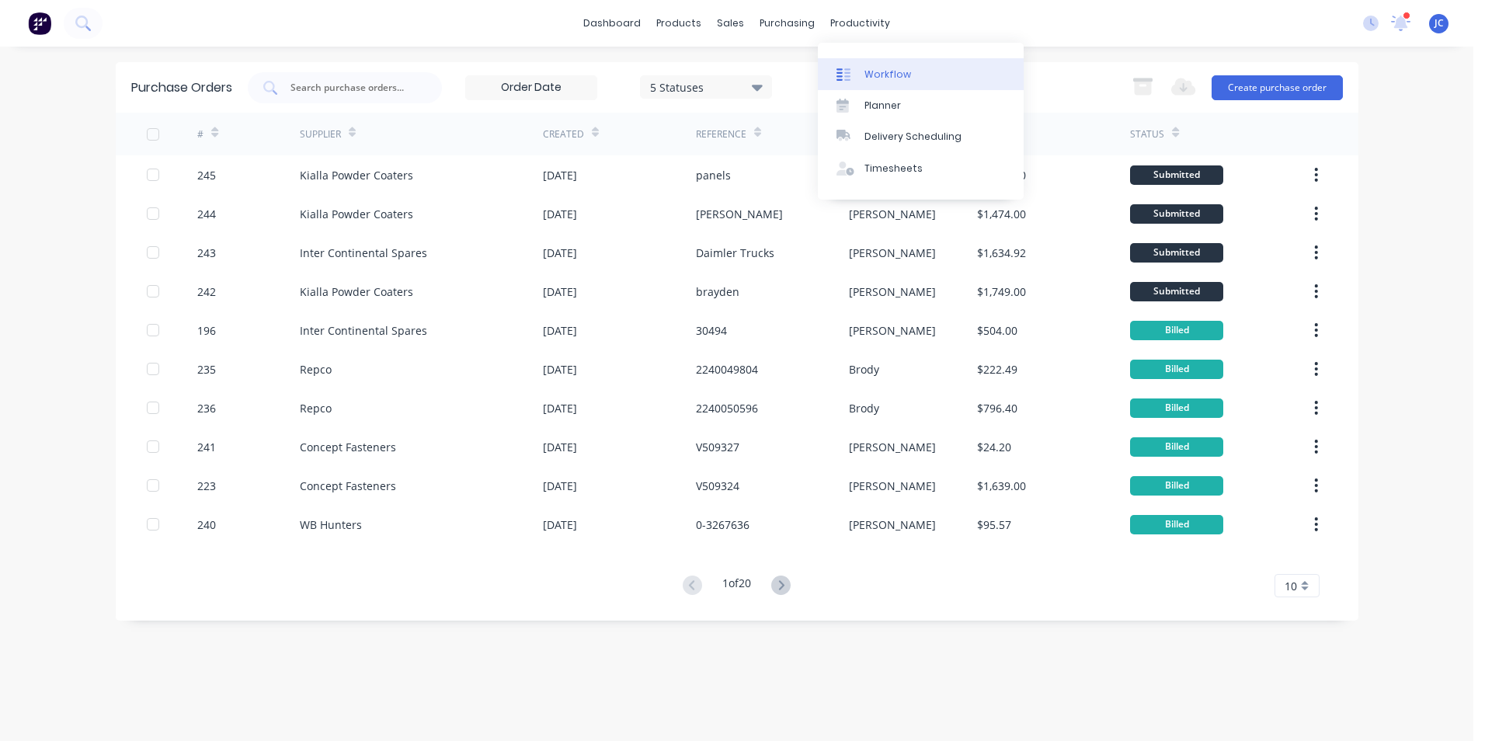
click at [879, 76] on div "Workflow" at bounding box center [888, 75] width 47 height 14
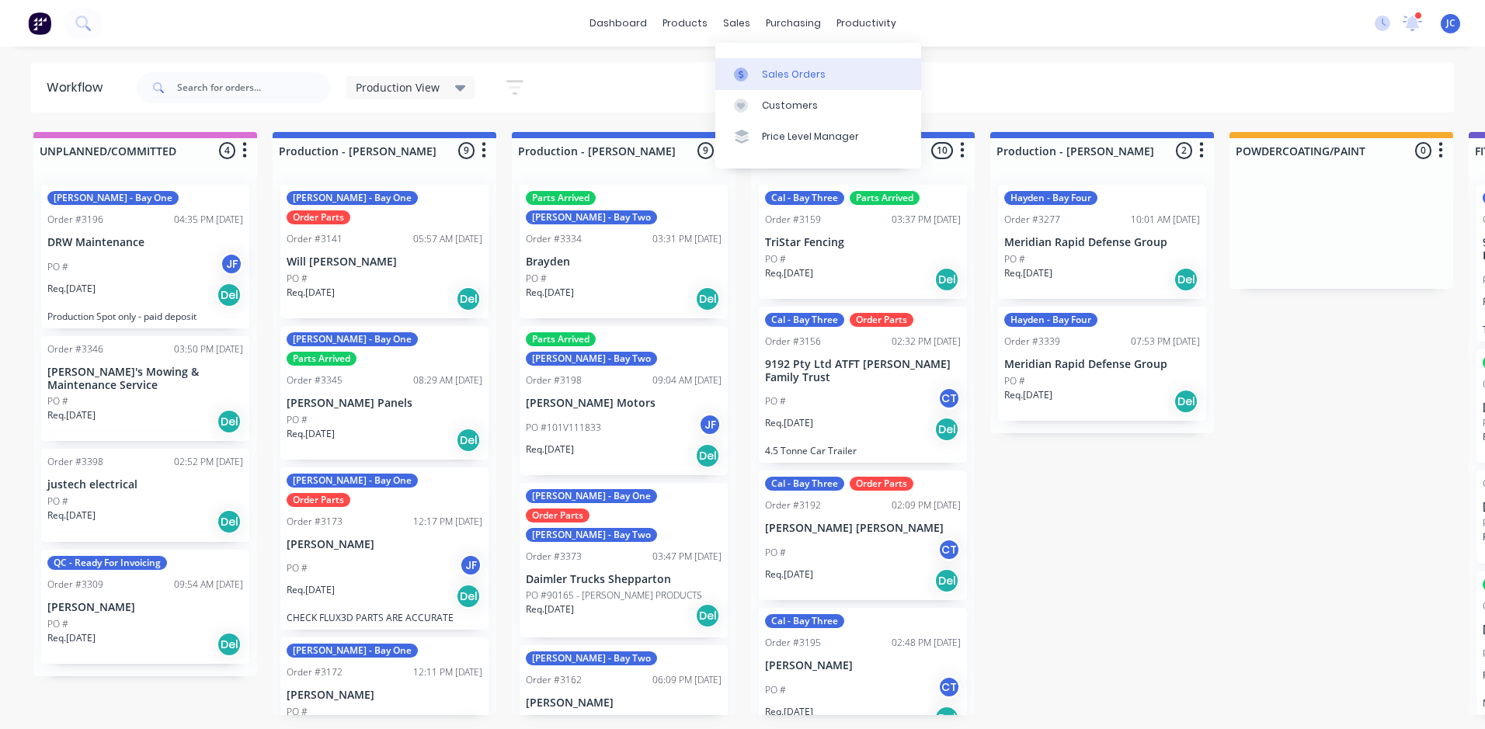
click at [763, 71] on div "Sales Orders" at bounding box center [794, 75] width 64 height 14
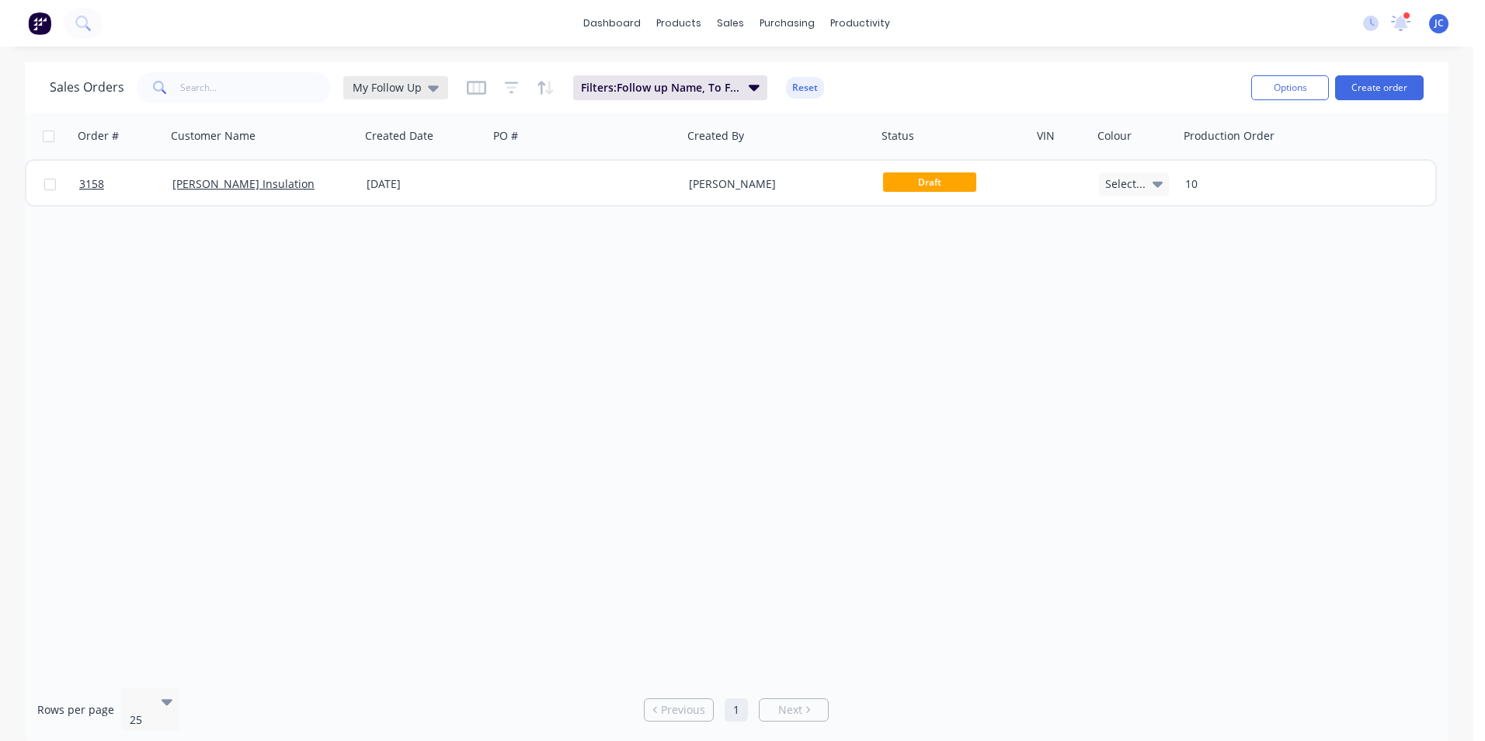
click at [376, 85] on span "My Follow Up" at bounding box center [387, 87] width 69 height 16
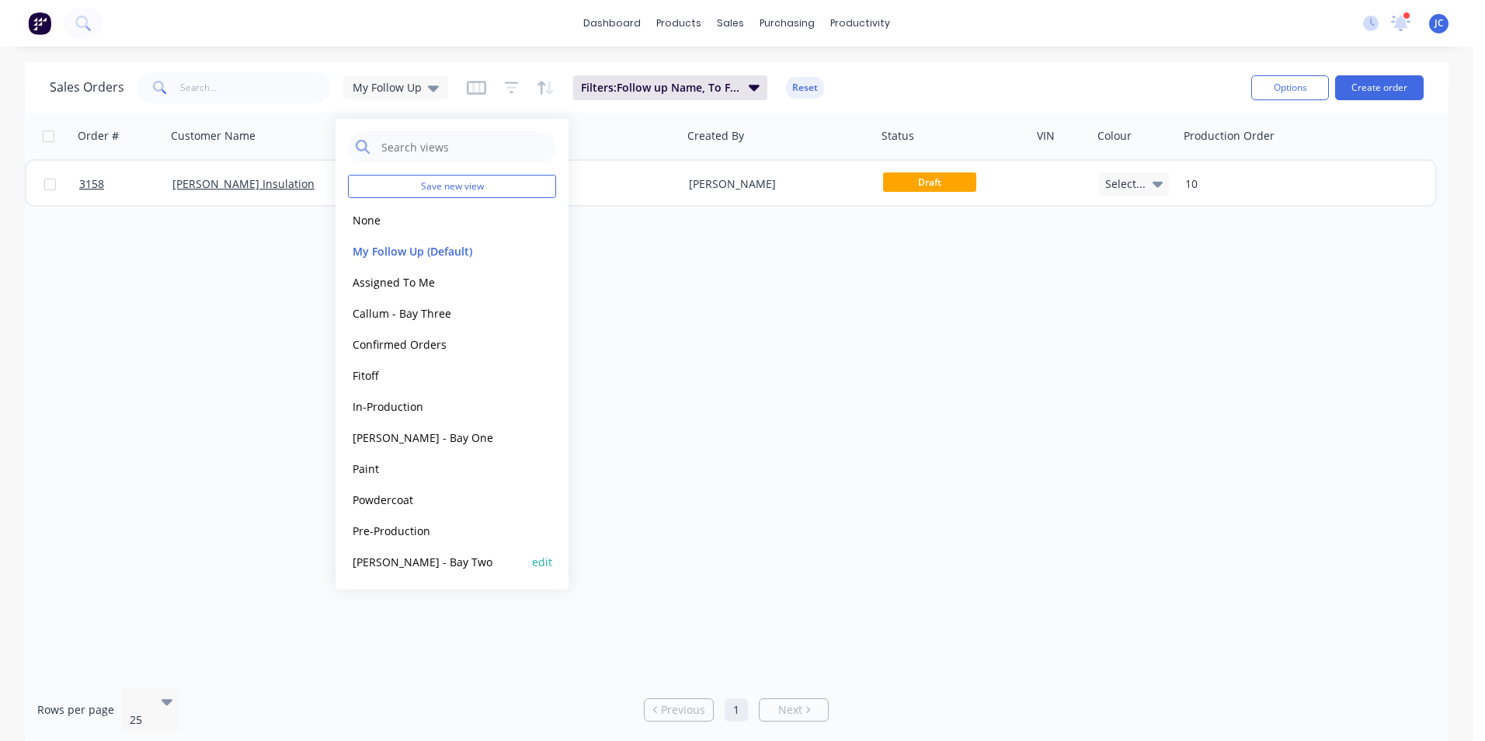
click at [397, 567] on button "[PERSON_NAME] - Bay Two" at bounding box center [436, 562] width 177 height 18
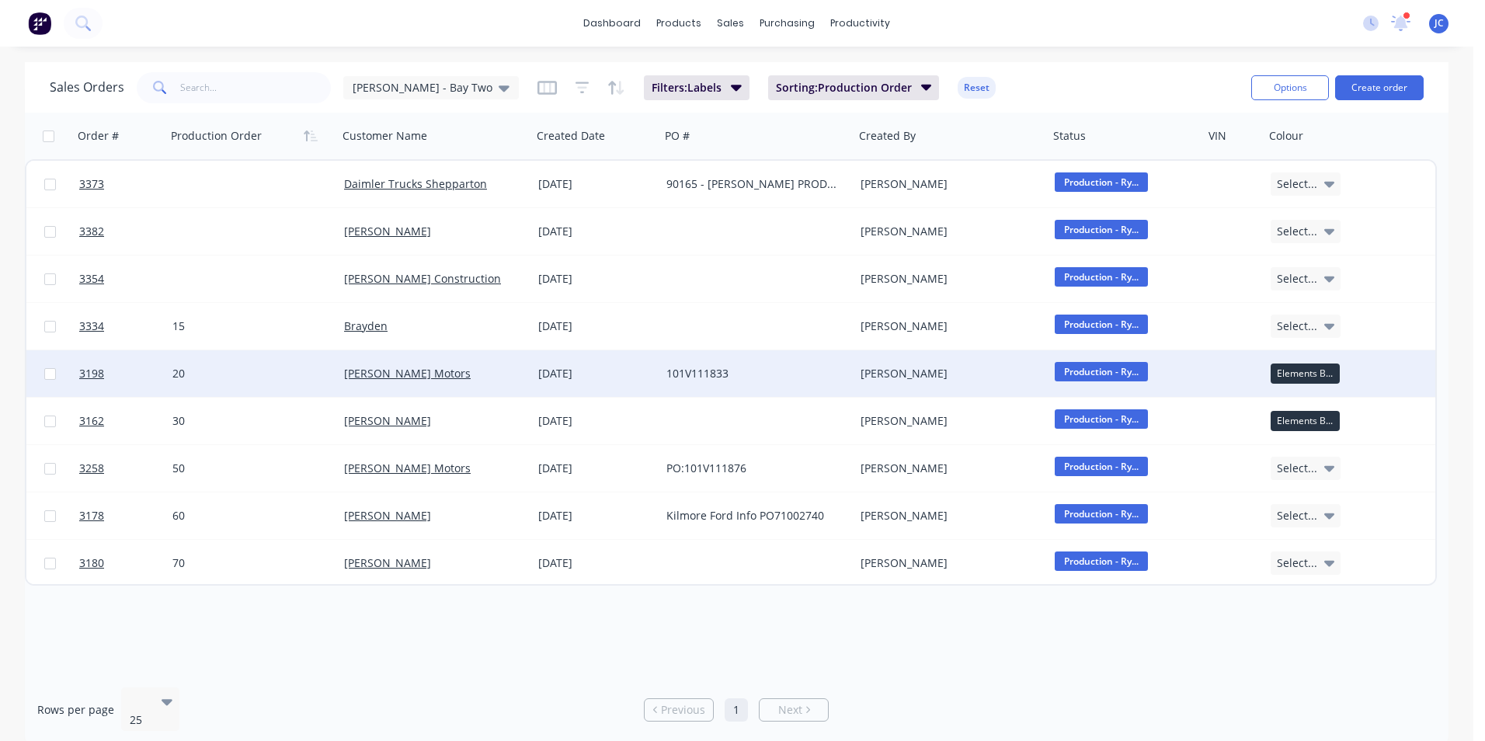
click at [412, 385] on div "[PERSON_NAME] Motors" at bounding box center [435, 373] width 194 height 47
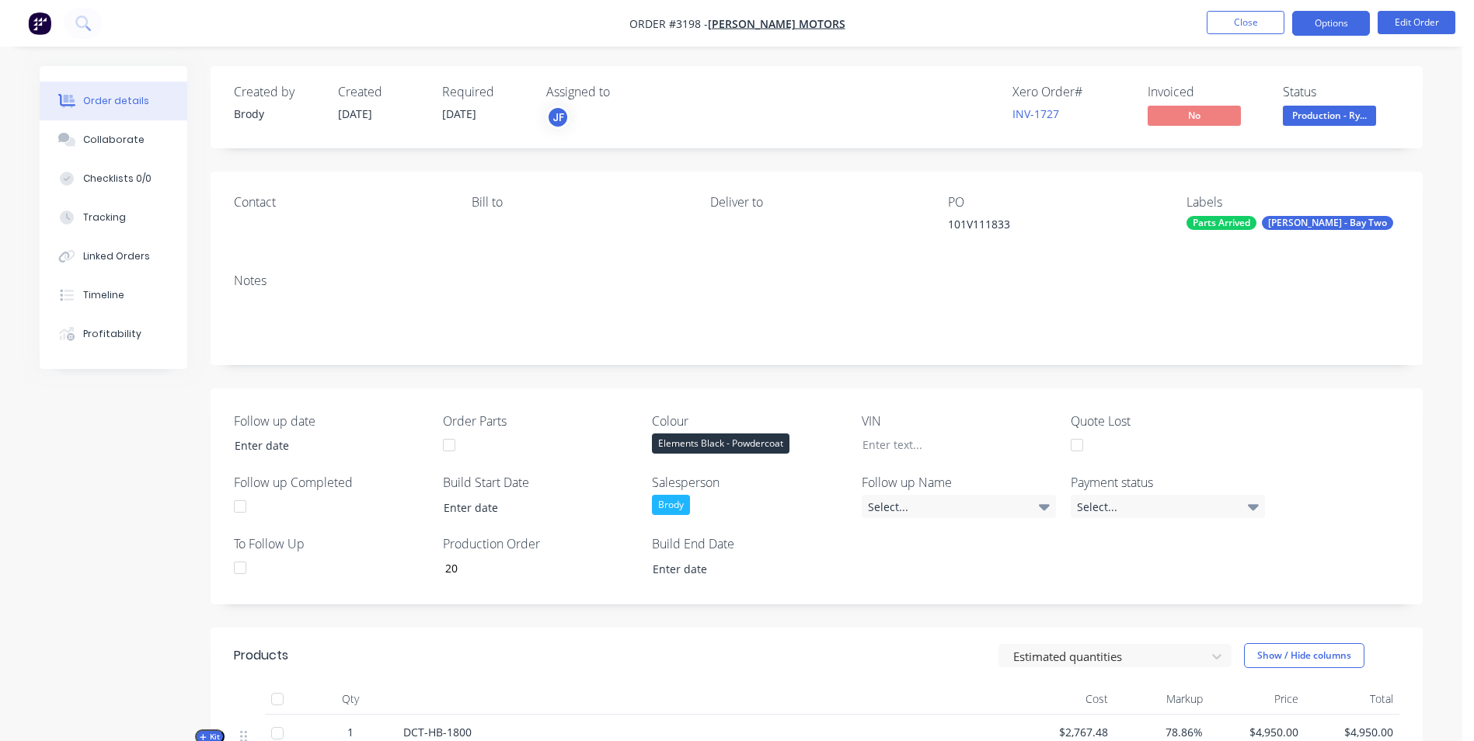
click at [1341, 26] on button "Options" at bounding box center [1331, 23] width 78 height 25
click at [88, 258] on div "Linked Orders" at bounding box center [116, 256] width 67 height 14
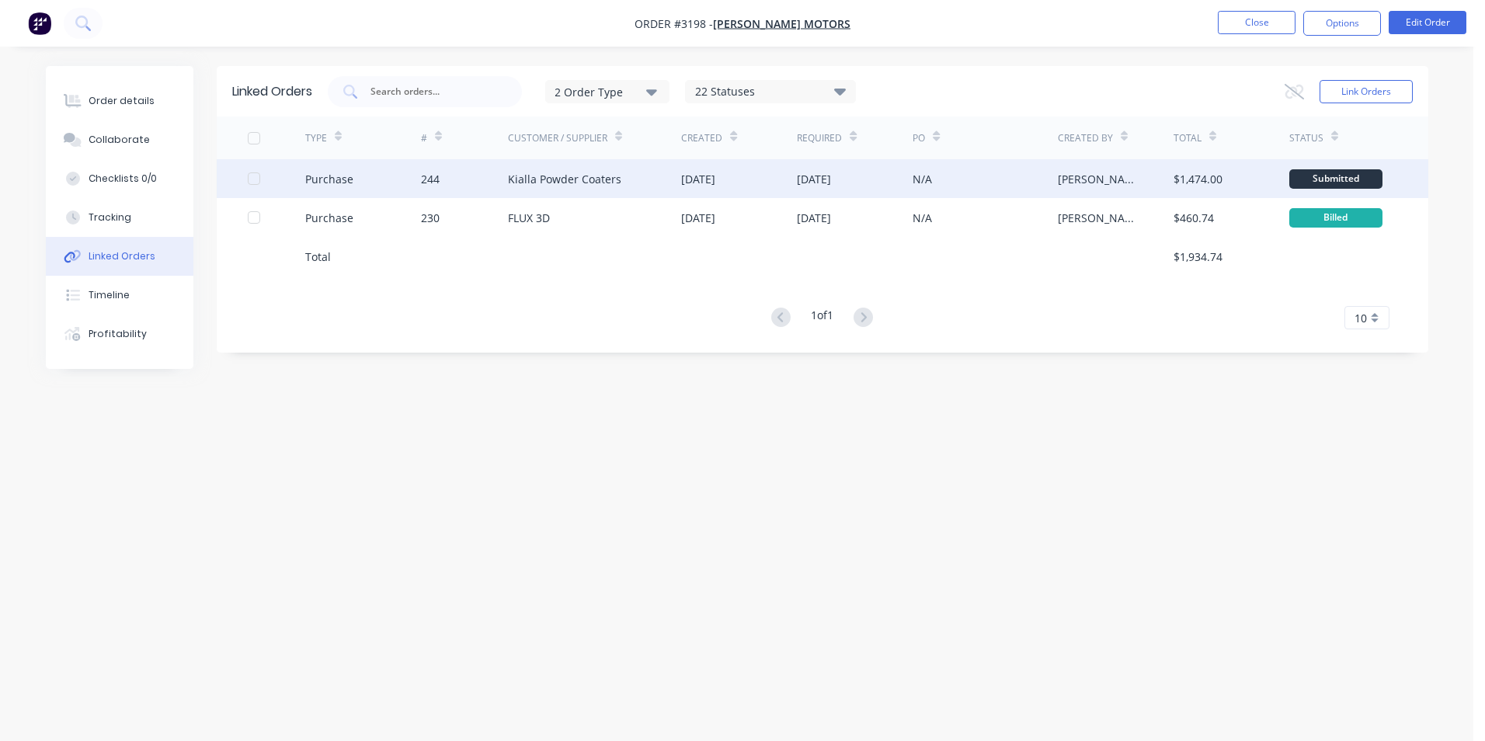
click at [602, 182] on div "Kialla Powder Coaters" at bounding box center [564, 179] width 113 height 16
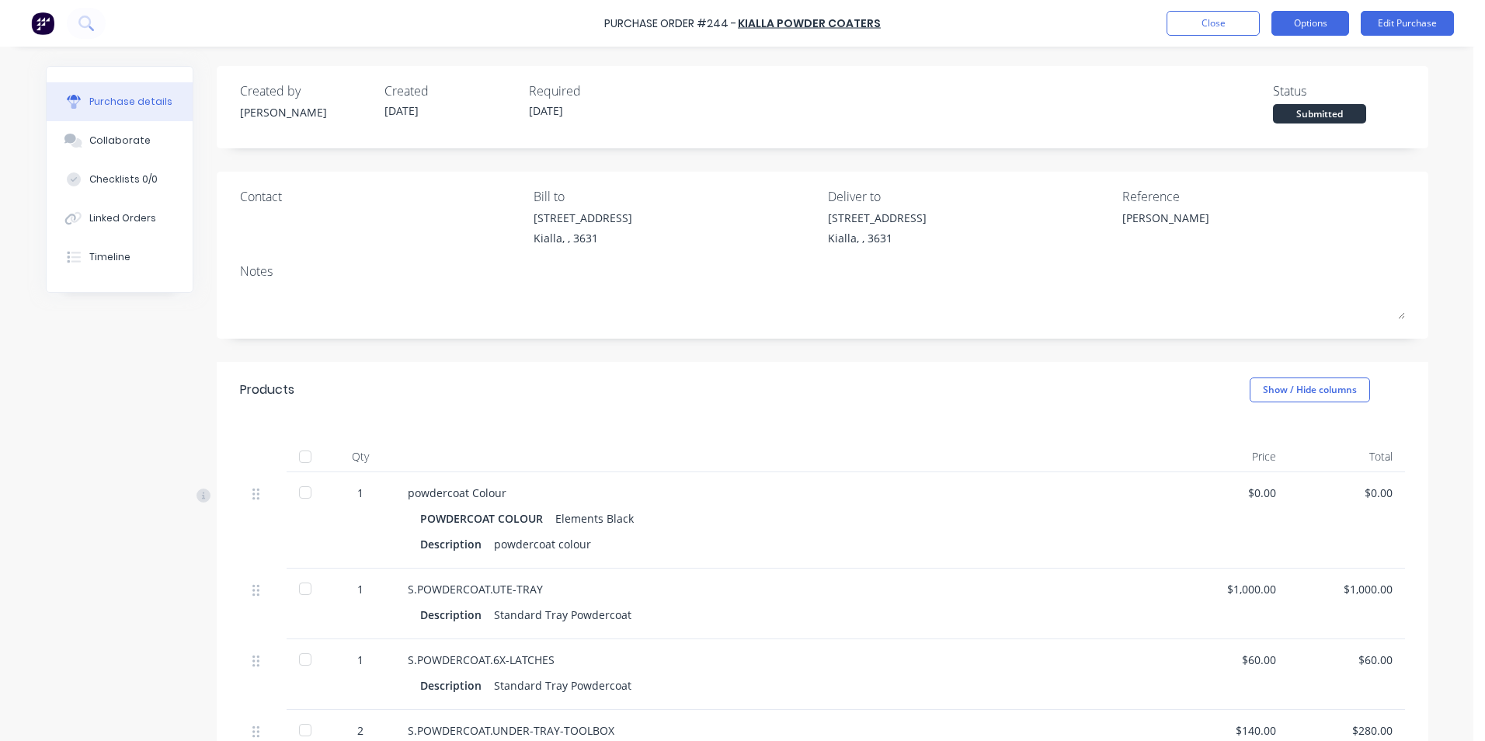
click at [1310, 22] on button "Options" at bounding box center [1311, 23] width 78 height 25
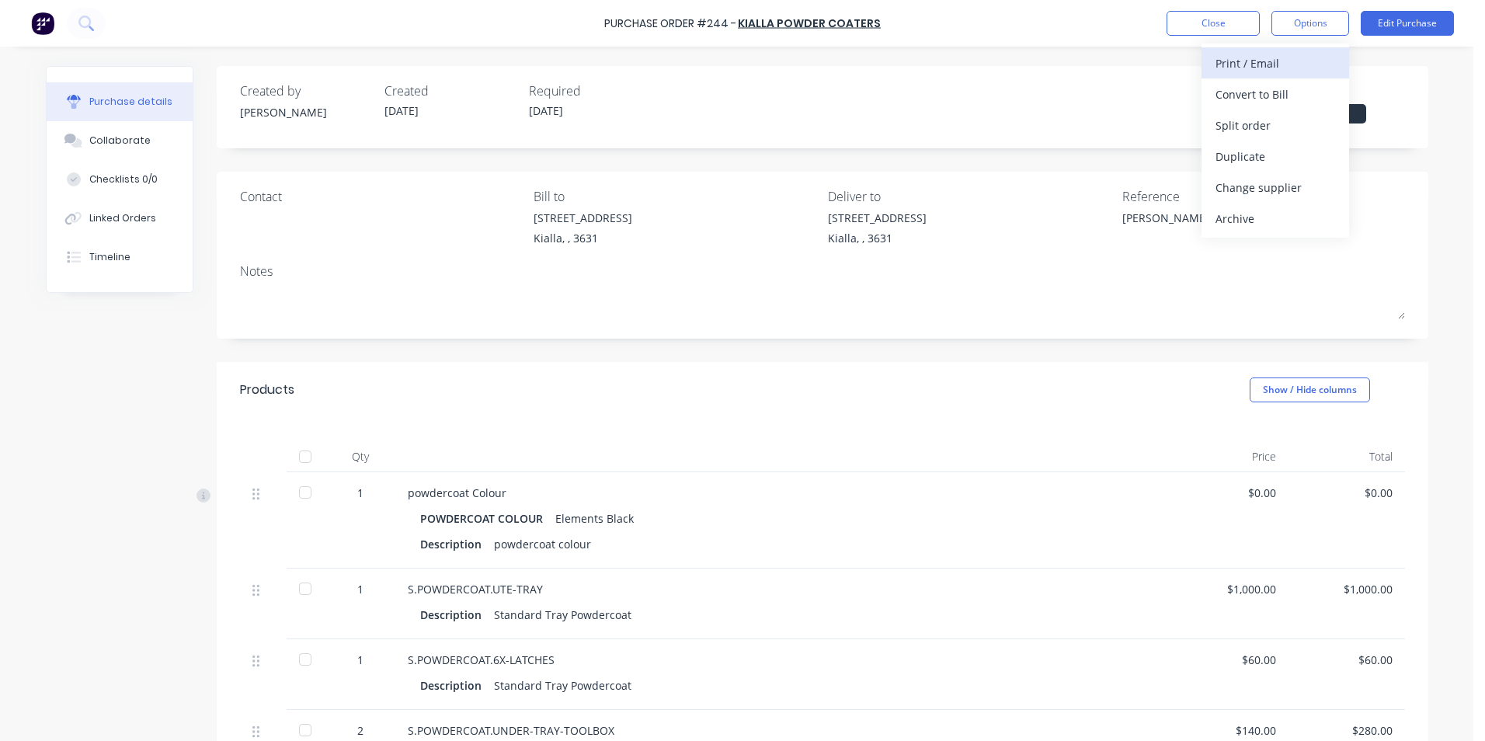
click at [1259, 62] on div "Print / Email" at bounding box center [1276, 63] width 120 height 23
click at [1251, 118] on div "Without pricing" at bounding box center [1276, 125] width 120 height 23
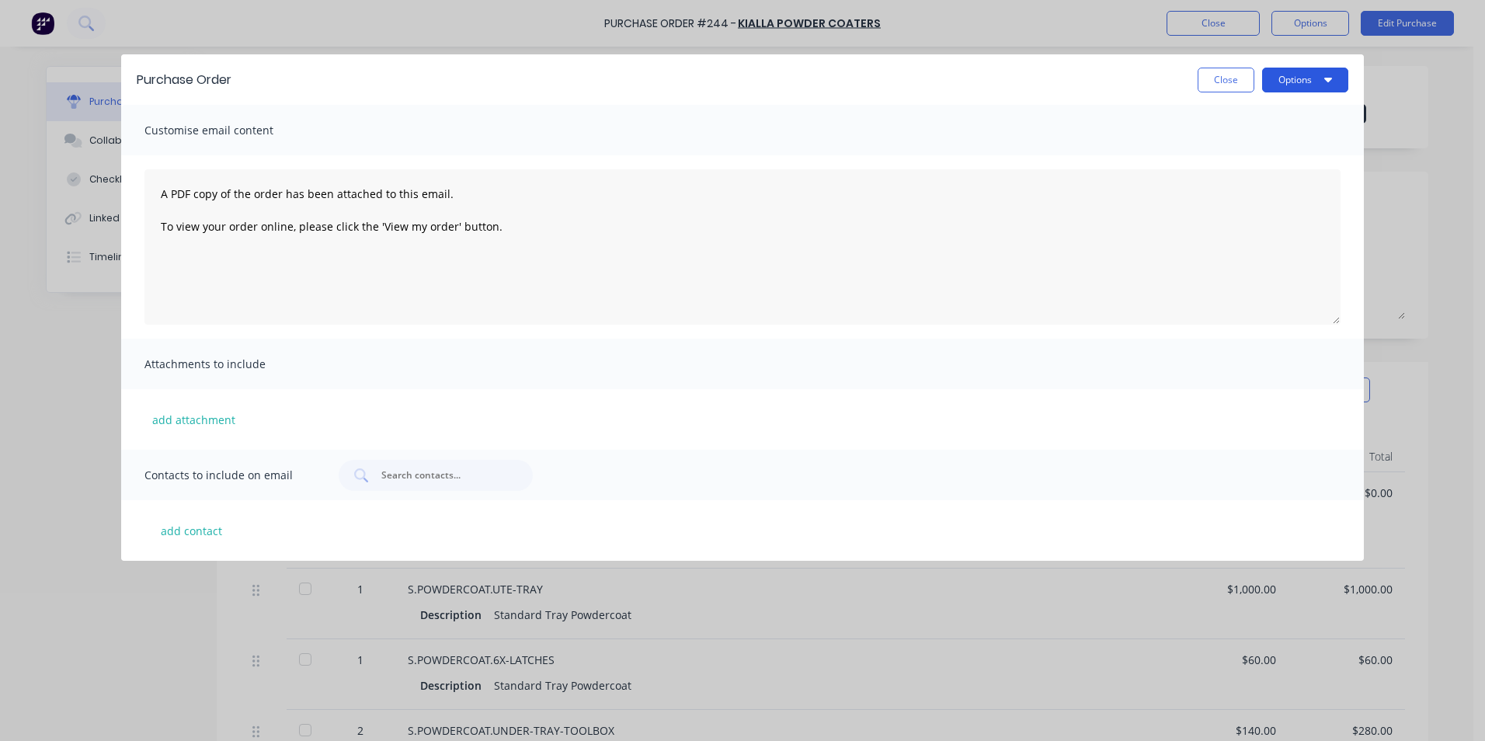
click at [1293, 75] on button "Options" at bounding box center [1305, 80] width 86 height 25
click at [1276, 146] on div "Print" at bounding box center [1275, 150] width 120 height 23
click at [1213, 85] on button "Close" at bounding box center [1226, 80] width 57 height 25
type textarea "x"
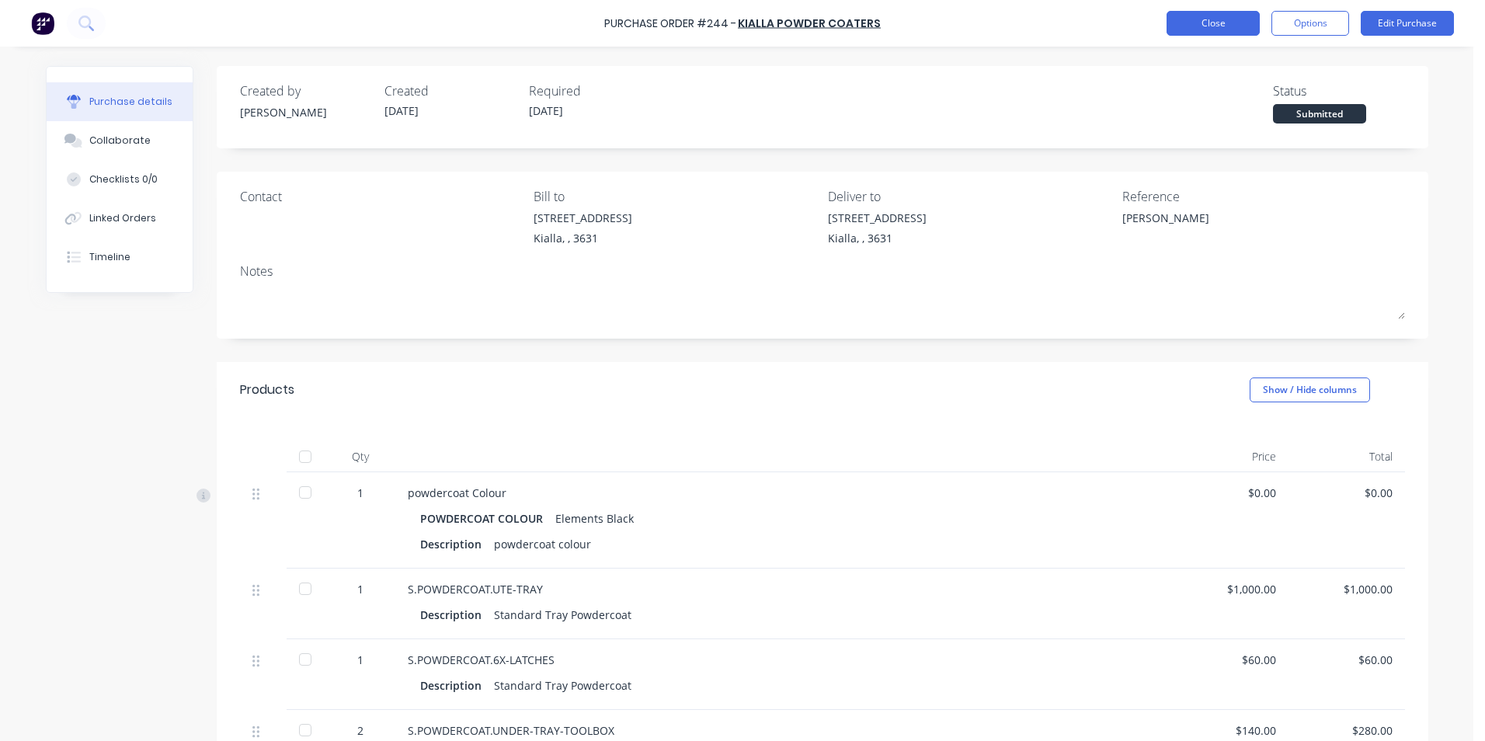
click at [1206, 27] on button "Close" at bounding box center [1213, 23] width 93 height 25
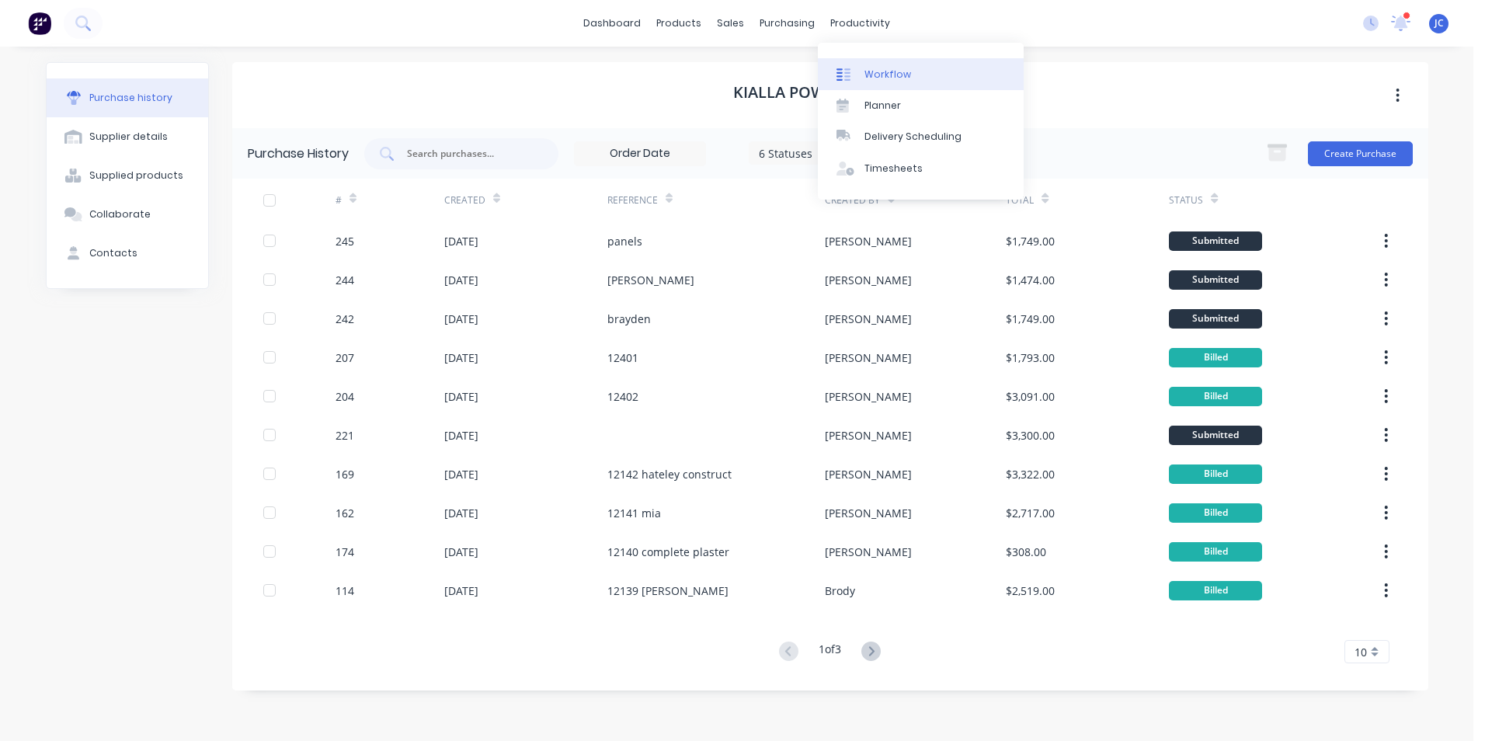
click at [878, 75] on div "Workflow" at bounding box center [888, 75] width 47 height 14
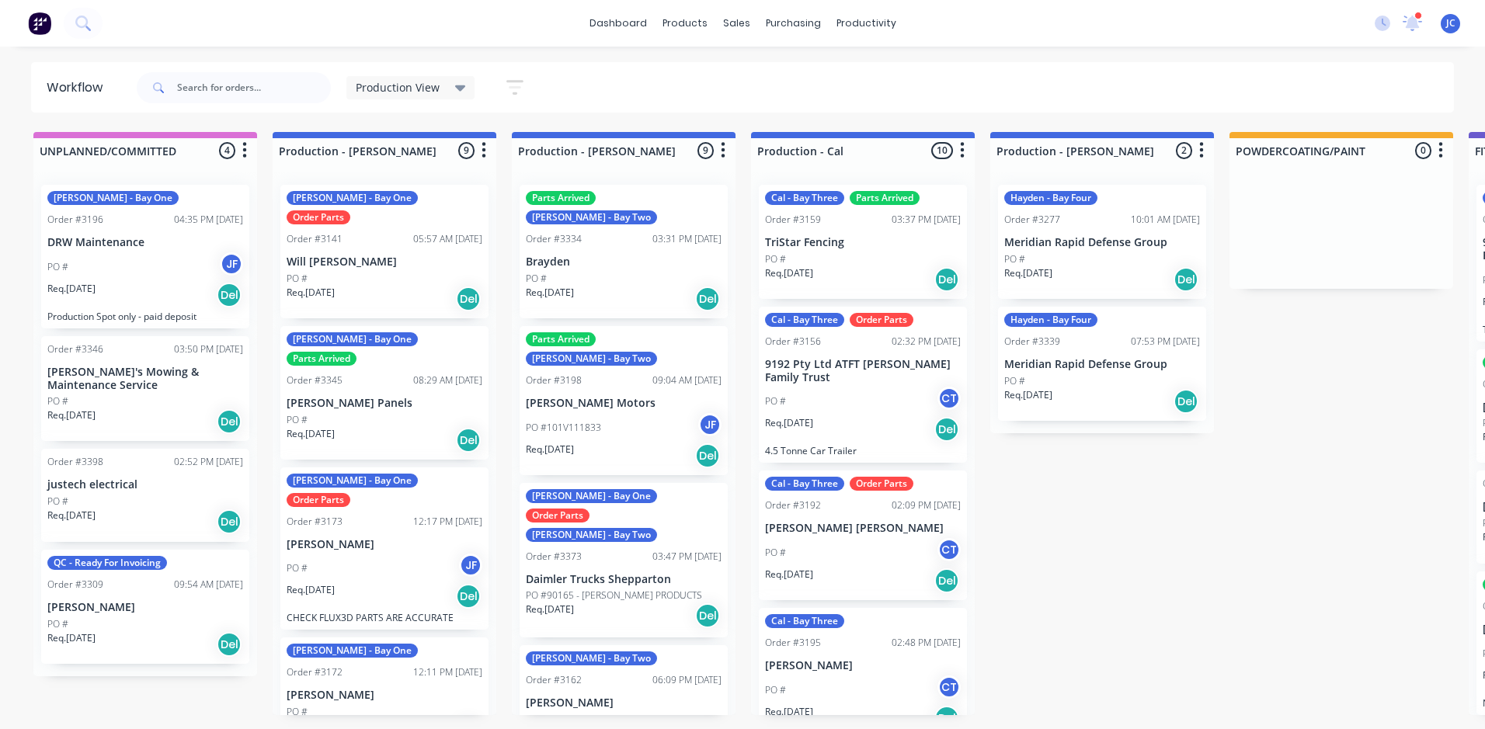
click at [1168, 601] on div "UNPLANNED/COMMITTED 4 Summaries Total order value Invoiced to date To be invoic…" at bounding box center [1508, 423] width 3041 height 583
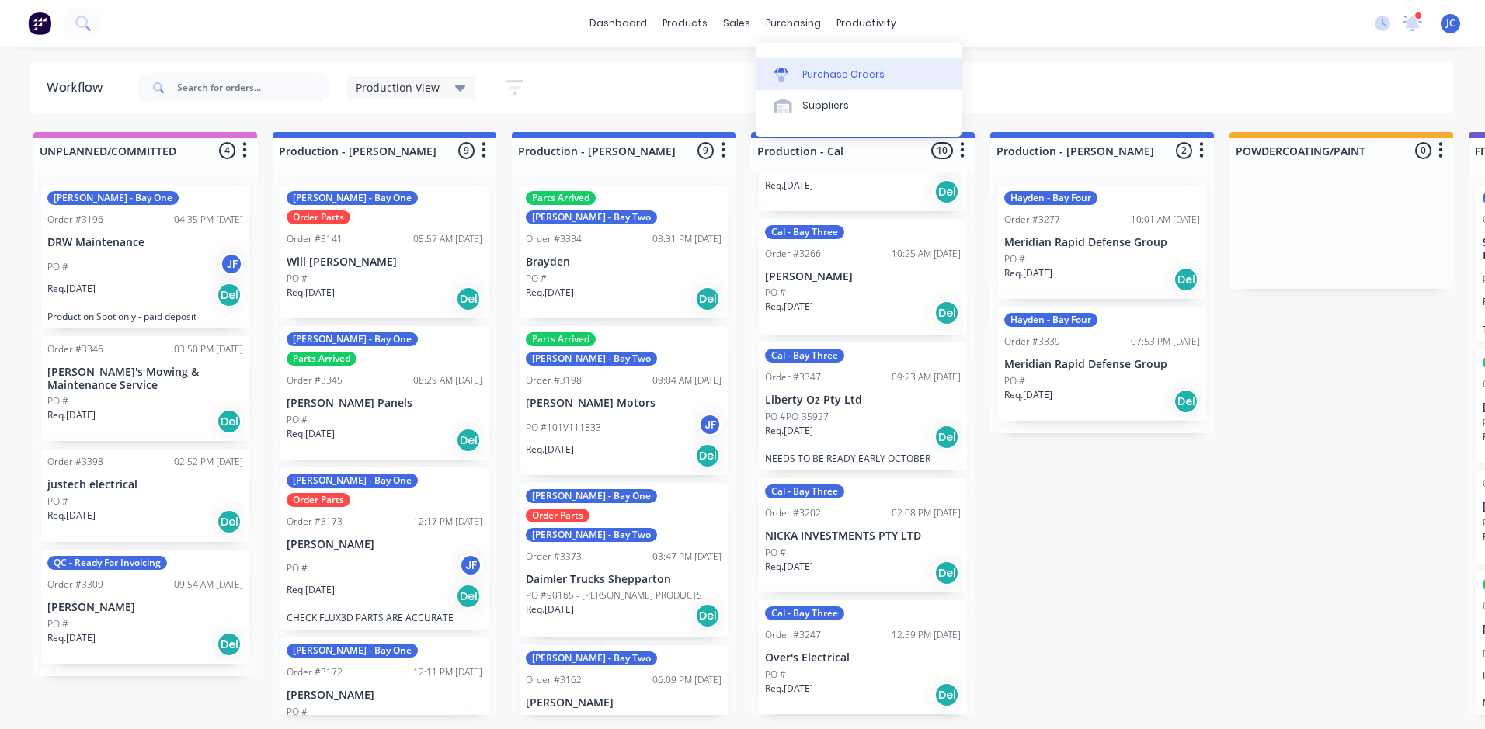
click at [820, 75] on div "Purchase Orders" at bounding box center [843, 75] width 82 height 14
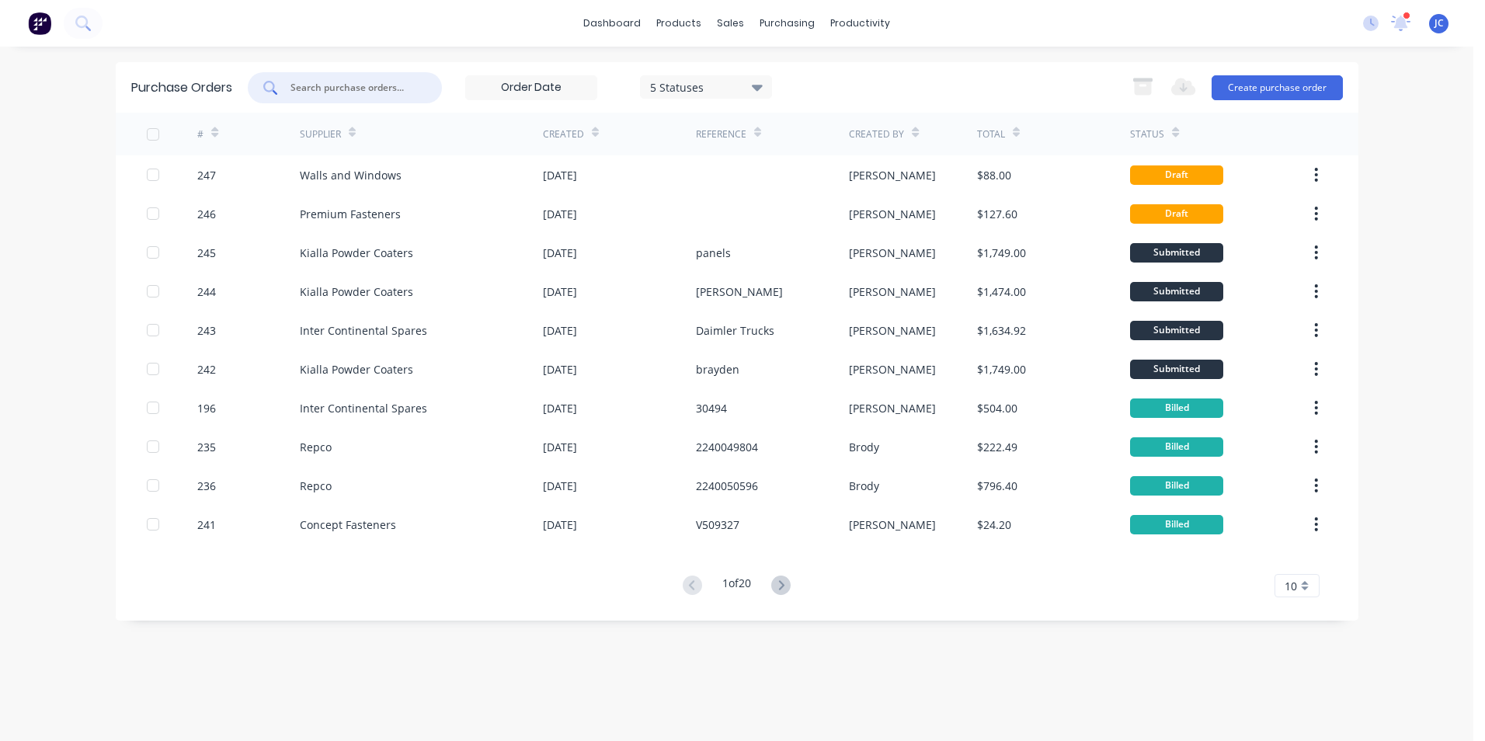
click at [324, 85] on input "text" at bounding box center [353, 88] width 129 height 16
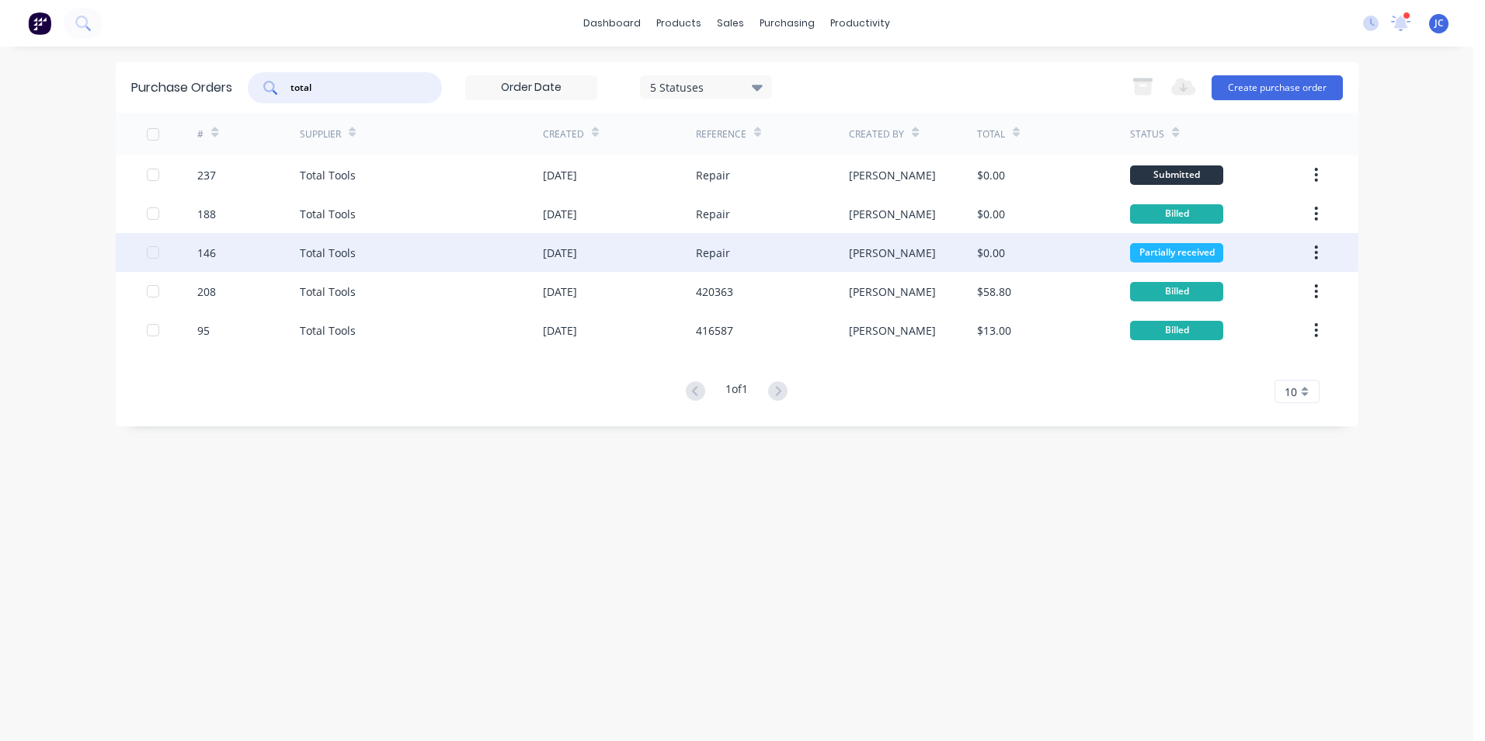
click at [151, 253] on div at bounding box center [152, 252] width 31 height 31
click at [150, 253] on div at bounding box center [152, 252] width 31 height 31
type input "total"
click at [324, 252] on div "Total Tools" at bounding box center [328, 253] width 56 height 16
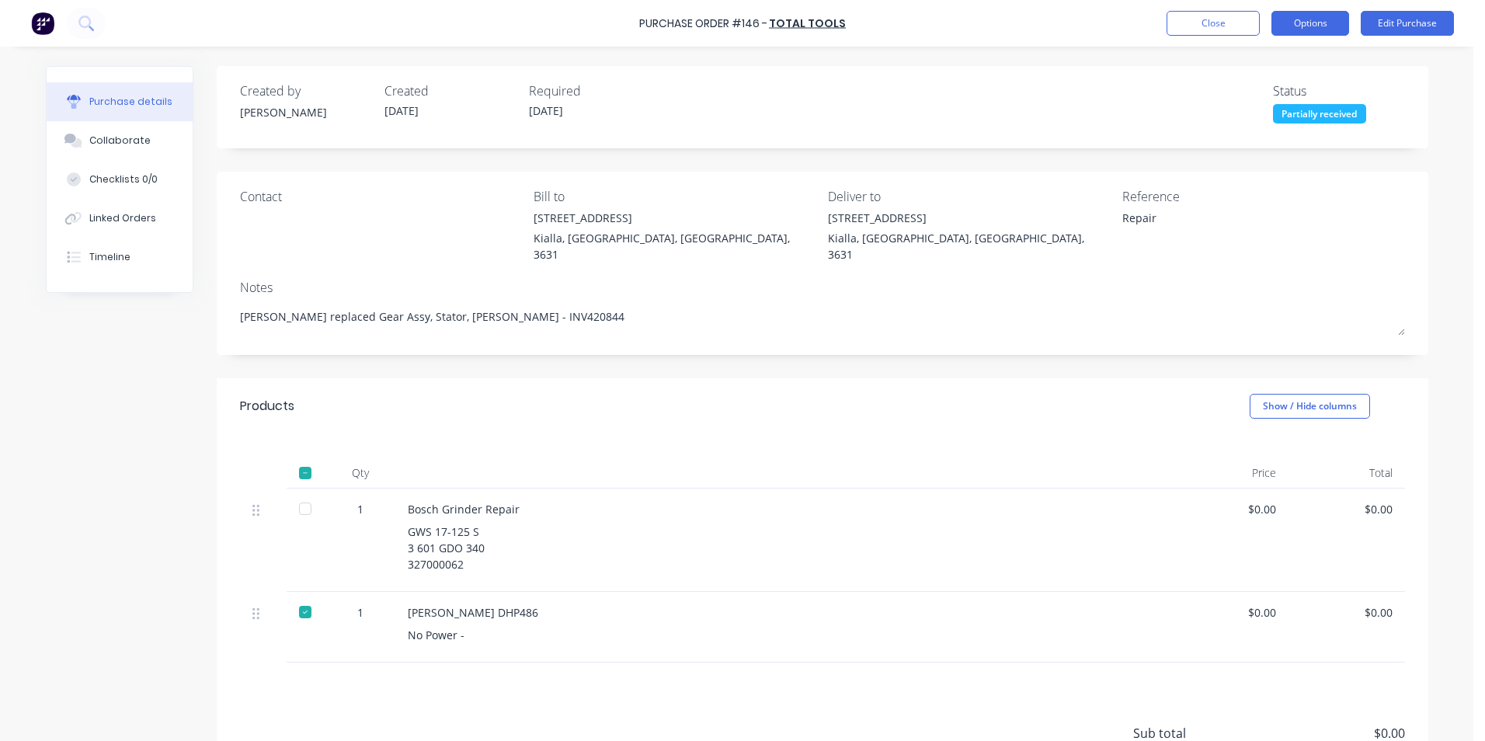
click at [1330, 26] on button "Options" at bounding box center [1311, 23] width 78 height 25
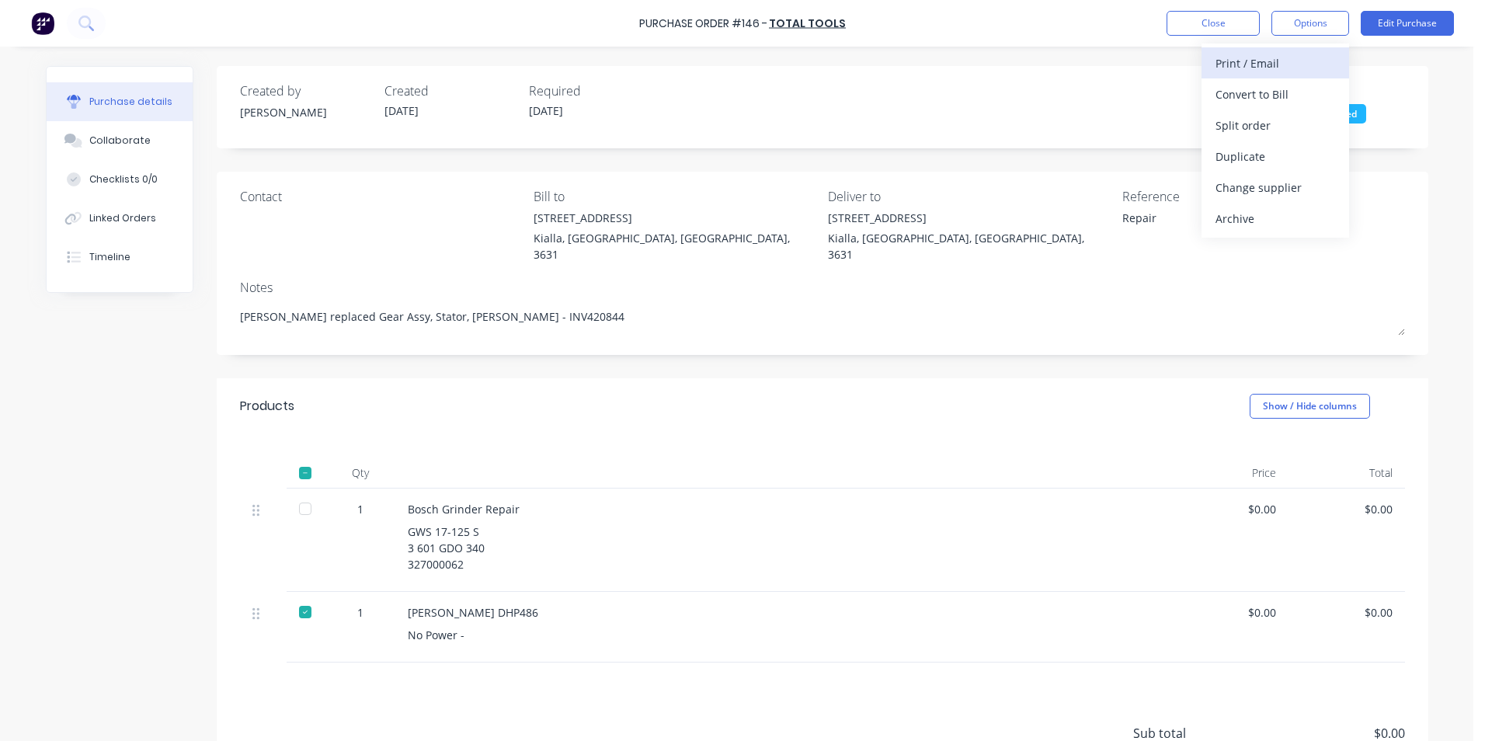
click at [1284, 67] on div "Print / Email" at bounding box center [1276, 63] width 120 height 23
click at [1275, 127] on div "Without pricing" at bounding box center [1276, 125] width 120 height 23
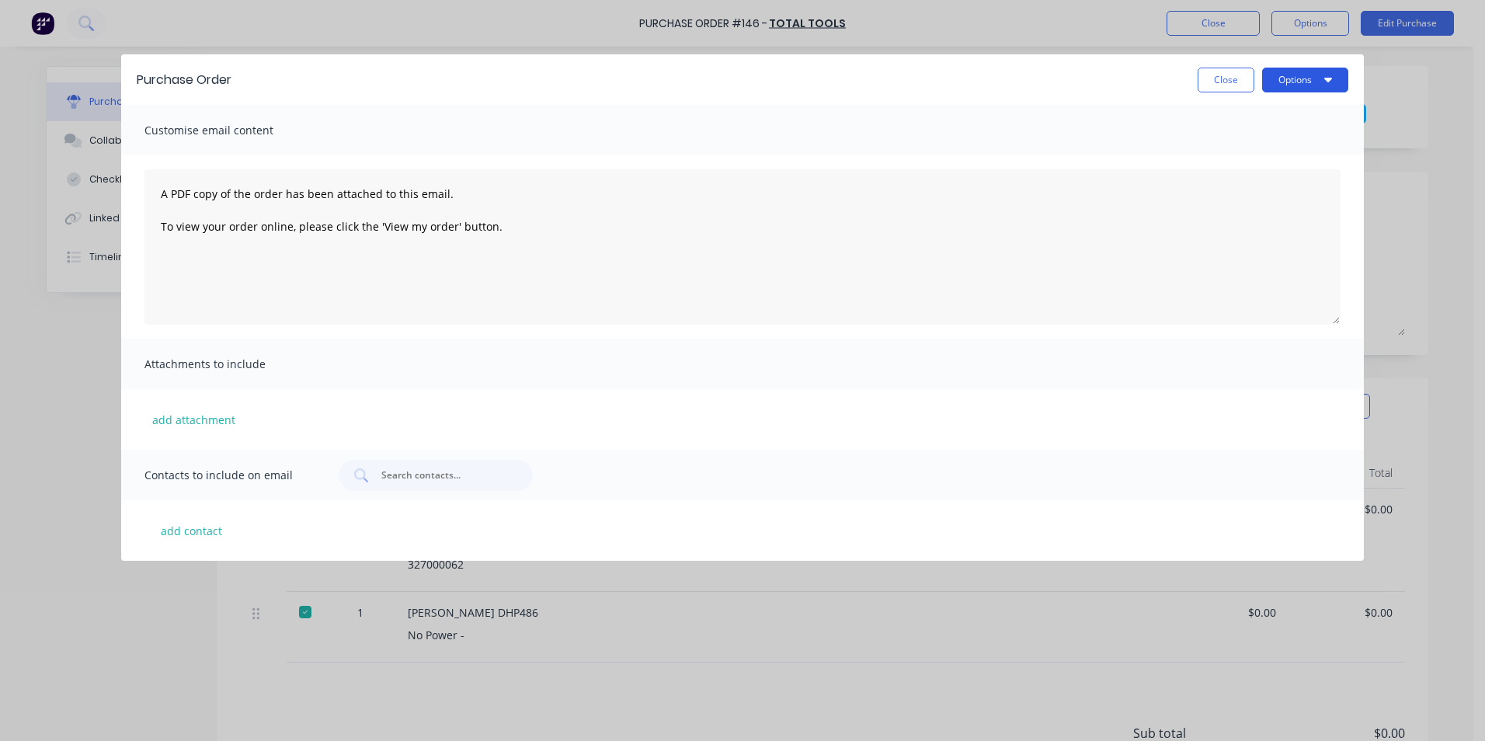
click at [1303, 81] on button "Options" at bounding box center [1305, 80] width 86 height 25
click at [1268, 150] on div "Print" at bounding box center [1275, 150] width 120 height 23
click at [1233, 81] on button "Close" at bounding box center [1226, 80] width 57 height 25
type textarea "x"
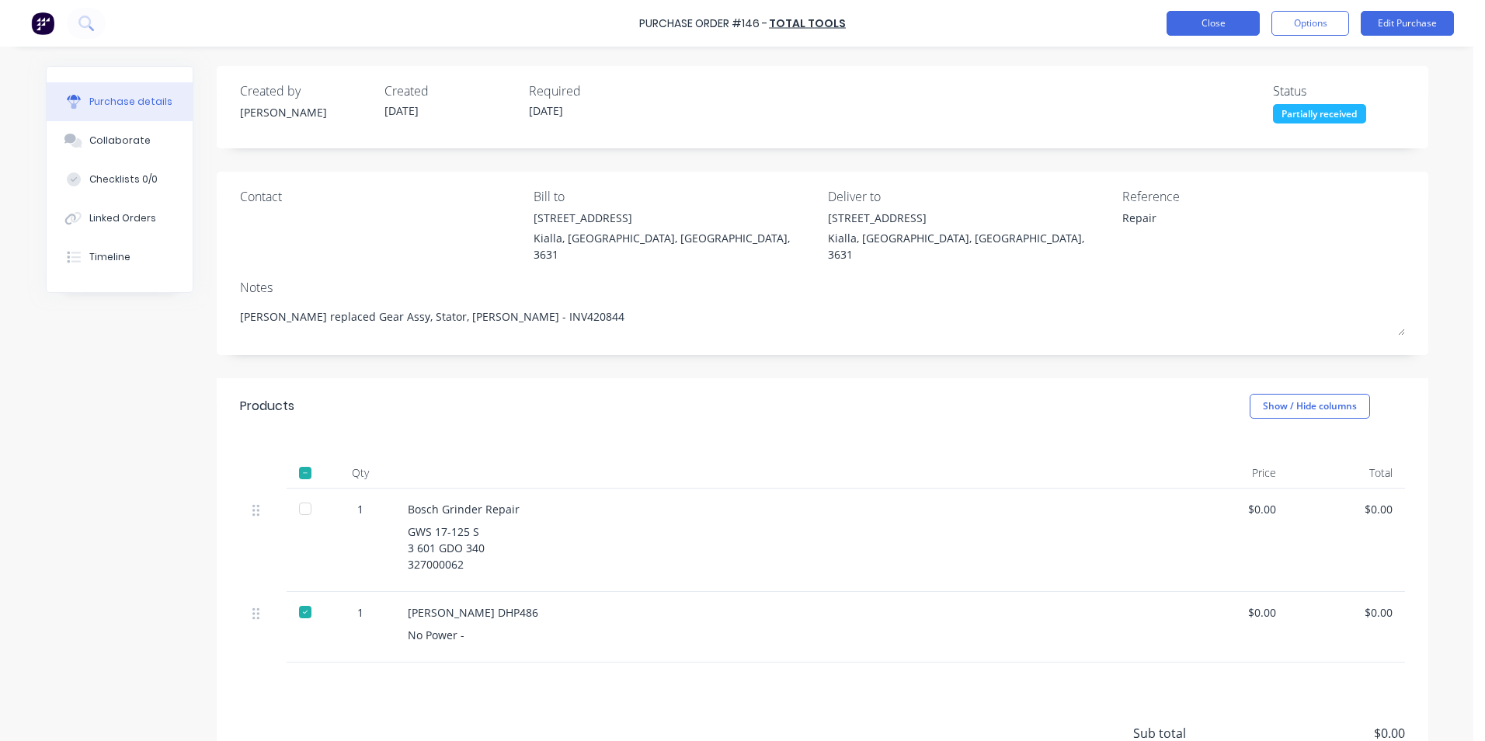
click at [1215, 24] on button "Close" at bounding box center [1213, 23] width 93 height 25
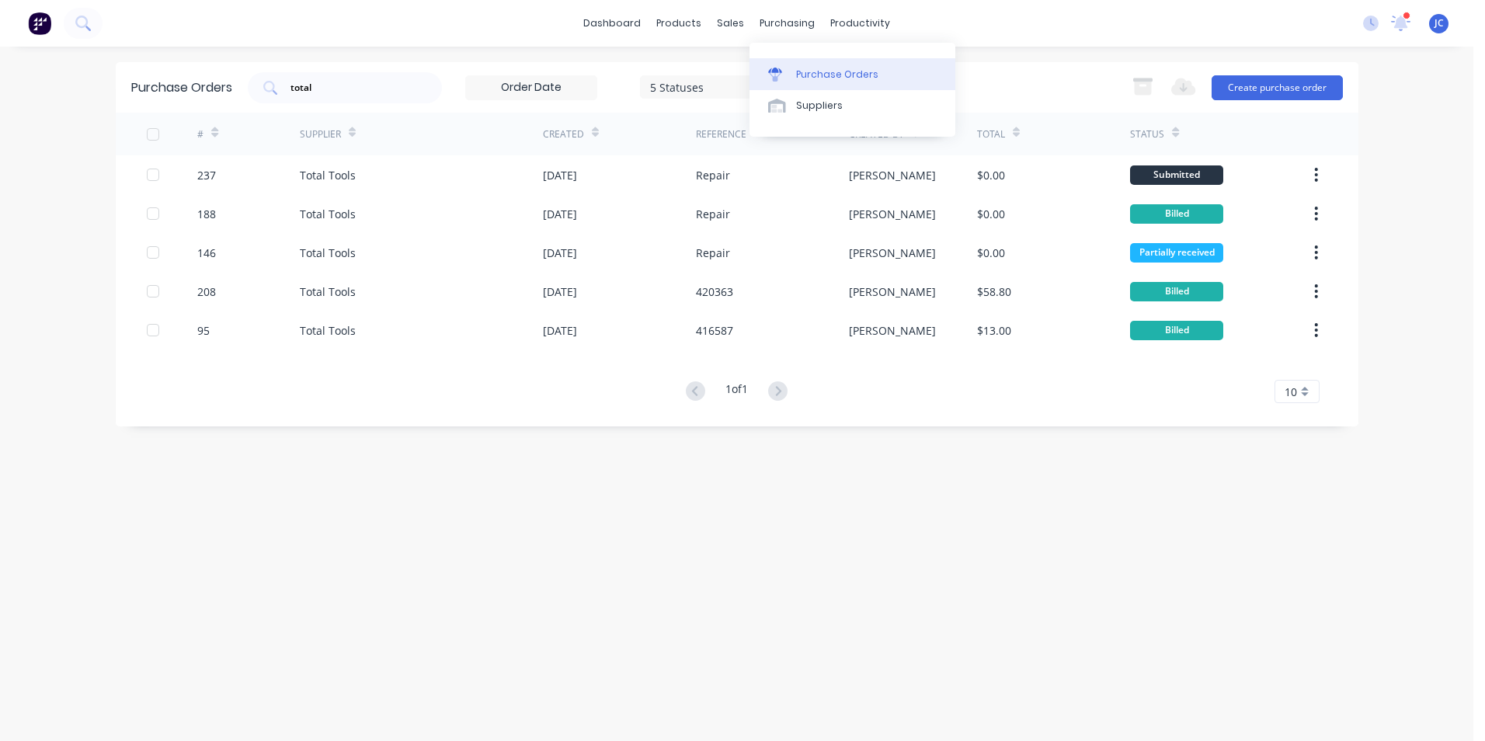
click at [820, 75] on div "Purchase Orders" at bounding box center [837, 75] width 82 height 14
click at [328, 92] on input "total" at bounding box center [353, 88] width 129 height 16
type input "t"
